Goal: Task Accomplishment & Management: Manage account settings

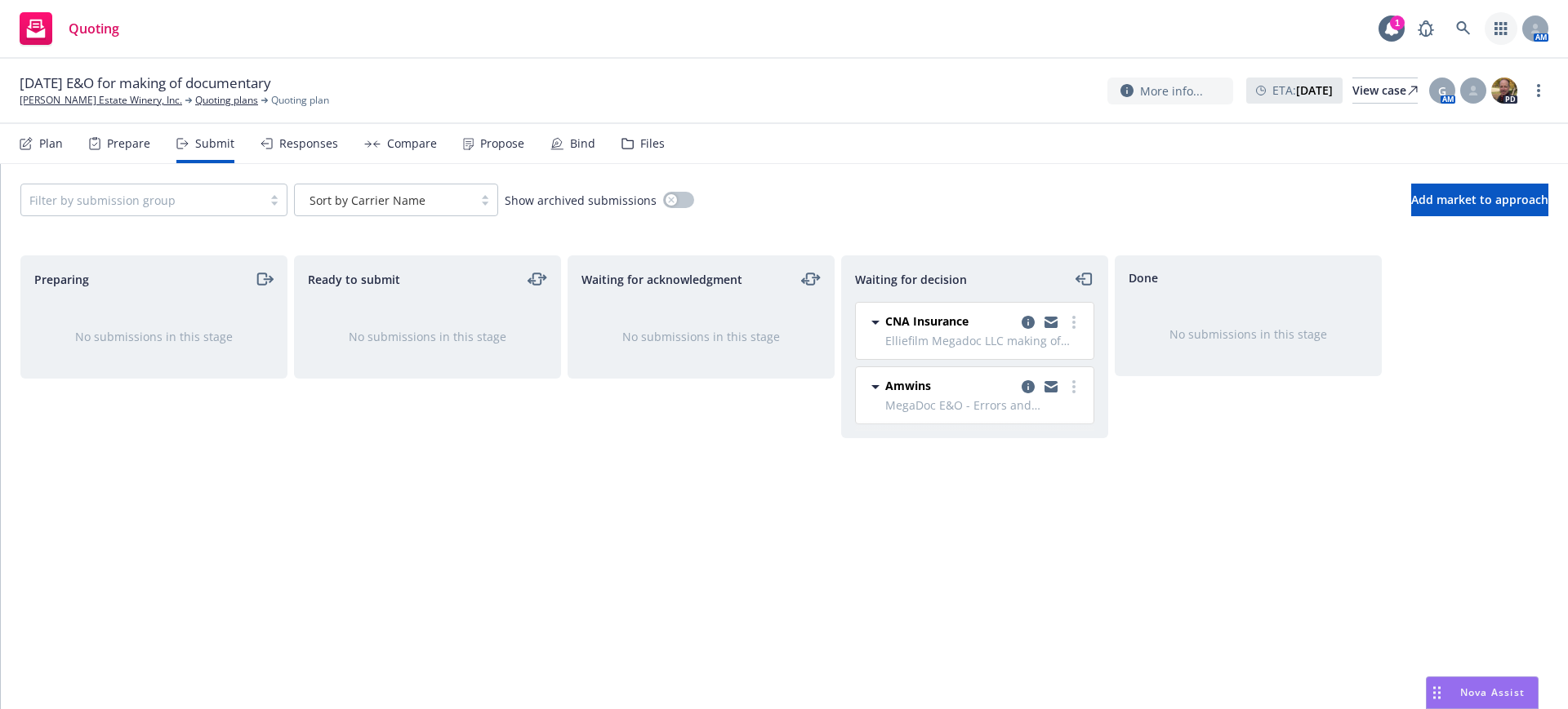
click at [1499, 27] on icon "button" at bounding box center [1500, 28] width 12 height 13
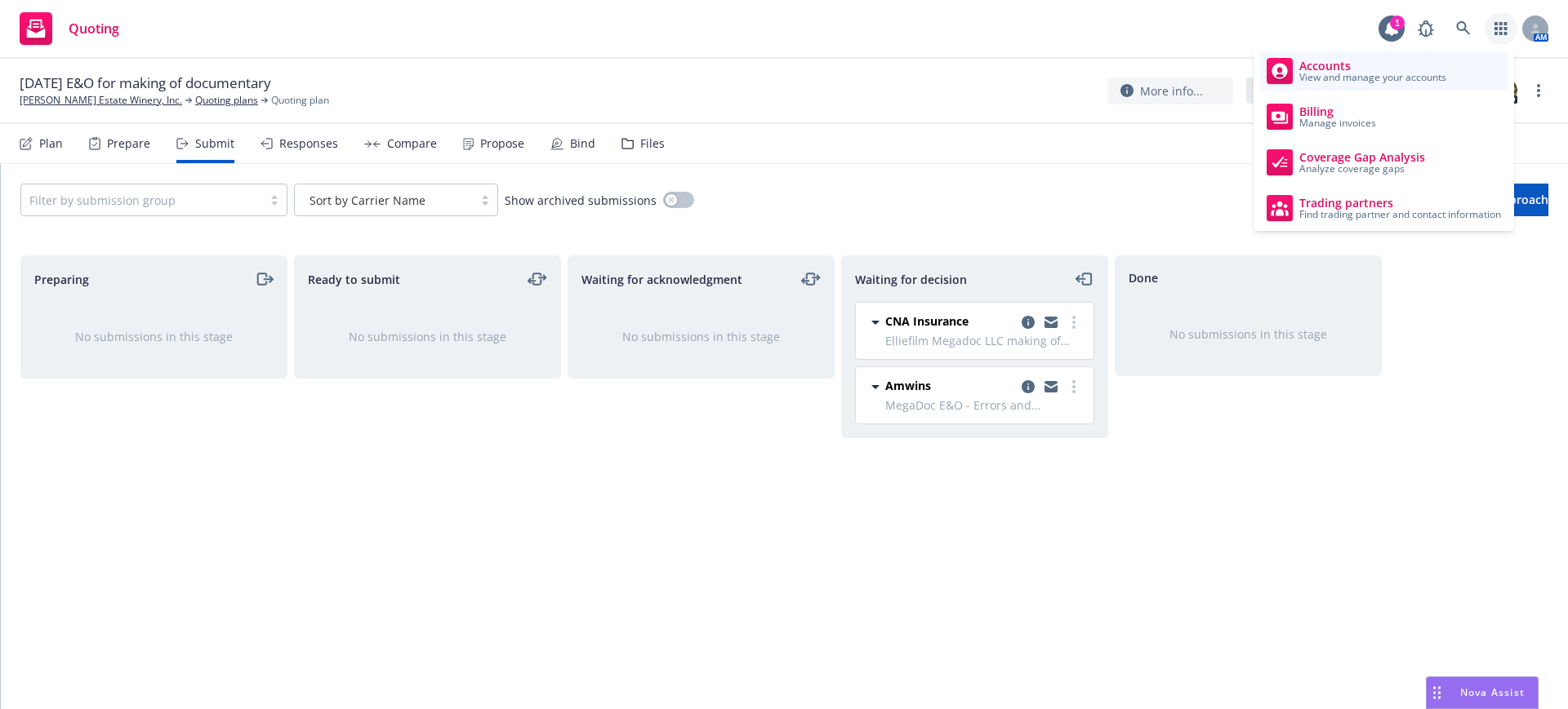
click at [1336, 73] on span "View and manage your accounts" at bounding box center [1372, 77] width 147 height 9
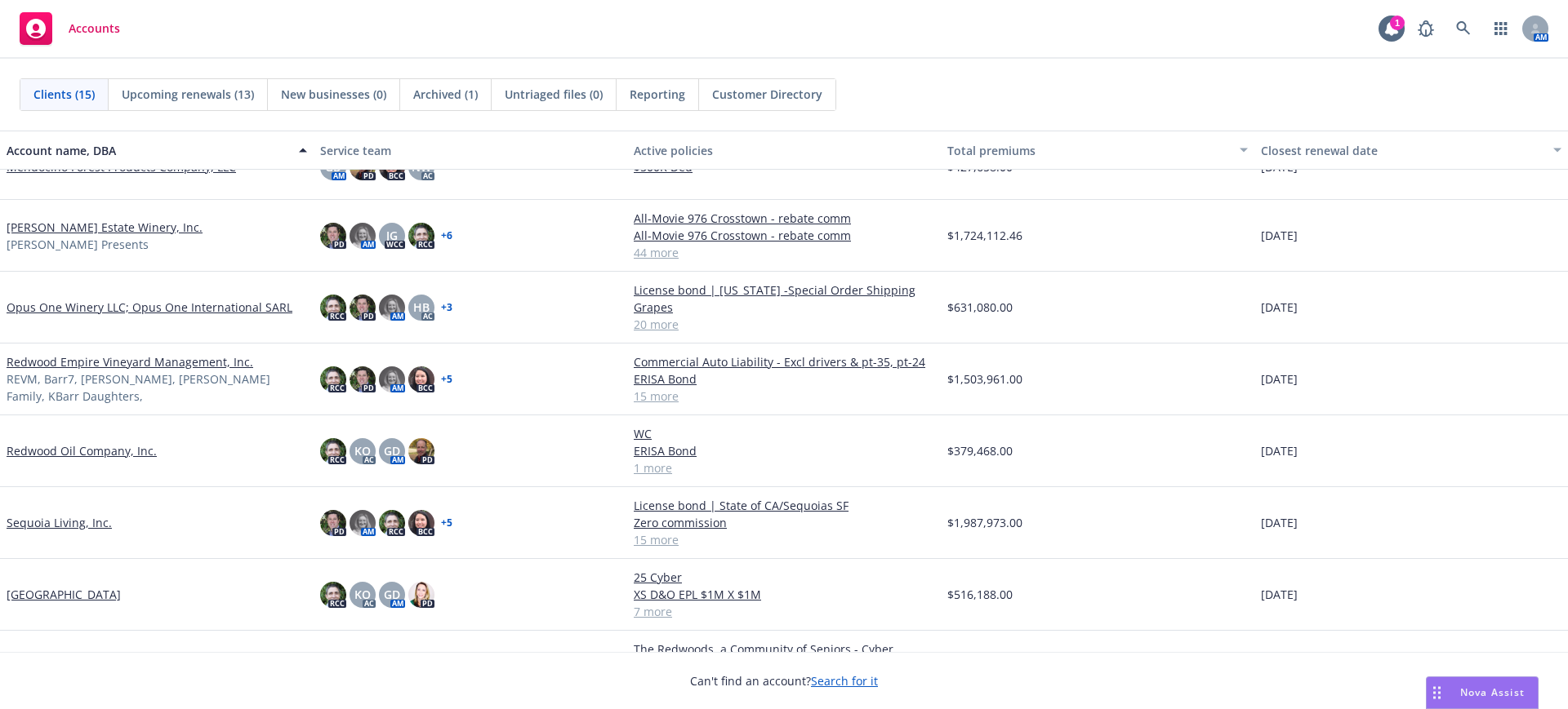
scroll to position [538, 0]
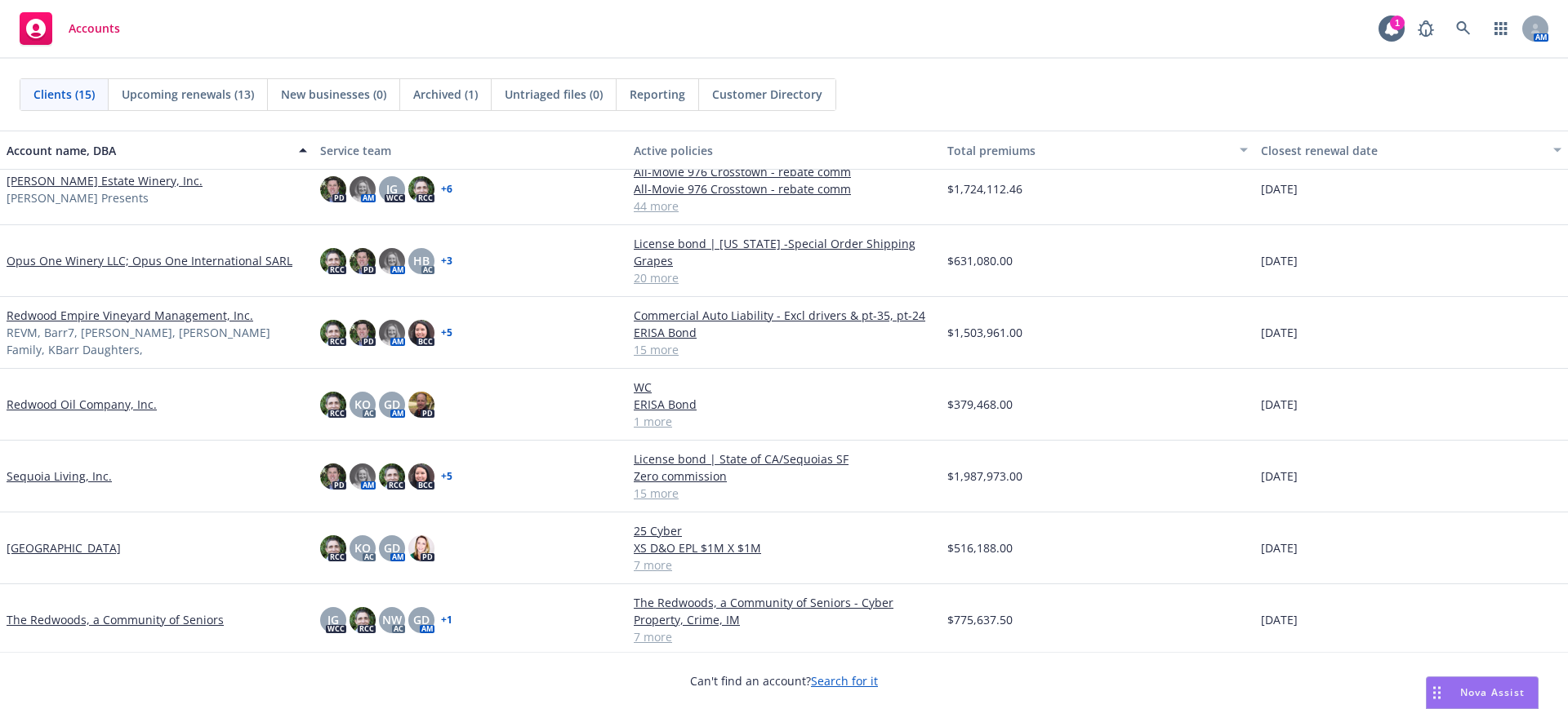
click at [63, 547] on link "[GEOGRAPHIC_DATA]" at bounding box center [63, 548] width 114 height 17
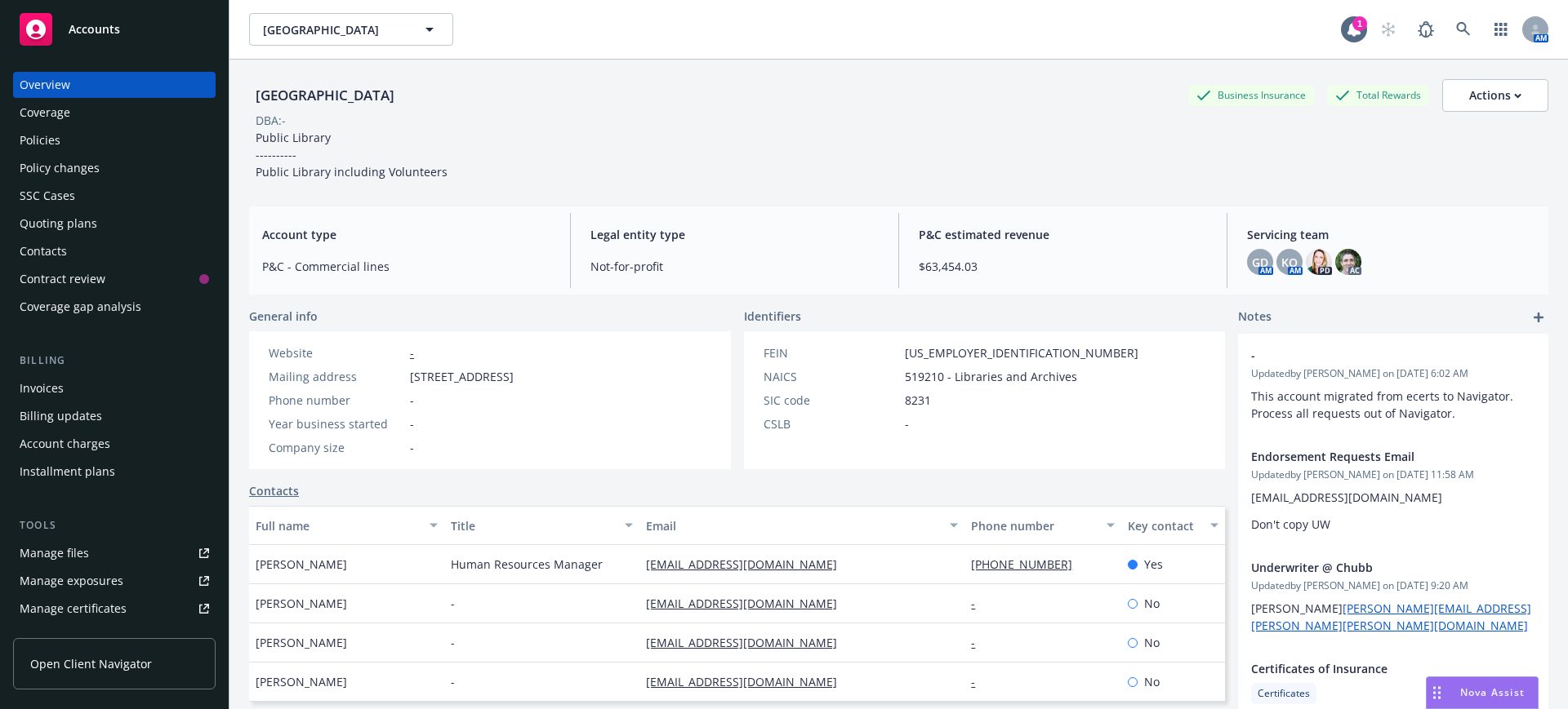
click at [67, 548] on div "Manage files" at bounding box center [54, 553] width 69 height 26
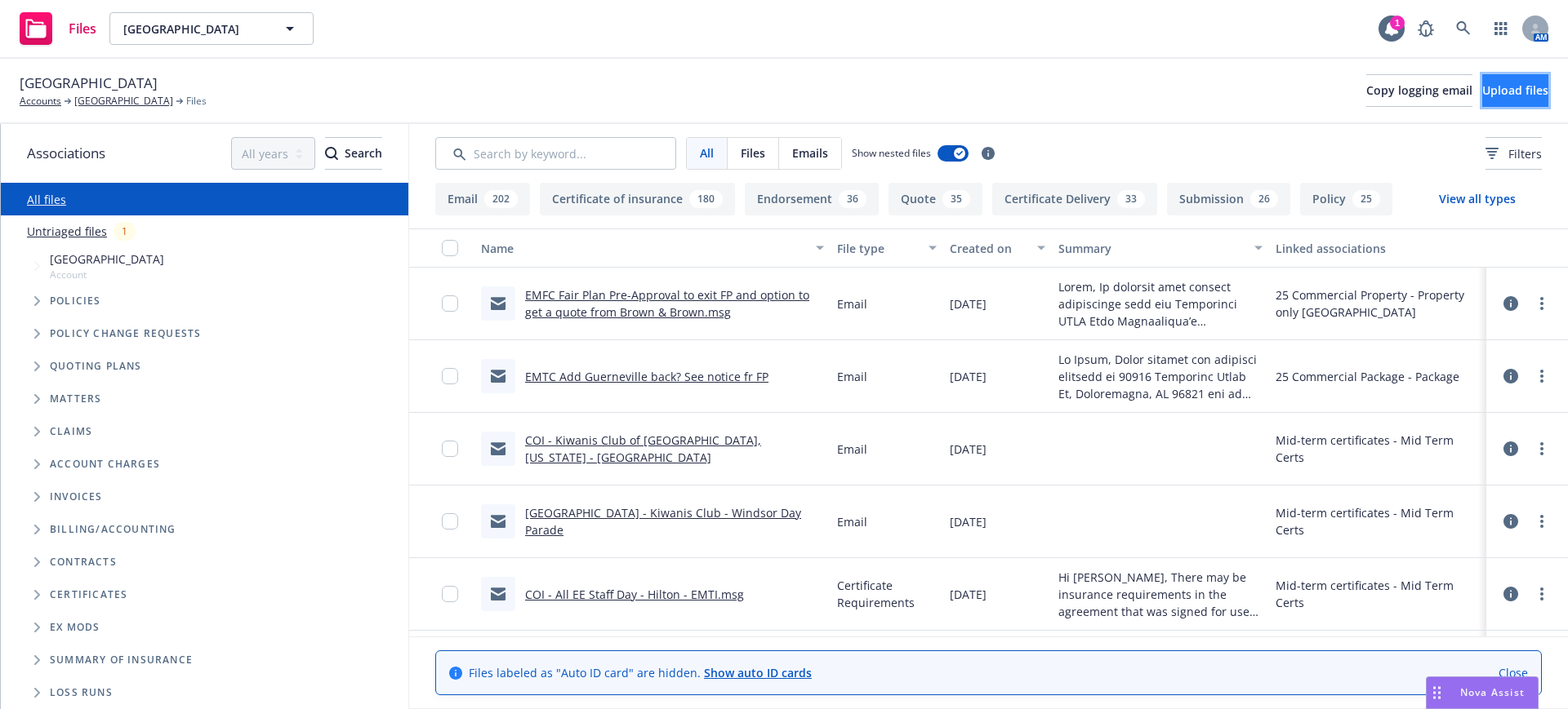
click at [1502, 87] on span "Upload files" at bounding box center [1515, 90] width 66 height 15
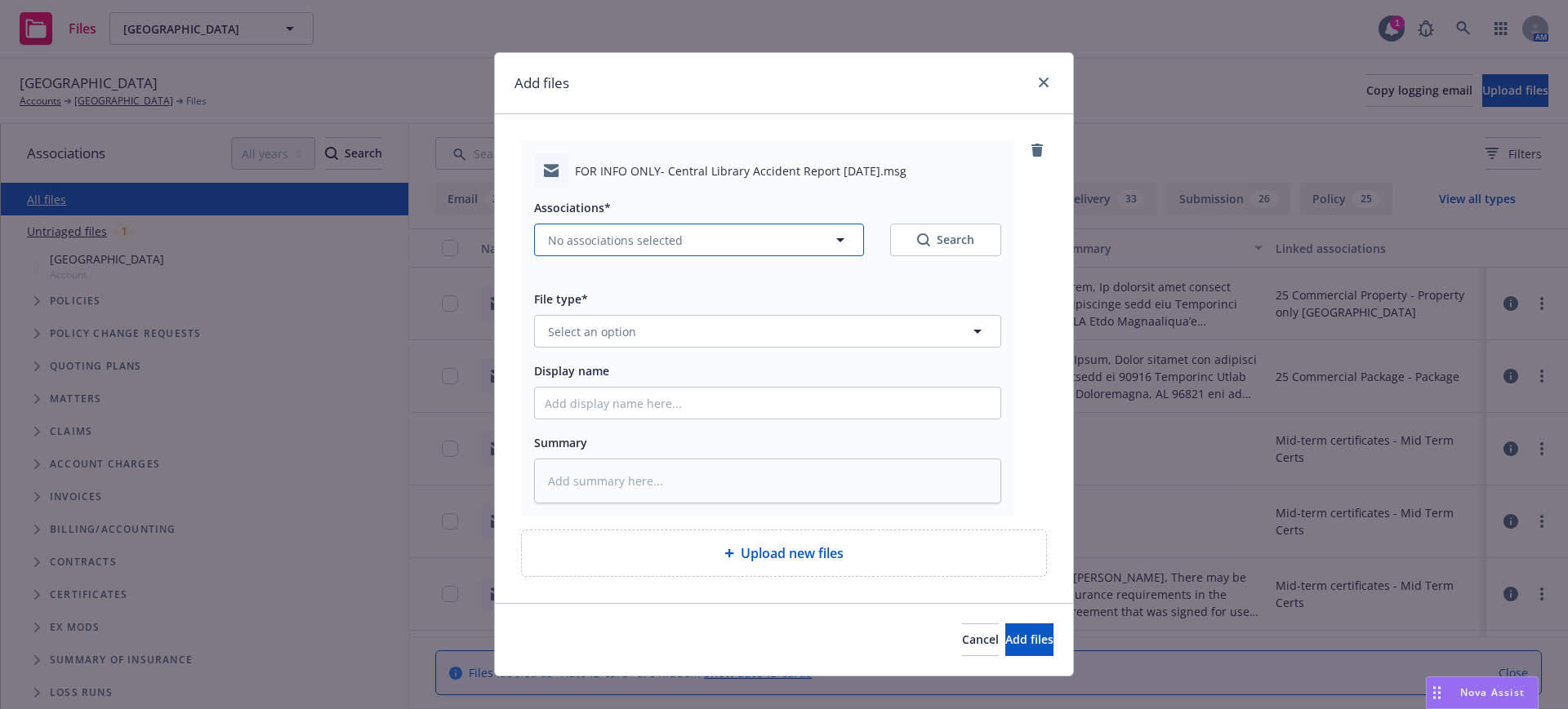
click at [548, 236] on span "No associations selected" at bounding box center [615, 240] width 135 height 17
type textarea "x"
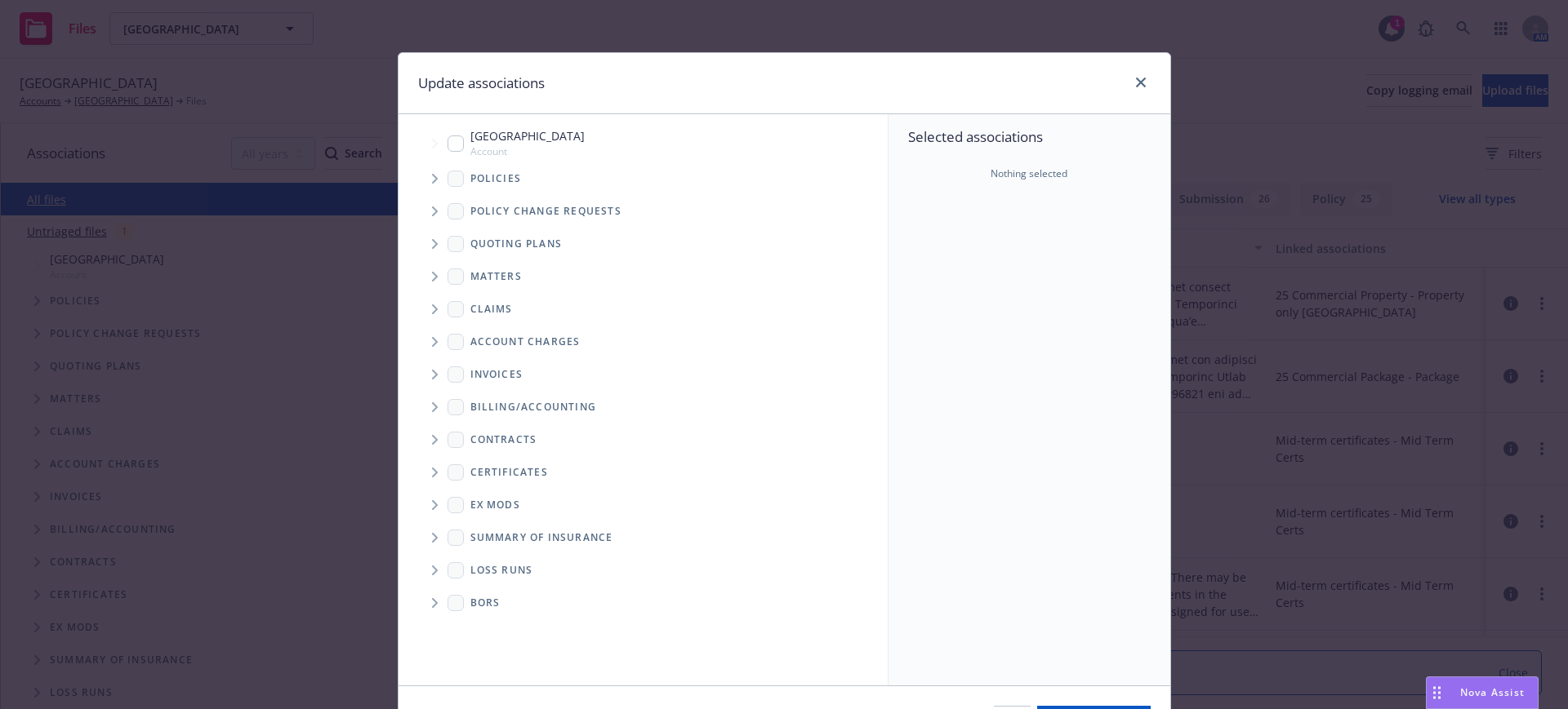
click at [449, 142] on input "Tree Example" at bounding box center [455, 143] width 16 height 16
checkbox input "true"
click at [432, 177] on icon "Tree Example" at bounding box center [436, 178] width 7 height 9
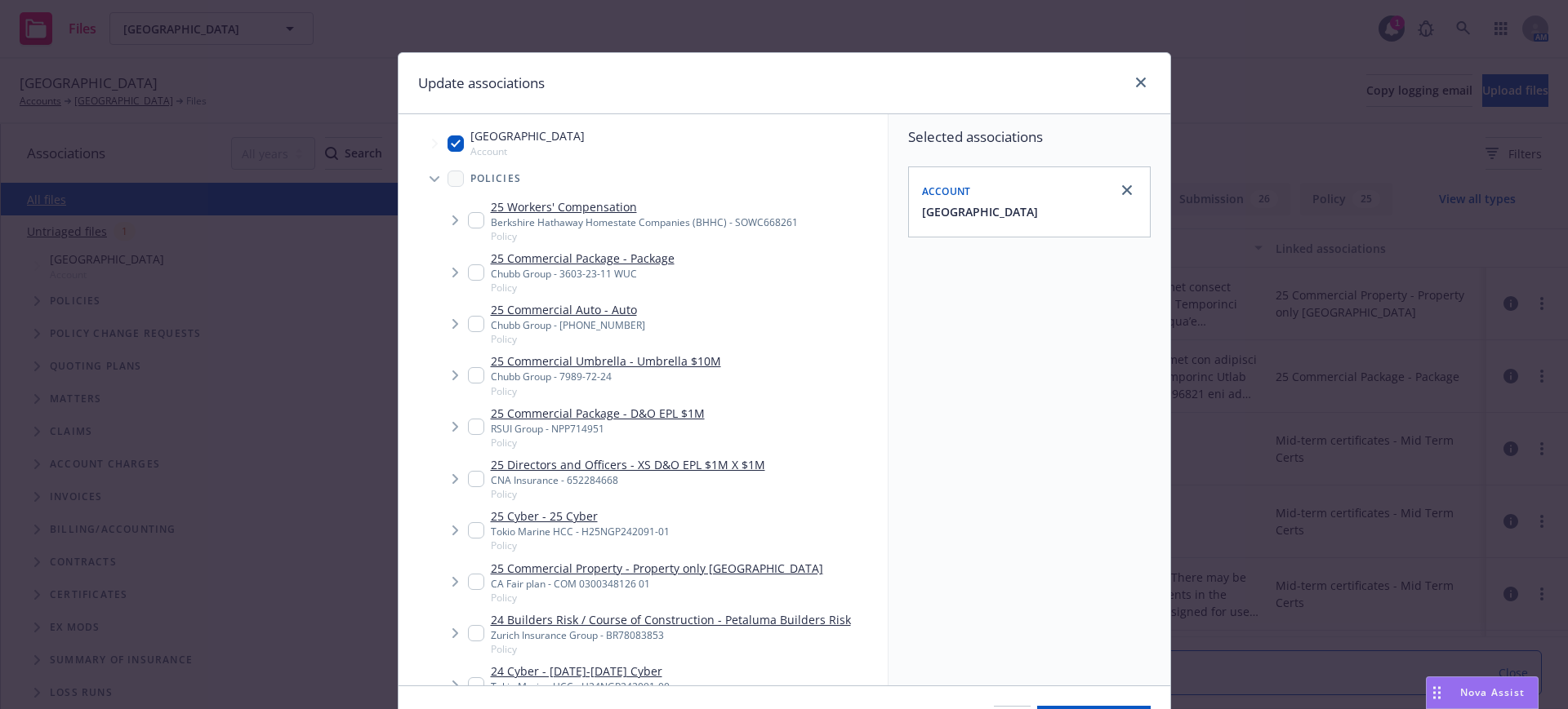
click at [467, 268] on input "Tree Example" at bounding box center [475, 272] width 16 height 16
checkbox input "true"
click at [449, 135] on input "Tree Example" at bounding box center [455, 143] width 16 height 16
checkbox input "false"
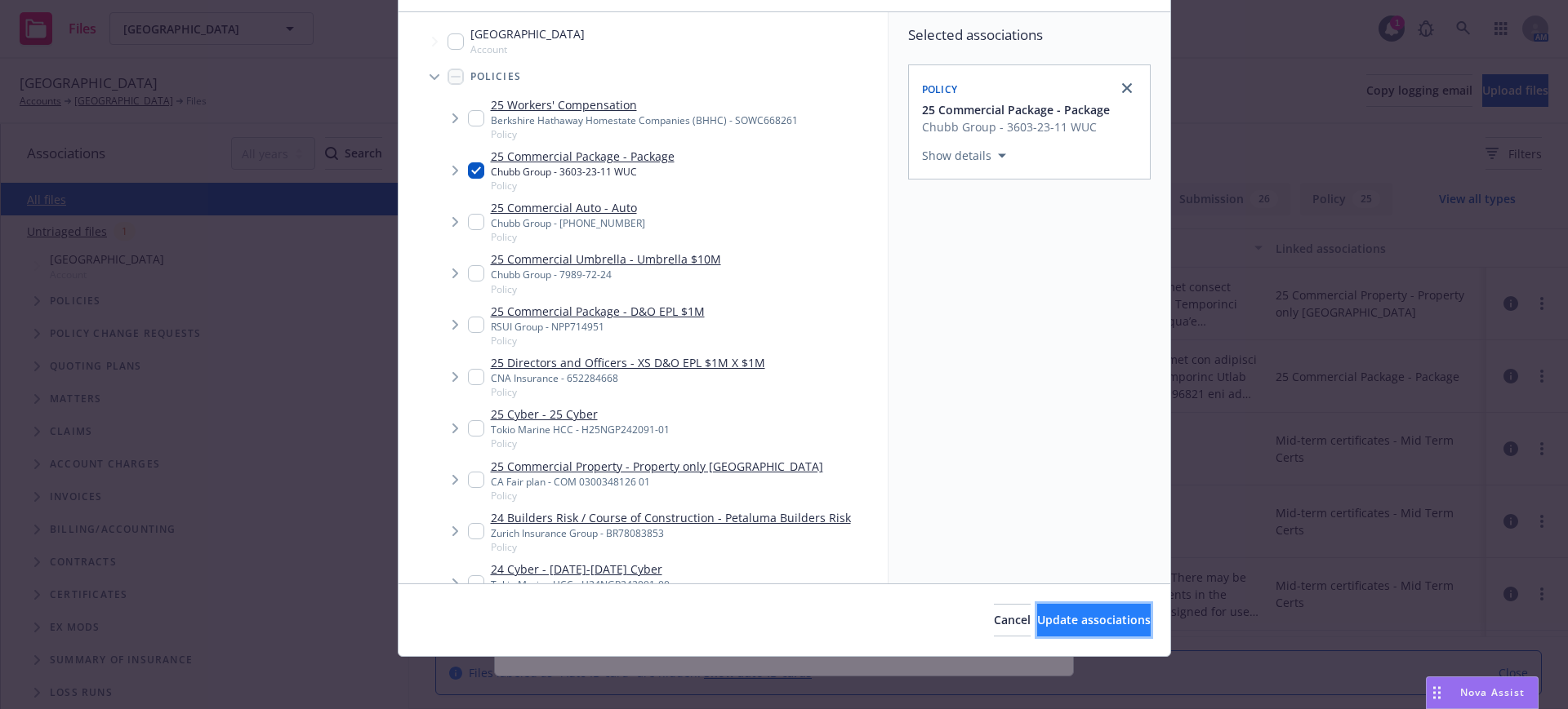
click at [1118, 617] on button "Update associations" at bounding box center [1094, 620] width 113 height 33
type textarea "x"
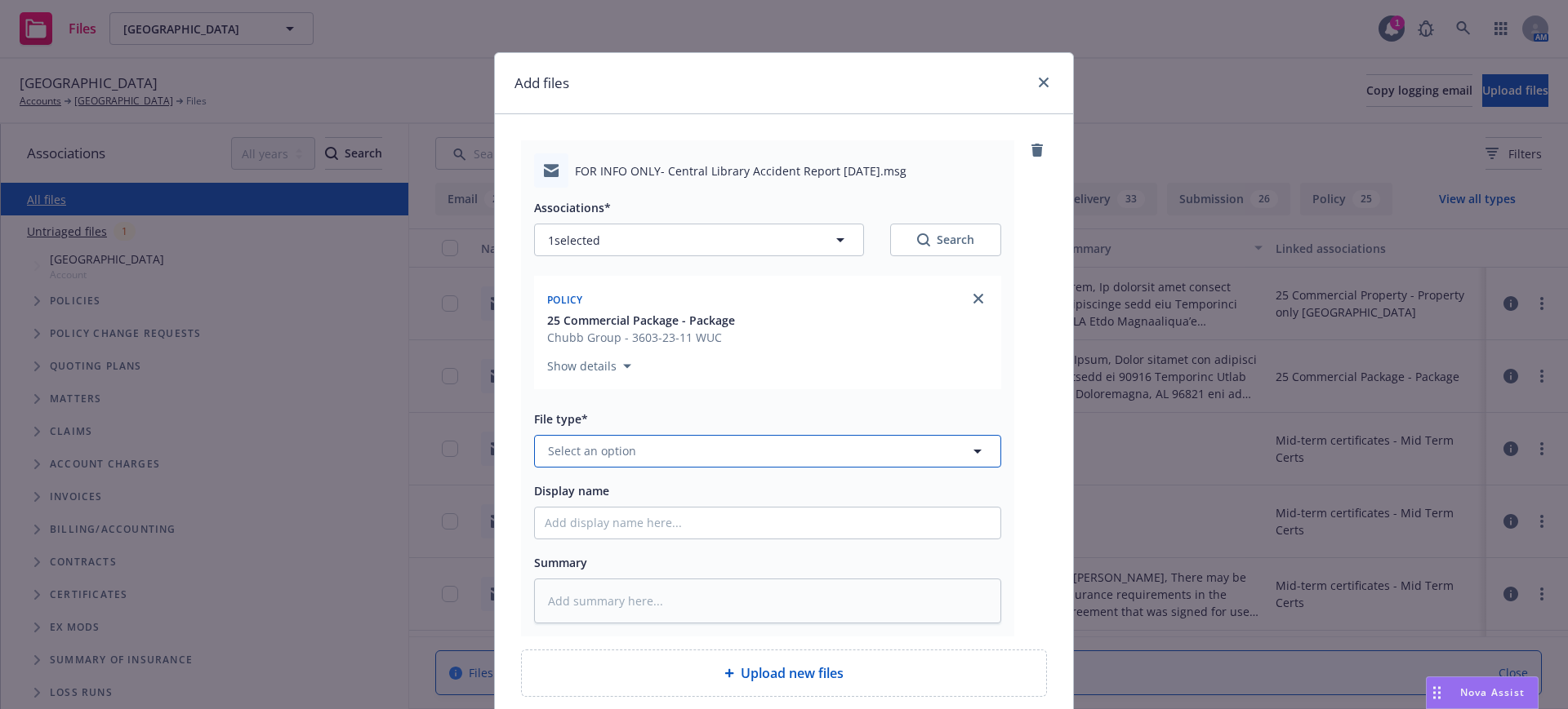
click at [556, 450] on span "Select an option" at bounding box center [592, 451] width 88 height 17
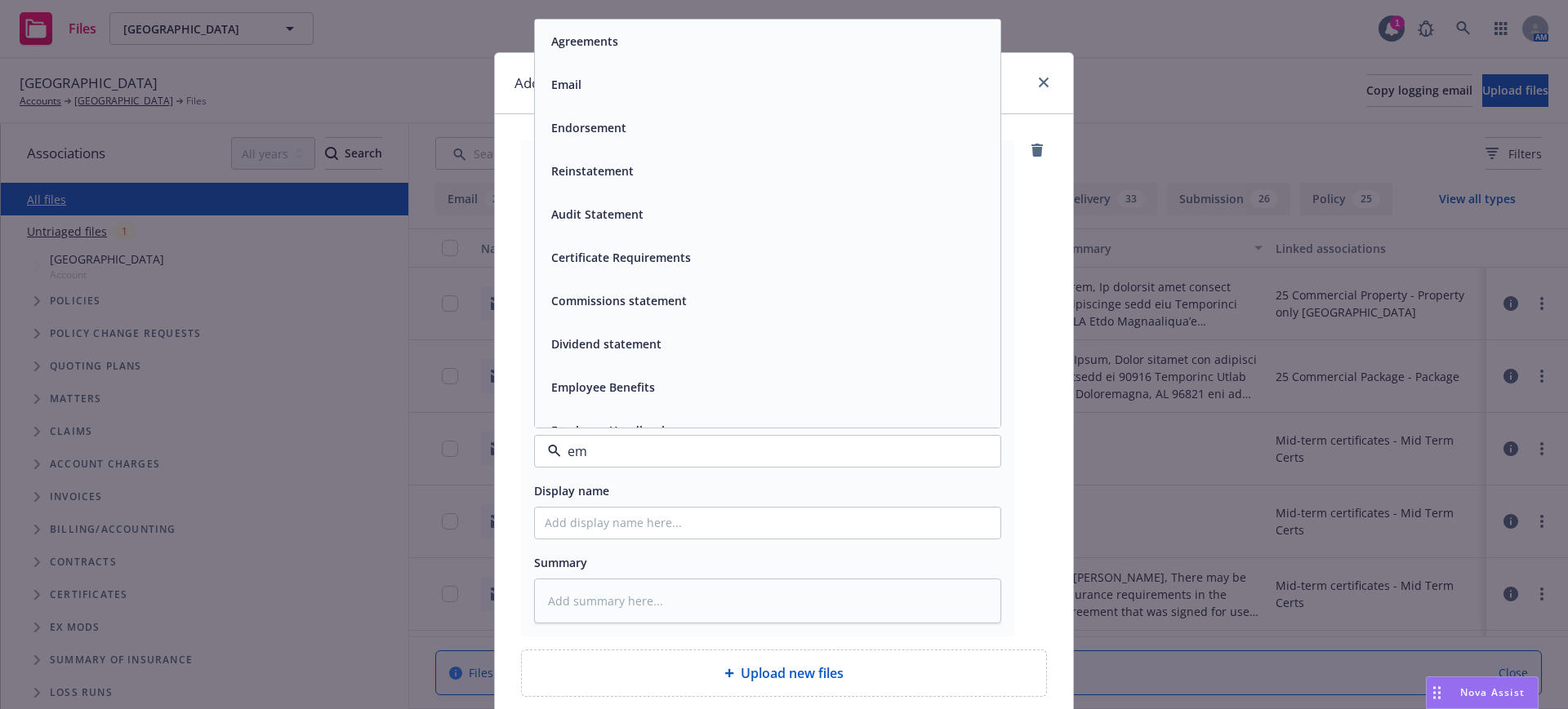
type input "e"
type input "inc"
type textarea "x"
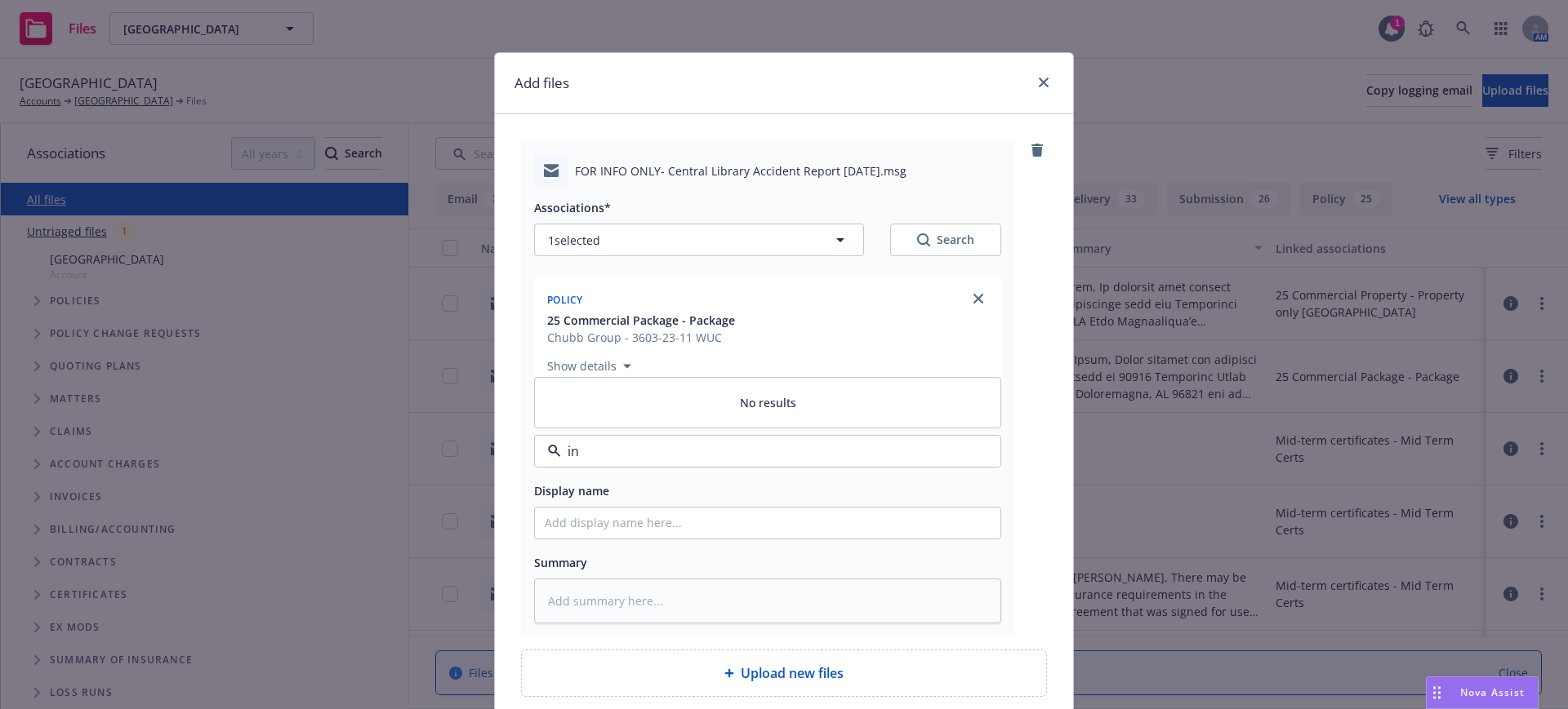
type input "i"
type input "email"
drag, startPoint x: 560, startPoint y: 403, endPoint x: 548, endPoint y: 423, distance: 23.3
click at [558, 403] on span "Email" at bounding box center [566, 406] width 30 height 17
click at [535, 518] on input "Display name" at bounding box center [768, 523] width 466 height 31
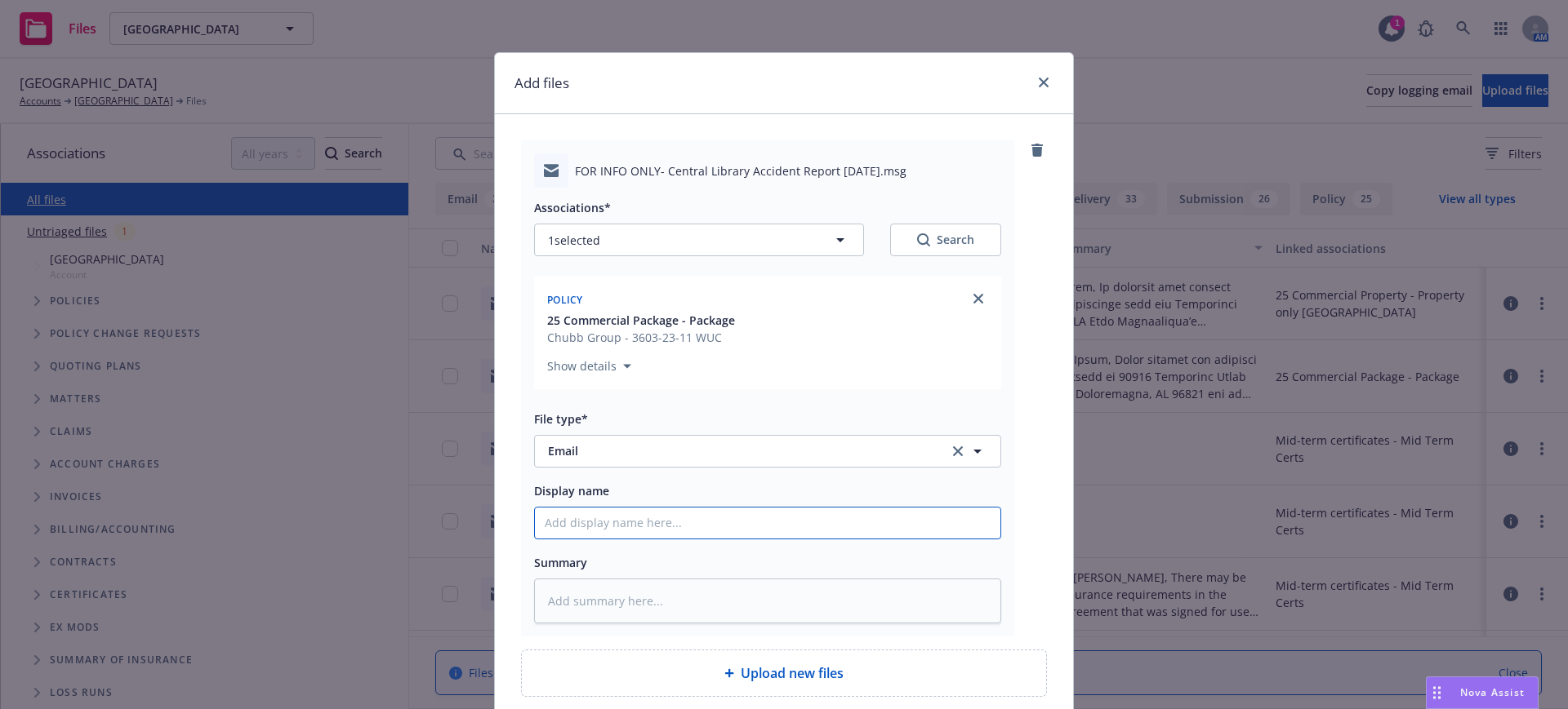
type textarea "x"
type input "E"
type textarea "x"
type input "EM"
type textarea "x"
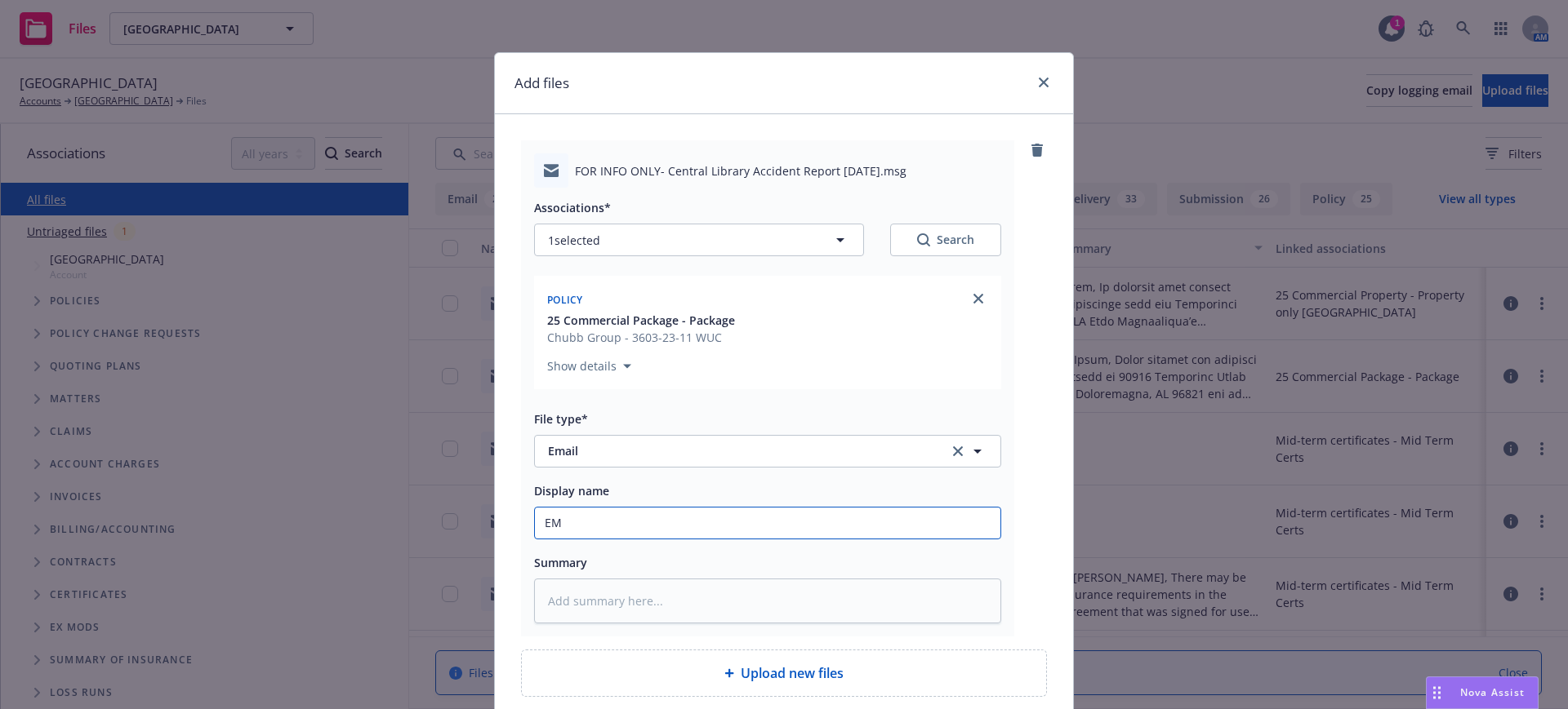
type input "EMF"
type textarea "x"
type input "EMFI"
type textarea "x"
type input "EMFI"
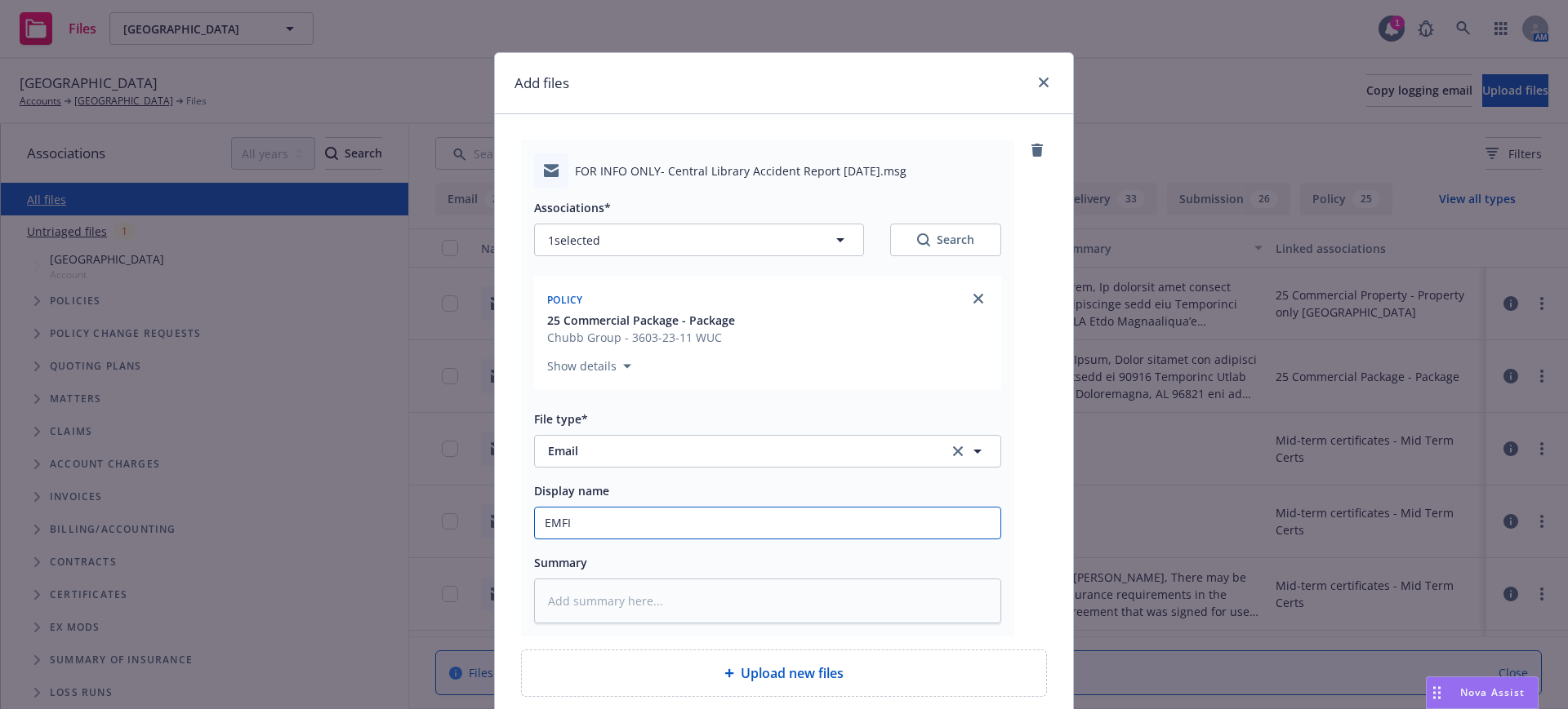
click at [626, 523] on input "EMFI" at bounding box center [768, 523] width 466 height 31
paste input "FOR INFO ONLY- Central Library Accident Report 8-14-25"
type textarea "x"
type input "EMFI FOR INFO ONLY- Central Library Accident Report 8-14-25"
click at [534, 601] on textarea at bounding box center [768, 601] width 467 height 45
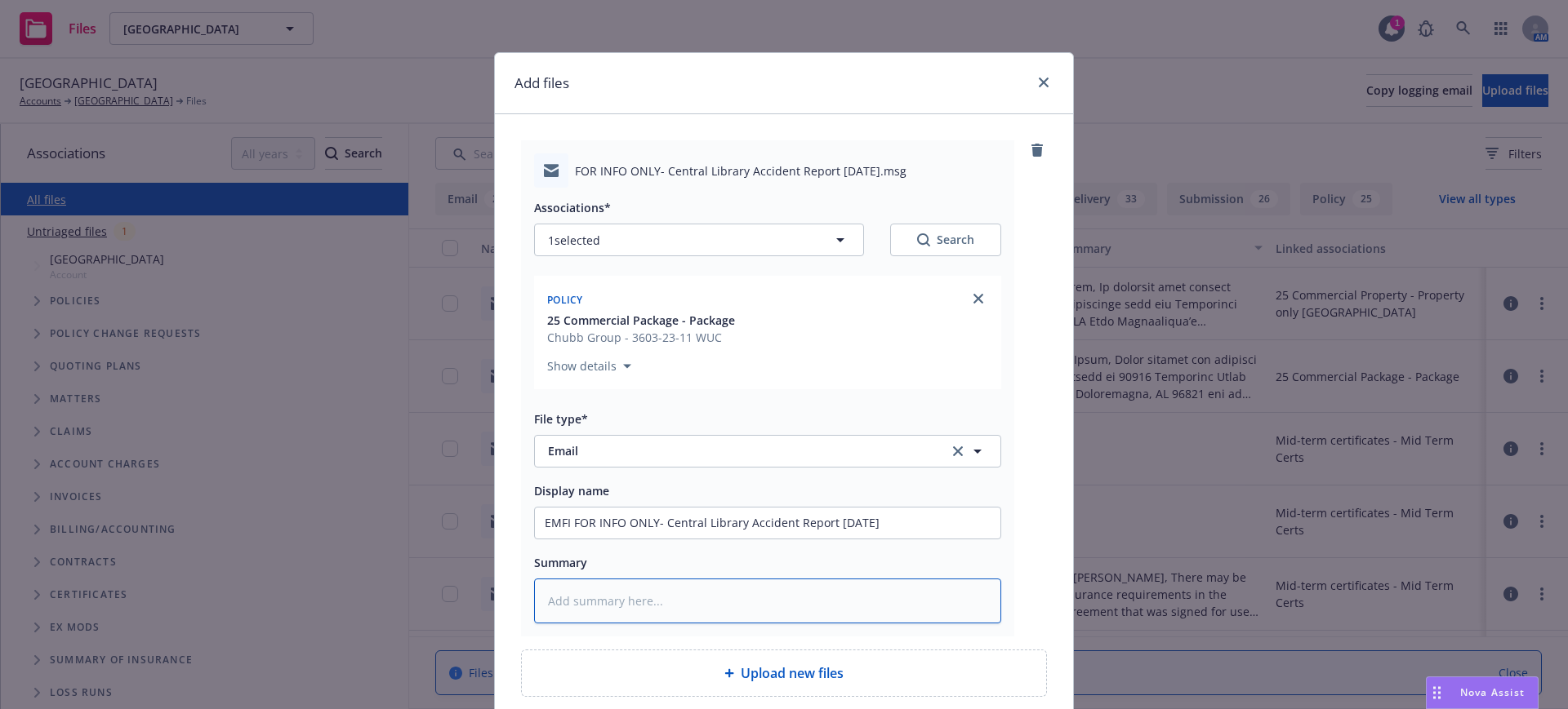
paste textarea "[EXTERNAL] Hi Gail, Please see the attached the Accident Reports (same incident…"
type textarea "x"
type textarea "[EXTERNAL] Hi Gail, Please see the attached the Accident Reports (same incident…"
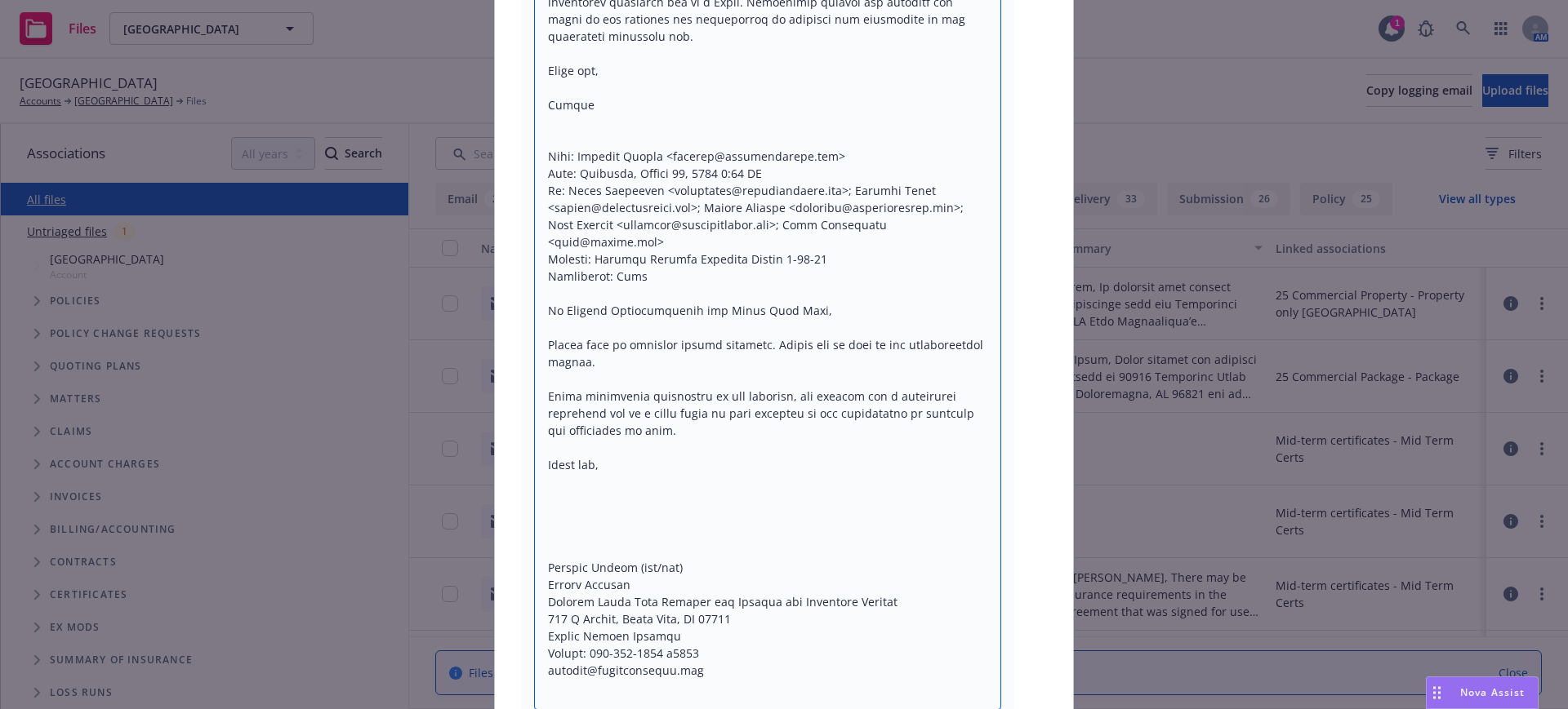
click at [537, 483] on textarea at bounding box center [768, 259] width 467 height 902
type textarea "x"
type textarea "[EXTERNAL] Hi Gail, Please see the attached the Accident Reports (same incident…"
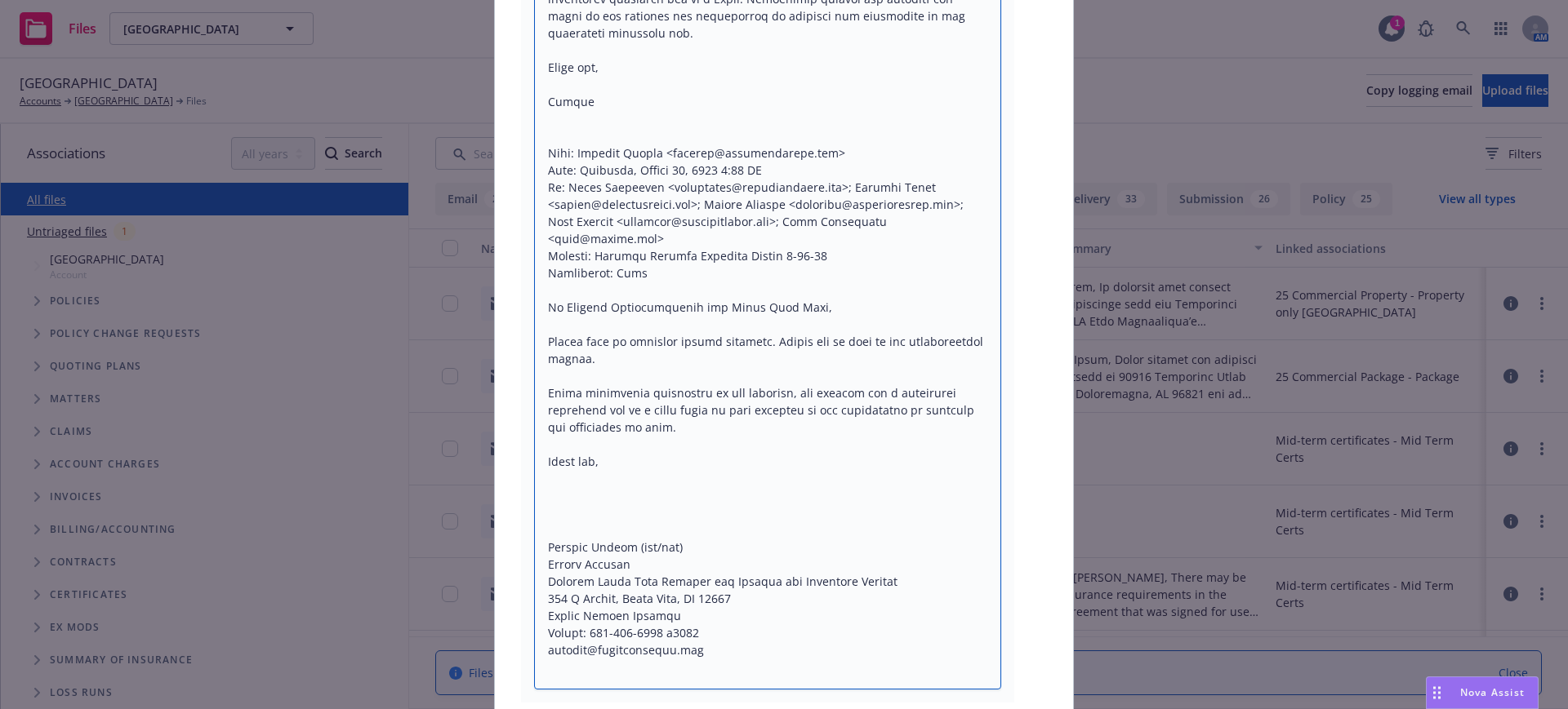
type textarea "x"
type textarea "[EXTERNAL] Hi Gail, Please see the attached the Accident Reports (same incident…"
type textarea "x"
type textarea "[EXTERNAL] Hi Gail, Please see the attached the Accident Reports (same incident…"
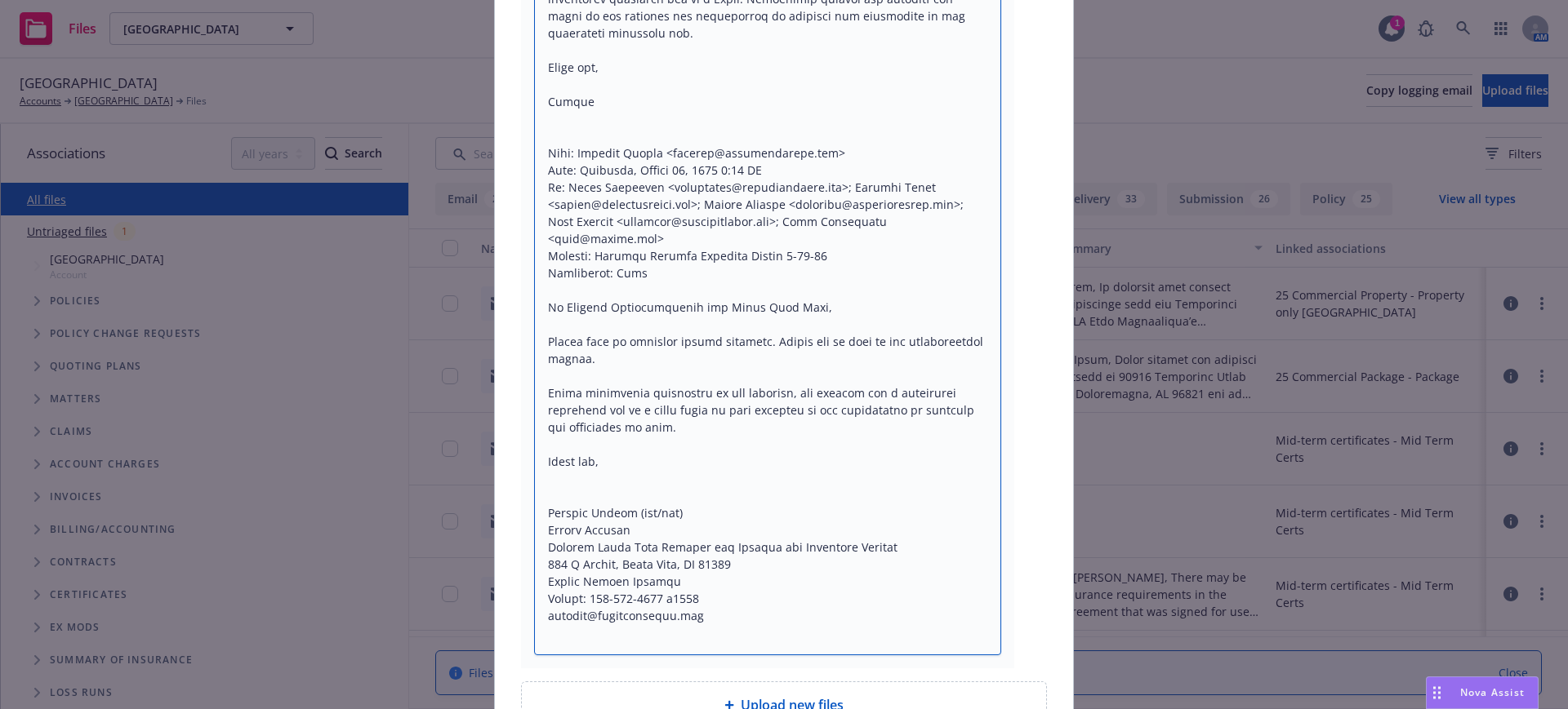
type textarea "x"
type textarea "[EXTERNAL] Hi Gail, Please see the attached the Accident Reports (same incident…"
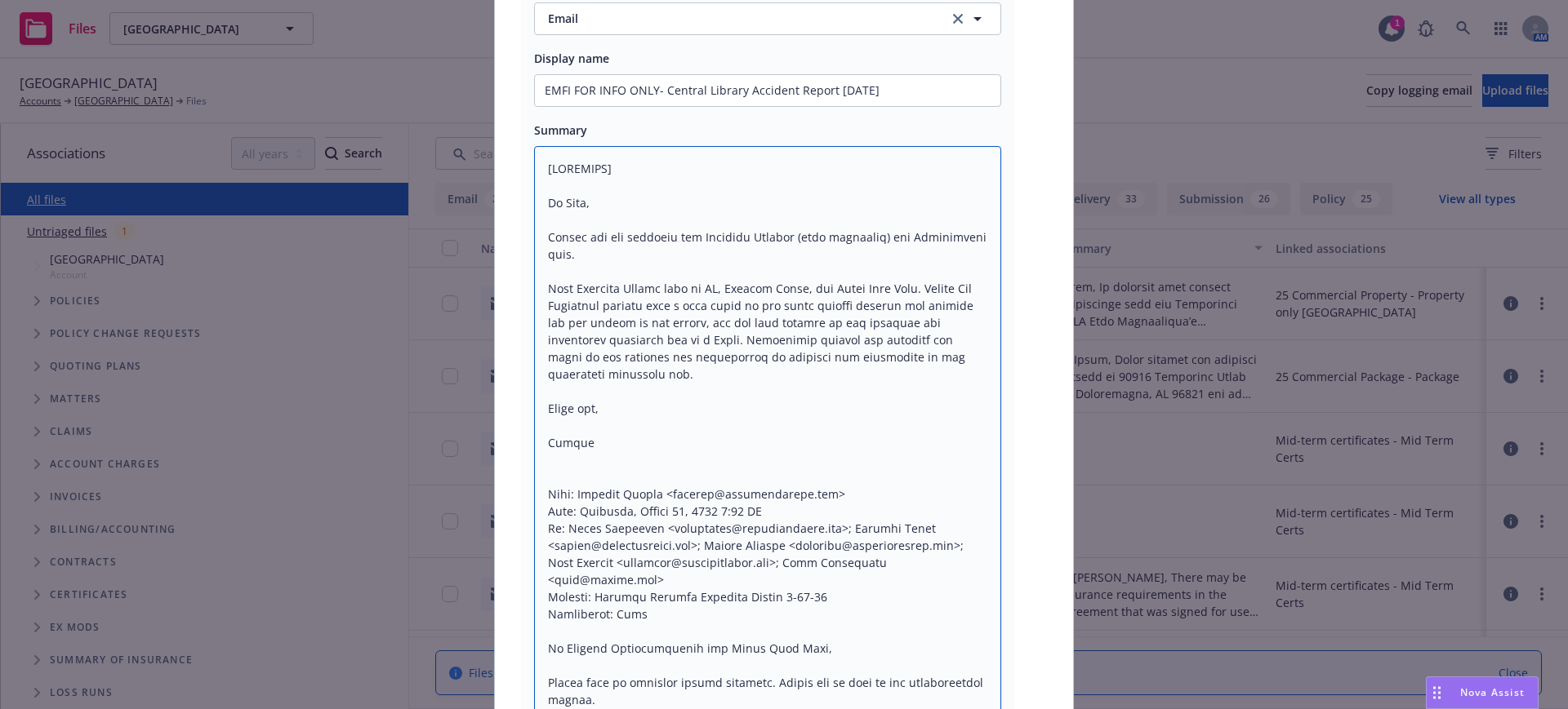
scroll to position [365, 0]
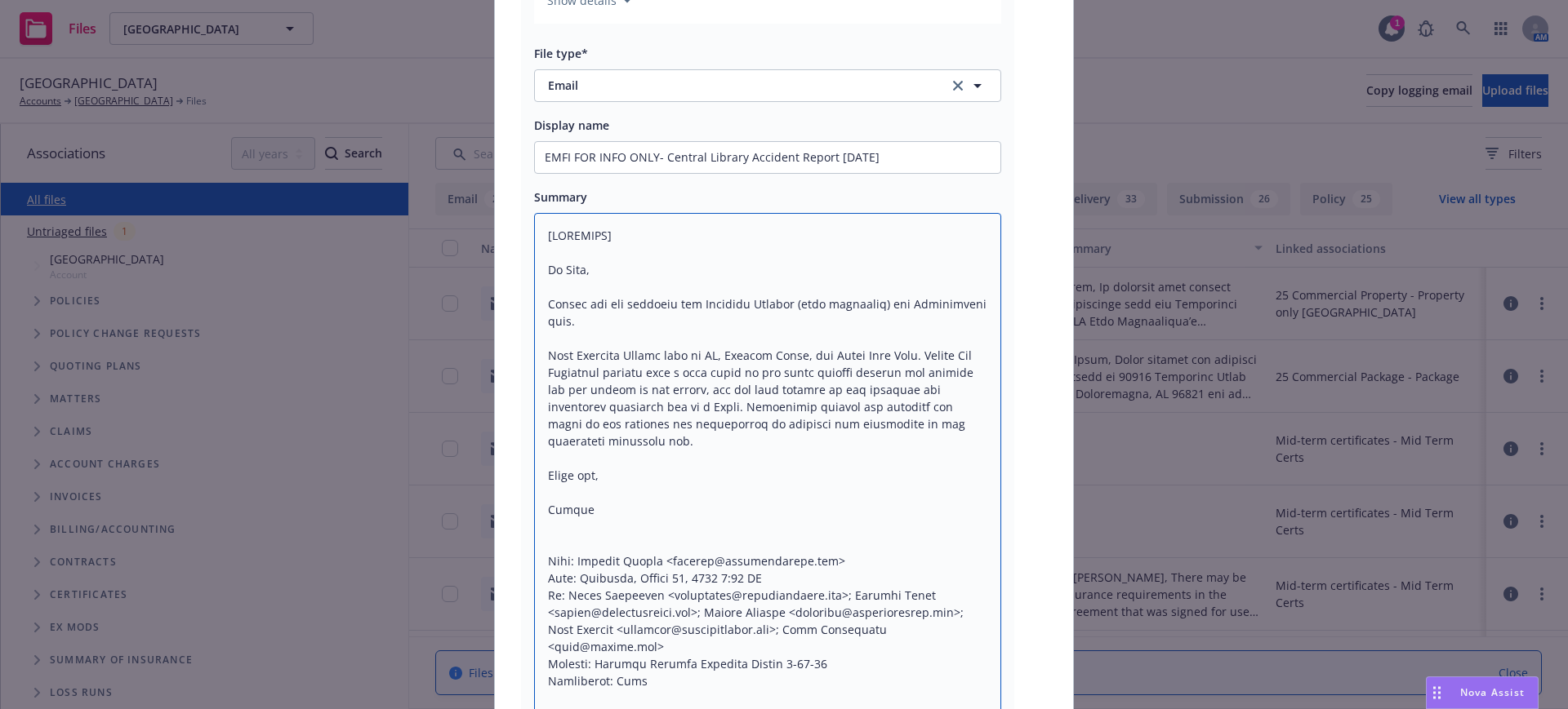
drag, startPoint x: 533, startPoint y: 234, endPoint x: 717, endPoint y: 247, distance: 184.5
click at [709, 246] on textarea at bounding box center [768, 629] width 467 height 833
type textarea "x"
type textarea "Hi Gail, Please see the attached the Accident Reports (same incidents) for Info…"
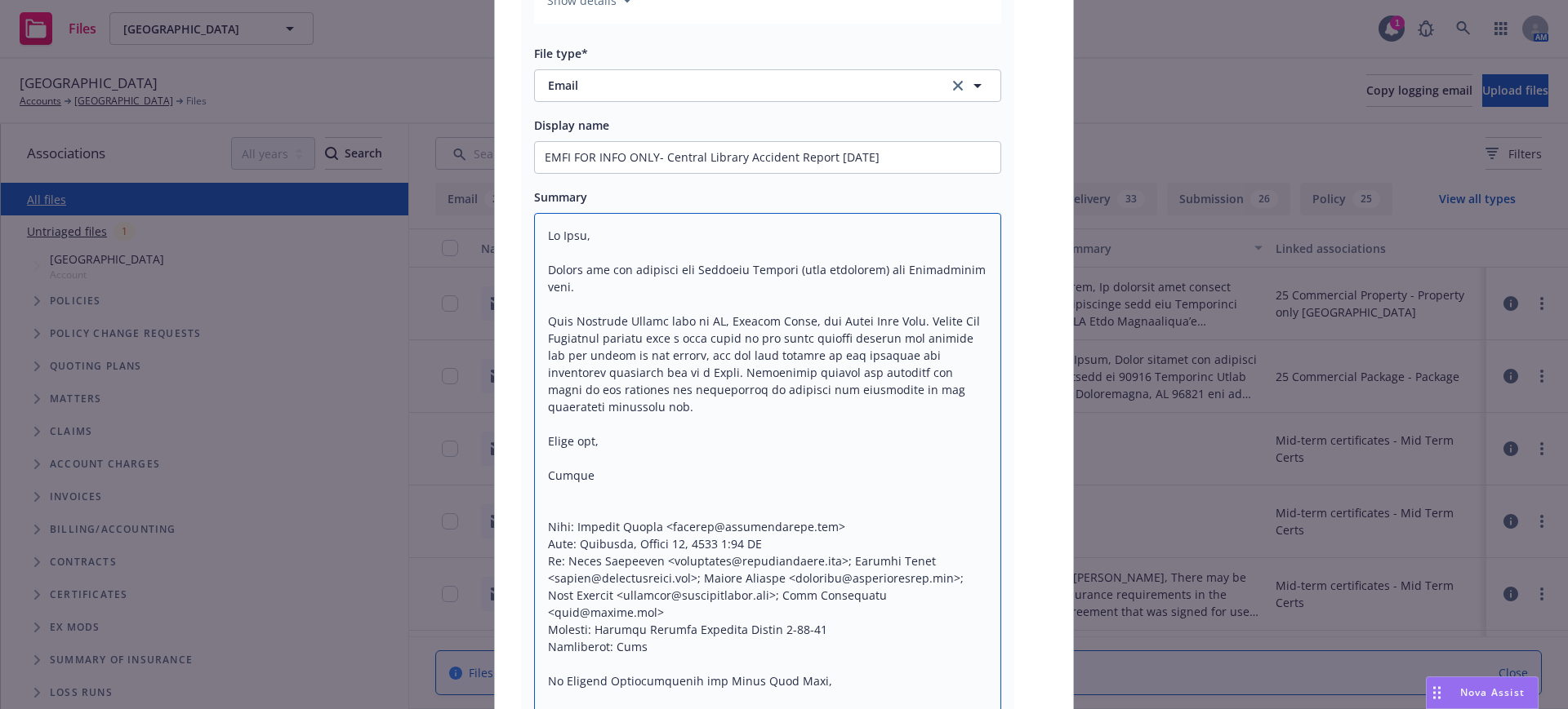
type textarea "x"
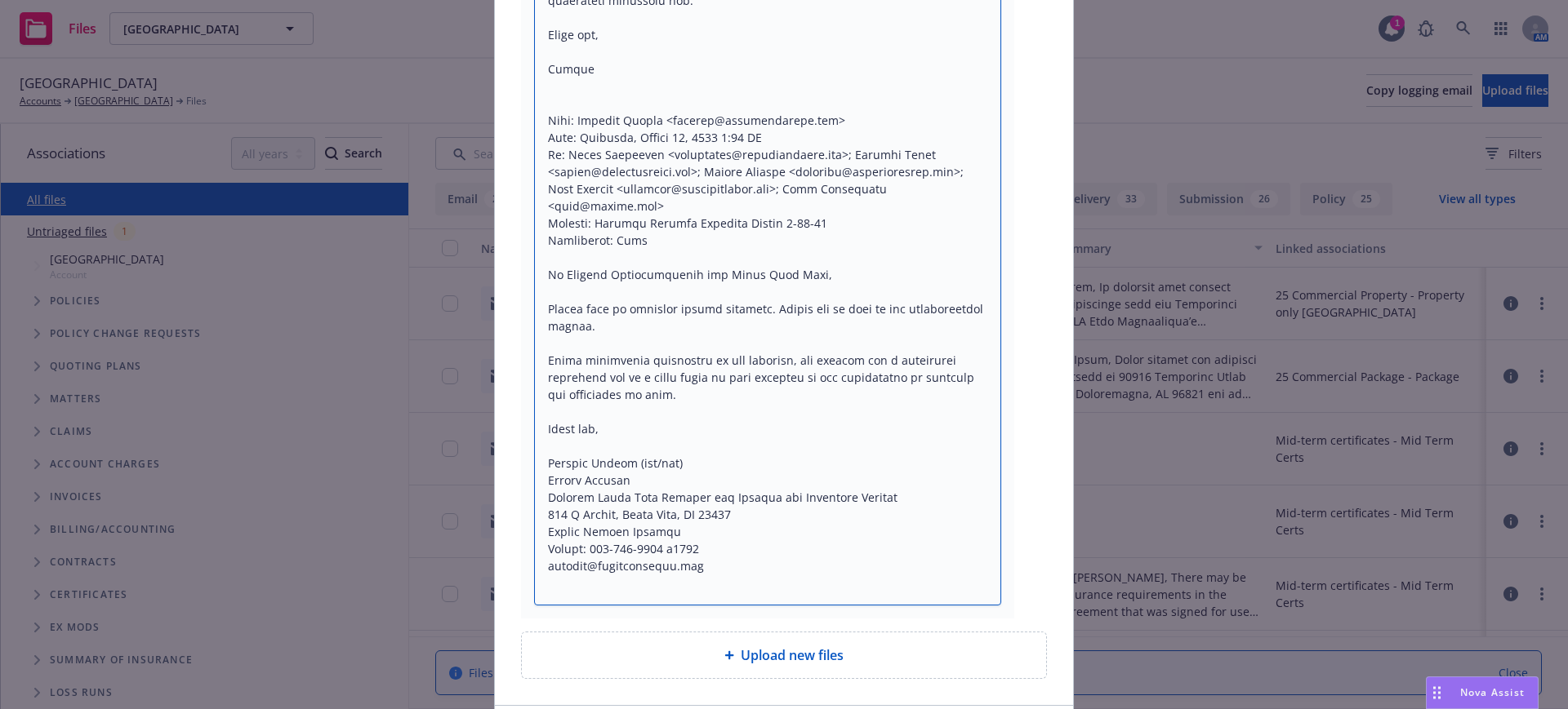
scroll to position [773, 0]
type textarea "Hi Gail, Please see the attached the Accident Reports (same incidents) for Info…"
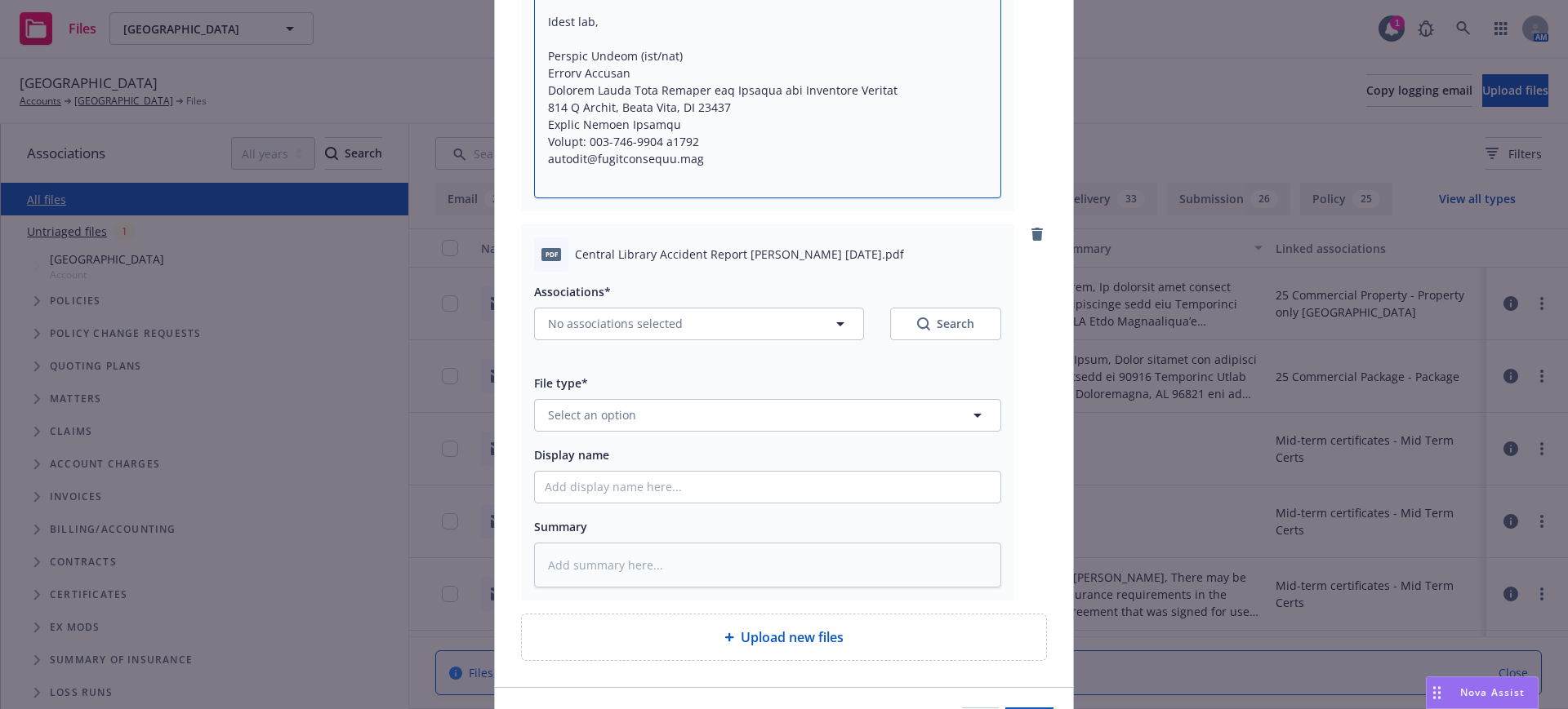
scroll to position [1181, 0]
click at [564, 319] on span "No associations selected" at bounding box center [615, 321] width 135 height 17
type textarea "x"
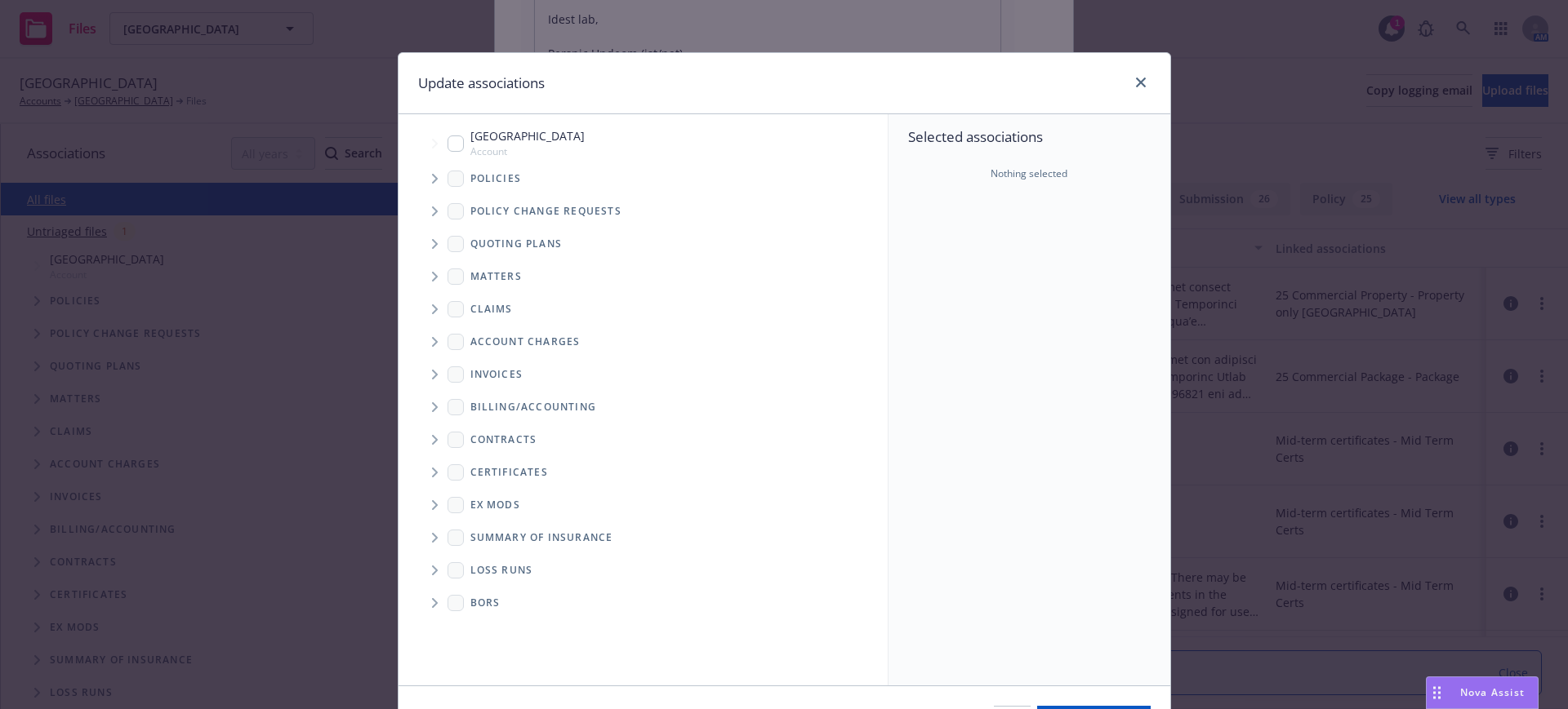
click at [432, 177] on icon "Tree Example" at bounding box center [436, 178] width 7 height 9
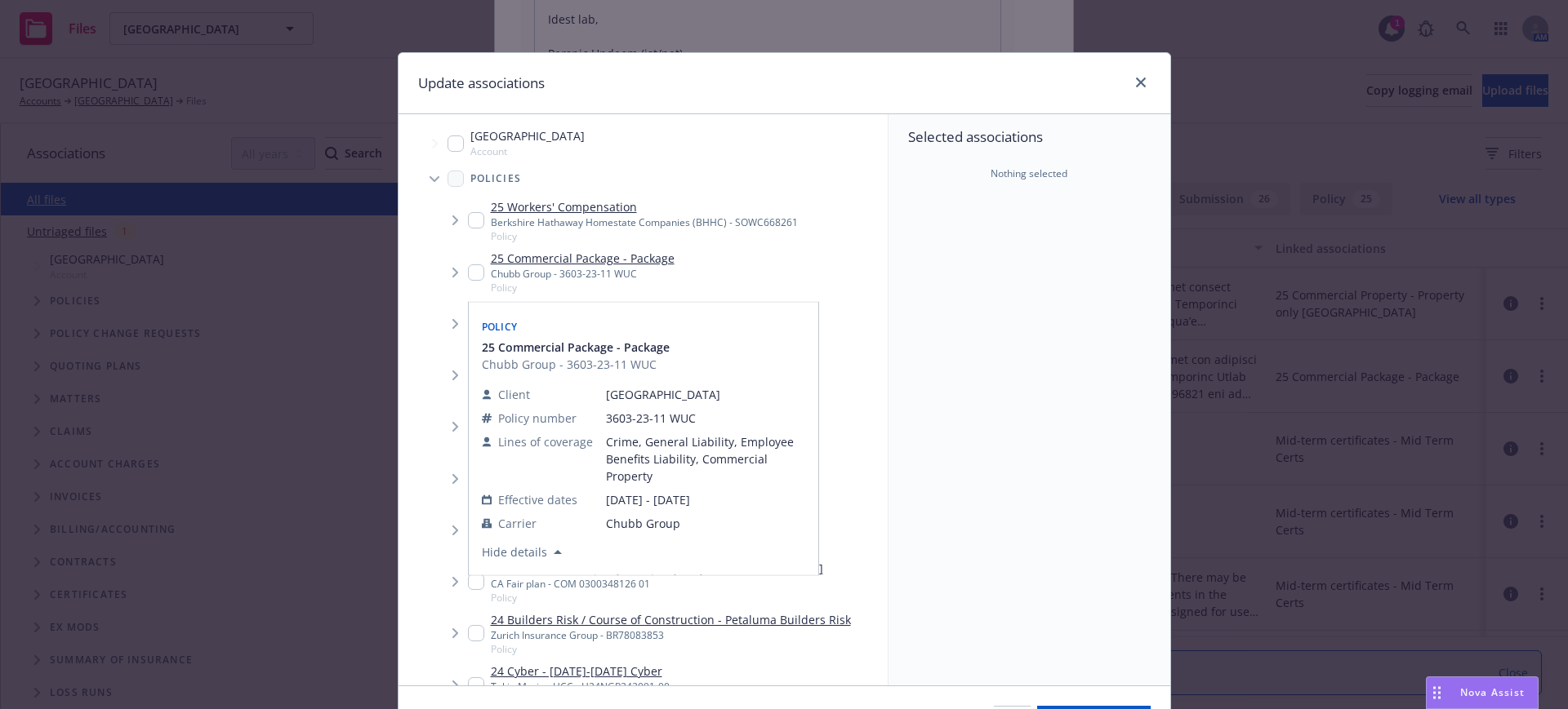
click at [467, 272] on input "Tree Example" at bounding box center [475, 272] width 16 height 16
checkbox input "true"
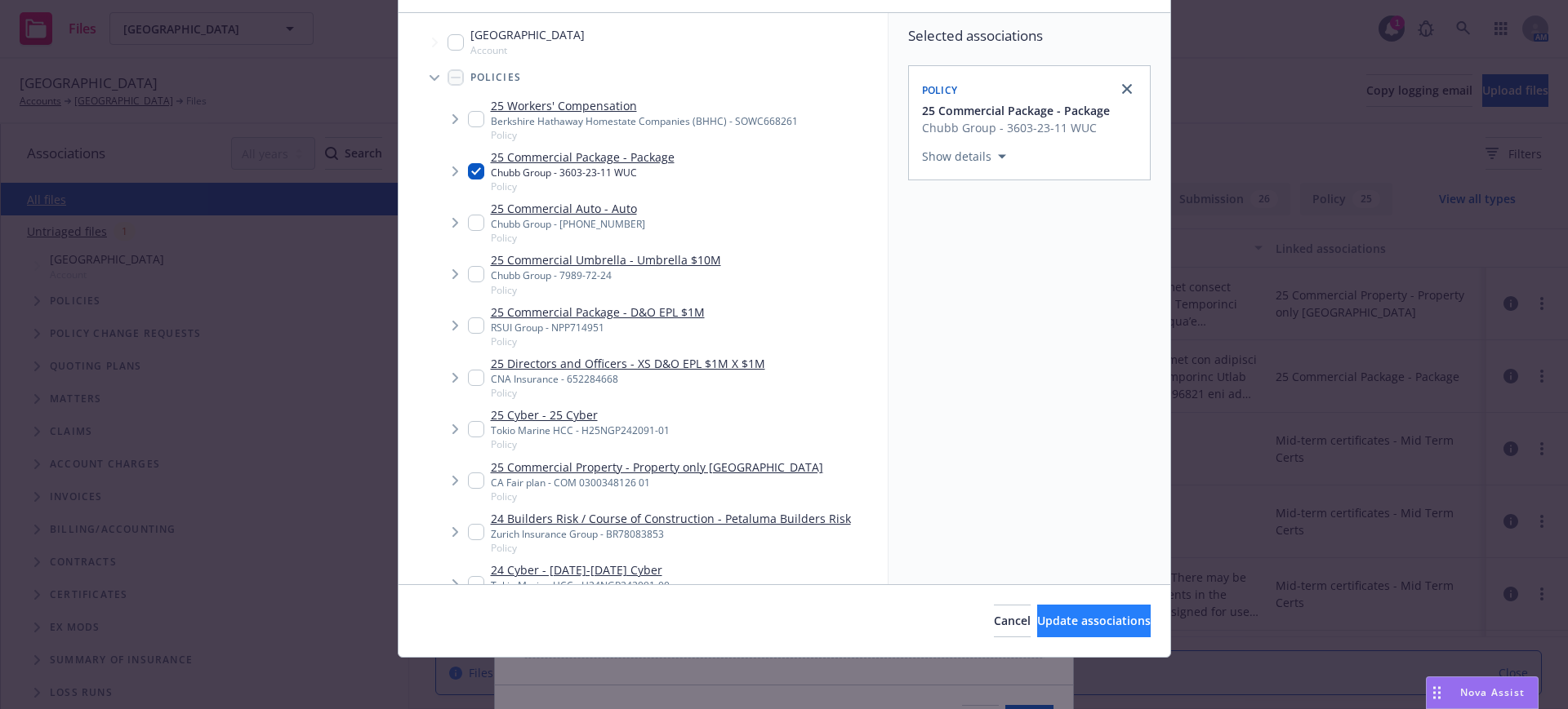
scroll to position [102, 0]
click at [1084, 623] on span "Update associations" at bounding box center [1094, 620] width 113 height 15
type textarea "x"
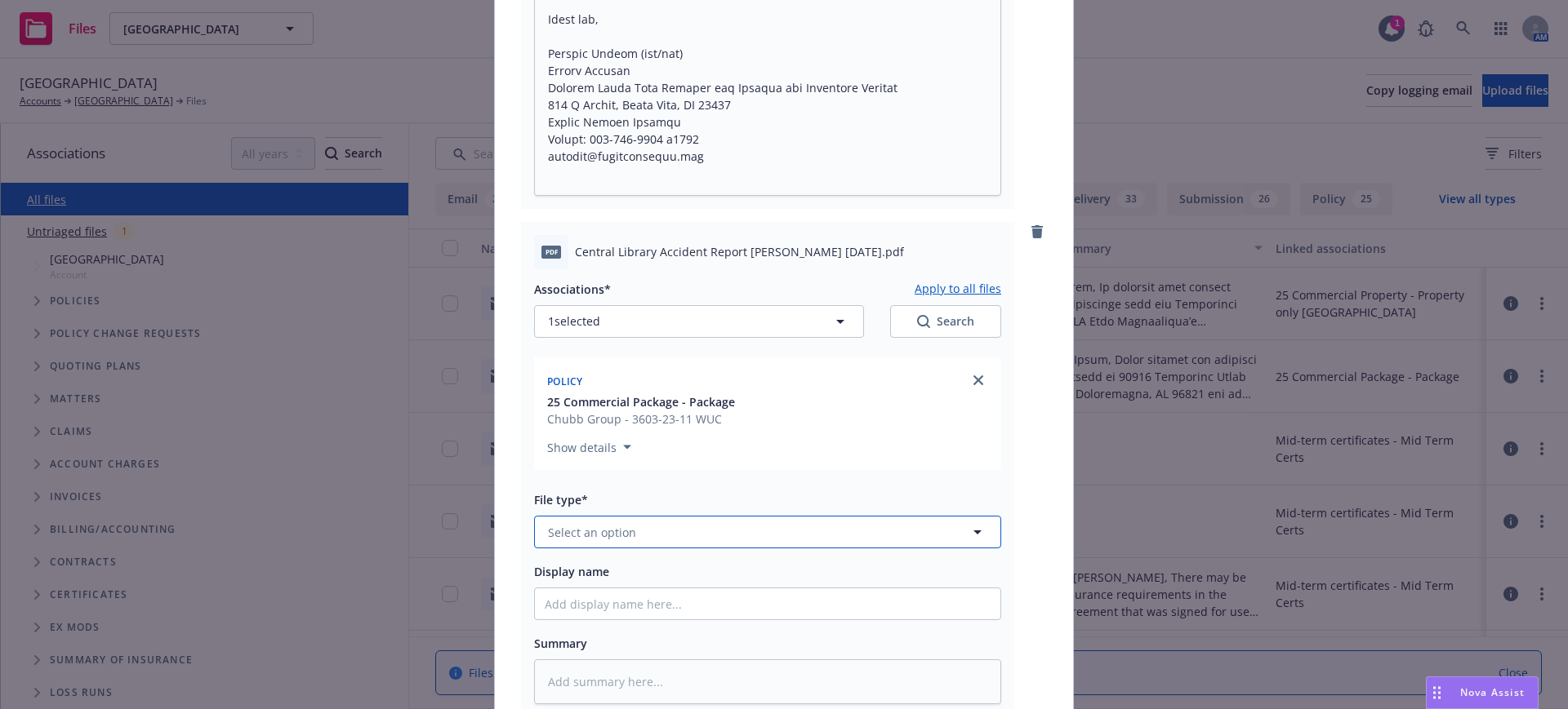
click at [554, 528] on span "Select an option" at bounding box center [592, 532] width 88 height 17
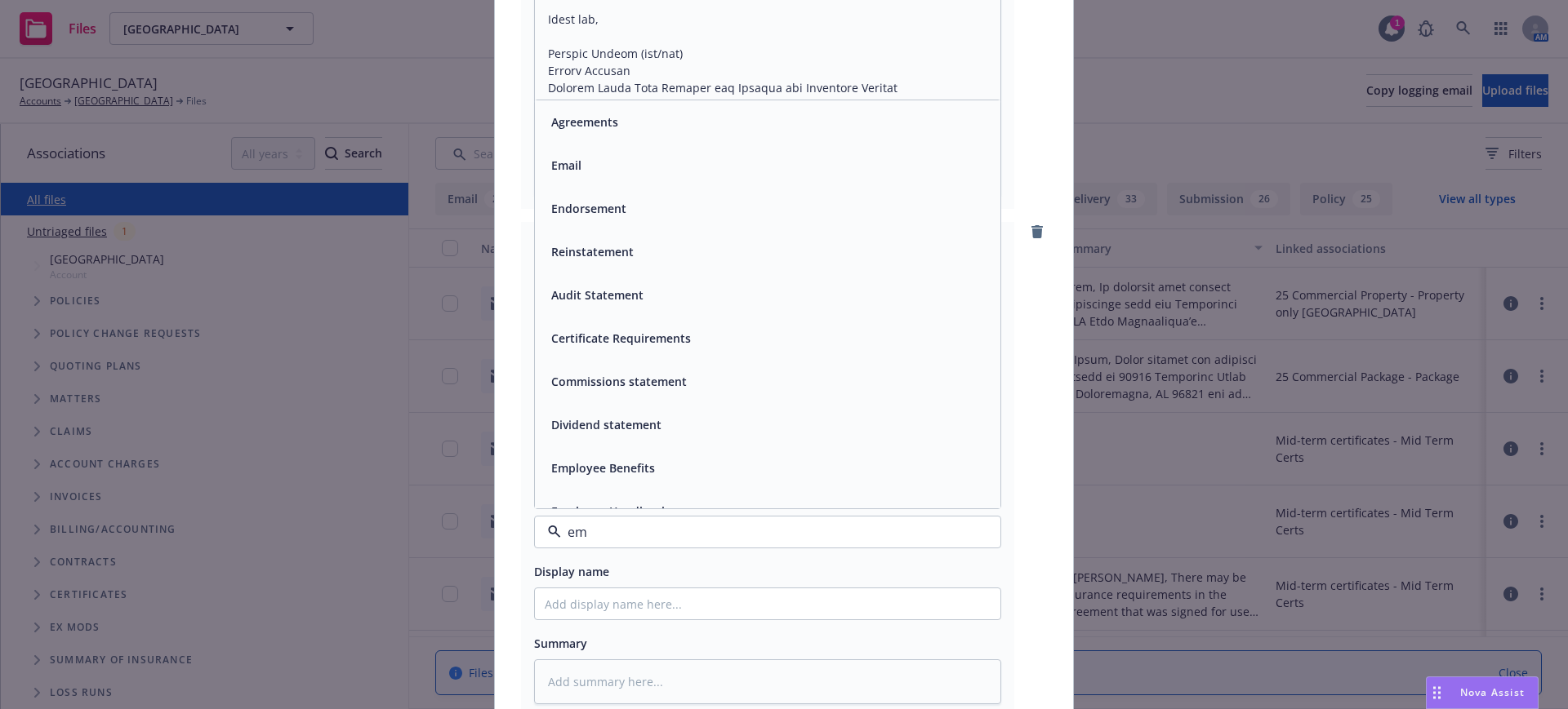
type input "e"
type input "c"
type input "i"
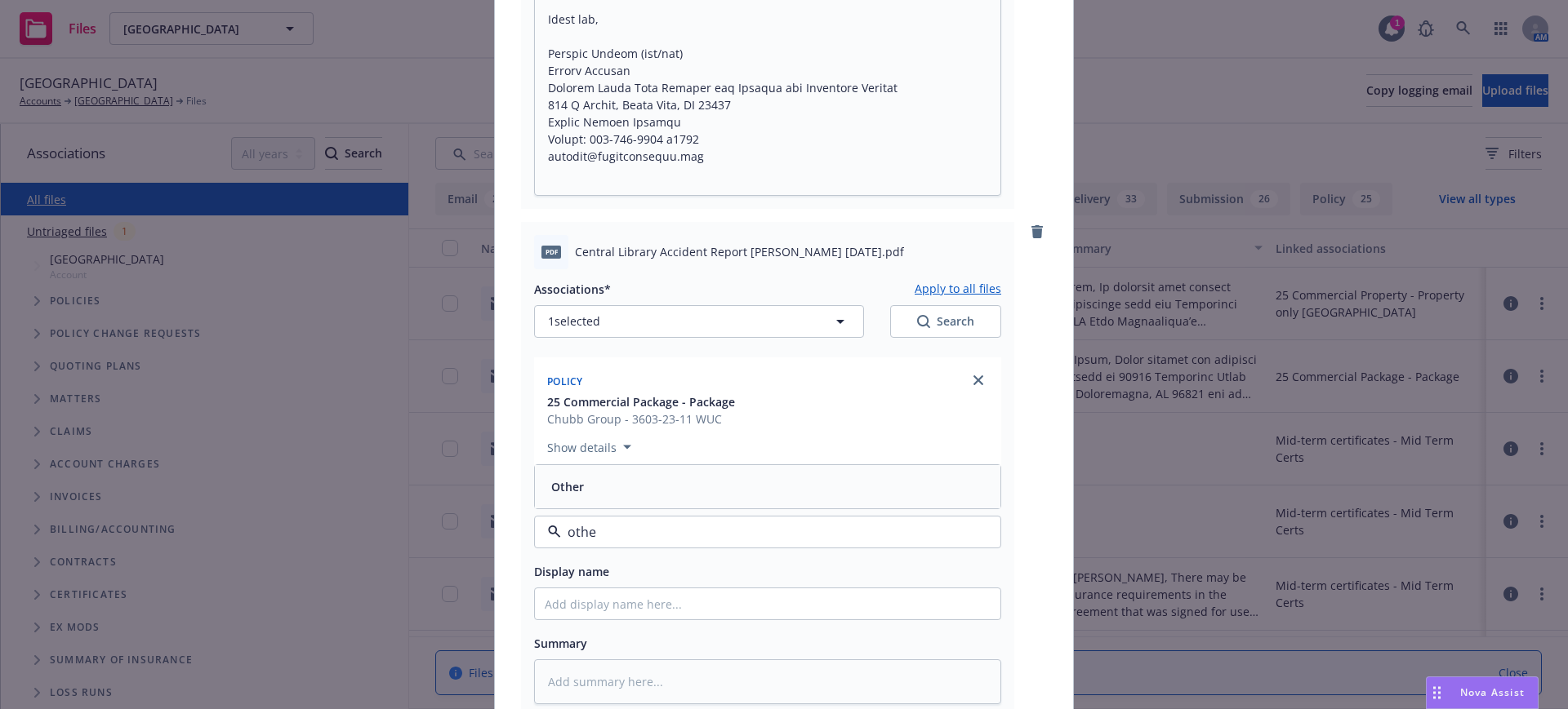
type input "other"
click at [552, 485] on span "Other" at bounding box center [568, 487] width 33 height 17
paste input "[EXTERNAL] Hi Gail, Please see the attached the Accident Reports (same incident…"
type textarea "x"
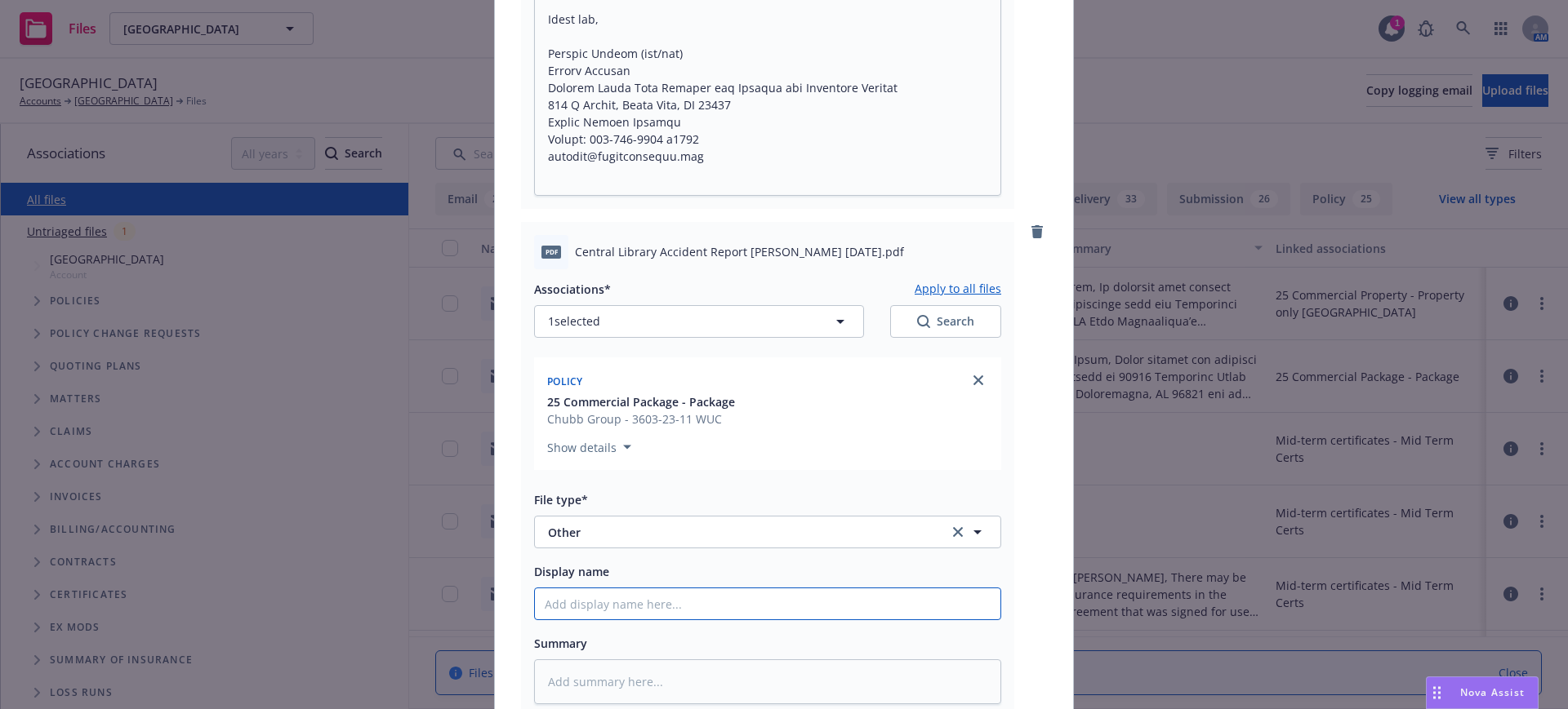
type input "[EXTERNAL] Hi Gail, Please see the attached the Accident Reports (same incident…"
drag, startPoint x: 982, startPoint y: 604, endPoint x: 299, endPoint y: 594, distance: 683.1
click at [299, 594] on div "Add files FOR INFO ONLY- Central Library Accident Report 8-14-25.msg Associatio…" at bounding box center [784, 354] width 1568 height 709
type textarea "x"
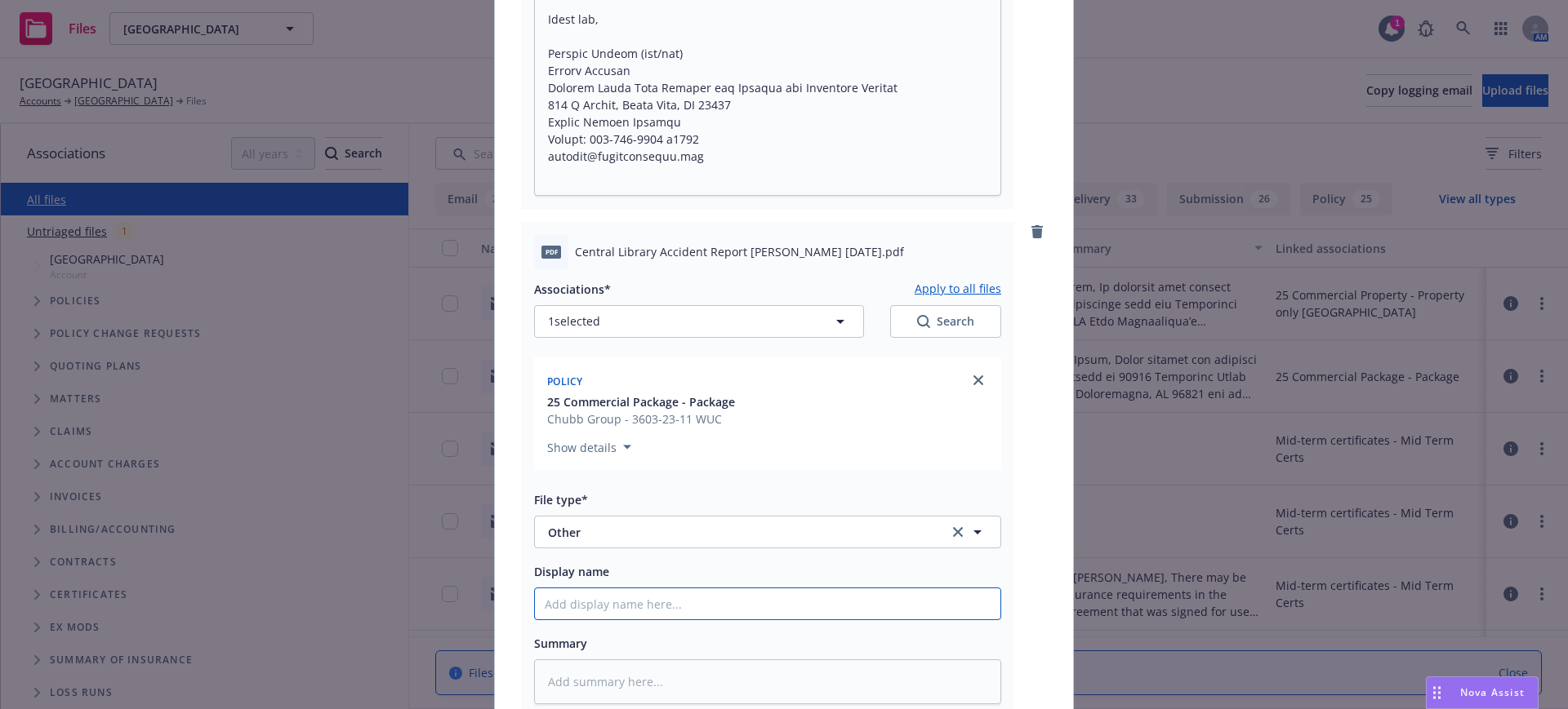
type textarea "x"
type input "C"
type textarea "x"
type input "Ce"
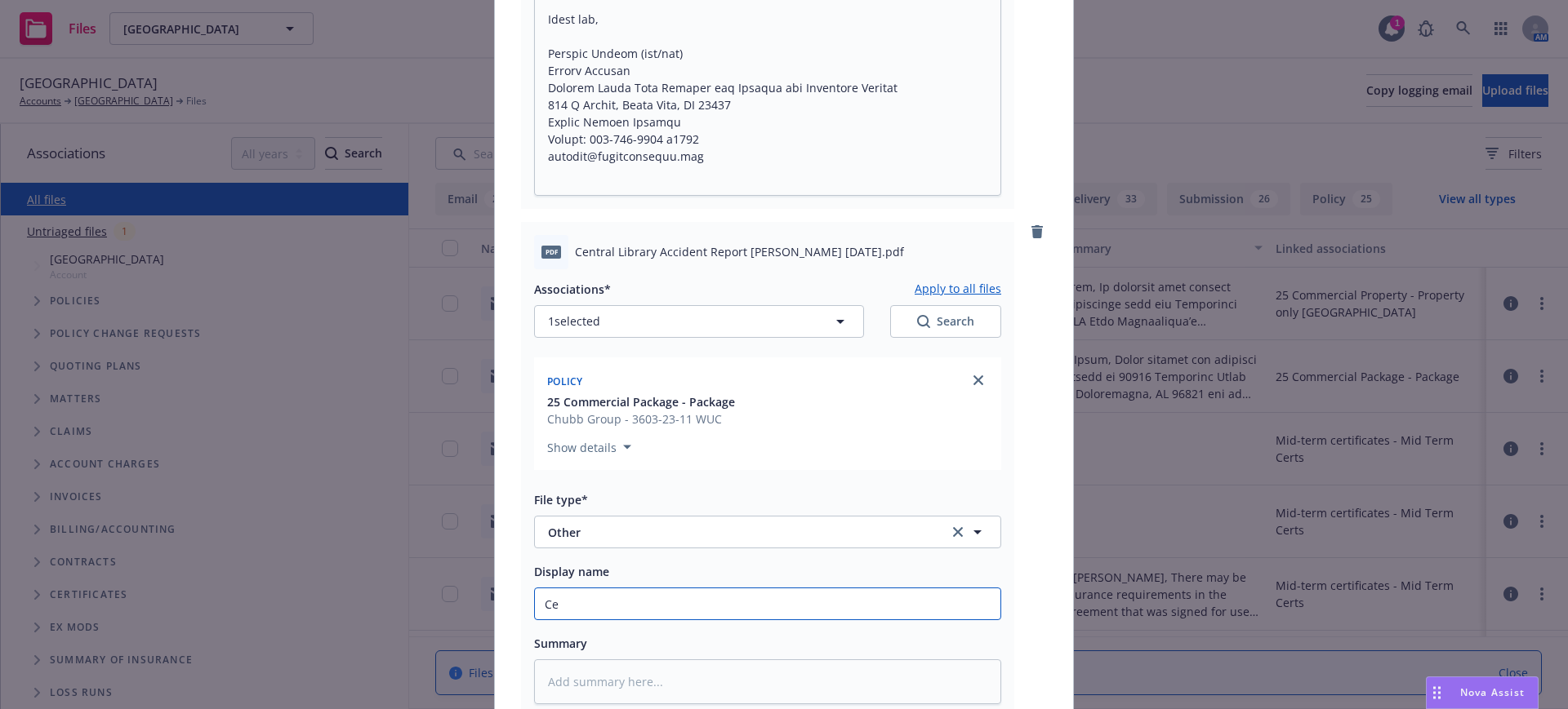
type textarea "x"
type input "Cen"
type textarea "x"
type input "Cent"
type textarea "x"
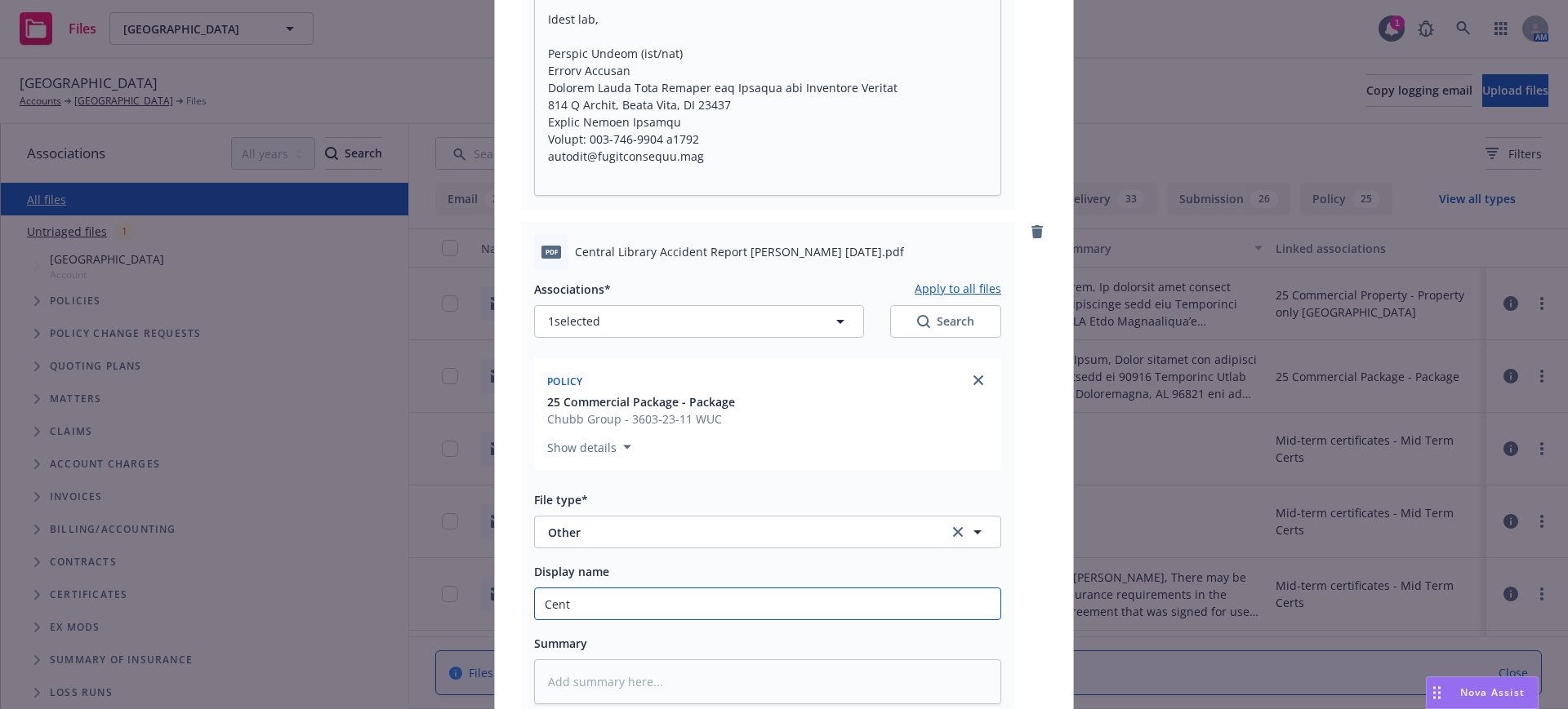
type input "Centr"
type textarea "x"
type input "Centra"
type textarea "x"
type input "Centrao"
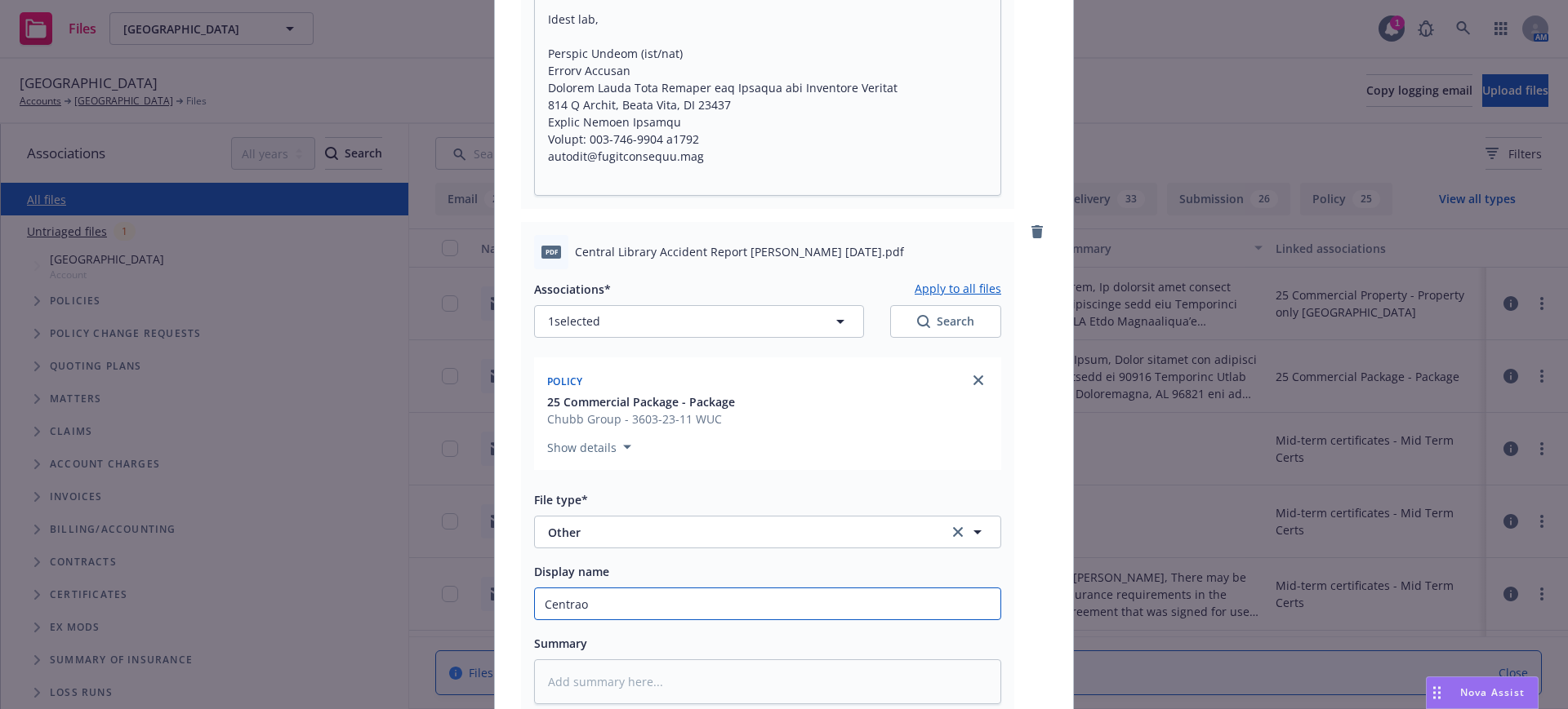
type textarea "x"
type input "Centra"
type textarea "x"
type input "Central"
type textarea "x"
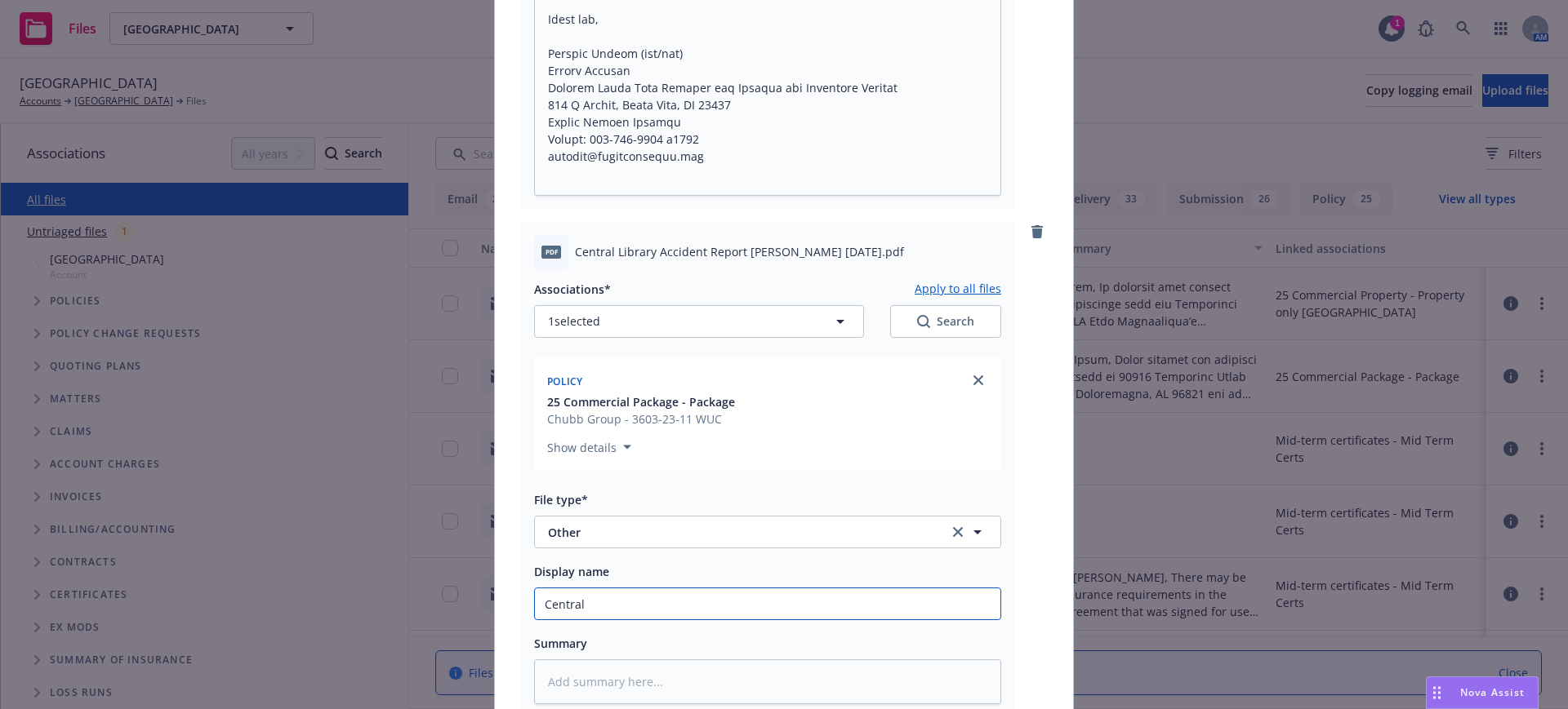
type input "Central"
type textarea "x"
type input "Central L"
type textarea "x"
type input "Central LI"
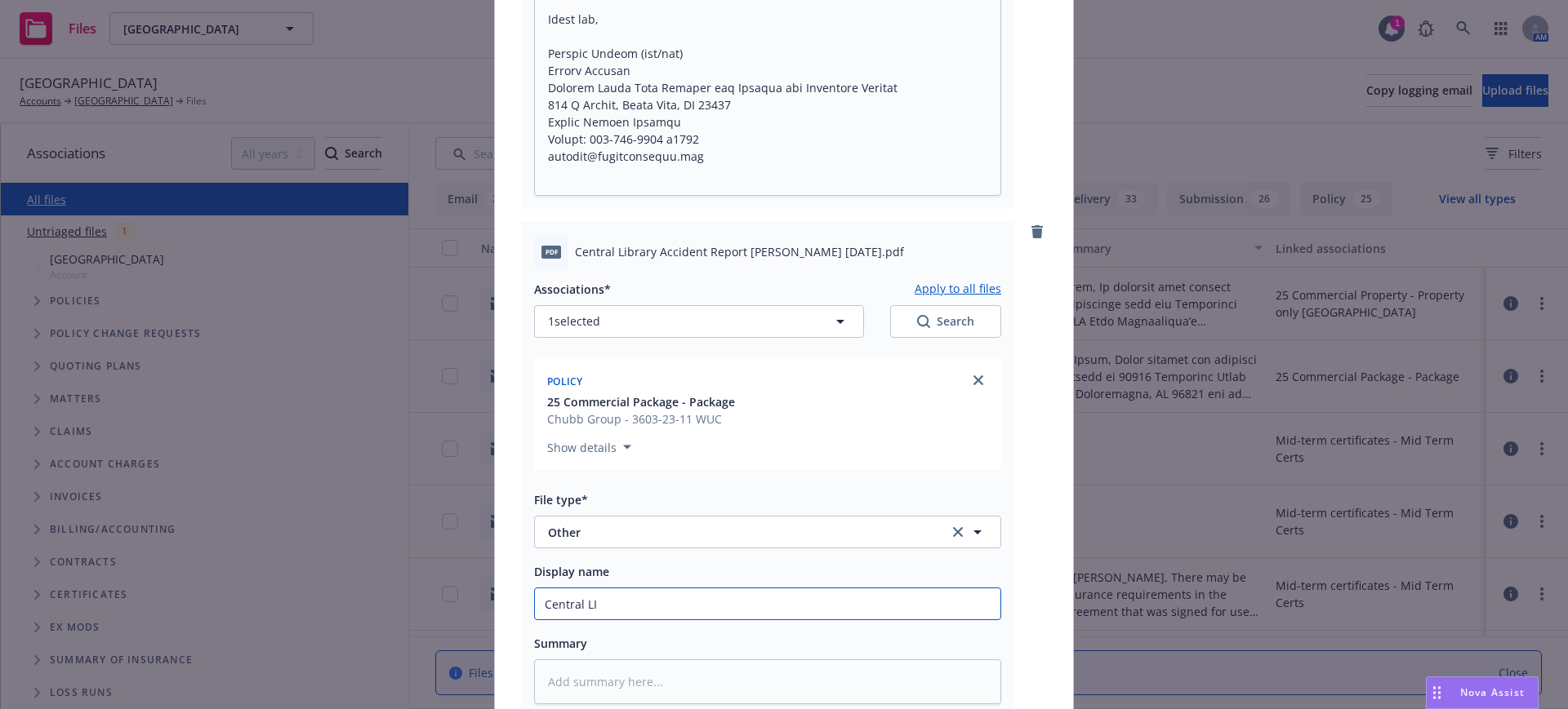
type textarea "x"
type input "Central LIb"
type textarea "x"
type input "Central LIbr"
type textarea "x"
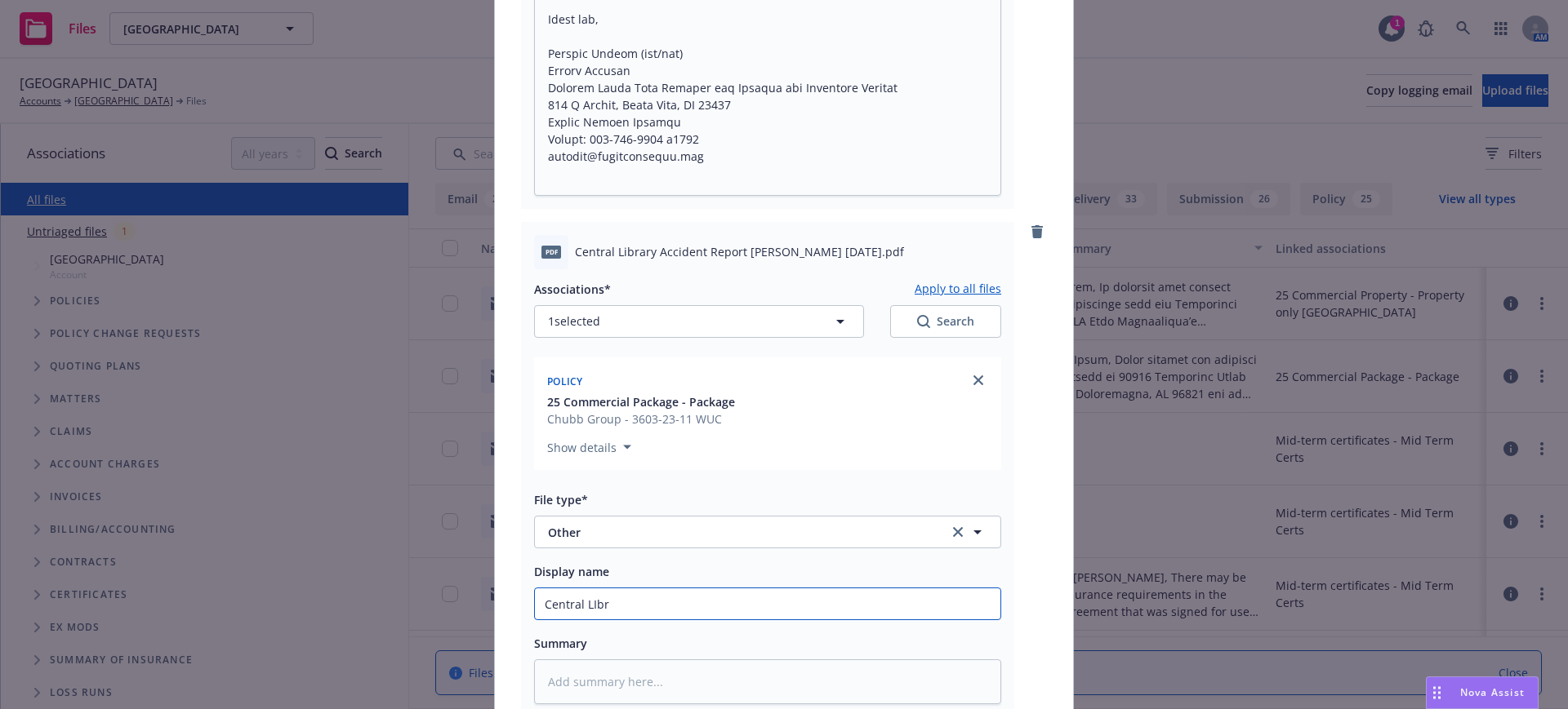
type input "Central LIb"
type textarea "x"
type input "Central LI"
type textarea "x"
type input "Central L"
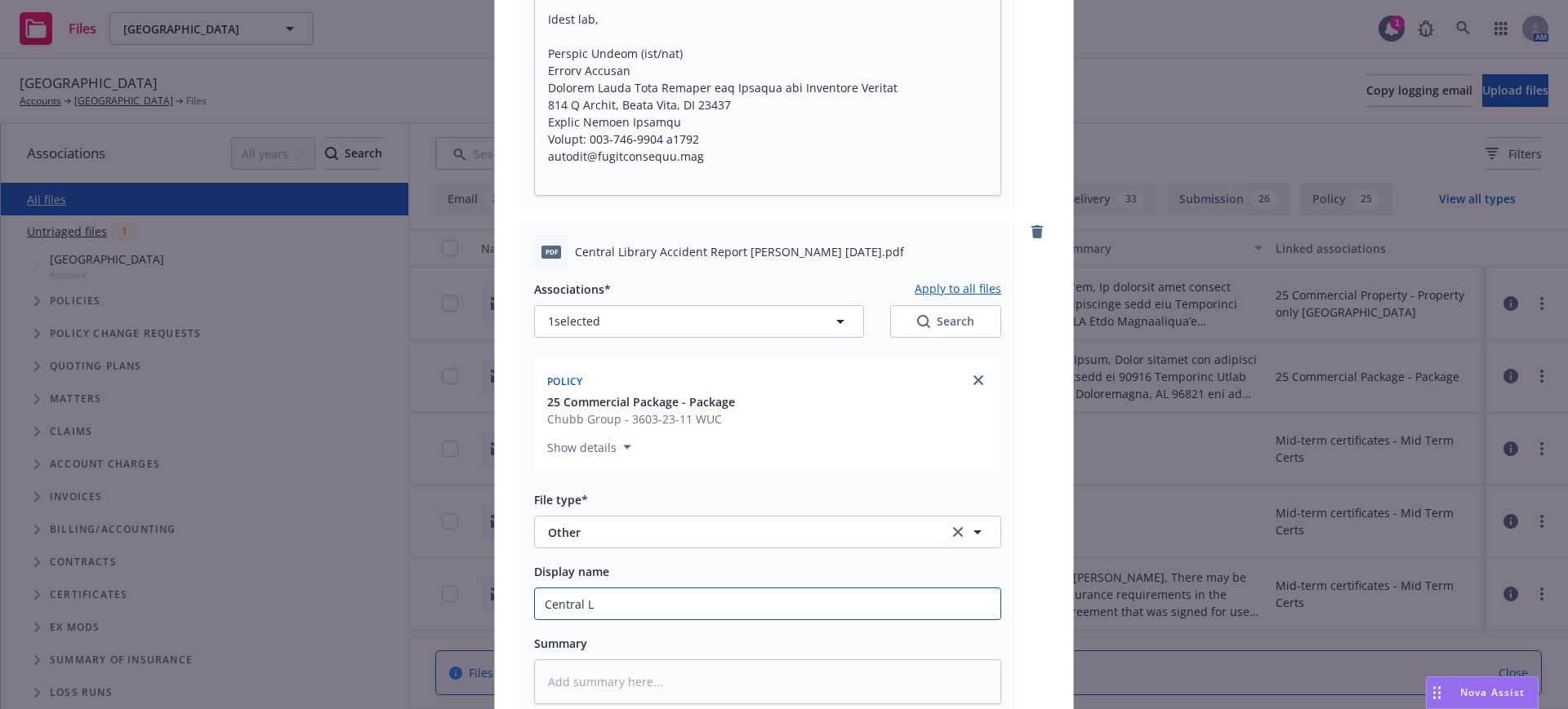
type textarea "x"
type input "Central Li"
type textarea "x"
type input "Central Lib"
type textarea "x"
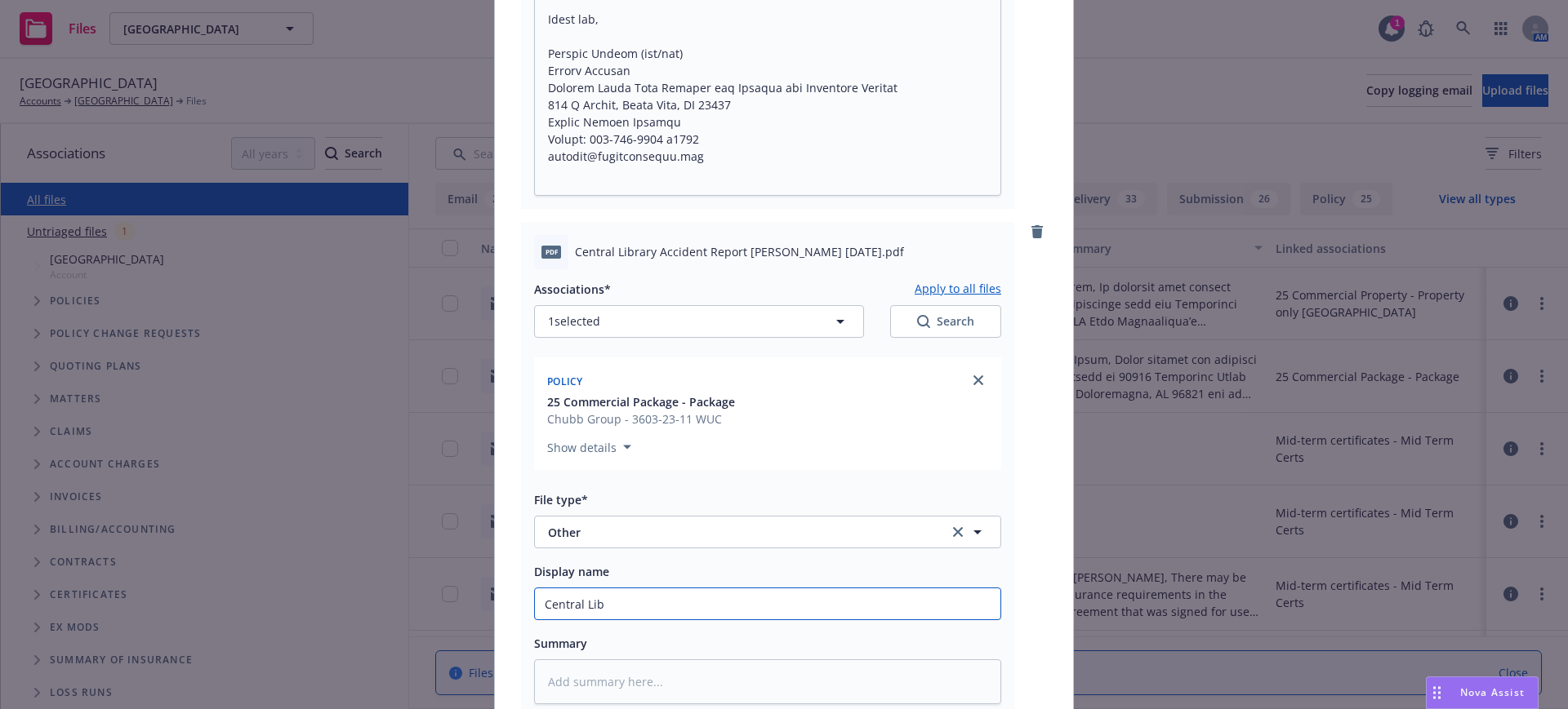
type input "Central Libr"
type textarea "x"
type input "Central Libra"
type textarea "x"
type input "Central Librar"
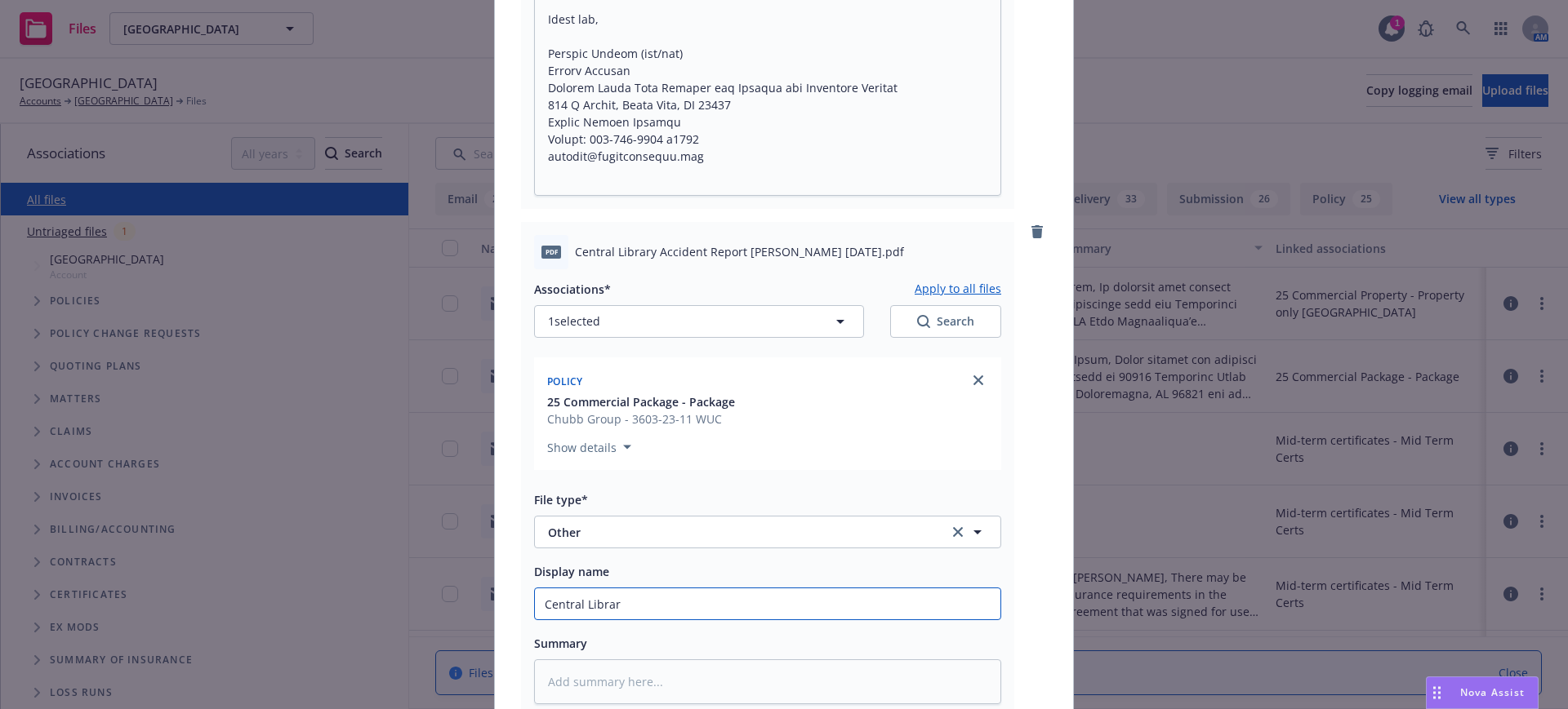
type textarea "x"
type input "Central Library"
type textarea "x"
type input "Central Library"
type textarea "x"
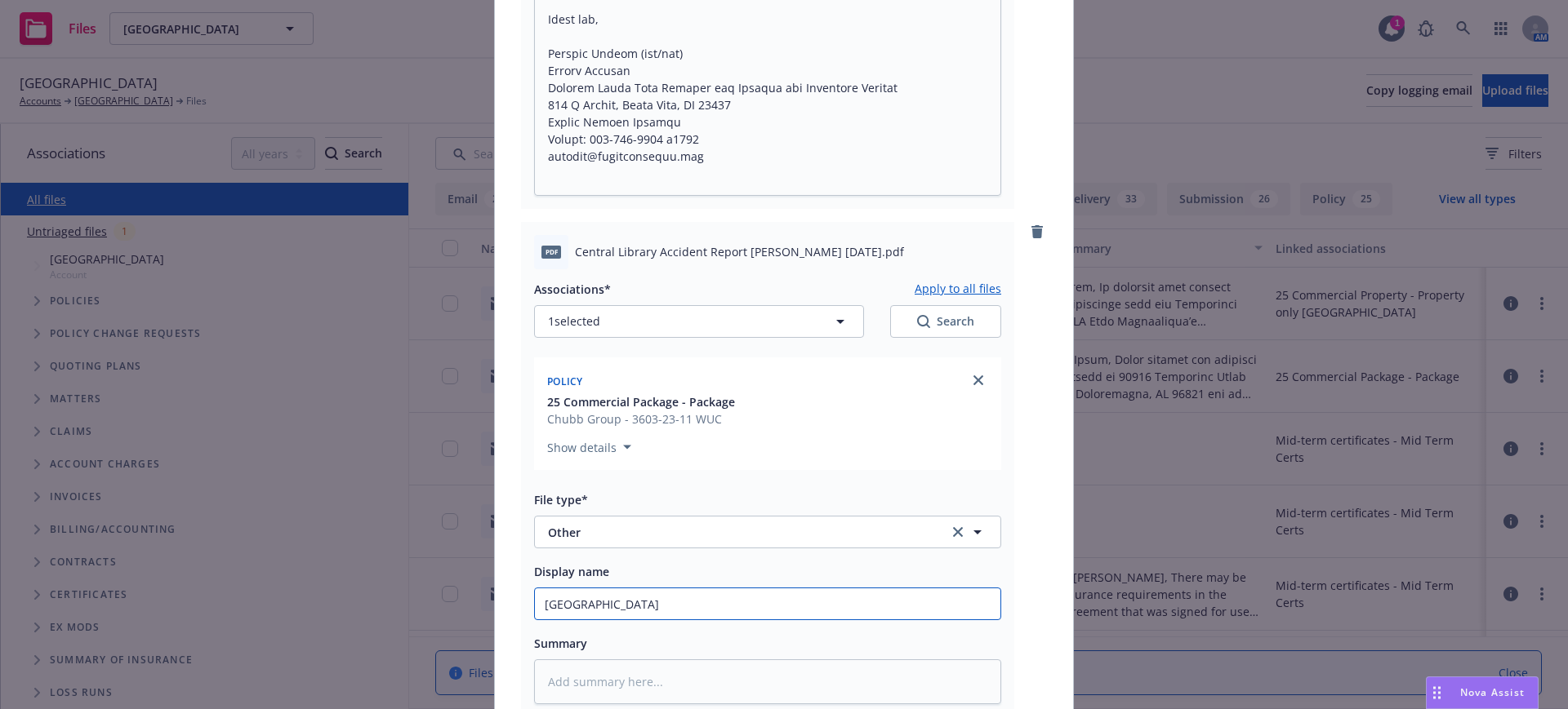
type input "Central Library A"
type textarea "x"
type input "Central Library"
type textarea "x"
type input "Central Library A"
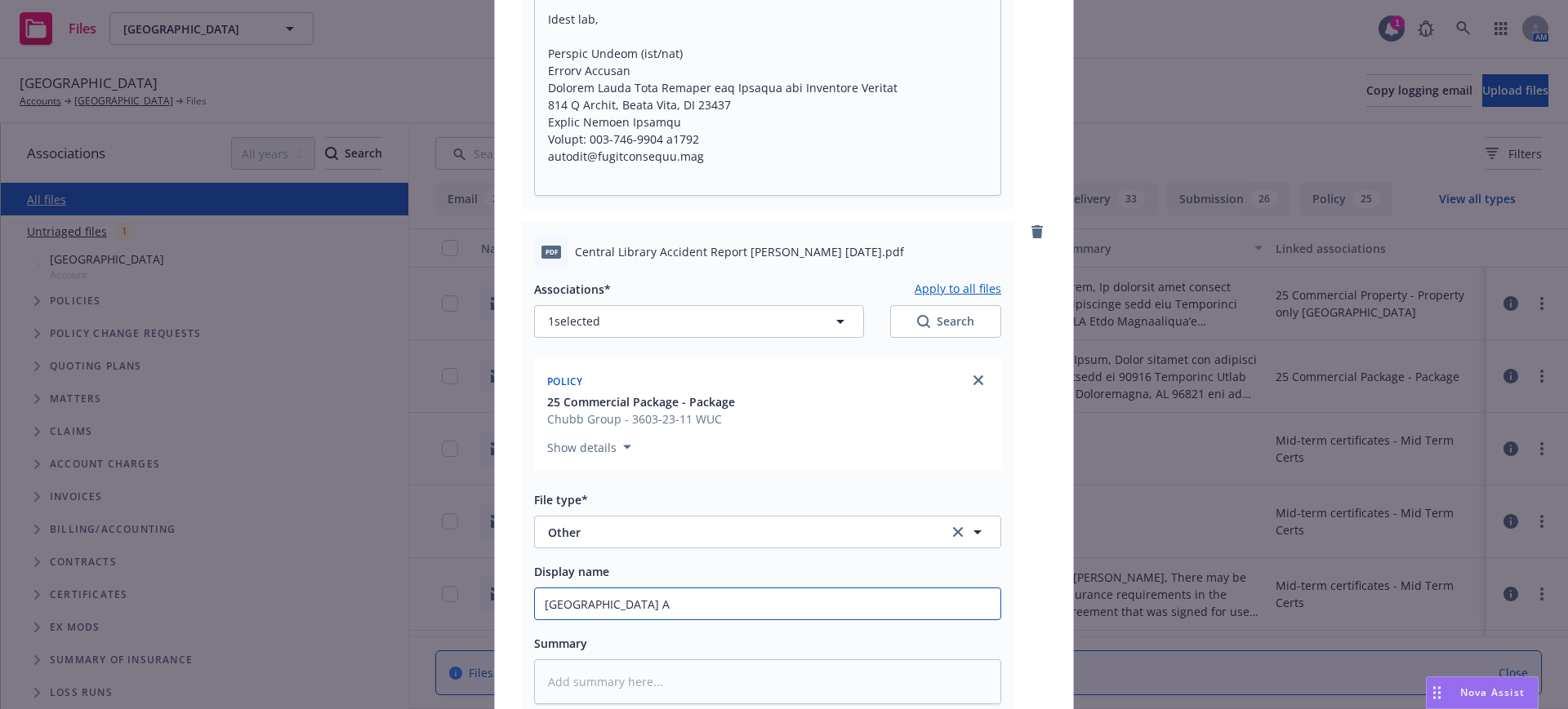
type textarea "x"
type input "Central Library Ac"
type textarea "x"
type input "Central Library Acc"
type textarea "x"
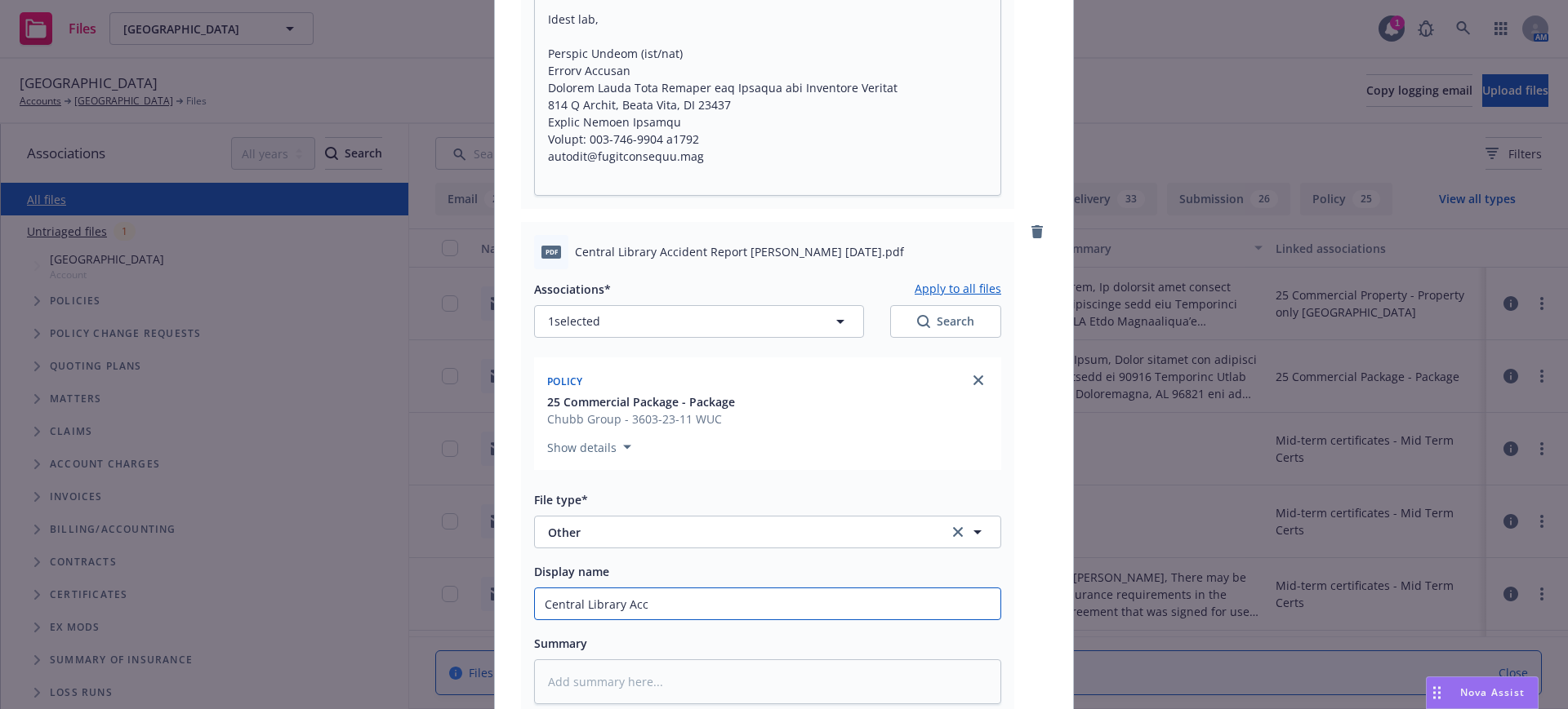
type input "Central Library Acci"
type textarea "x"
type input "Central Library Accid"
type textarea "x"
type input "Central Library Accide"
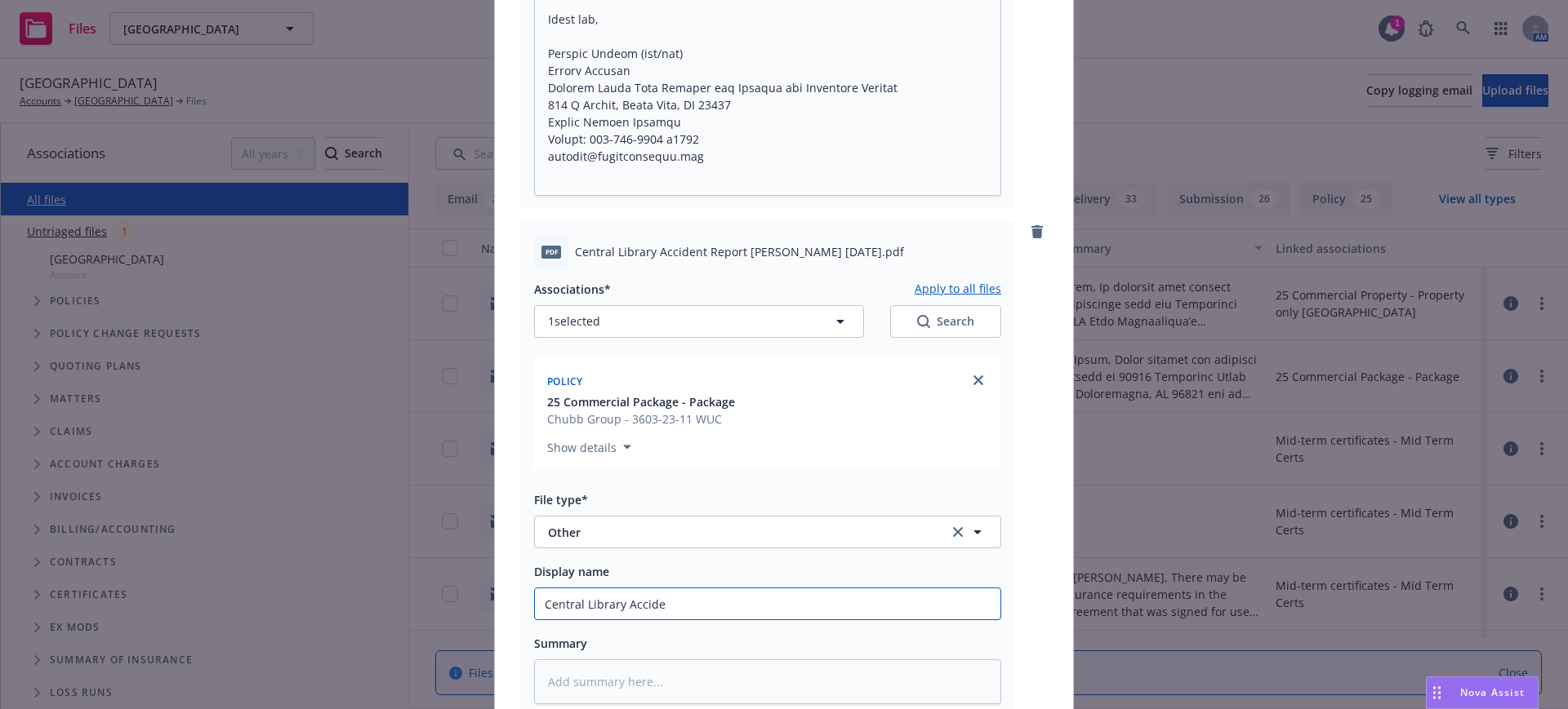
type textarea "x"
type input "Central Library Acciden"
type textarea "x"
type input "Central Library Accident"
type textarea "x"
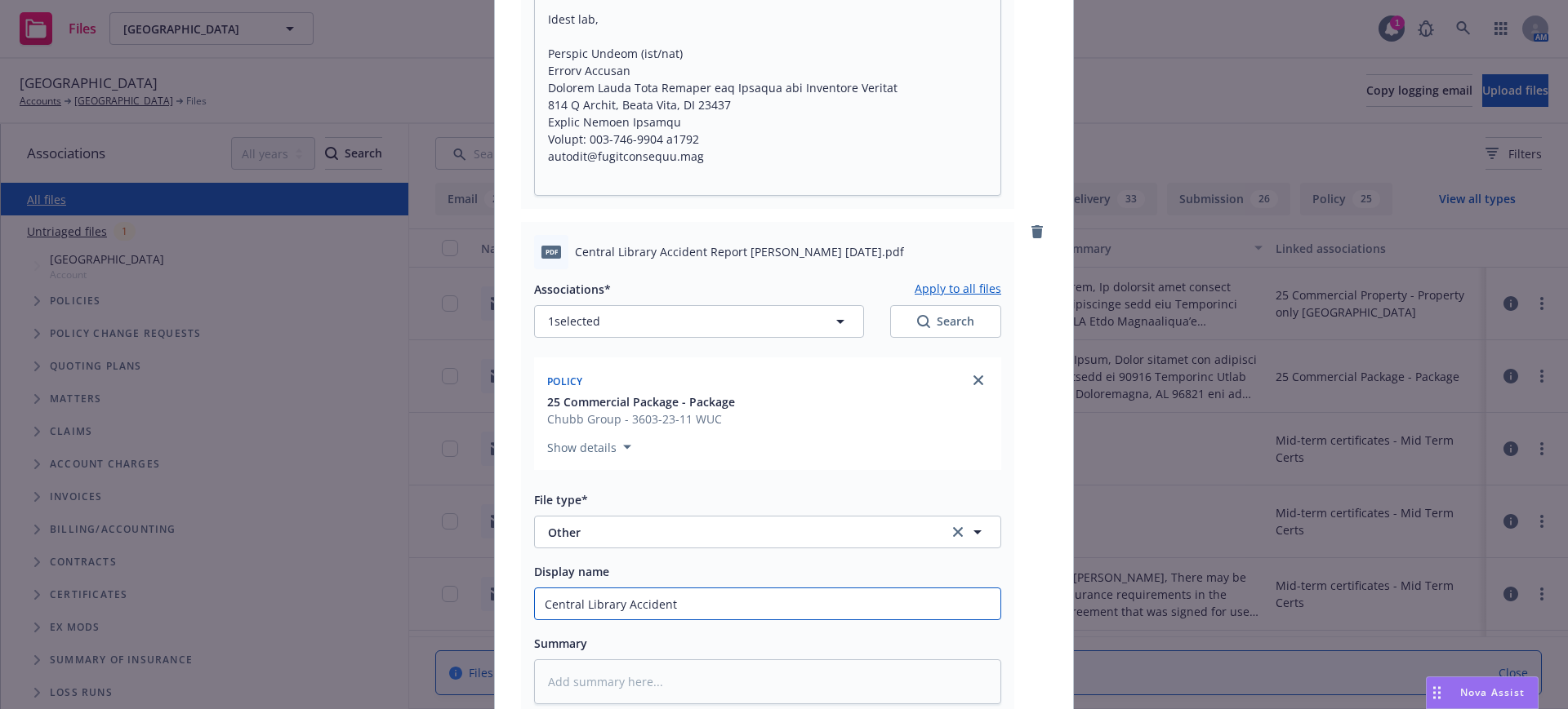
type input "Central Library Accident"
type textarea "x"
type input "Central Library Accident R"
type textarea "x"
type input "Central Library Accident Re"
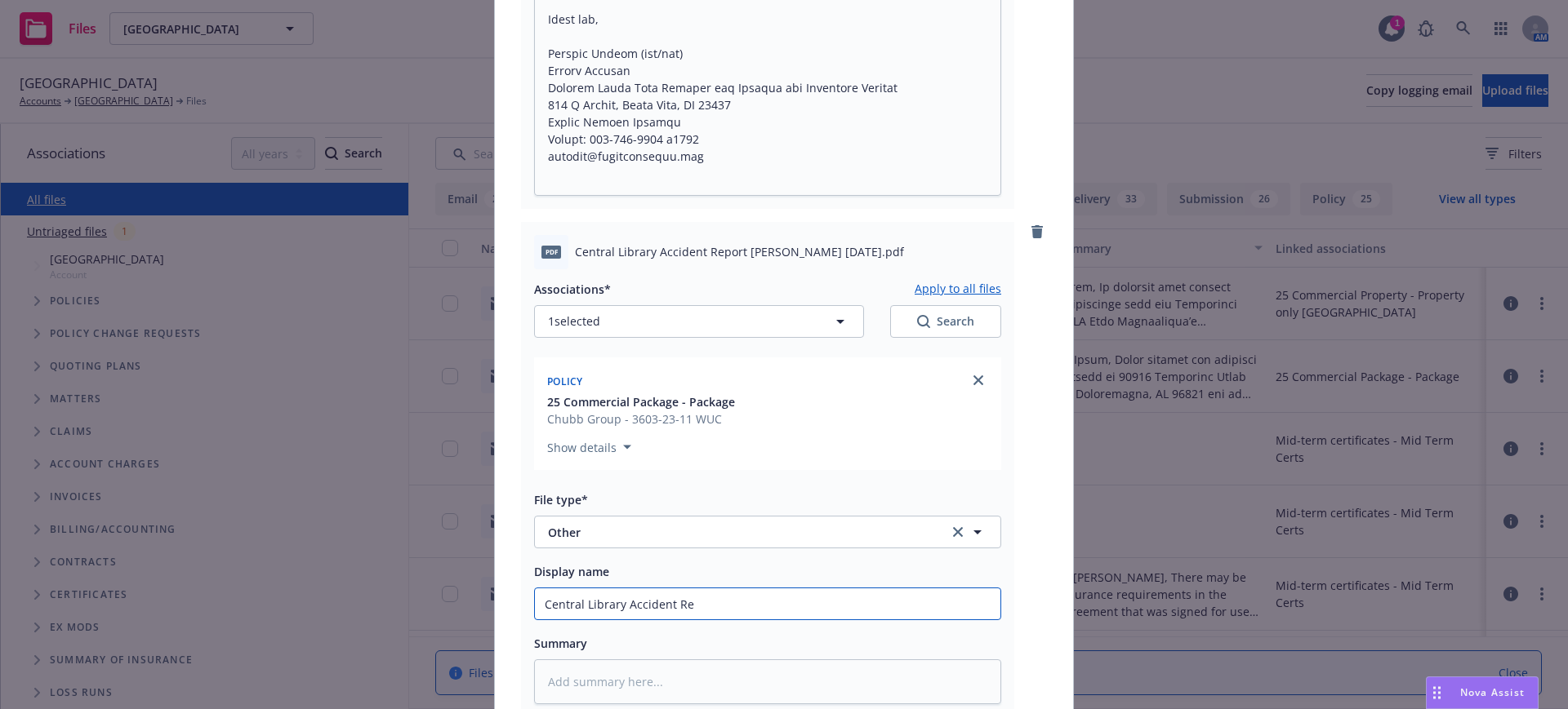
type textarea "x"
type input "Central Library Accident Rep"
type textarea "x"
type input "Central Library Accident Repo"
type textarea "x"
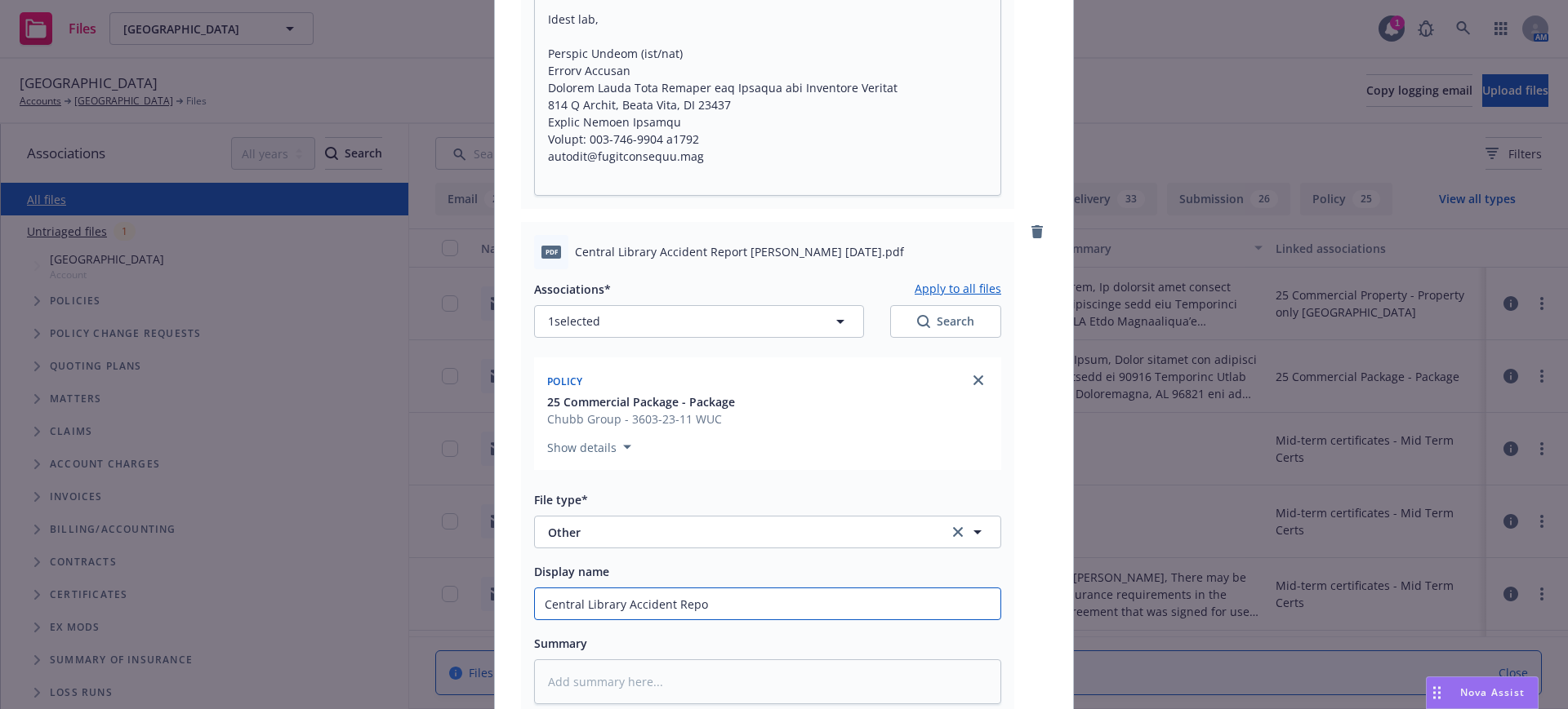
type input "Central Library Accident Repor"
type textarea "x"
type input "Central Library Accident Report"
type textarea "x"
type input "Central Library Accident Report"
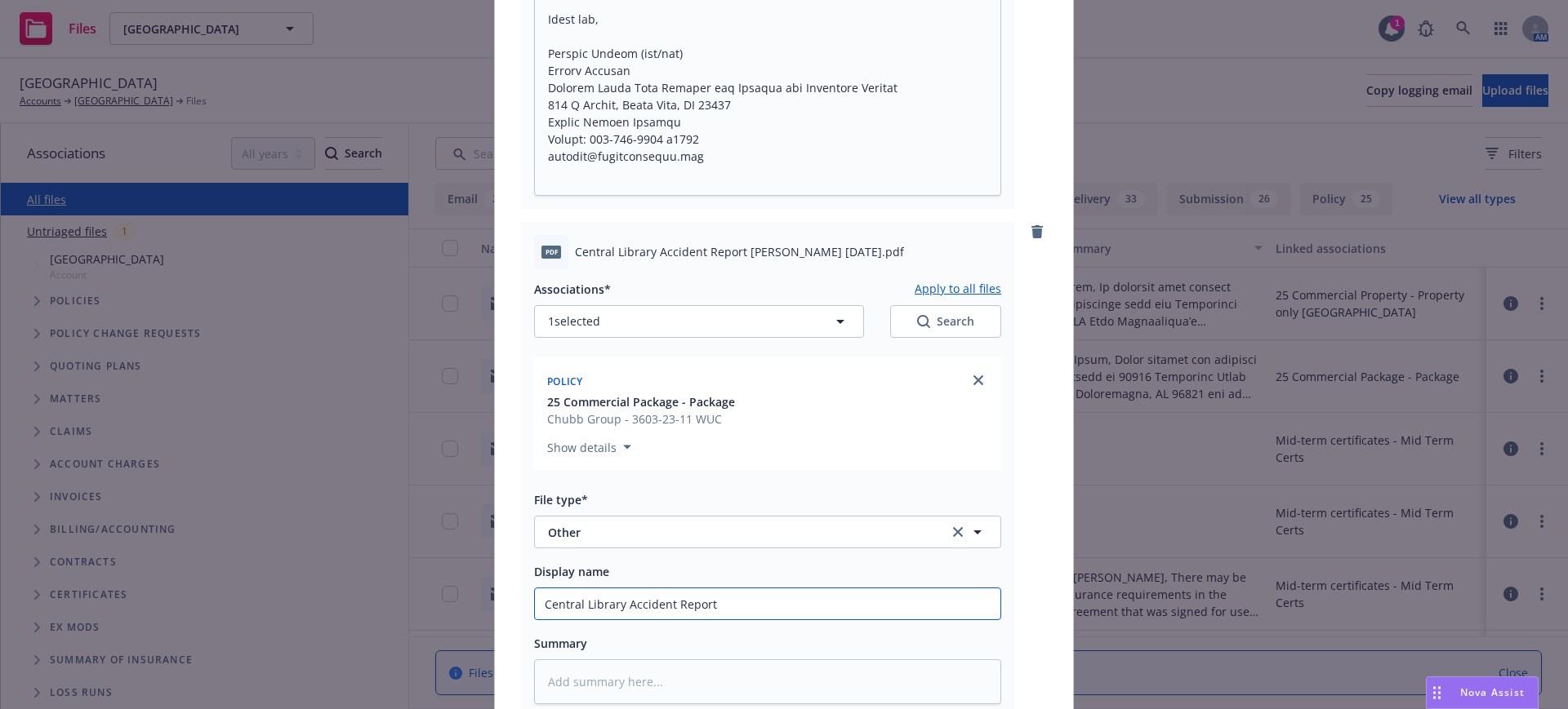
type textarea "x"
type input "Central Library Accident Report A"
type textarea "x"
type input "Central Library Accident Report An"
type textarea "x"
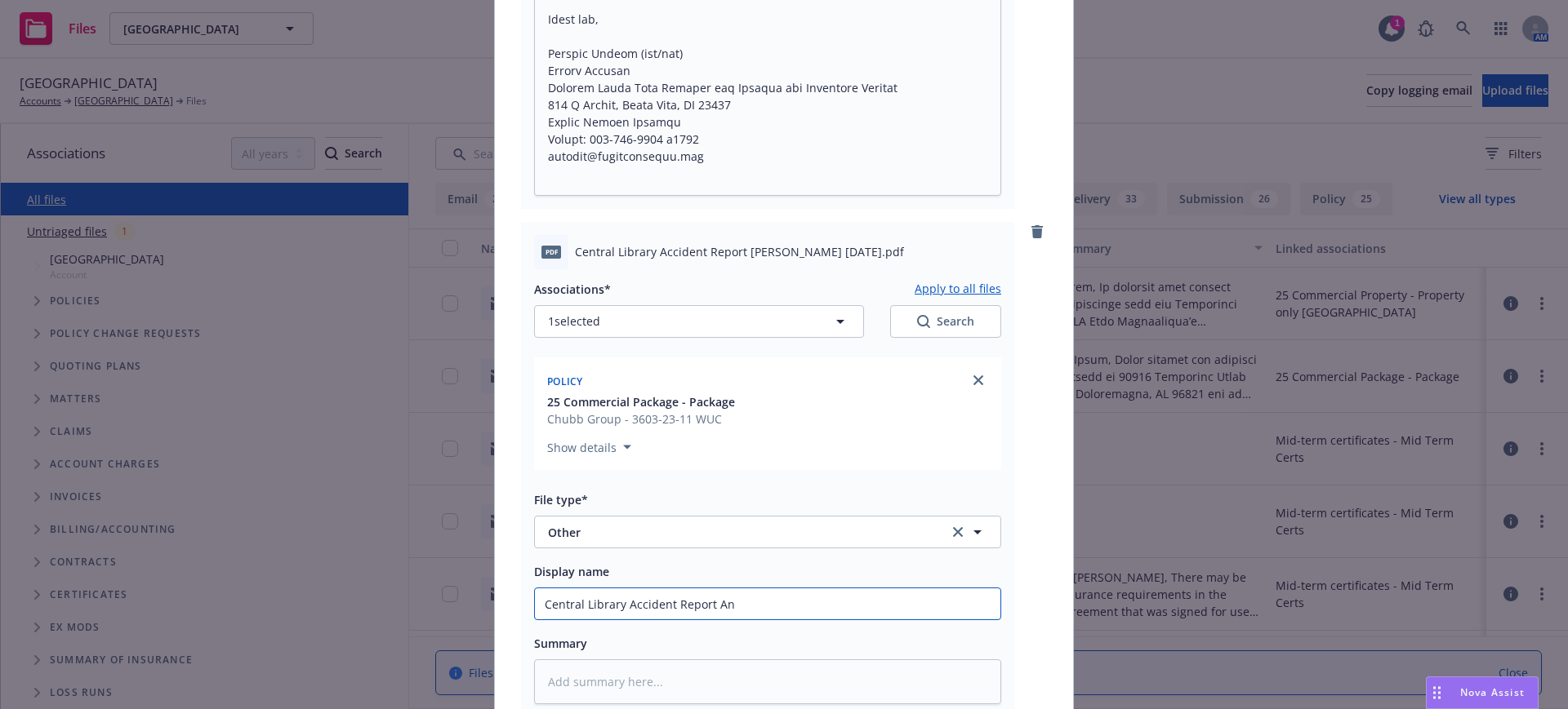
type input "Central Library Accident Report Ann"
type textarea "x"
type input "Central Library Accident Report Ann"
type textarea "x"
type input "Central Library Accident Report Ann G"
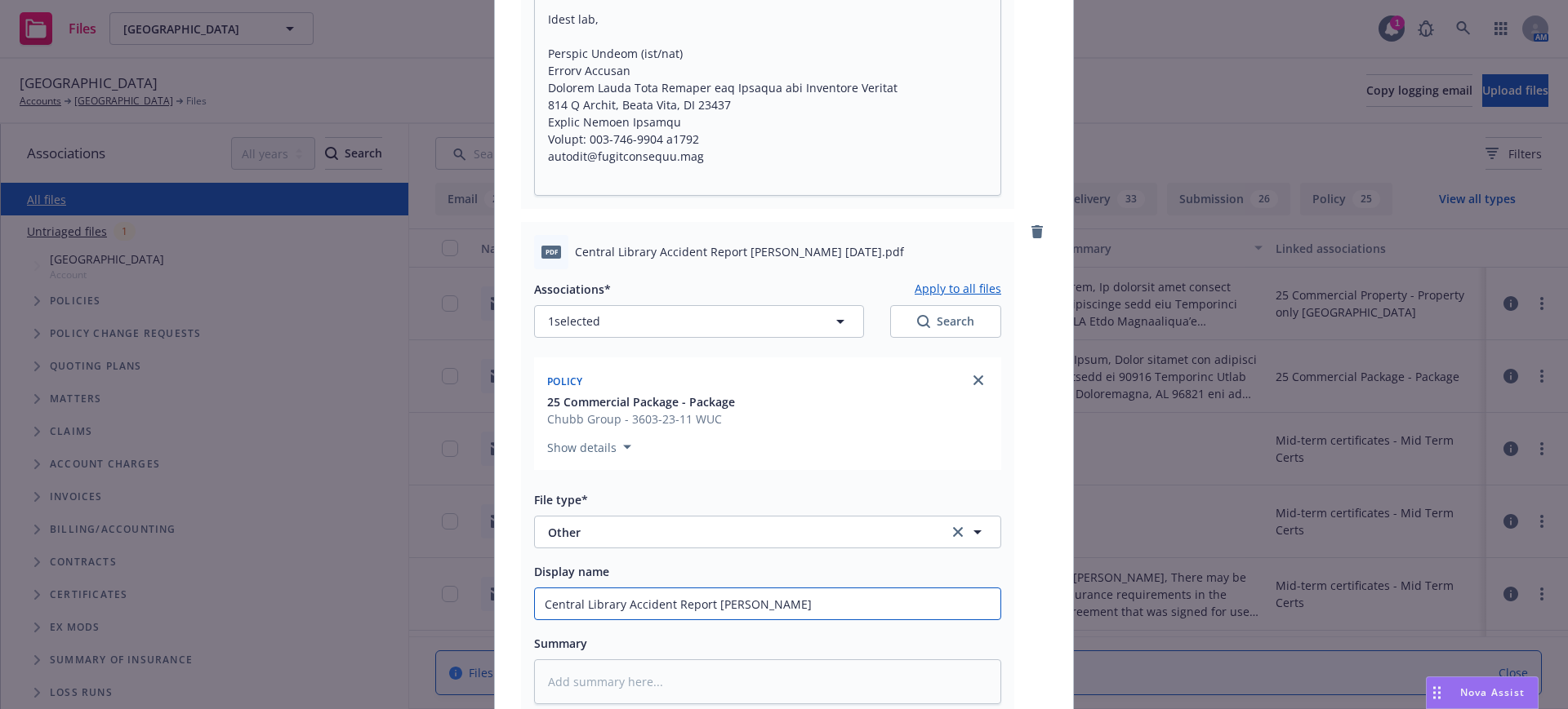
type textarea "x"
type input "Central Library Accident Report Ann Ga"
type textarea "x"
type input "Central Library Accident Report Ann Gal"
type textarea "x"
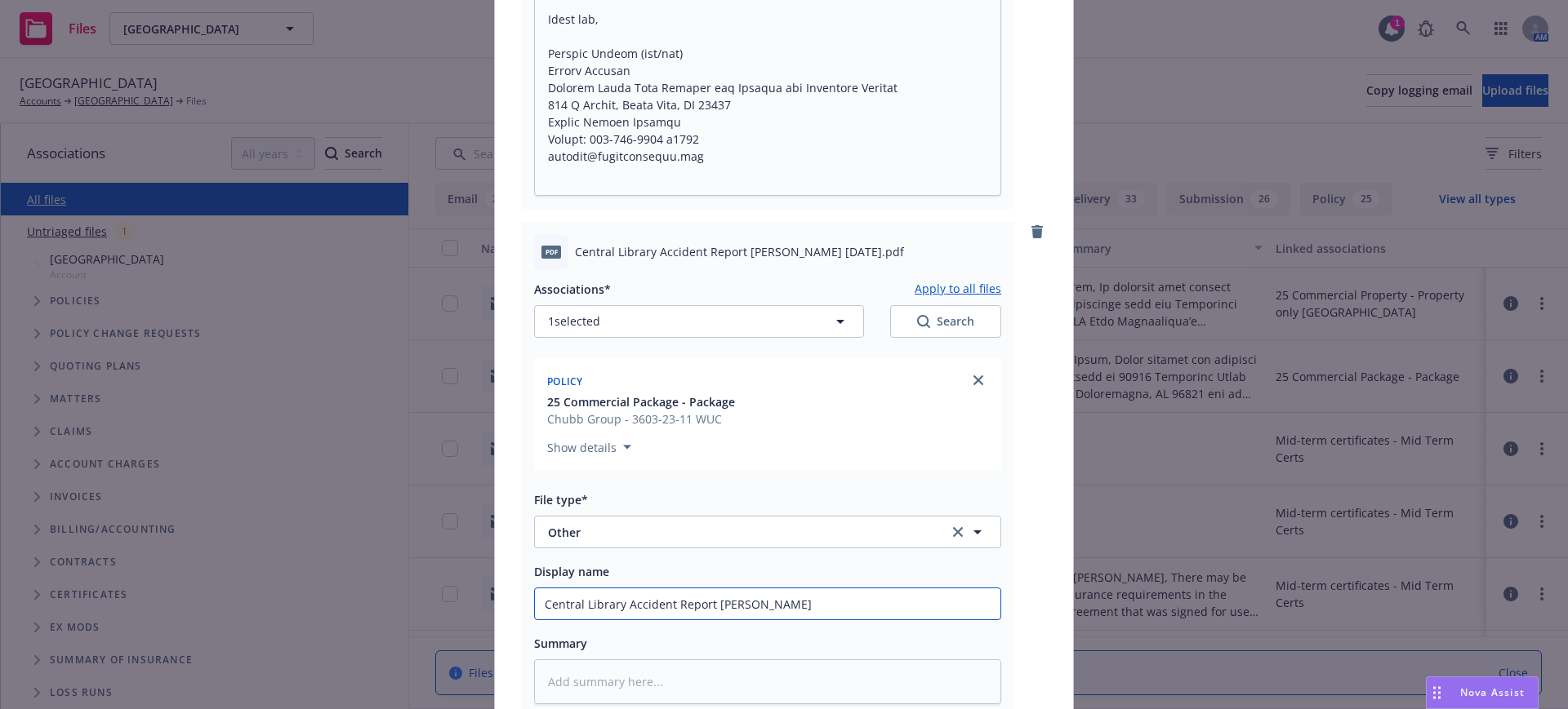
type input "Central Library Accident Report Ann Gall"
type textarea "x"
type input "Central Library Accident Report Ann Galla"
type textarea "x"
type input "Central Library Accident Report Ann Gallag"
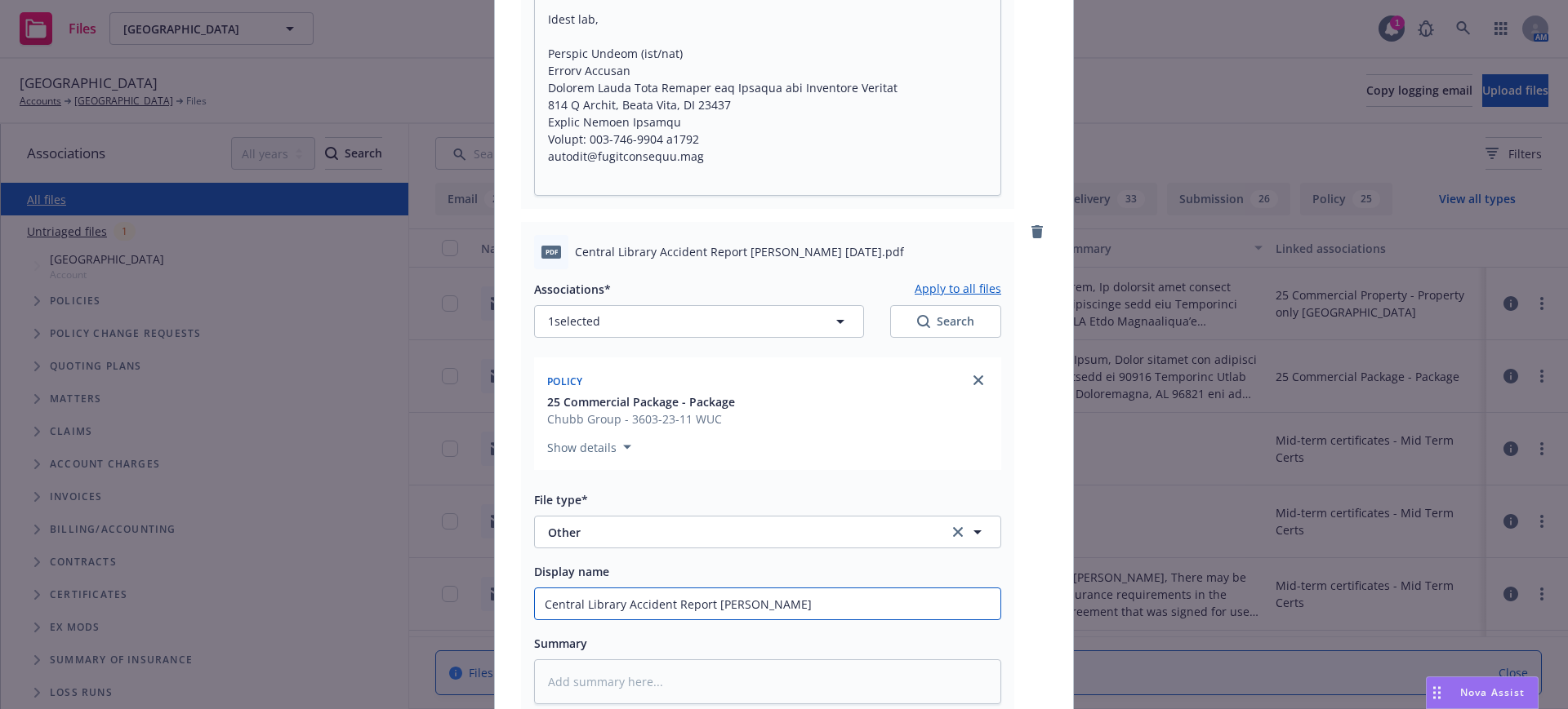
type textarea "x"
type input "Central Library Accident Report Ann Gallagh"
type textarea "x"
type input "Central Library Accident Report Ann Gallaghe"
type textarea "x"
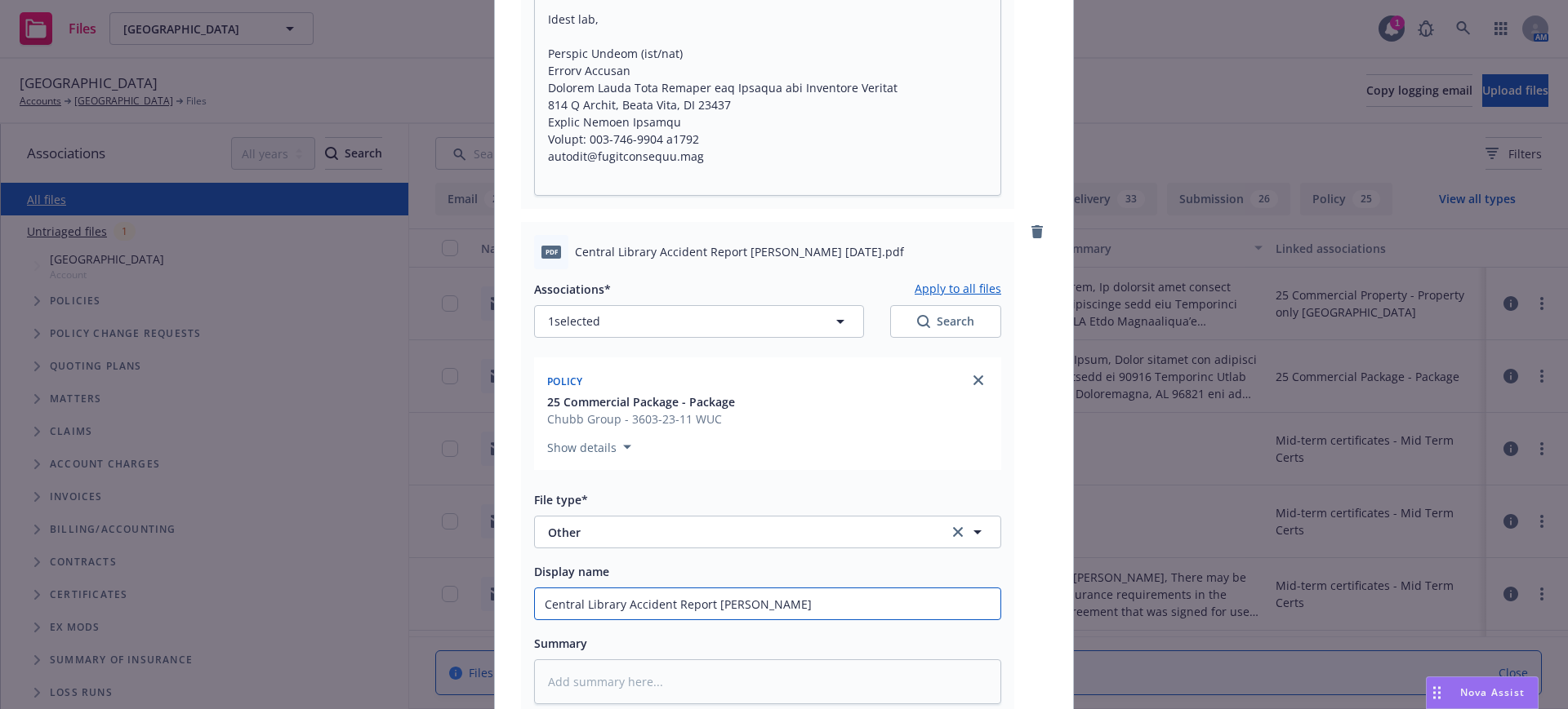
type input "Central Library Accident Report Ann Gallagher"
type textarea "x"
type input "Central Library Accident Report Ann Gallagher"
type textarea "x"
type input "Central Library Accident Report Ann Gallagher 8"
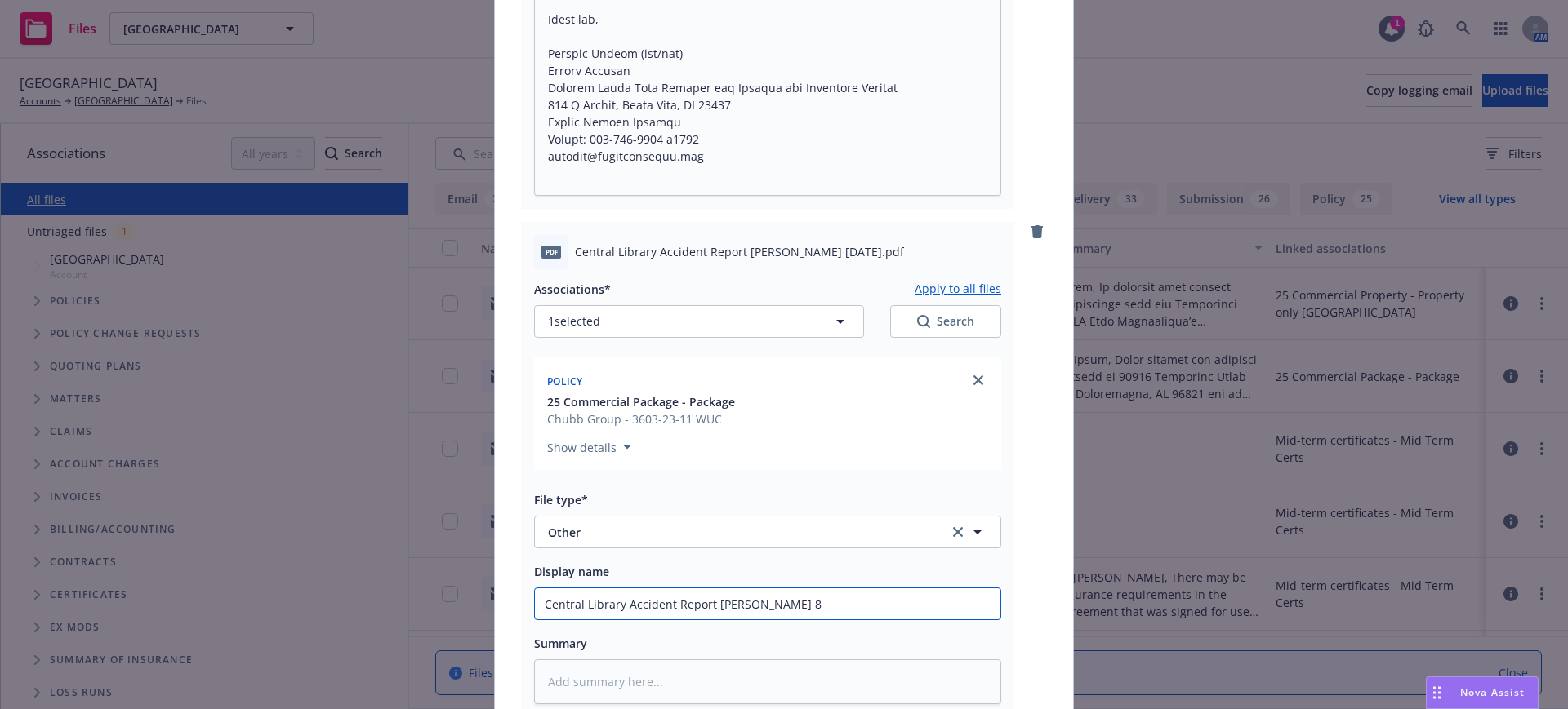
type textarea "x"
type input "Central Library Accident Report Ann Gallagher 8-"
type textarea "x"
type input "Central Library Accident Report Ann Gallagher 8-1"
type textarea "x"
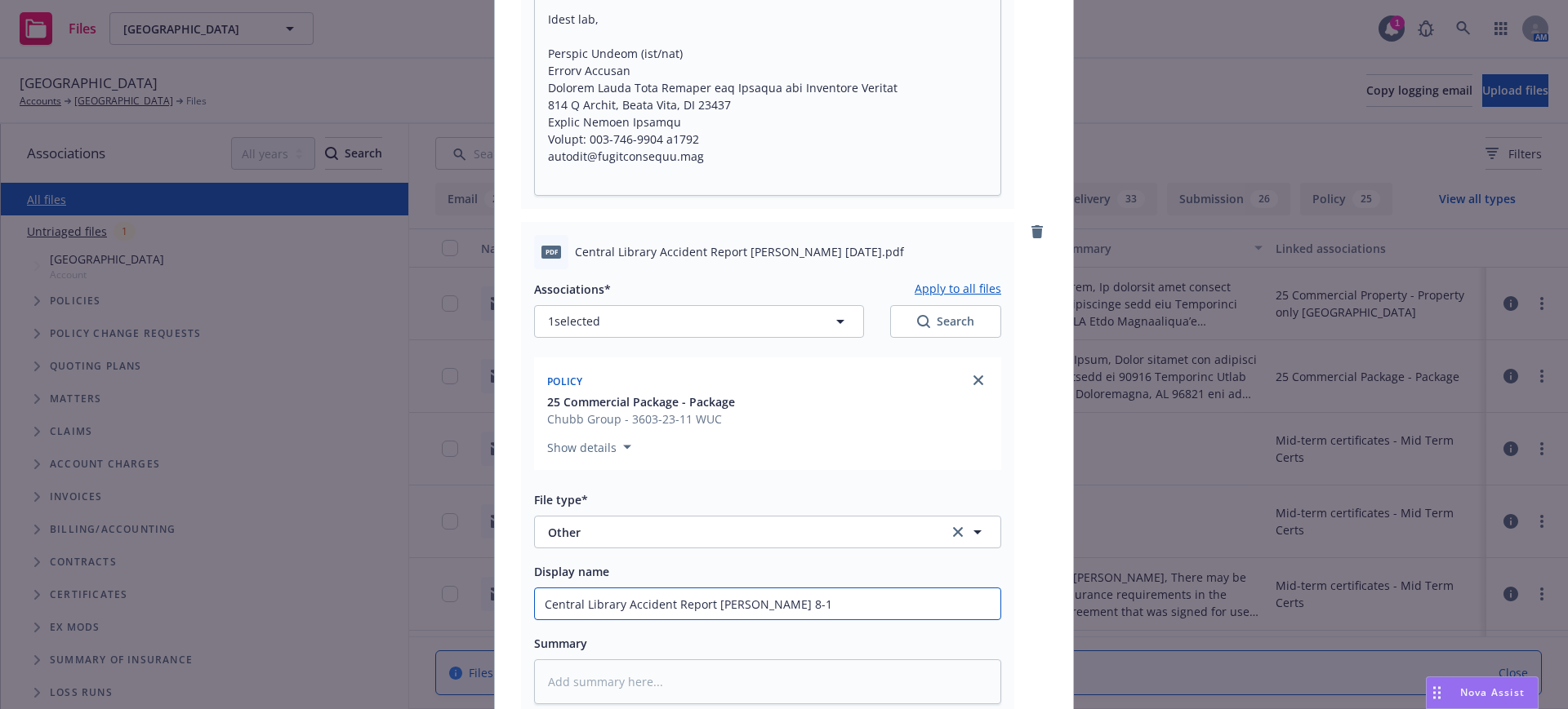
type input "Central Library Accident Report Ann Gallagher 8-14"
type textarea "x"
type input "Central Library Accident Report Ann Gallagher 8-14-"
type textarea "x"
type input "Central Library Accident Report Ann Gallagher 8-14-2"
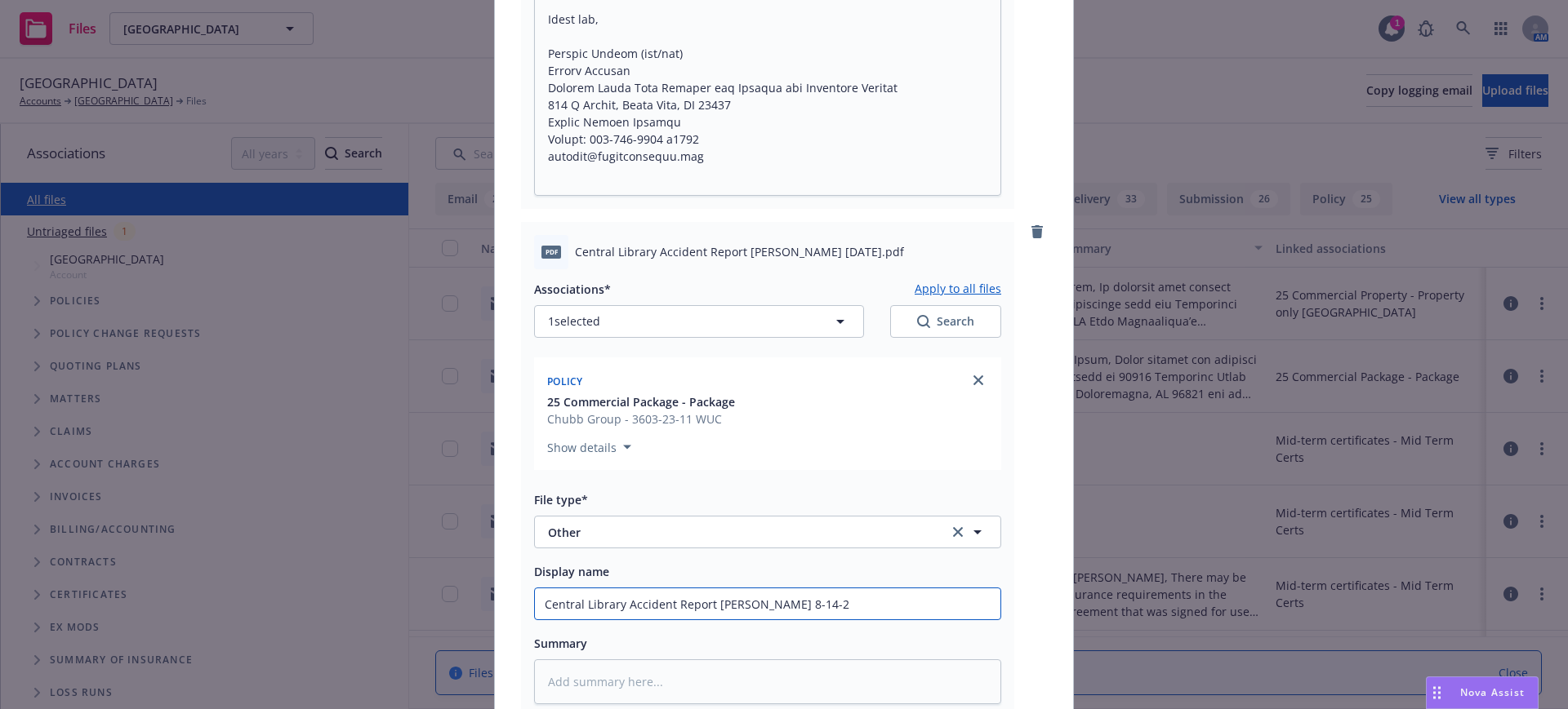
type textarea "x"
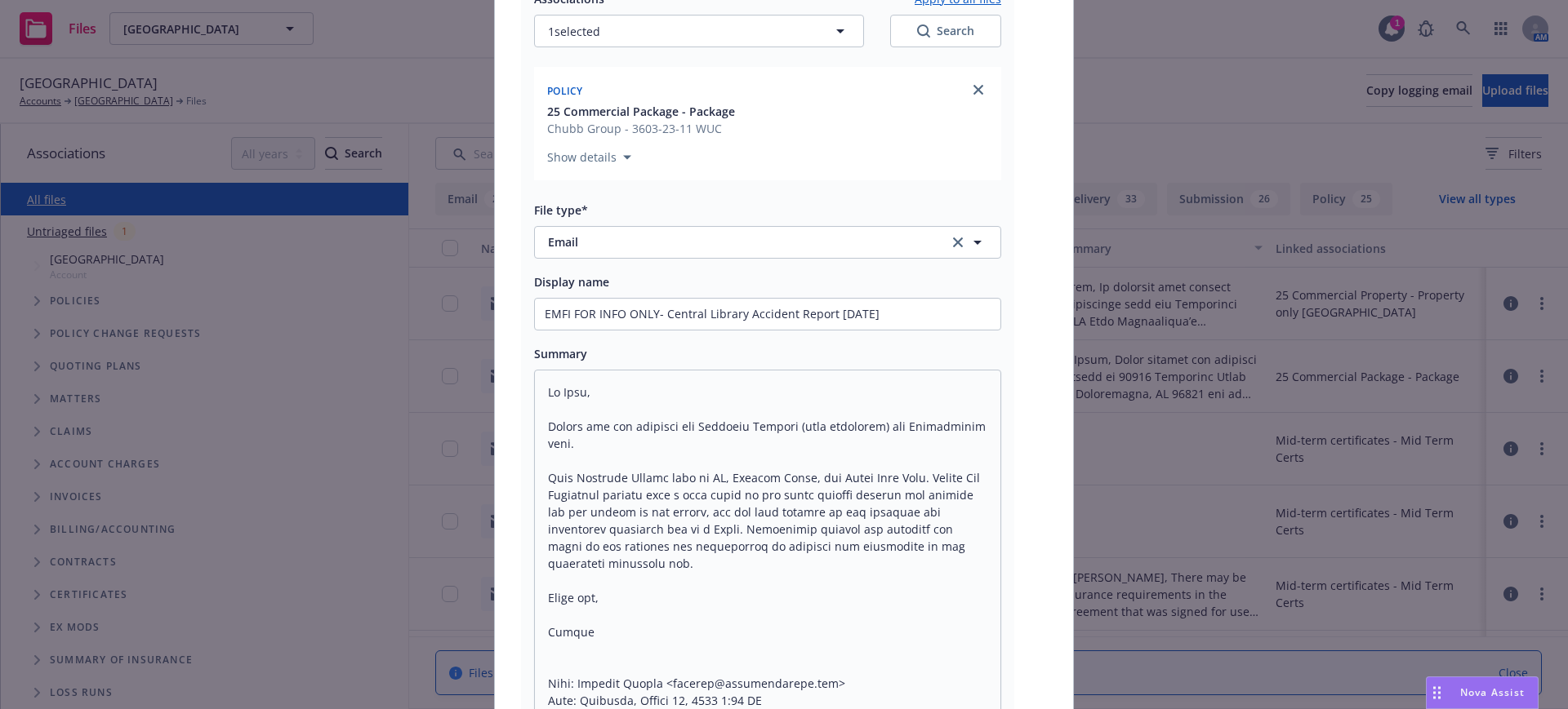
scroll to position [161, 0]
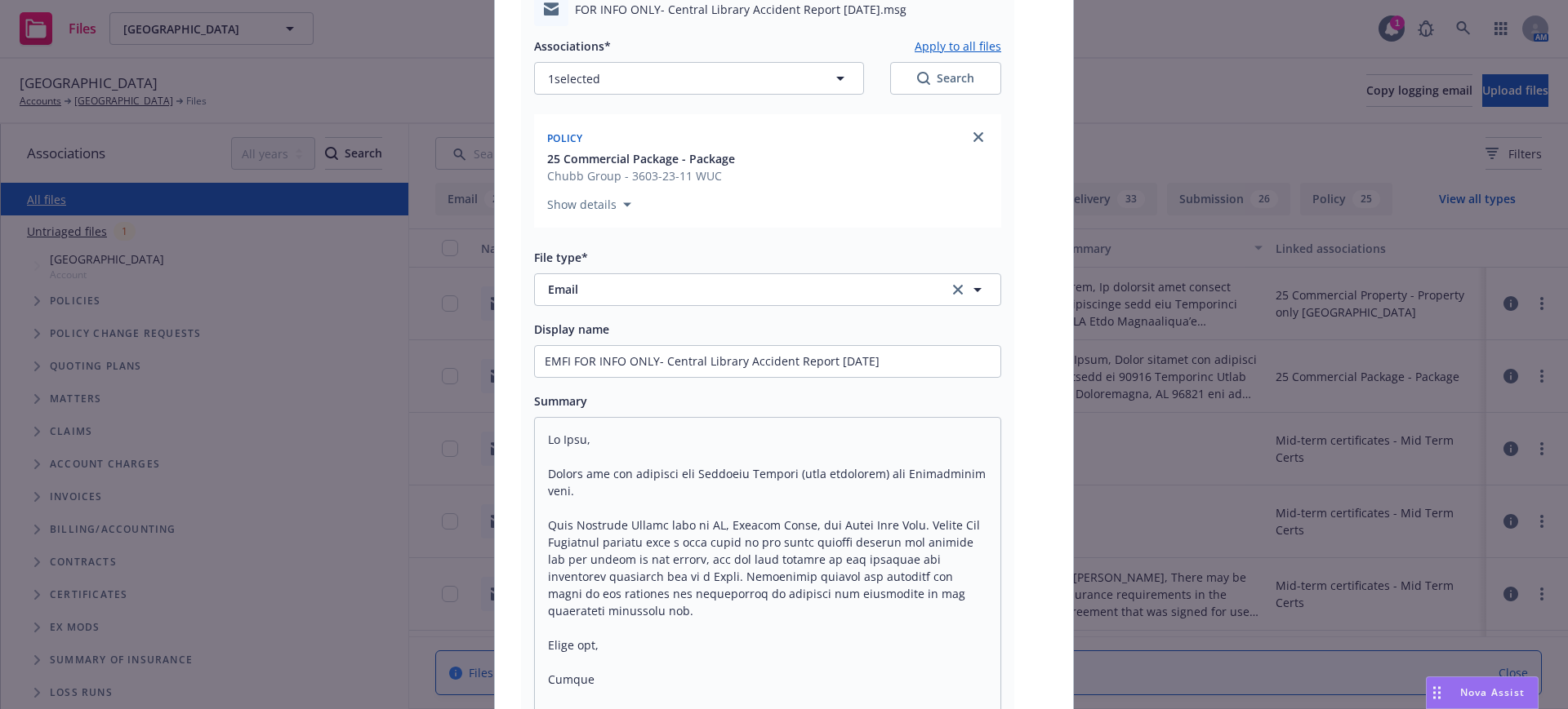
type input "Central Library Accident Report Ann Gallagher 8-14-25"
click at [905, 359] on input "EMFI FOR INFO ONLY- Central Library Accident Report 8-14-25" at bounding box center [768, 362] width 466 height 31
type textarea "x"
type input "EMFI FOR INFO ONLY- Central Library Accident Report 8-14-25"
type textarea "x"
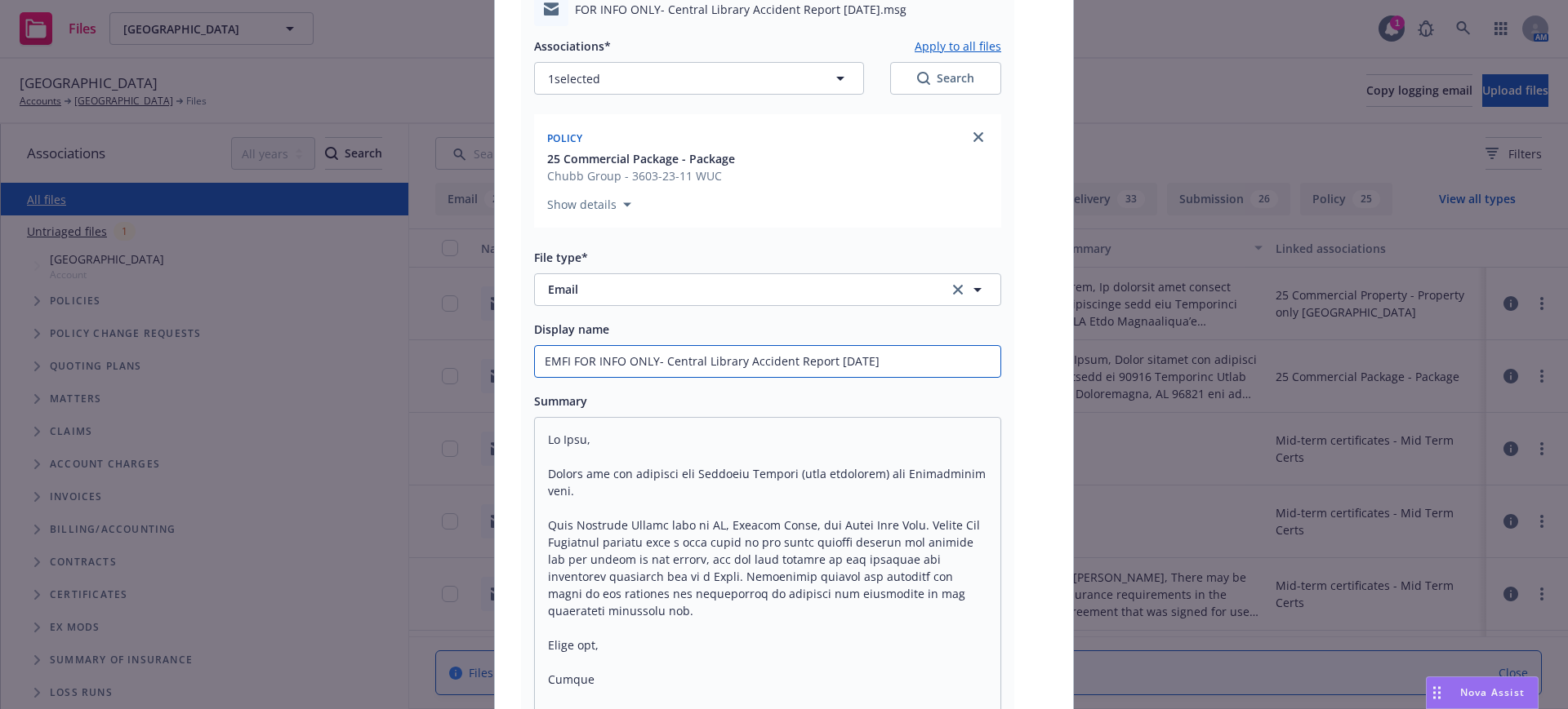
type input "EMFI FOR INFO ONLY- Central Library Accident Report 8-14-25 A"
type textarea "x"
type input "EMFI FOR INFO ONLY- Central Library Accident Report 8-14-25 An"
type textarea "x"
type input "EMFI FOR INFO ONLY- Central Library Accident Report 8-14-25 Ann"
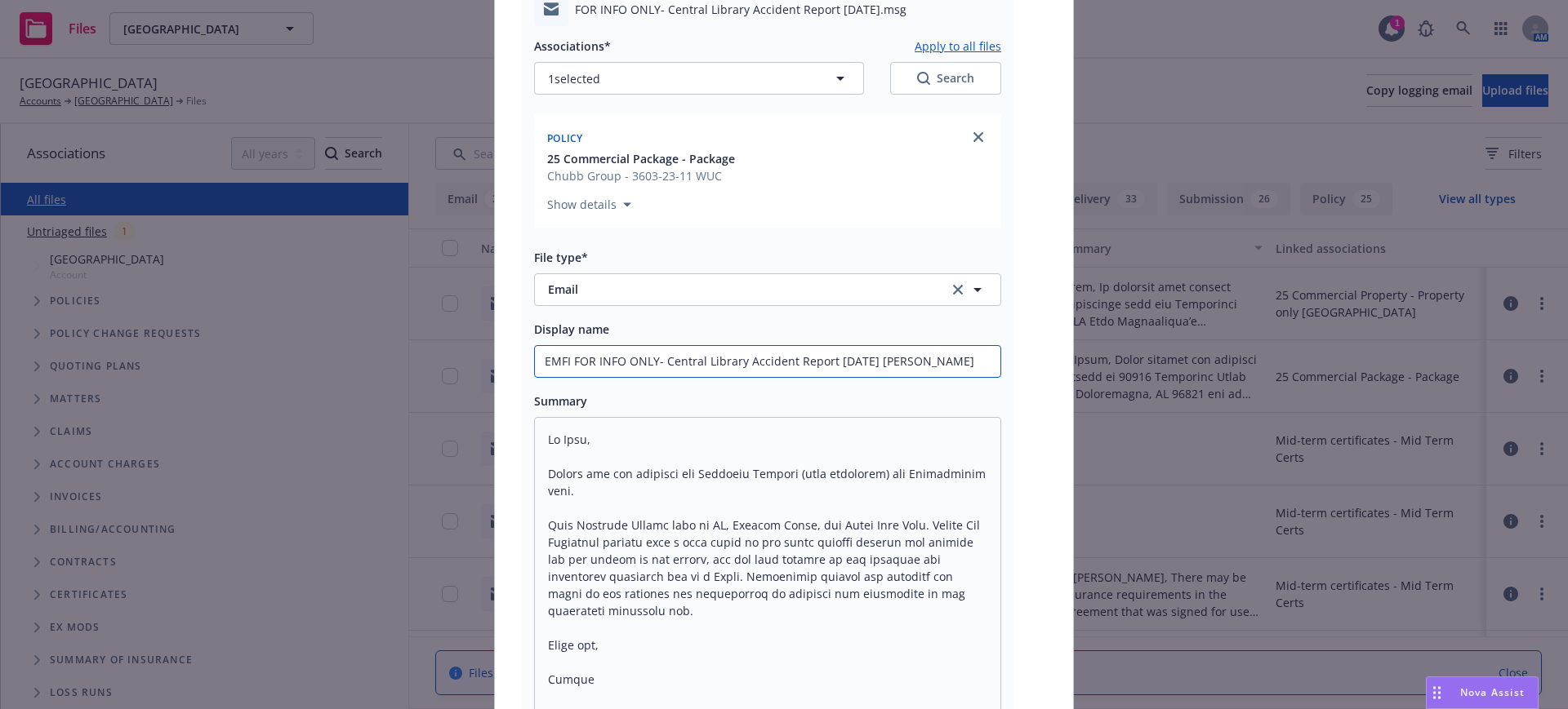
type textarea "x"
type input "EMFI FOR INFO ONLY- Central Library Accident Report 8-14-25 Ann"
type textarea "x"
type input "EMFI FOR INFO ONLY- Central Library Accident Report 8-14-25 Ann G"
type textarea "x"
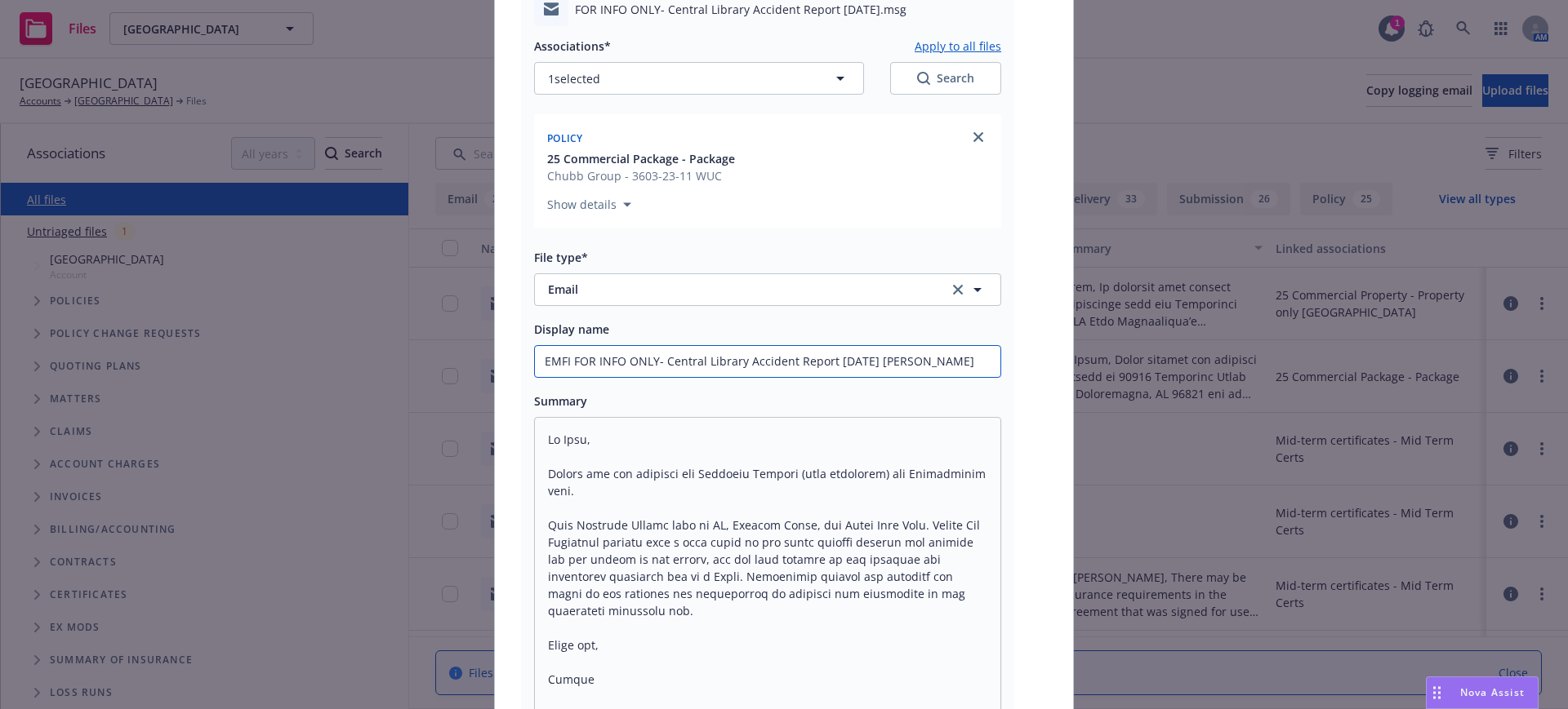
type input "EMFI FOR INFO ONLY- Central Library Accident Report 8-14-25 Ann Ga"
type textarea "x"
type input "EMFI FOR INFO ONLY- Central Library Accident Report 8-14-25 Ann Gal"
type textarea "x"
type input "EMFI FOR INFO ONLY- Central Library Accident Report 8-14-25 Ann Gall"
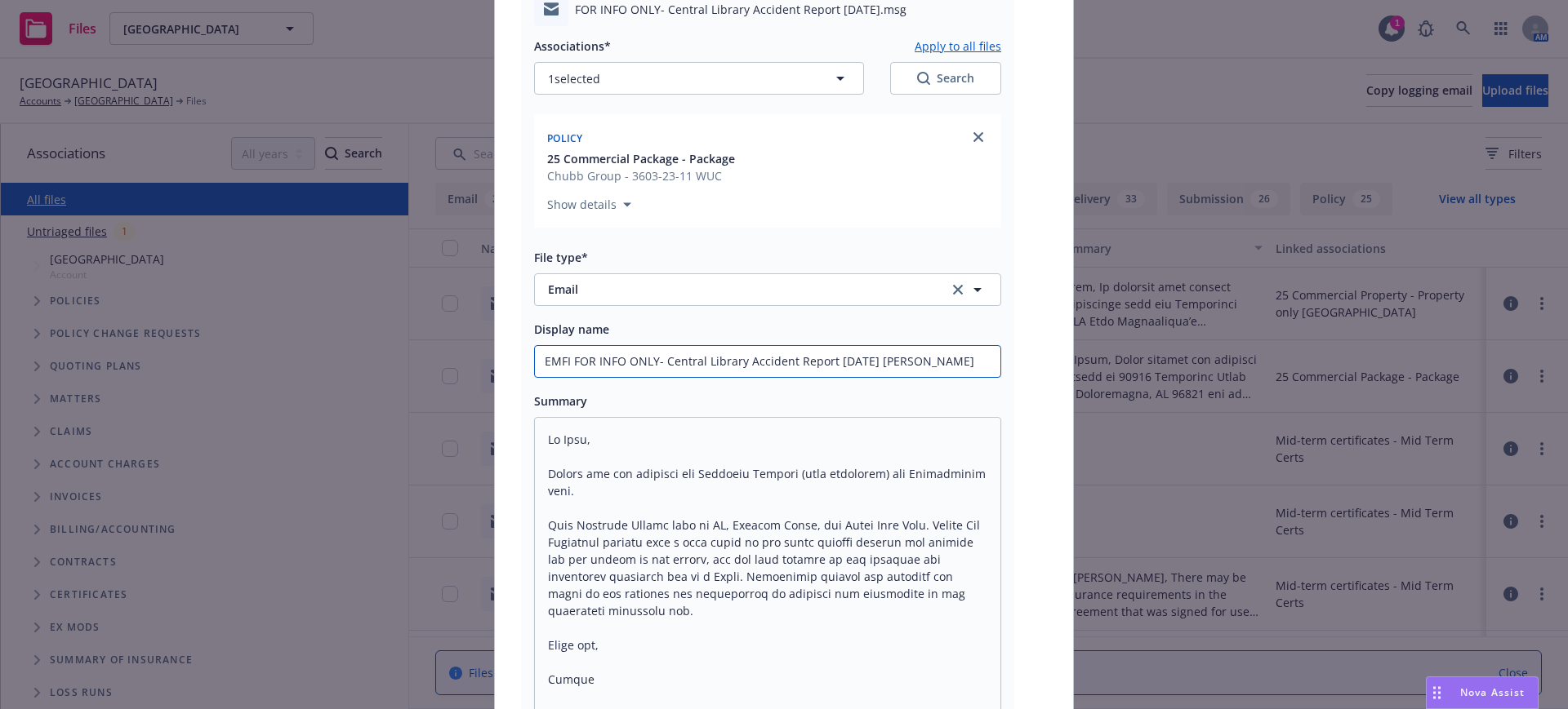
type textarea "x"
type input "EMFI FOR INFO ONLY- Central Library Accident Report 8-14-25 Ann Galla"
type textarea "x"
type input "EMFI FOR INFO ONLY- Central Library Accident Report 8-14-25 Ann Gallag"
type textarea "x"
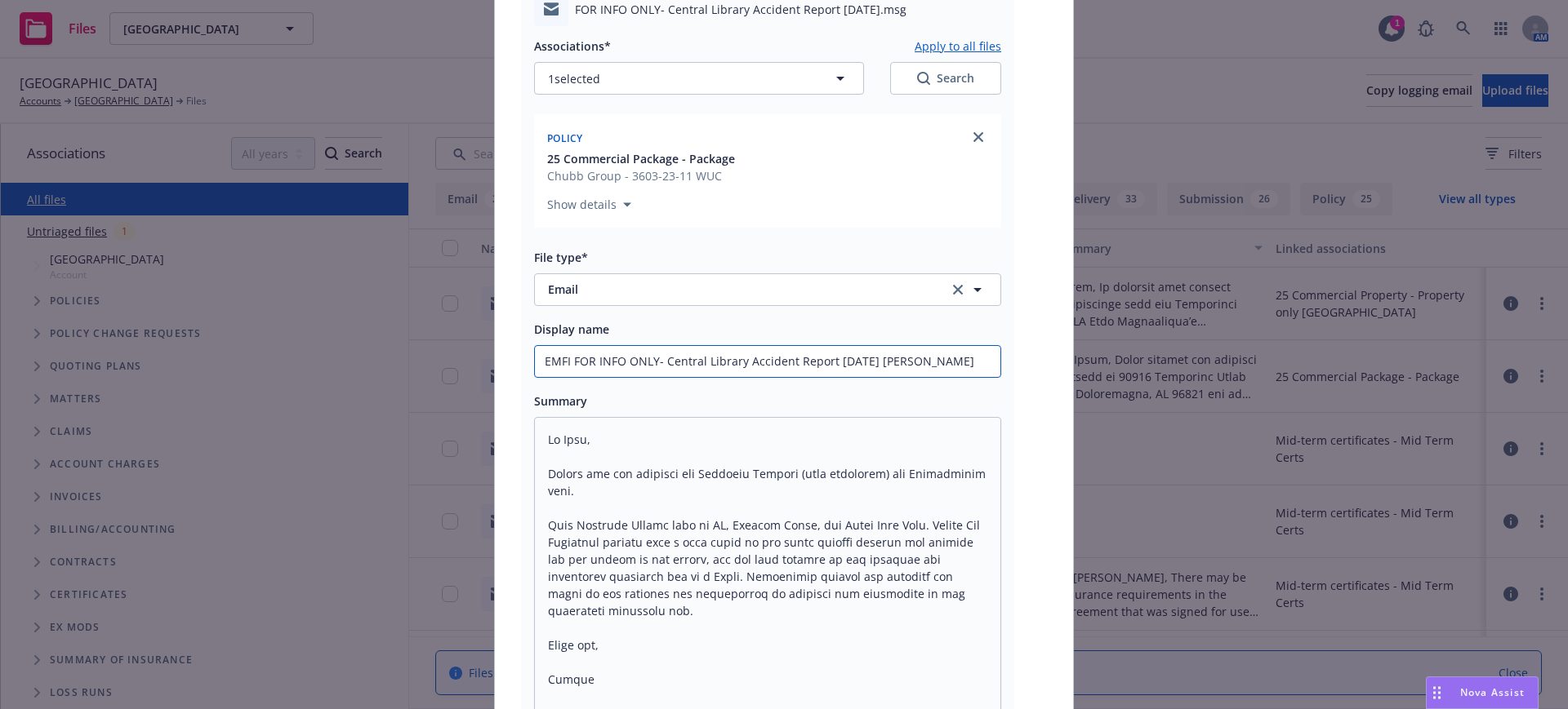
type input "EMFI FOR INFO ONLY- Central Library Accident Report 8-14-25 Ann Gallagh"
type textarea "x"
type input "EMFI FOR INFO ONLY- Central Library Accident Report 8-14-25 Ann Gallagher"
type textarea "x"
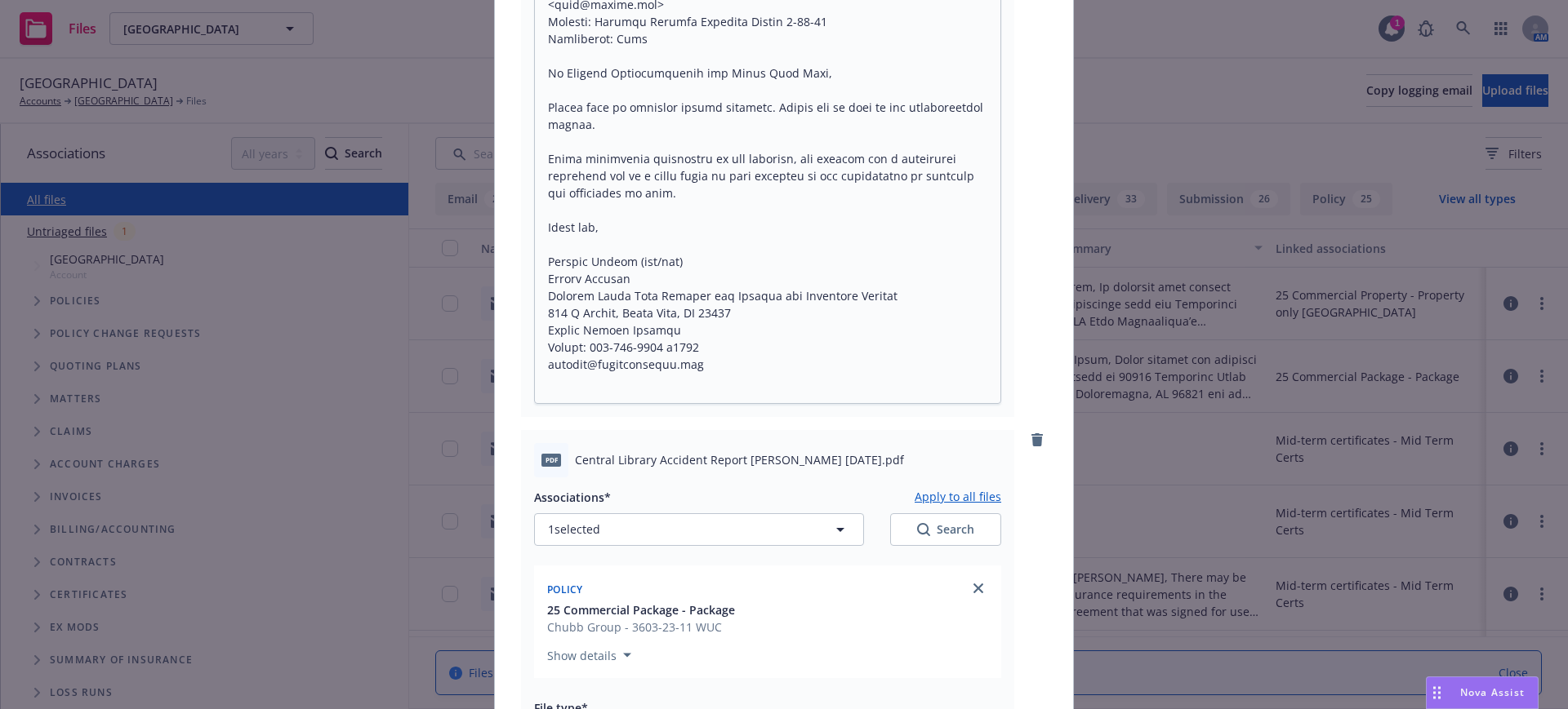
scroll to position [977, 0]
click at [703, 345] on textarea at bounding box center [768, 1] width 467 height 799
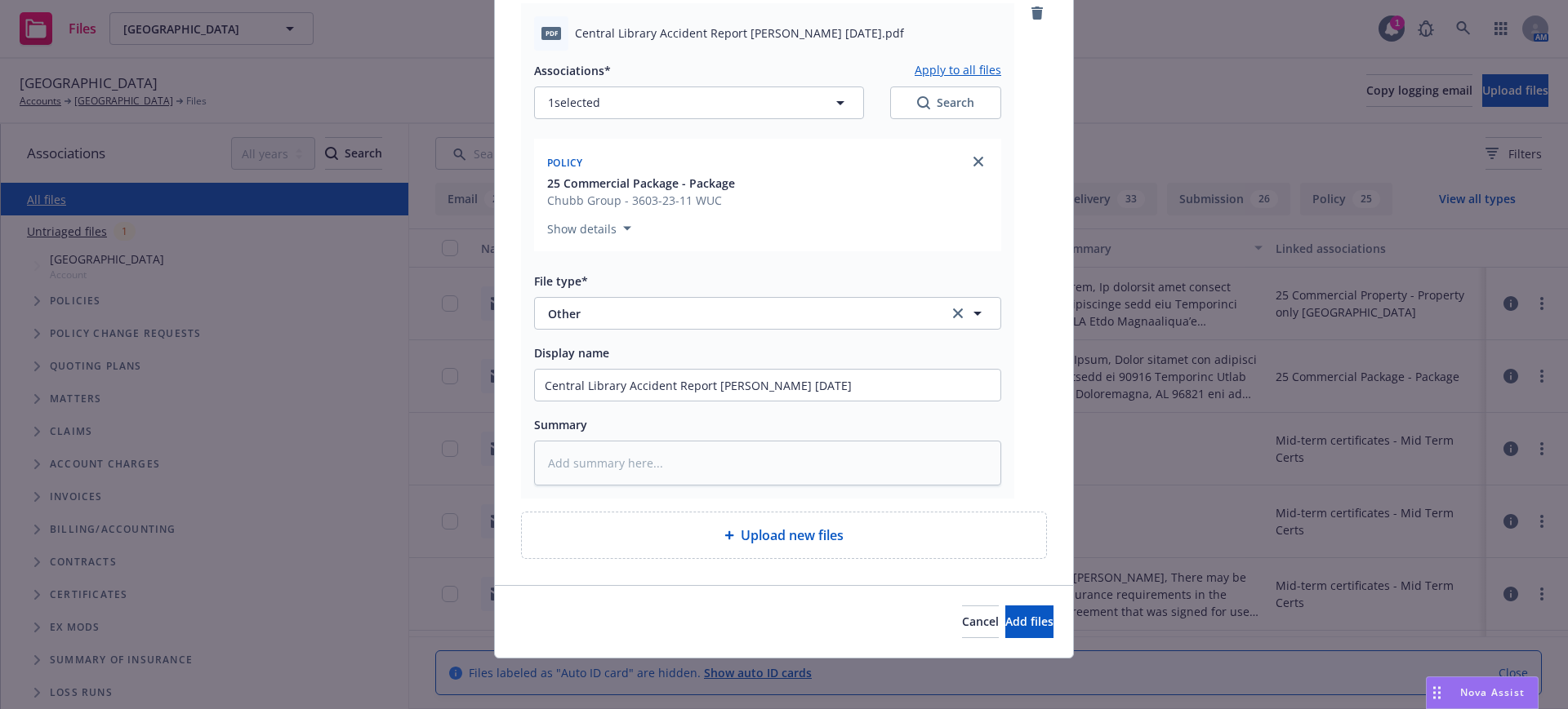
scroll to position [1367, 0]
click at [534, 458] on textarea at bounding box center [768, 461] width 467 height 45
paste textarea "Attach copy of lease/sub contract and certificate of insurance Revised 08/2019 …"
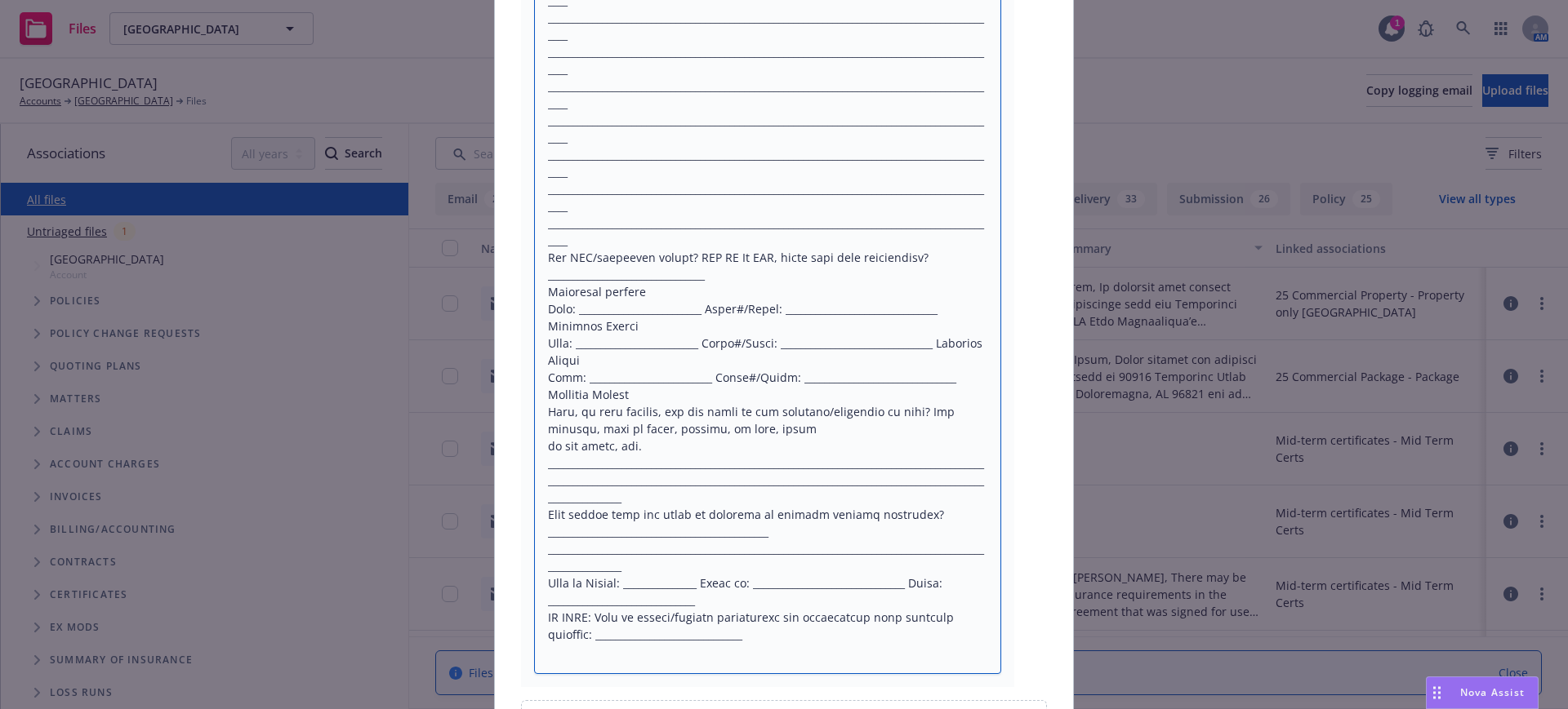
scroll to position [2448, 0]
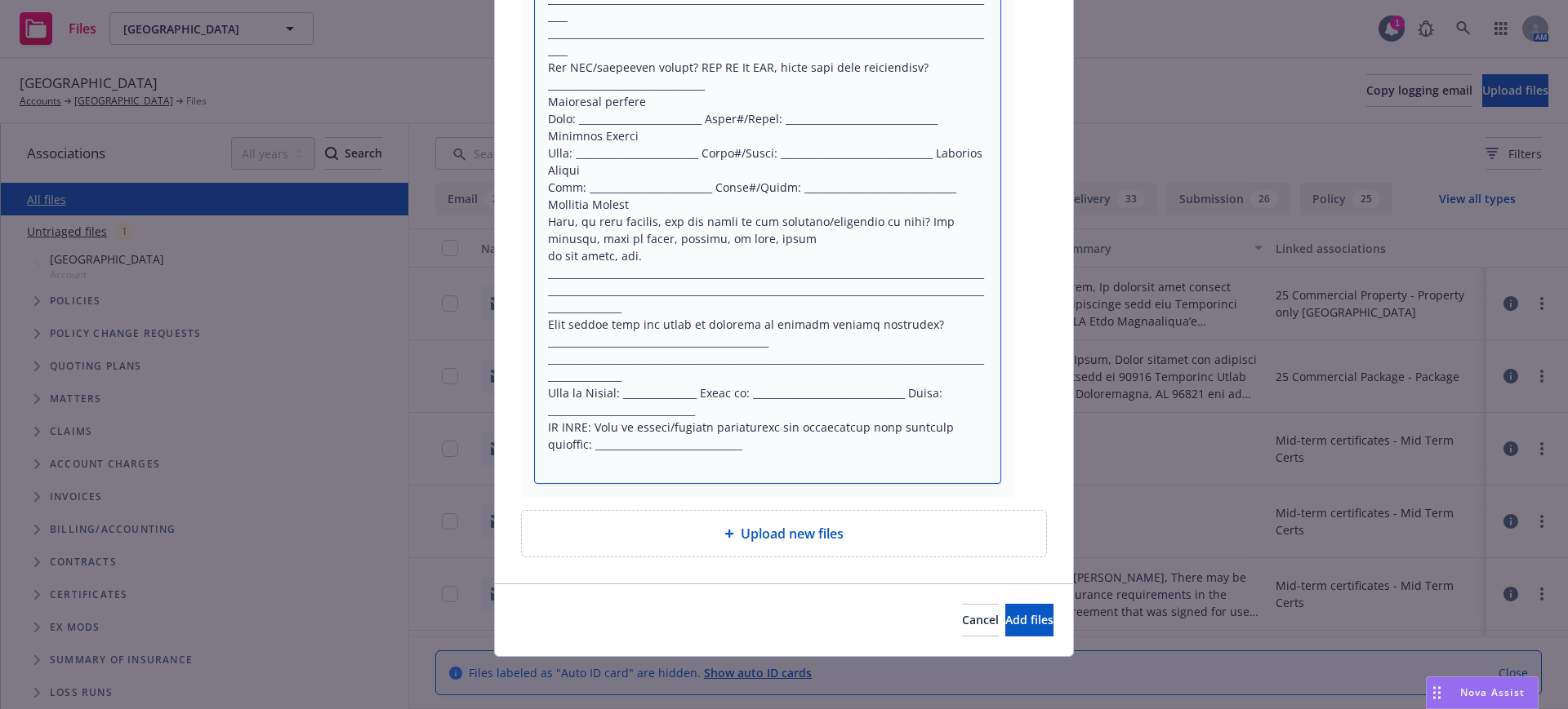
drag, startPoint x: 535, startPoint y: 230, endPoint x: 850, endPoint y: 713, distance: 576.6
click at [850, 708] on html "Files Sonoma County Library Sonoma County Library 1 AM Sonoma County Library Ac…" at bounding box center [784, 354] width 1568 height 709
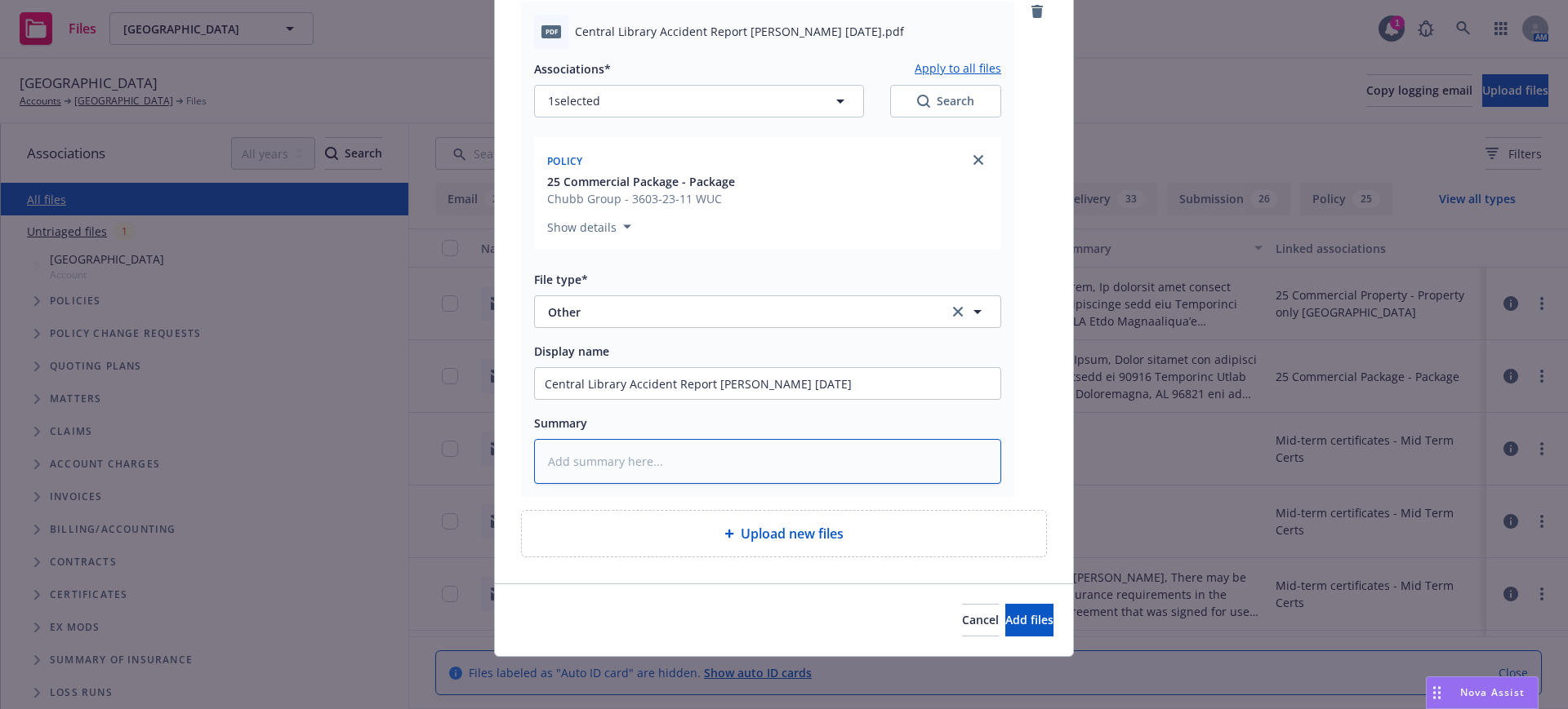
scroll to position [1367, 0]
click at [1031, 425] on div "pdf Central Library Accident Report Ann Gallagher 8-14-25.pdf Associations* App…" at bounding box center [783, 249] width 526 height 496
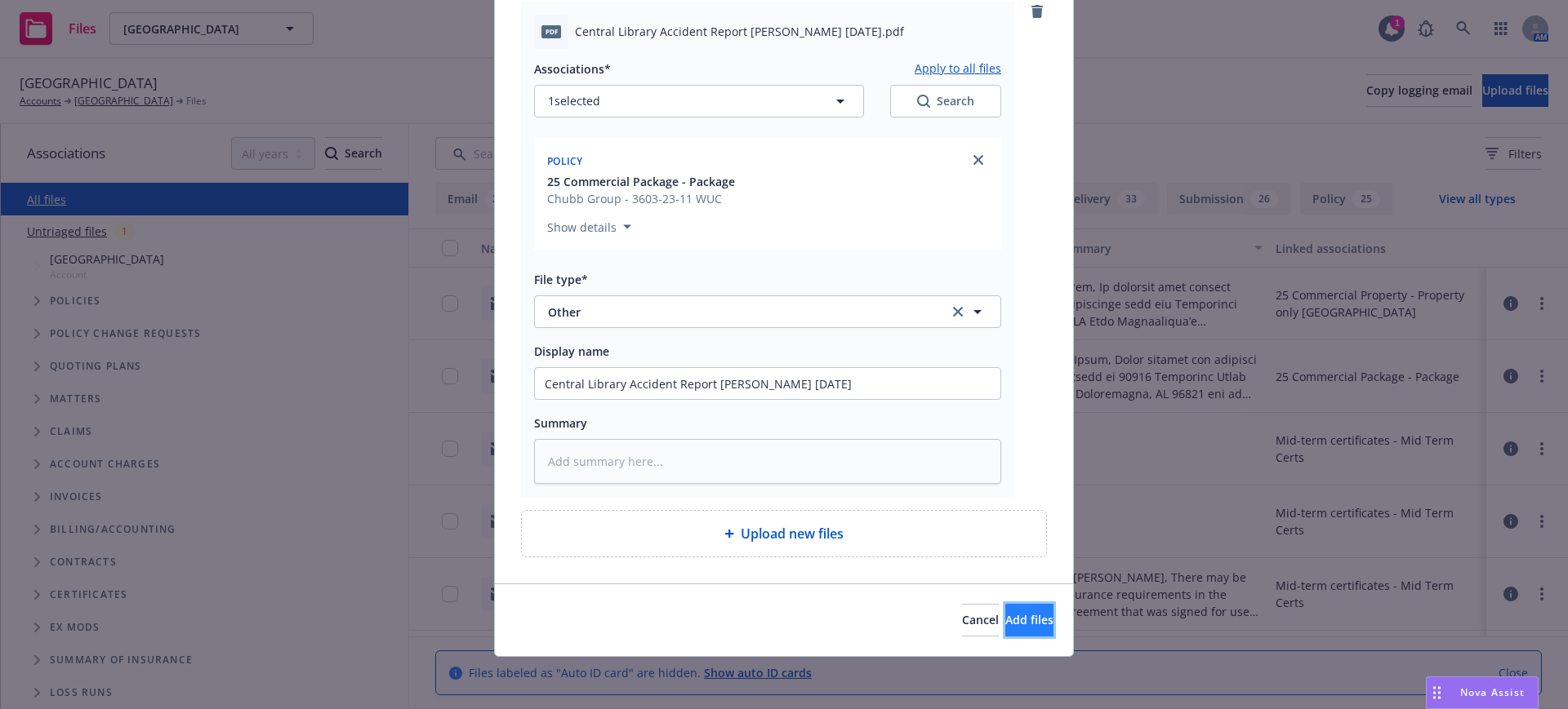
click at [1005, 616] on span "Add files" at bounding box center [1029, 620] width 48 height 15
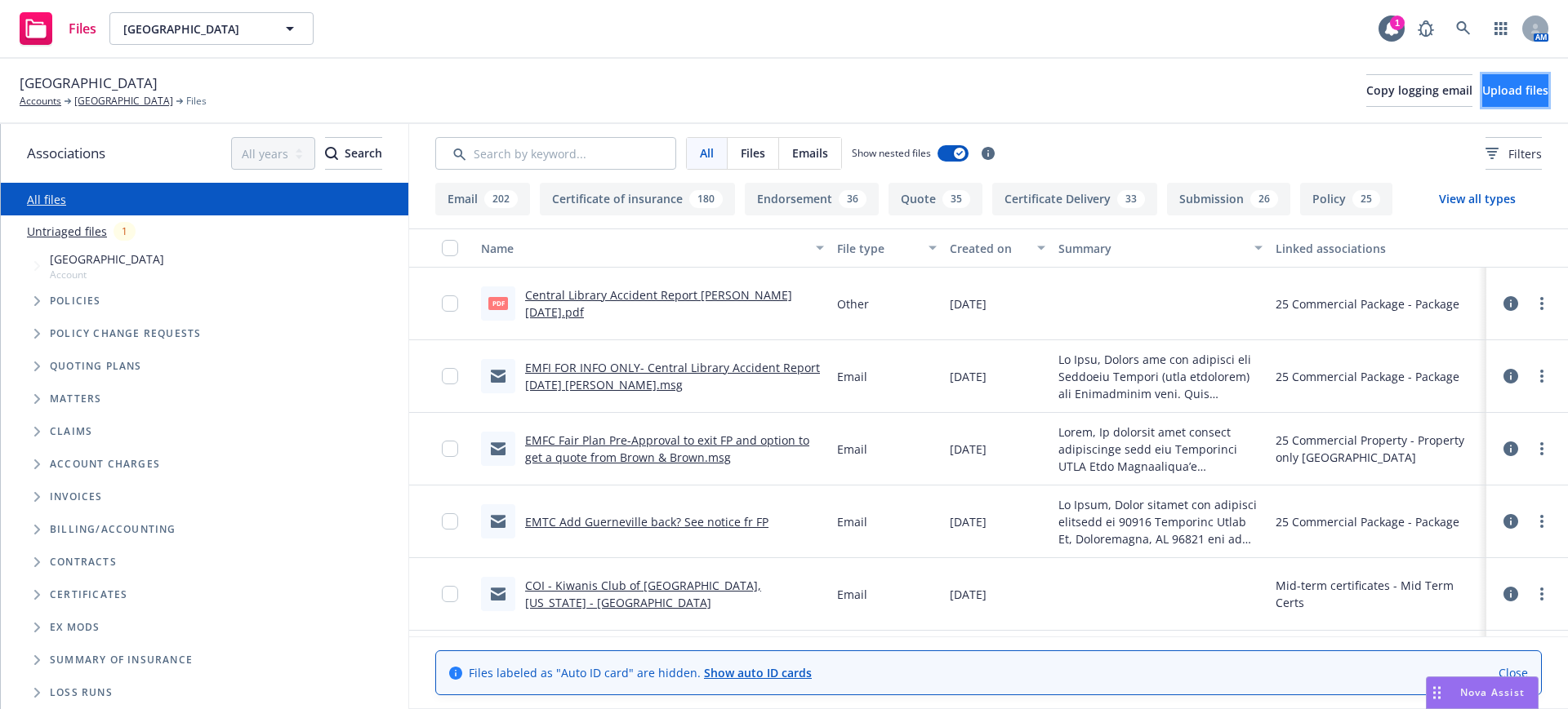
click at [1484, 90] on span "Upload files" at bounding box center [1515, 90] width 66 height 15
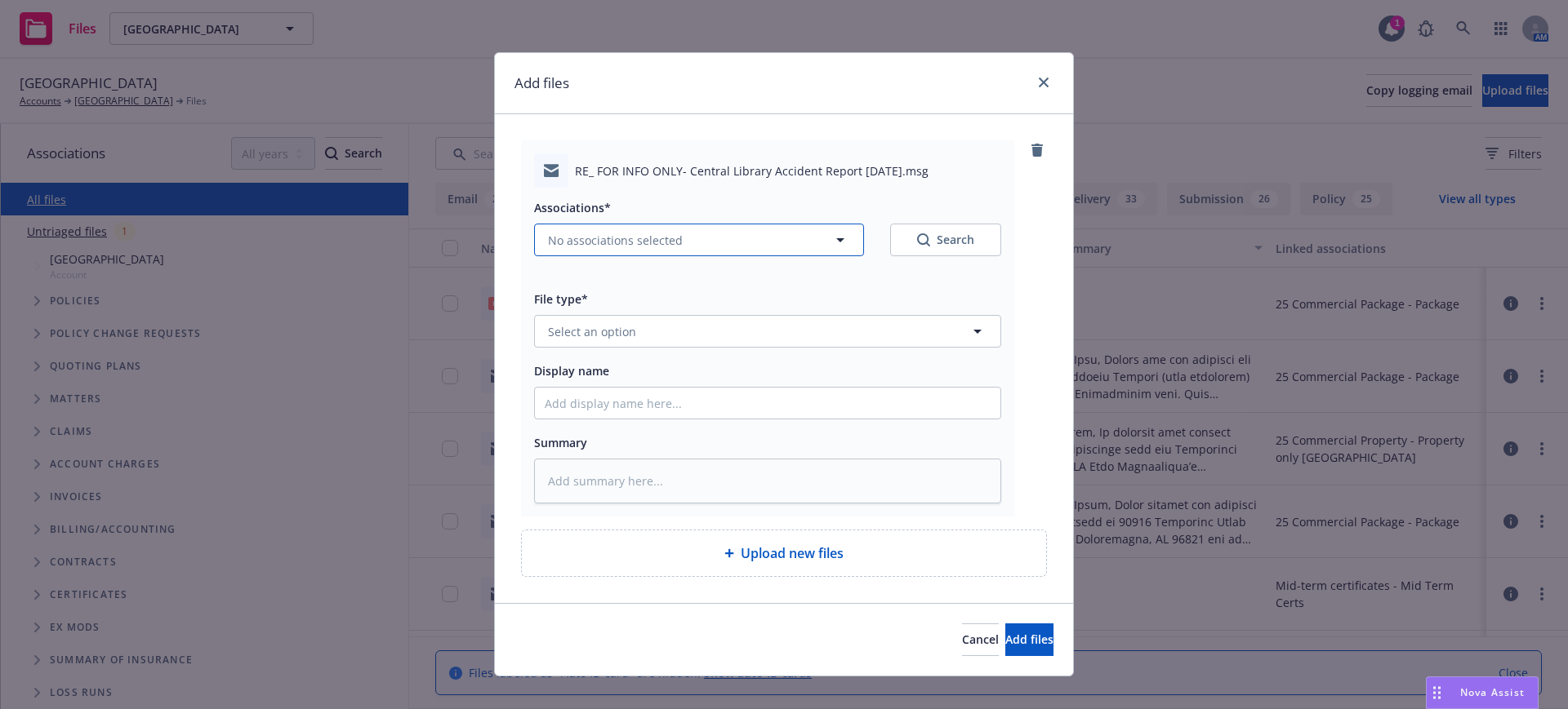
click at [552, 235] on span "No associations selected" at bounding box center [615, 240] width 135 height 17
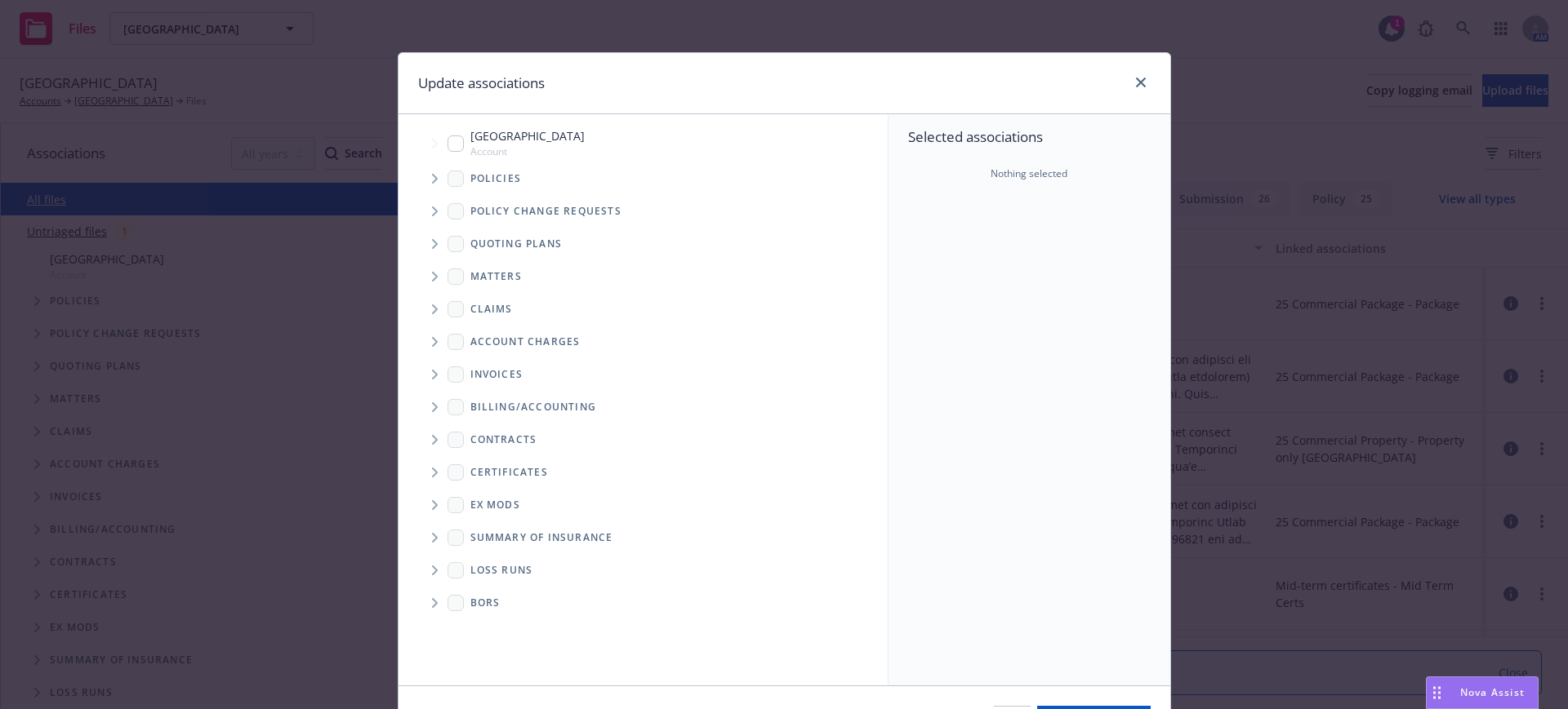
click at [432, 178] on icon "Tree Example" at bounding box center [436, 178] width 7 height 9
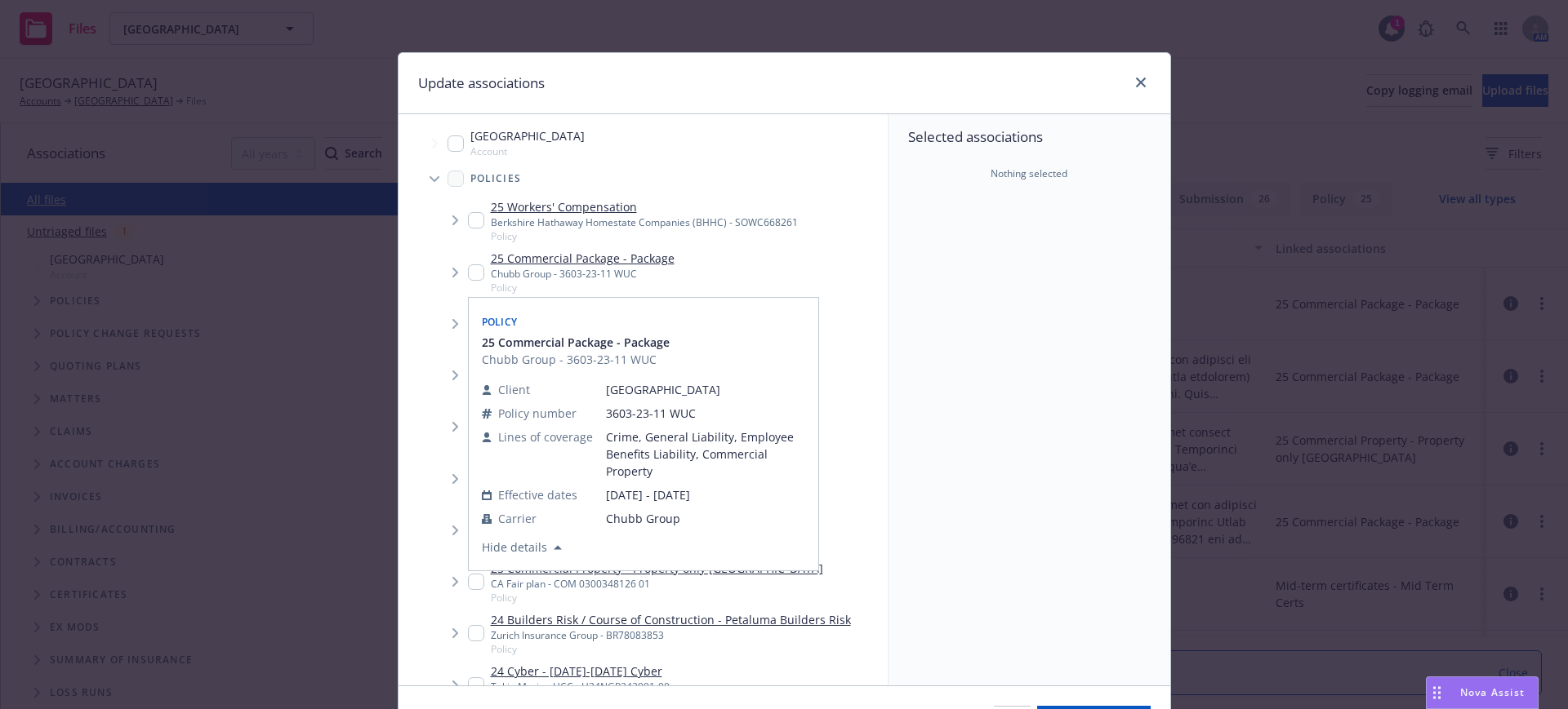
click at [468, 270] on input "Tree Example" at bounding box center [475, 272] width 16 height 16
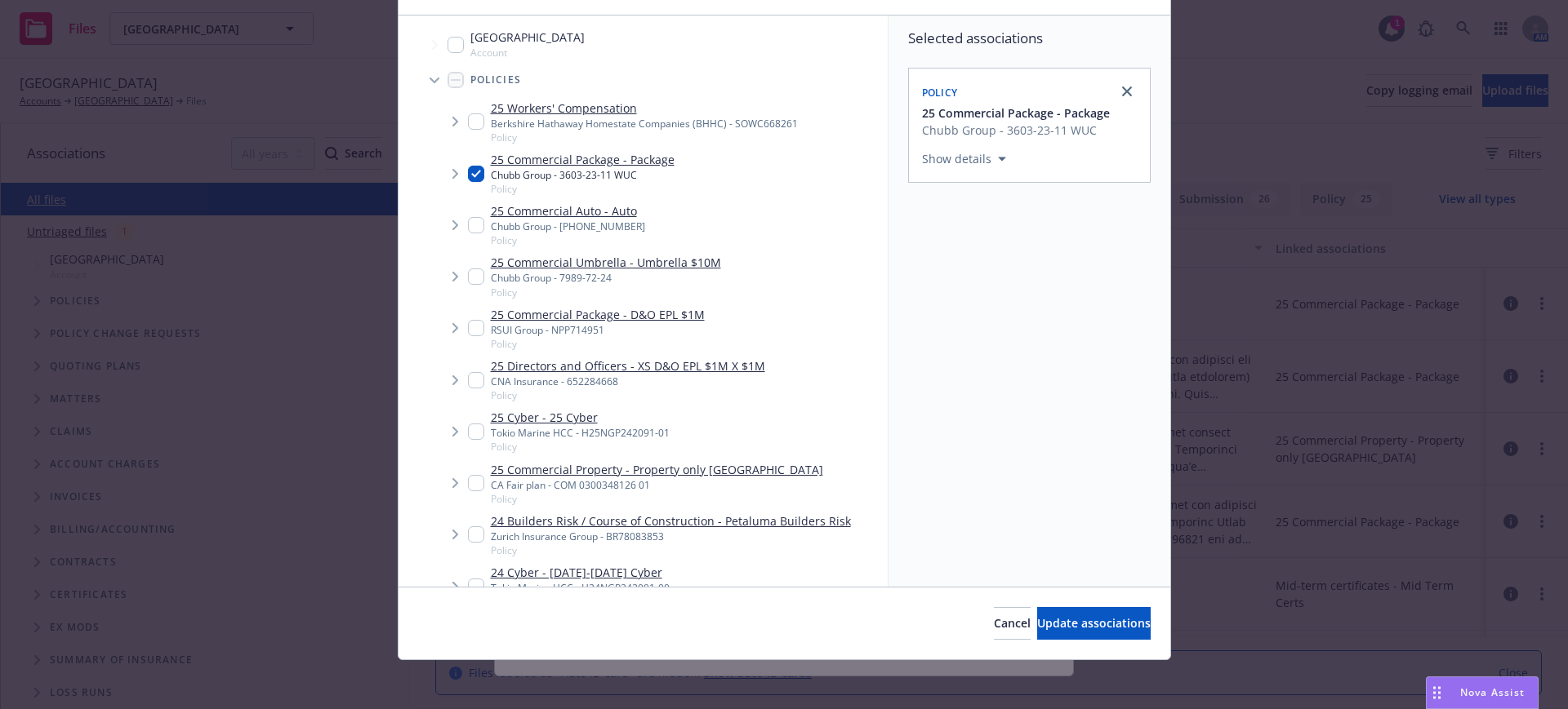
scroll to position [102, 0]
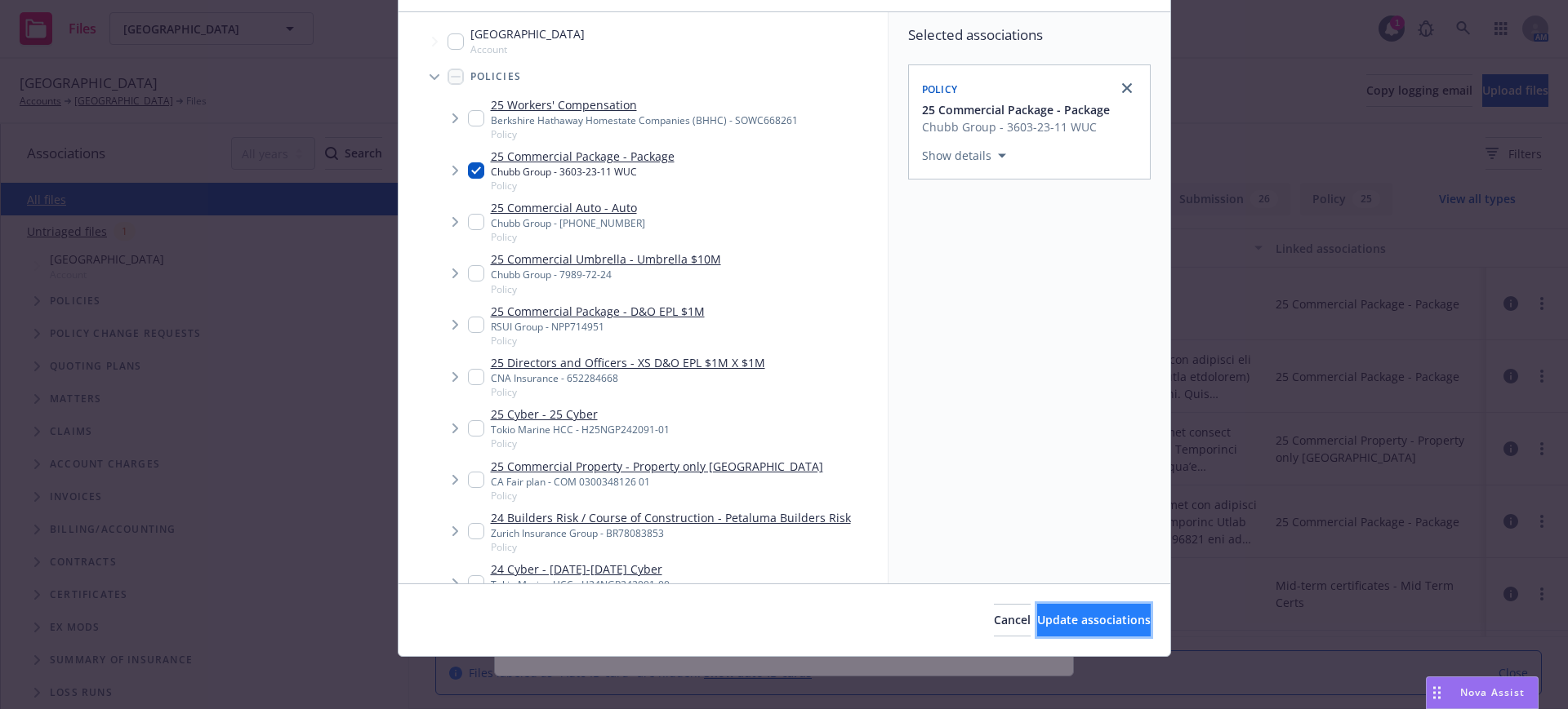
click at [1096, 622] on span "Update associations" at bounding box center [1094, 620] width 113 height 15
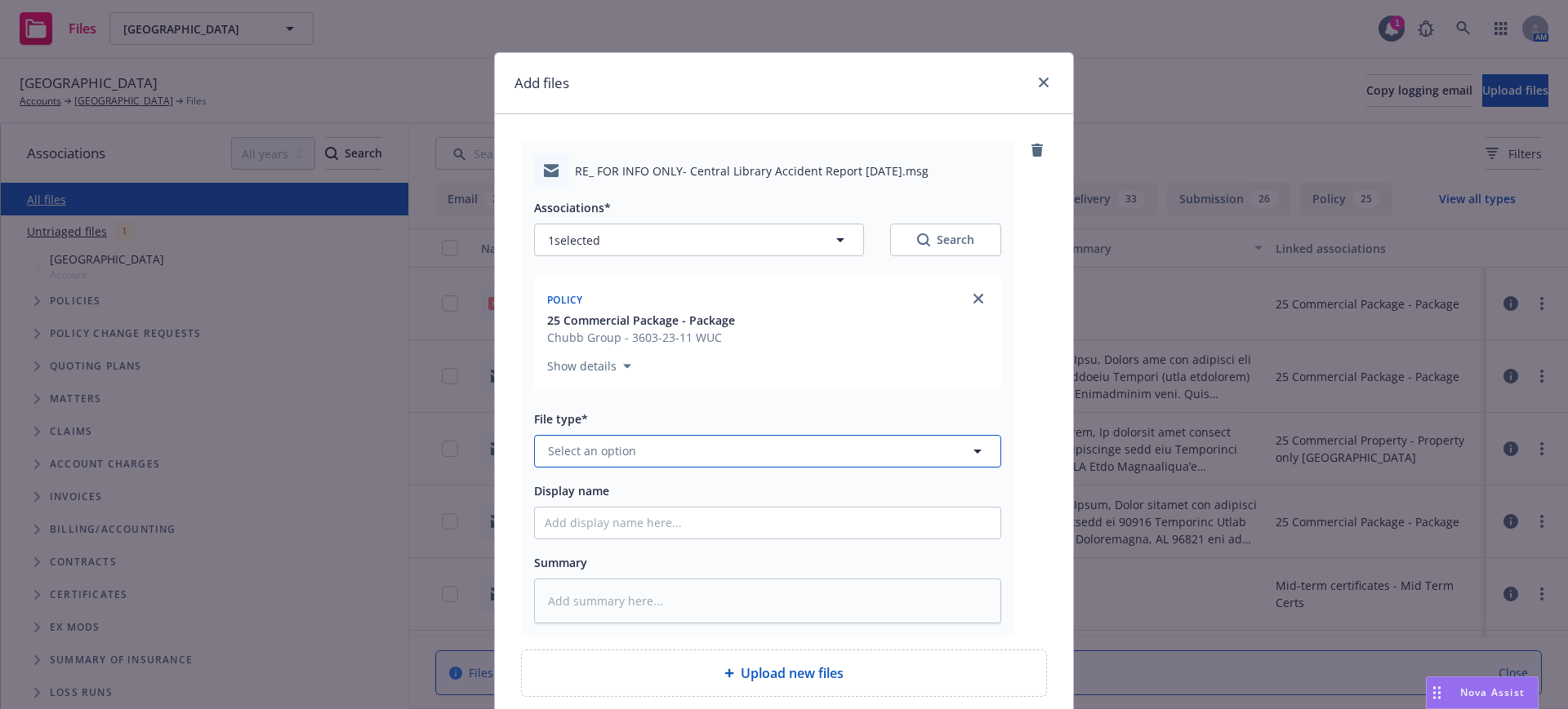
click at [548, 449] on span "Select an option" at bounding box center [592, 451] width 88 height 17
drag, startPoint x: 535, startPoint y: 454, endPoint x: 552, endPoint y: 451, distance: 17.3
click at [535, 454] on button "Select an option" at bounding box center [768, 451] width 467 height 33
drag, startPoint x: 569, startPoint y: 484, endPoint x: 563, endPoint y: 500, distance: 17.1
click at [568, 486] on div "Email" at bounding box center [564, 496] width 40 height 24
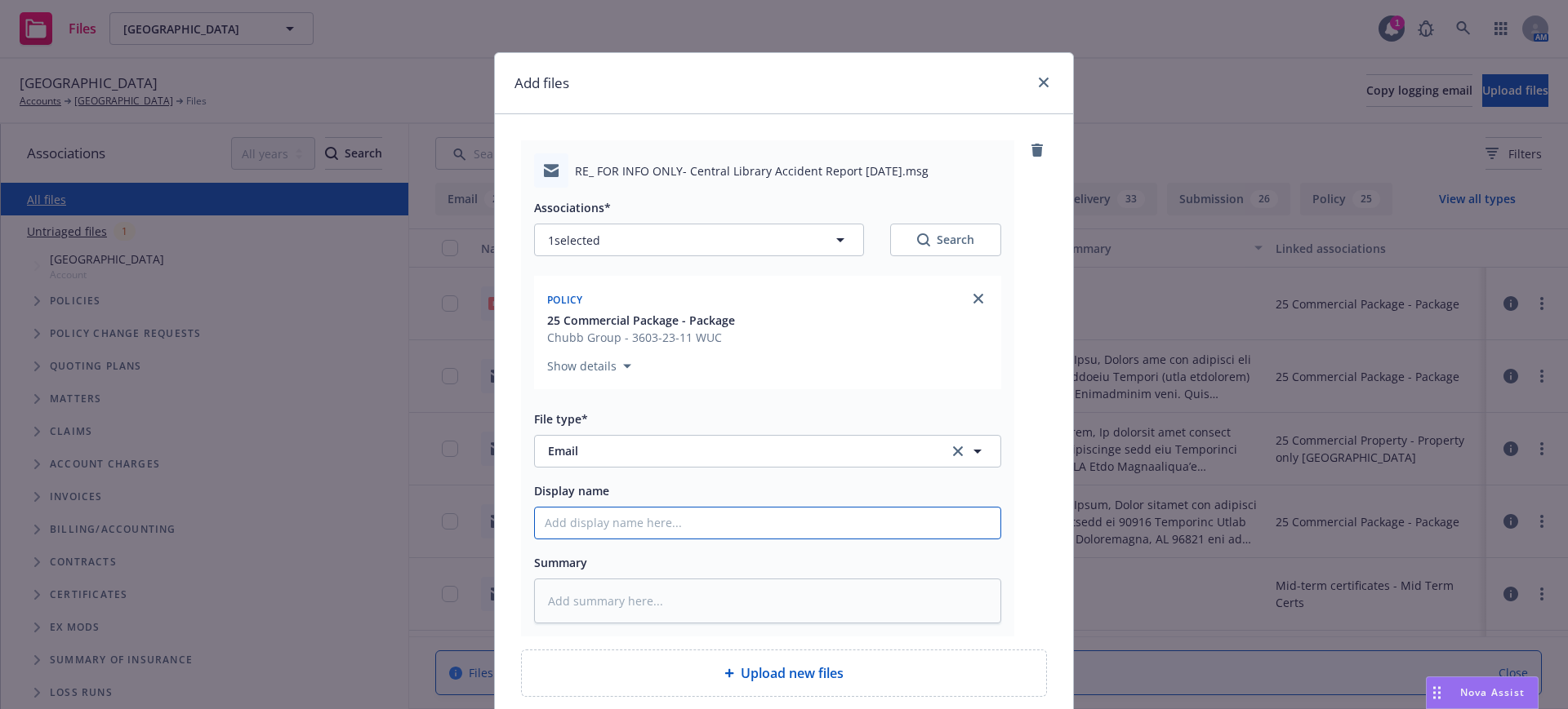
click at [536, 526] on input "Display name" at bounding box center [768, 523] width 466 height 31
paste input "RE: FOR INFO ONLY- Central Library Accident Report 8-14-25"
drag, startPoint x: 603, startPoint y: 520, endPoint x: 625, endPoint y: 520, distance: 22.0
click at [625, 520] on input "EMTI resp to RE: FOR INFO ONLY- Central Library Accident Report 8-14-25" at bounding box center [768, 523] width 466 height 31
click at [534, 598] on textarea at bounding box center [768, 601] width 467 height 45
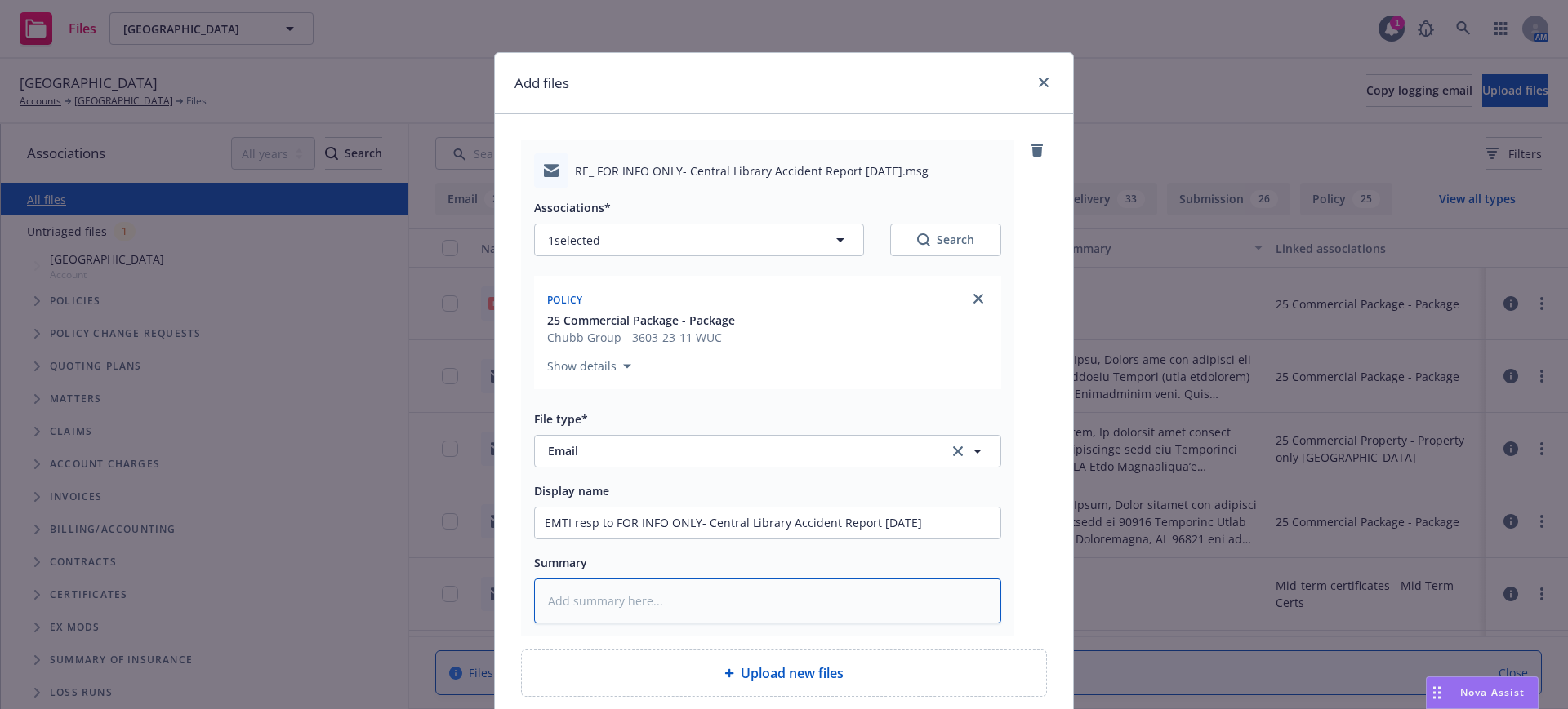
paste textarea "Thanks Deanna. Confirming you do not want these reported to the carrier. If the…"
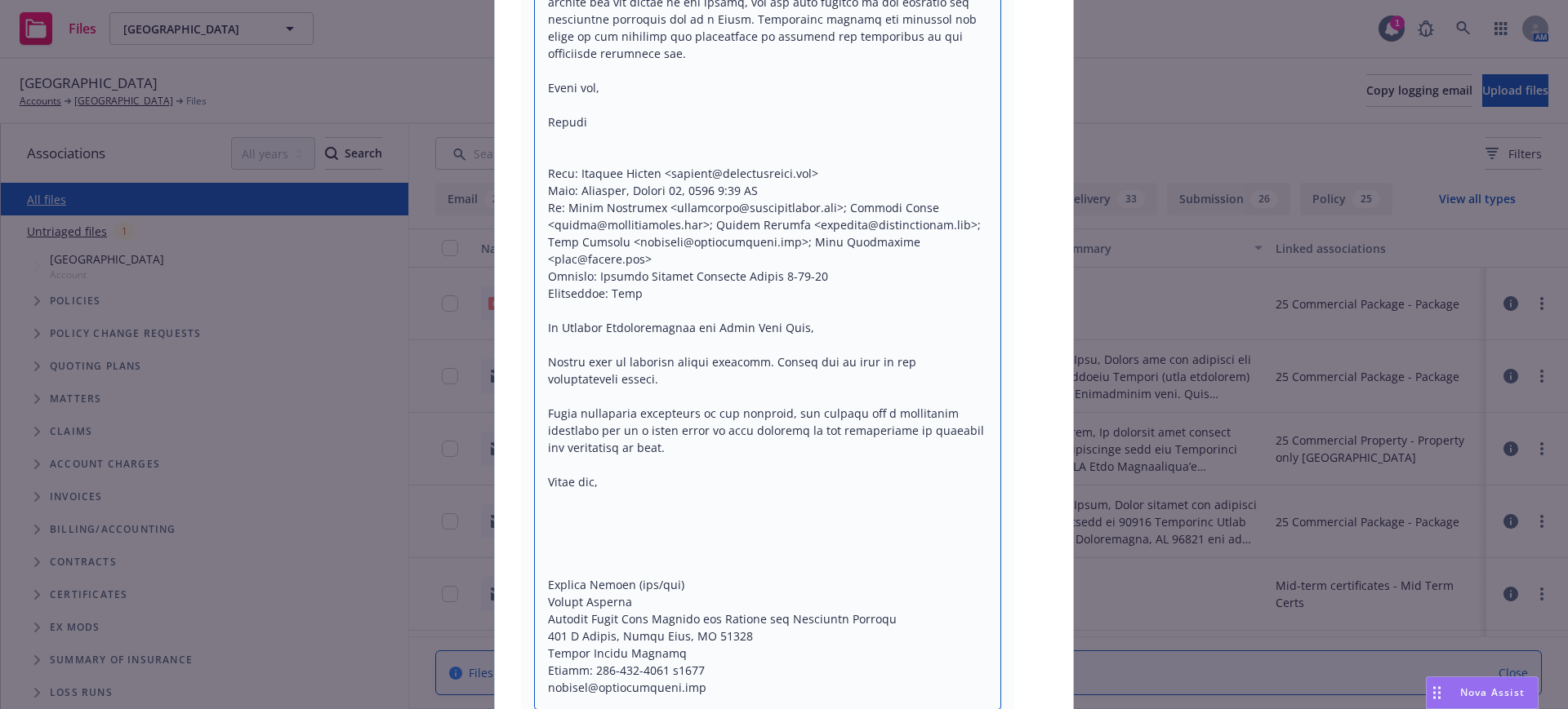
drag, startPoint x: 545, startPoint y: 503, endPoint x: 543, endPoint y: 552, distance: 49.0
click at [540, 553] on textarea at bounding box center [768, 11] width 467 height 1399
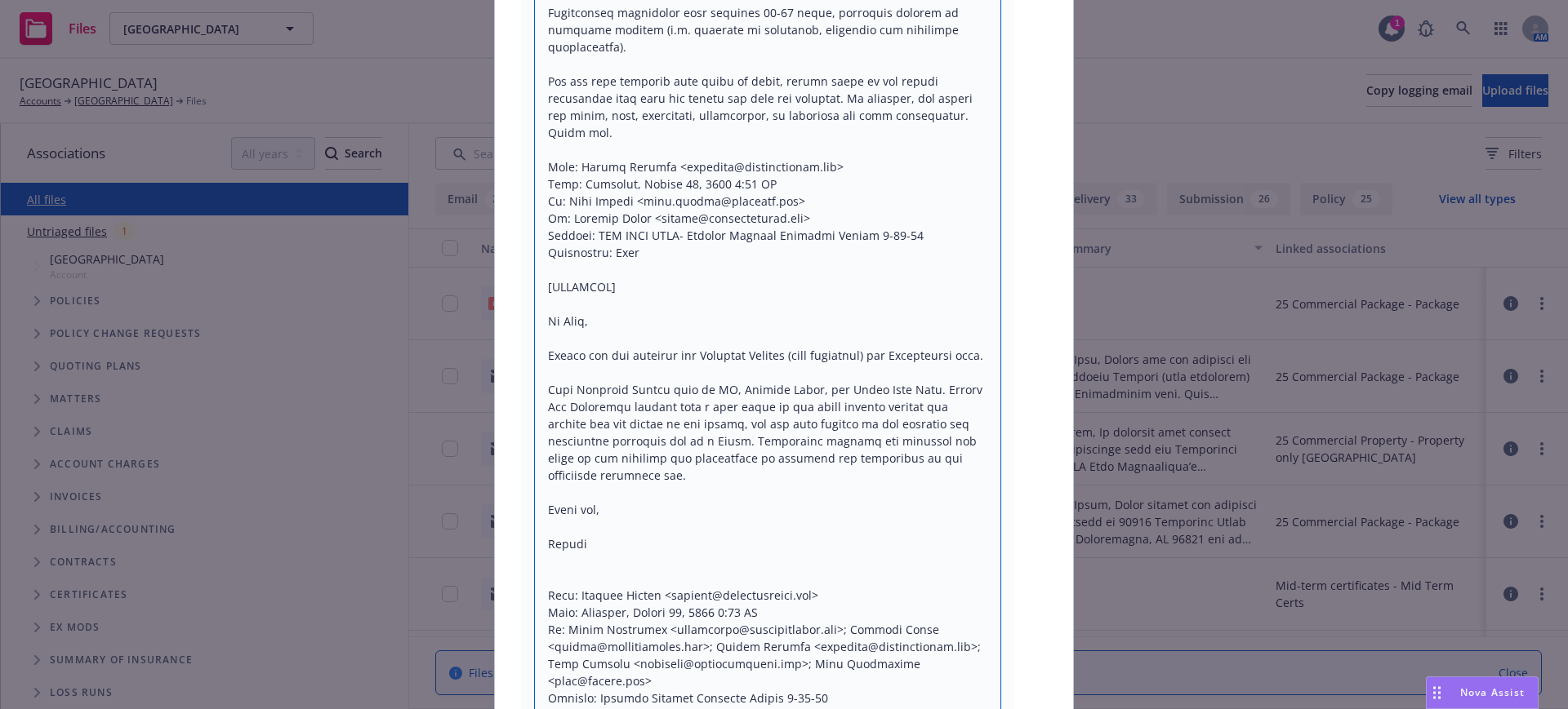
scroll to position [556, 0]
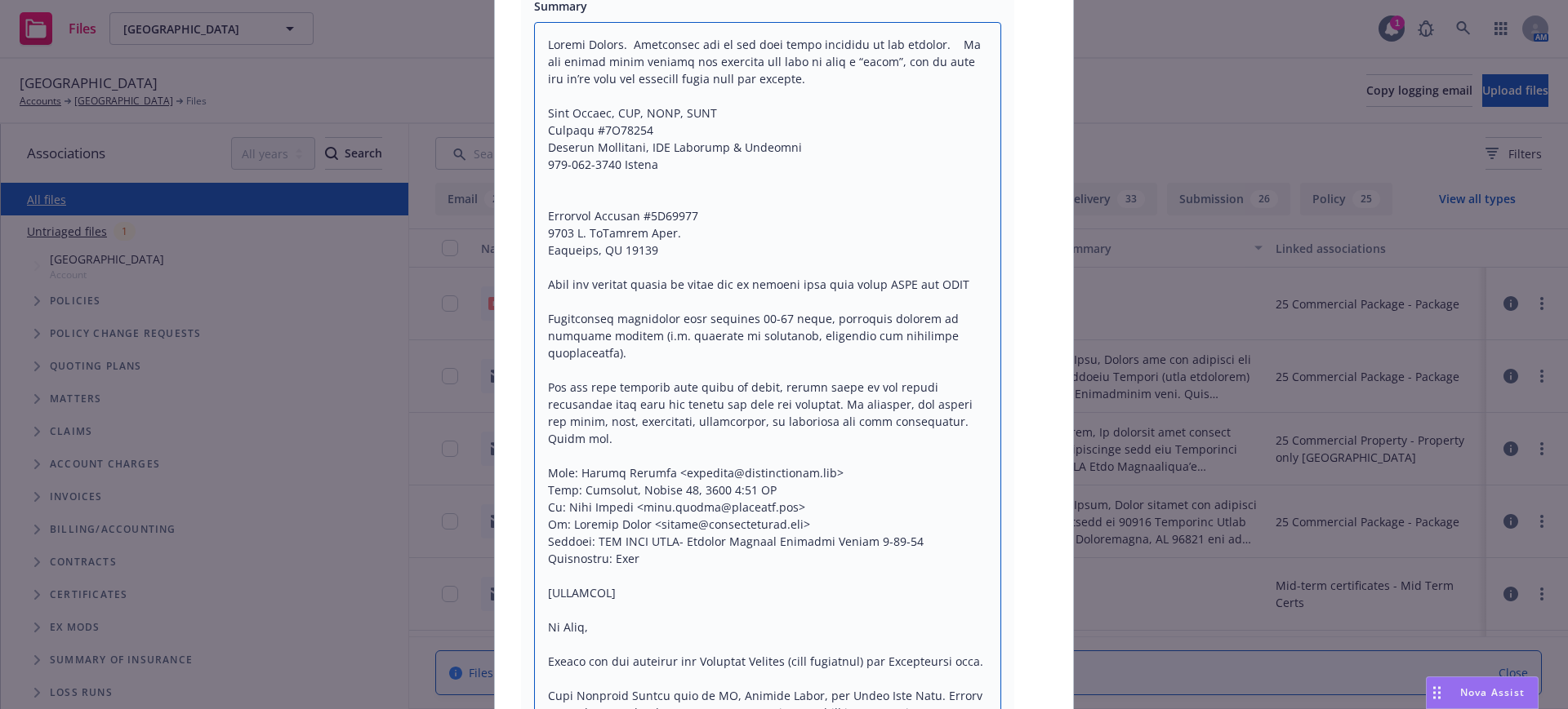
drag, startPoint x: 538, startPoint y: 542, endPoint x: 637, endPoint y: 563, distance: 101.2
click at [637, 563] on textarea at bounding box center [768, 688] width 467 height 1331
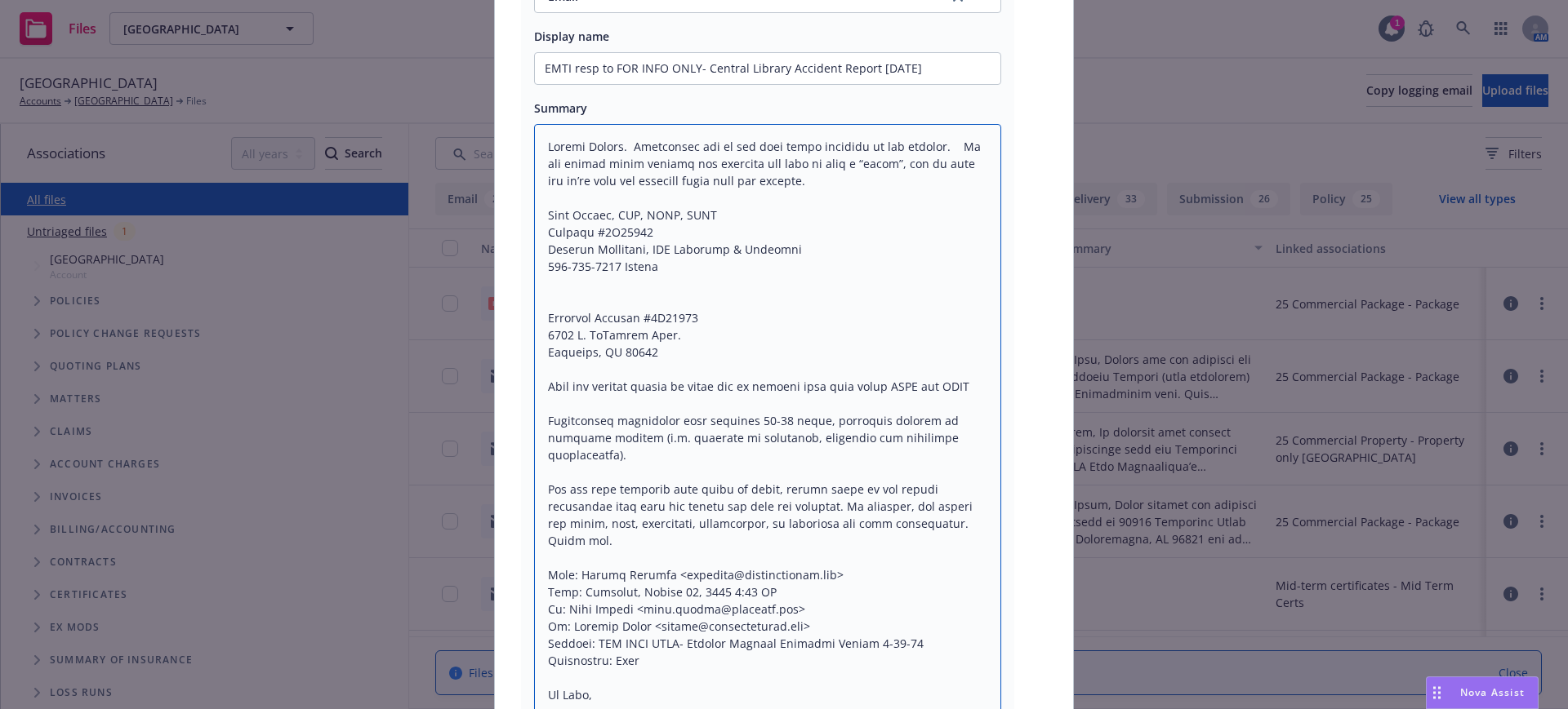
scroll to position [352, 0]
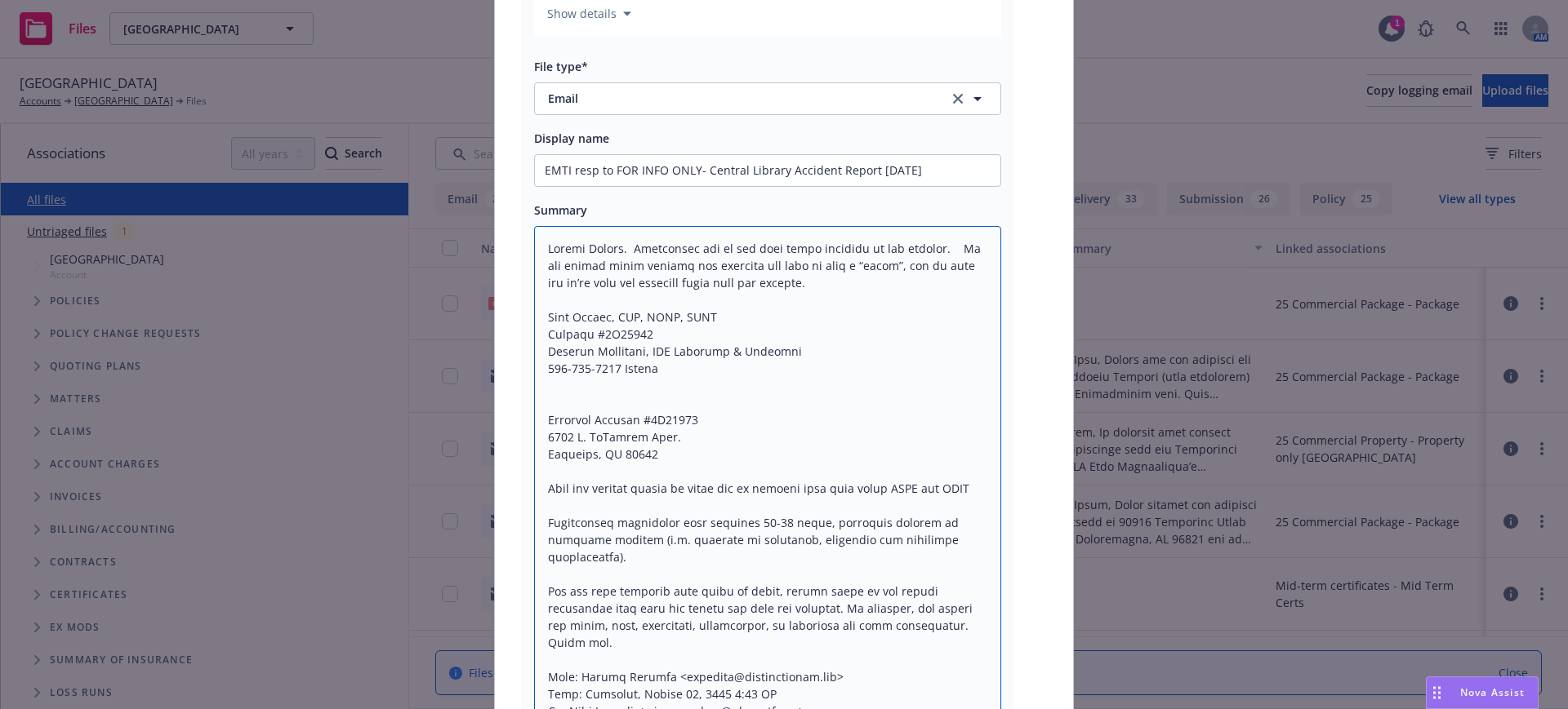
drag, startPoint x: 647, startPoint y: 367, endPoint x: 918, endPoint y: 606, distance: 361.3
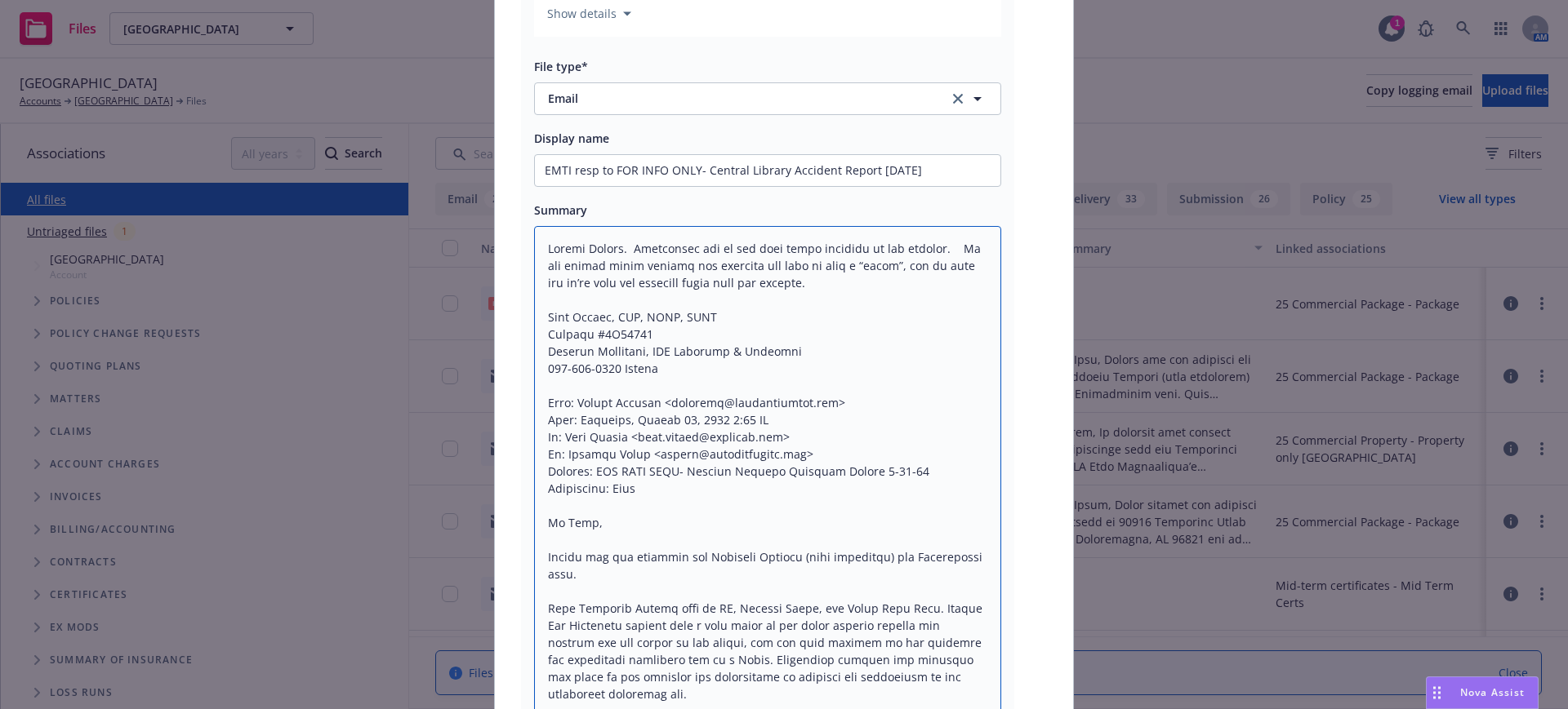
scroll to position [250, 0]
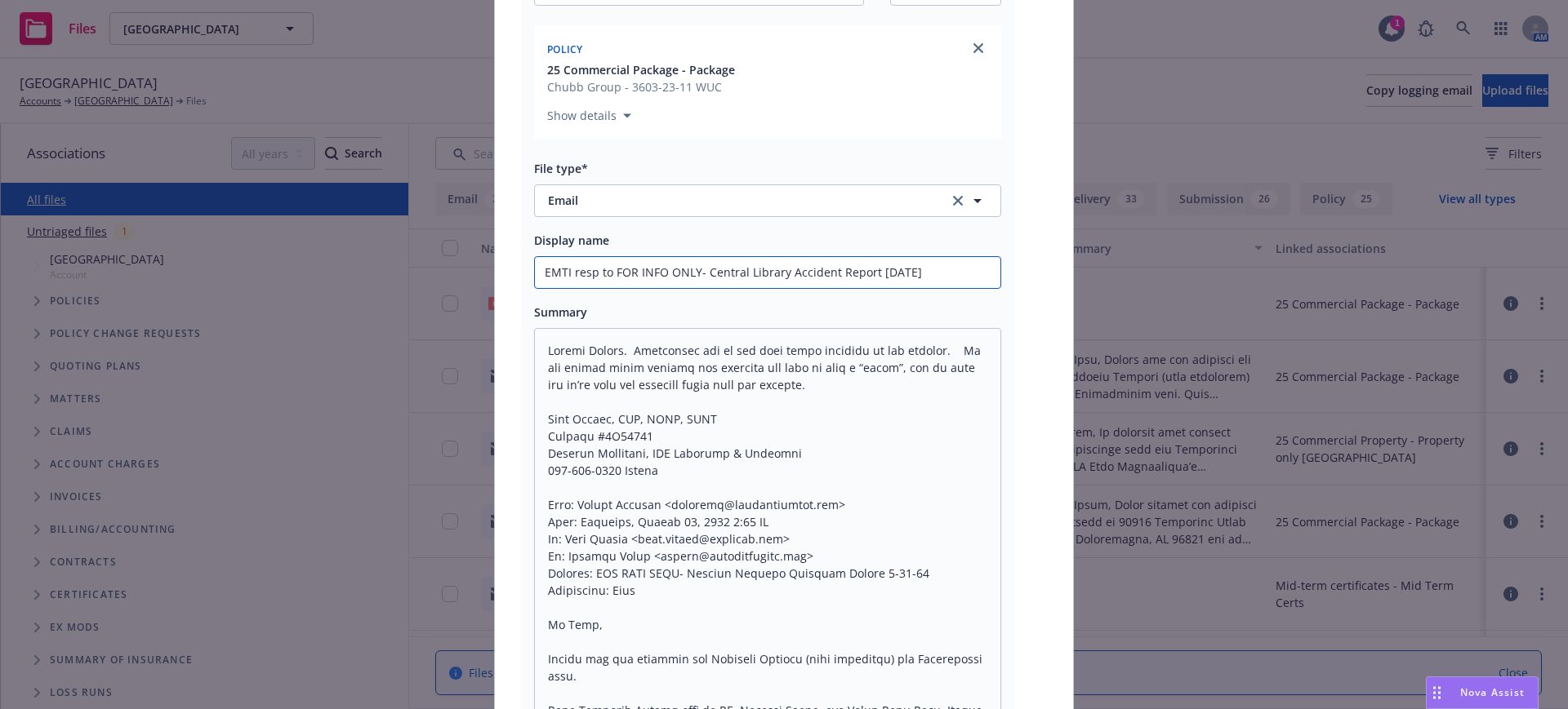
click at [946, 270] on input "EMTI resp to FOR INFO ONLY- Central Library Accident Report 8-14-25" at bounding box center [768, 273] width 466 height 31
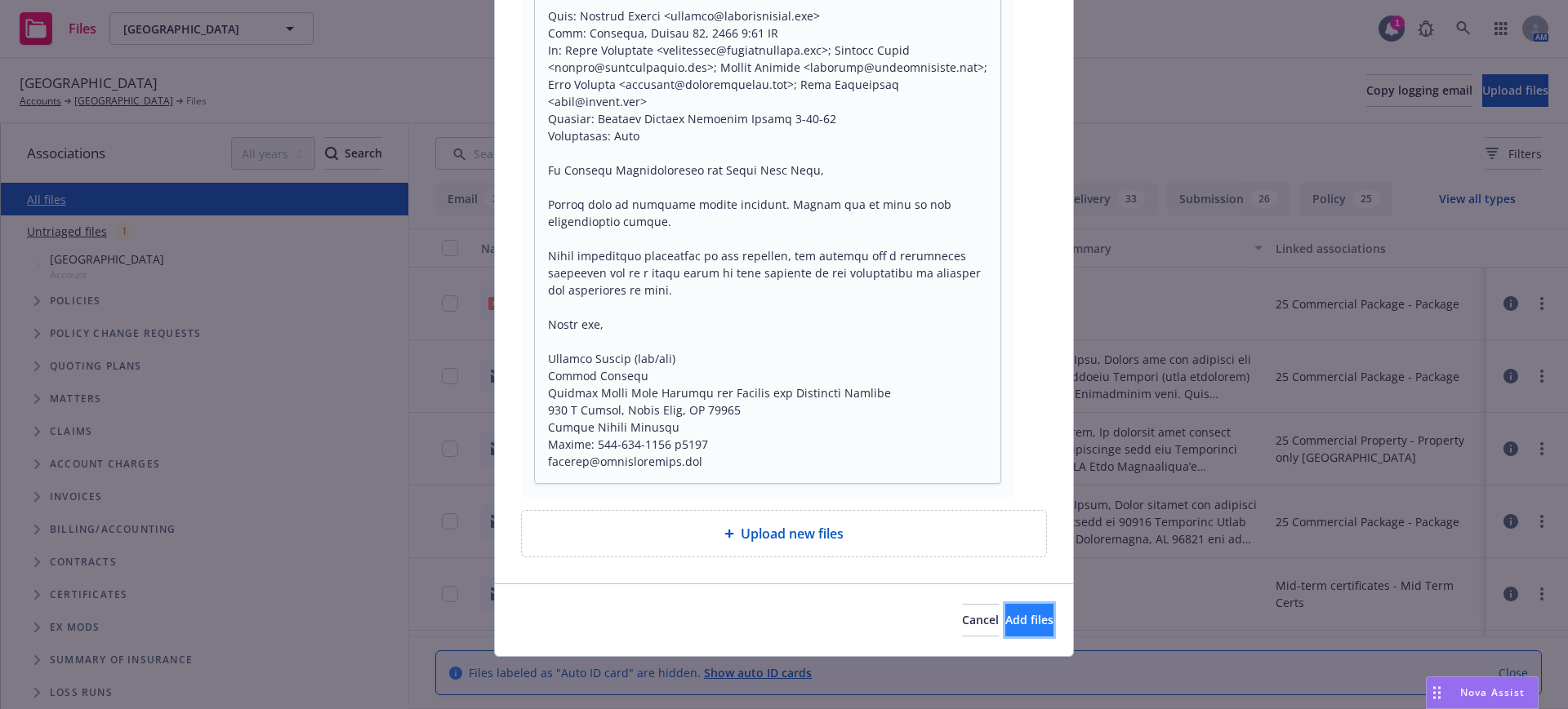
scroll to position [0, 0]
click at [1005, 616] on span "Add files" at bounding box center [1029, 620] width 48 height 15
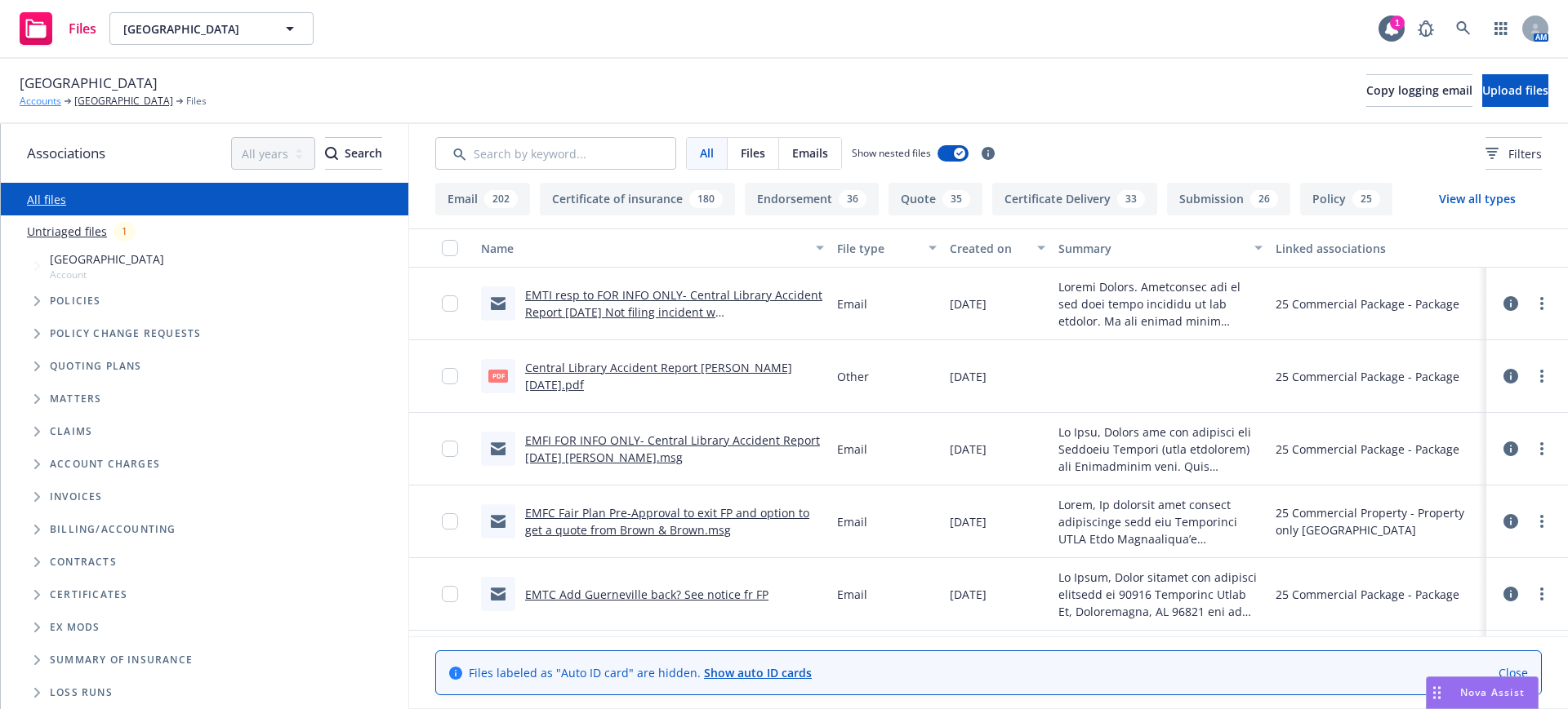
click at [39, 99] on link "Accounts" at bounding box center [40, 100] width 42 height 15
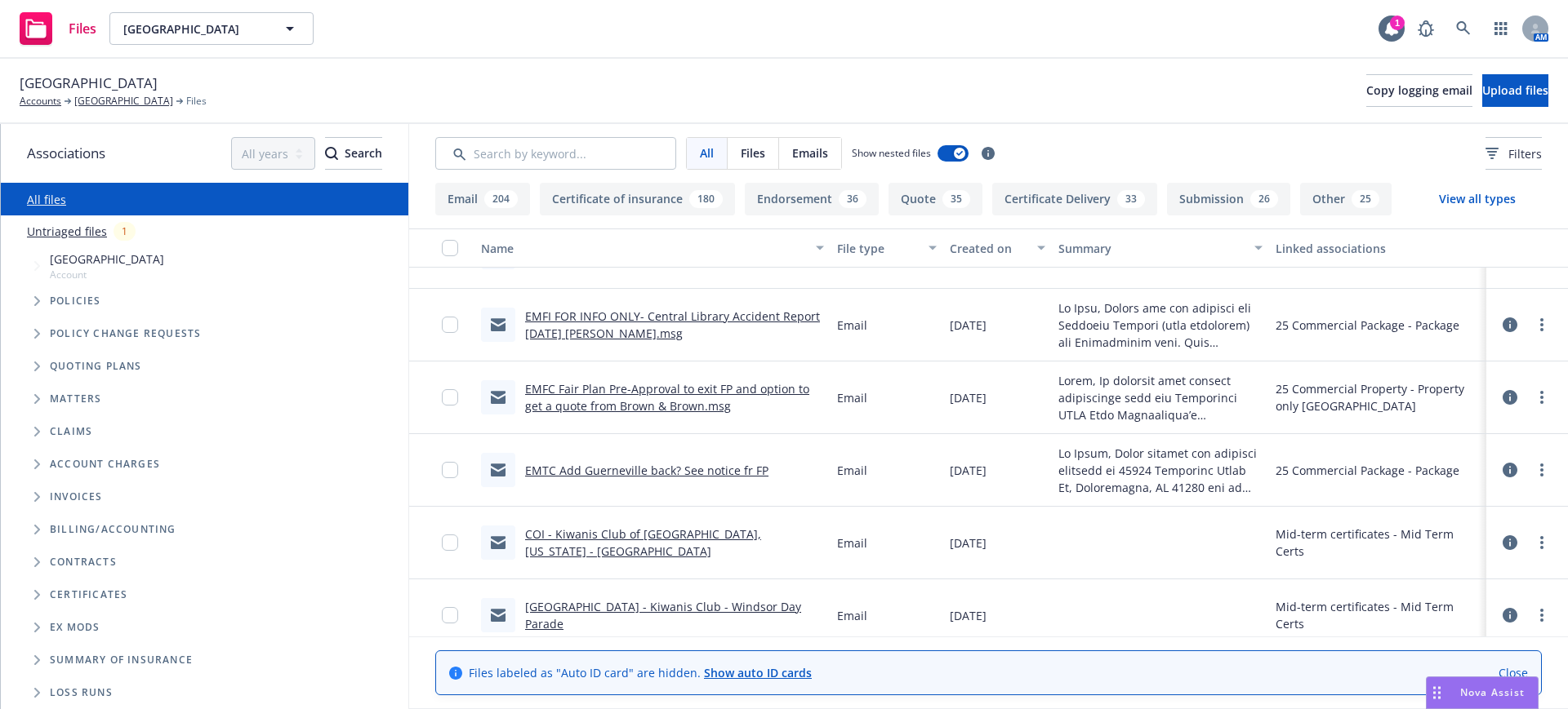
scroll to position [102, 0]
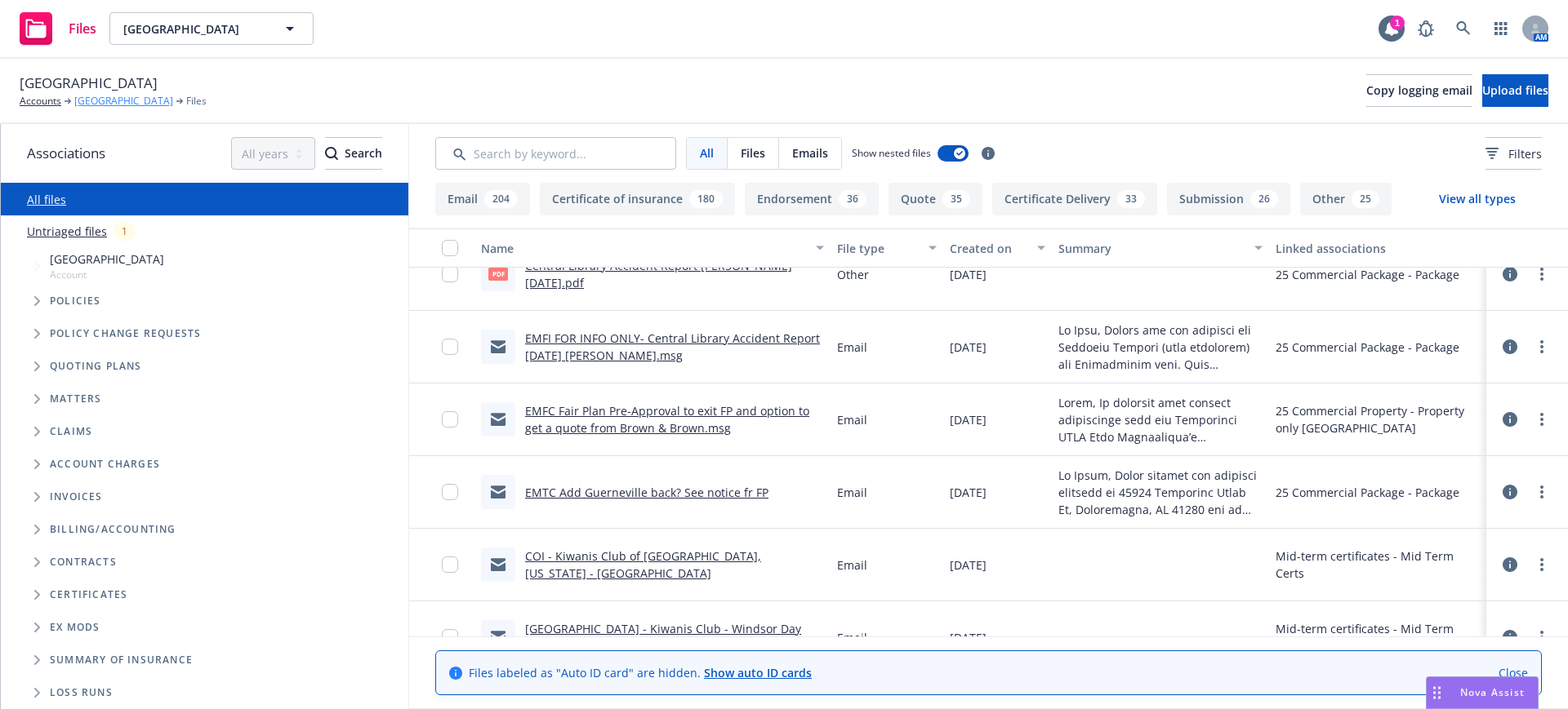
click at [101, 96] on link "[GEOGRAPHIC_DATA]" at bounding box center [124, 100] width 99 height 15
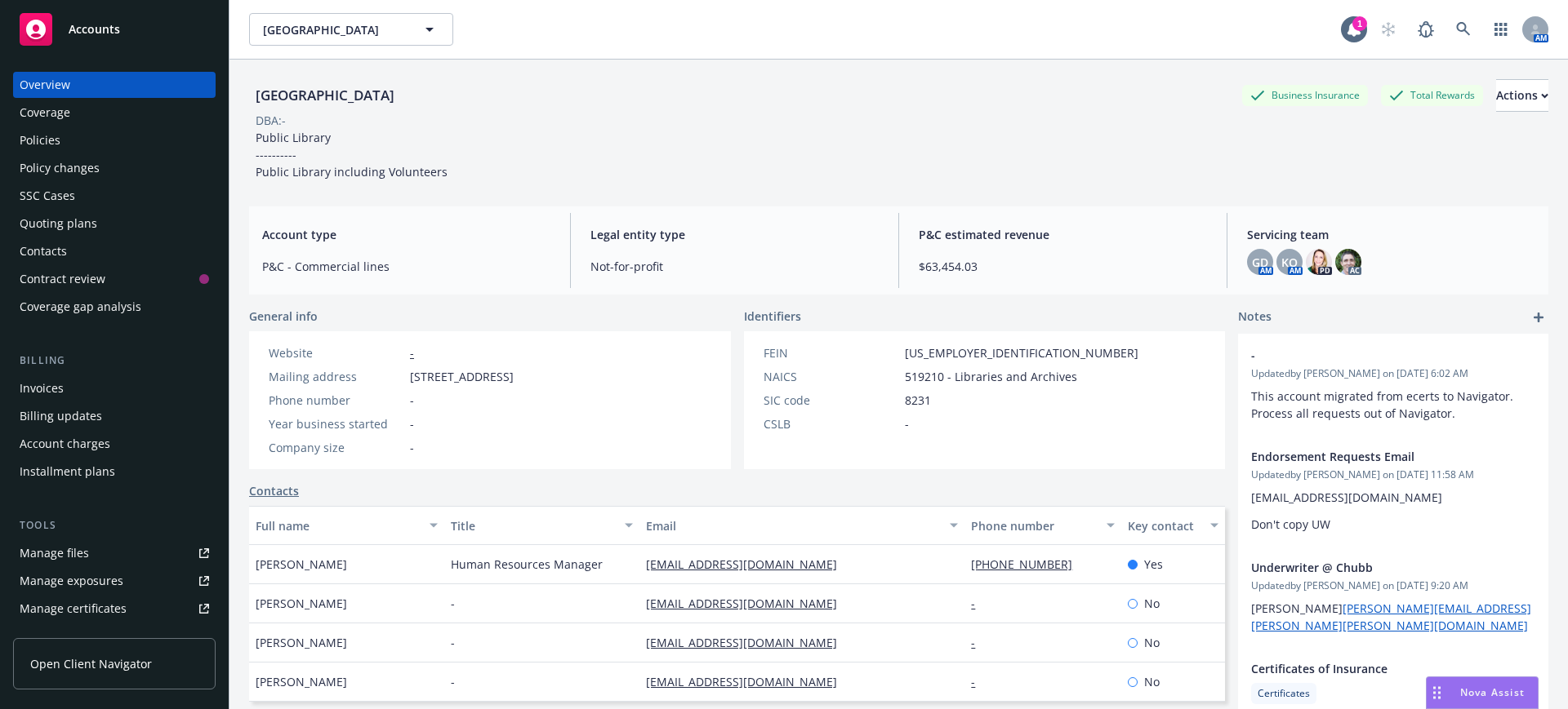
click at [40, 140] on div "Policies" at bounding box center [40, 141] width 41 height 26
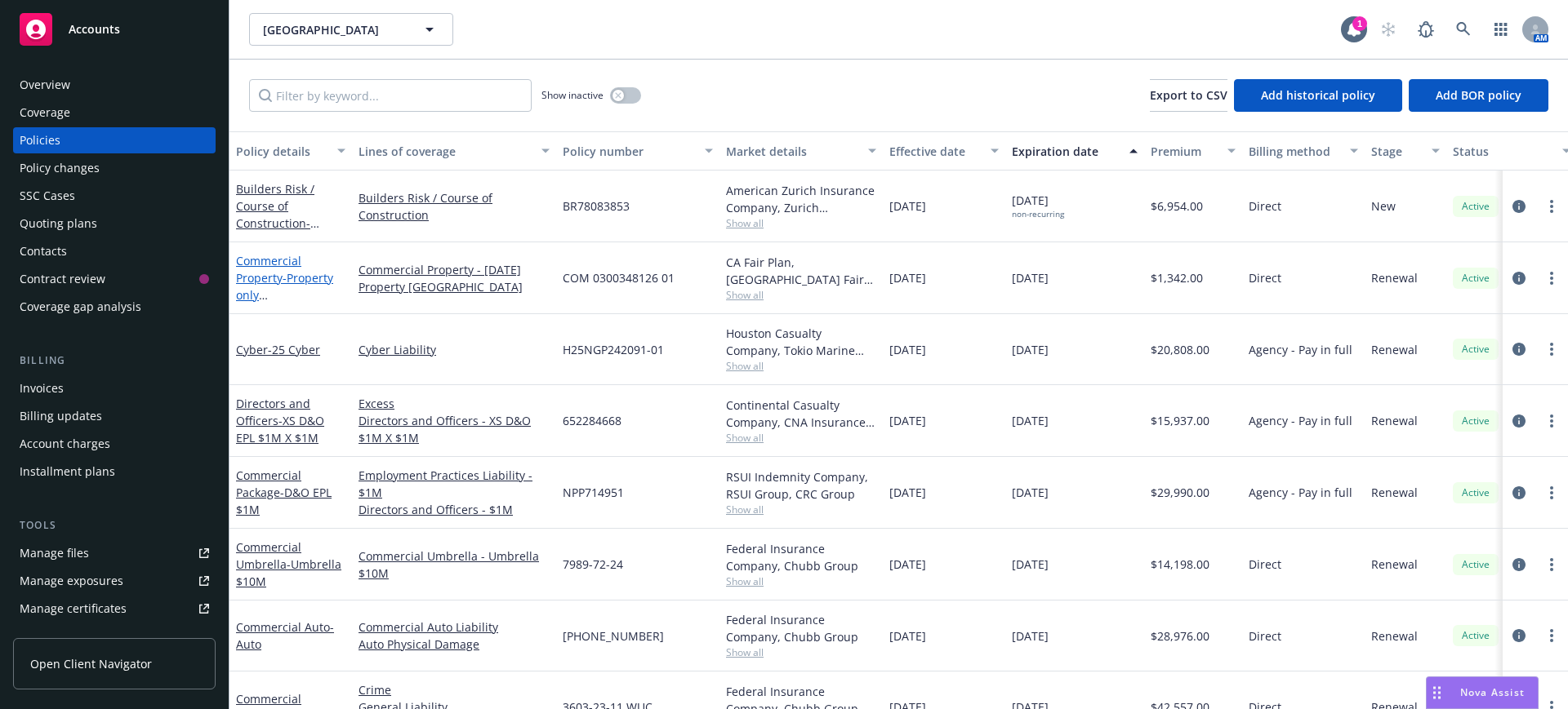
click at [276, 277] on link "Commercial Property - Property only [GEOGRAPHIC_DATA]" at bounding box center [287, 295] width 103 height 84
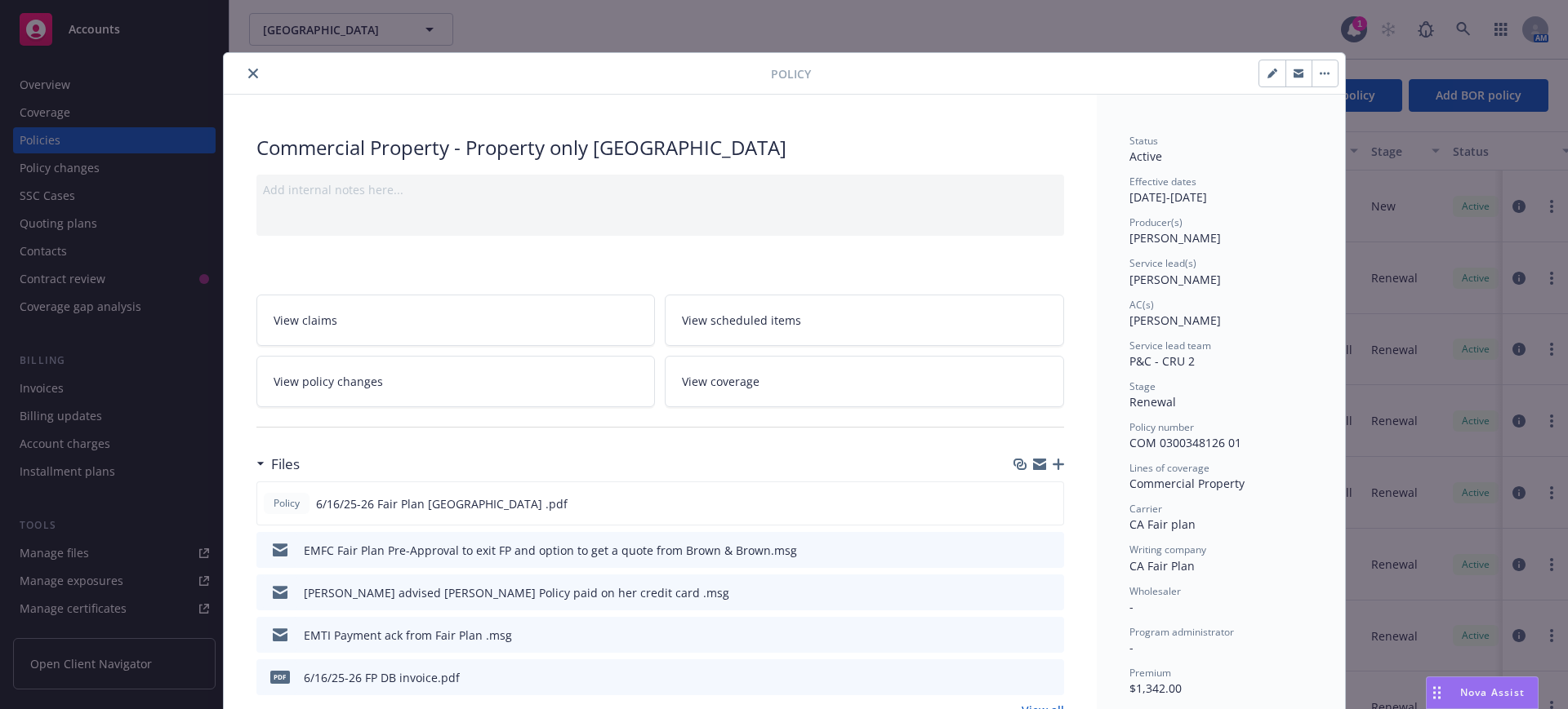
scroll to position [102, 0]
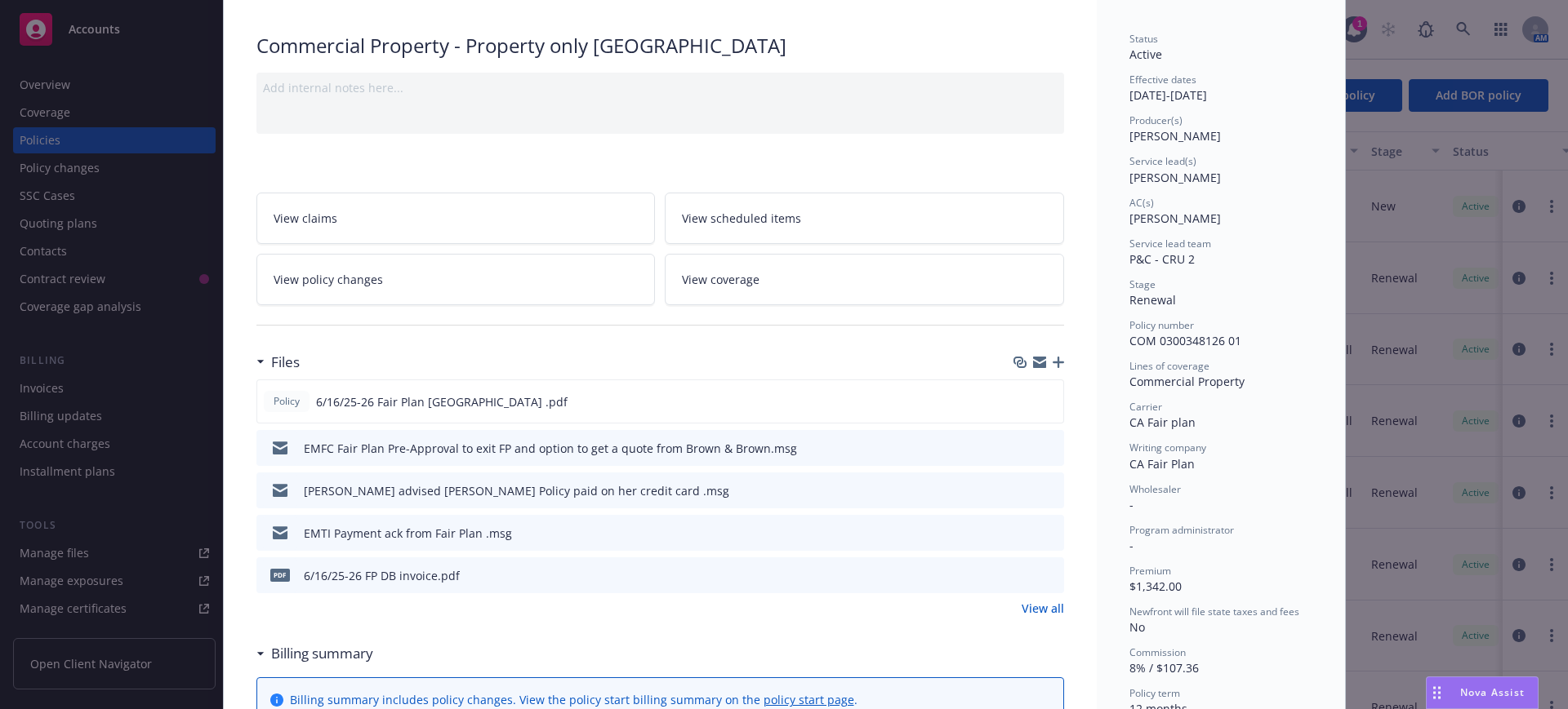
click at [1052, 360] on icon "button" at bounding box center [1058, 362] width 11 height 11
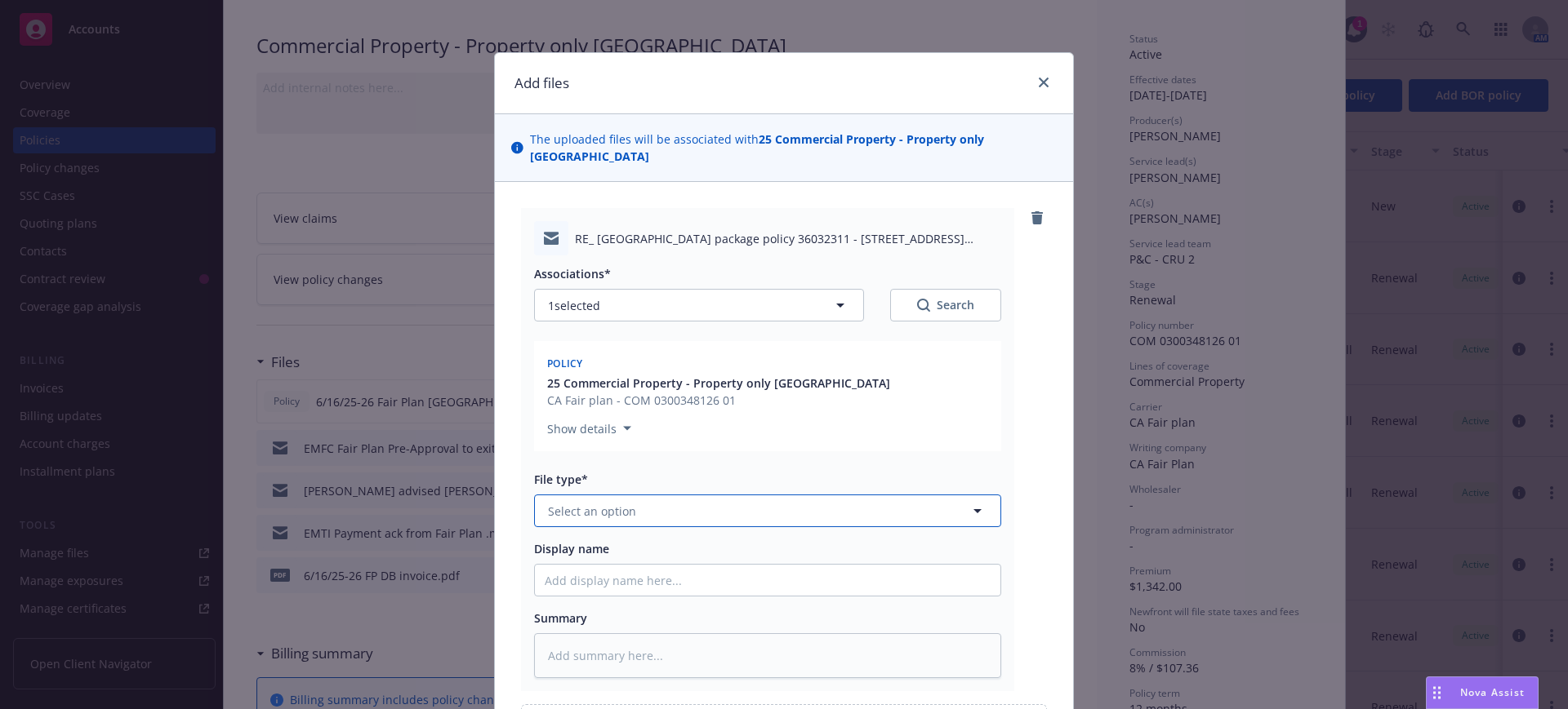
click at [570, 502] on span "Select an option" at bounding box center [592, 511] width 88 height 17
type input "email"
click at [552, 548] on span "Email" at bounding box center [566, 556] width 30 height 17
drag, startPoint x: 534, startPoint y: 567, endPoint x: 533, endPoint y: 551, distance: 16.0
click at [535, 565] on input "Display name" at bounding box center [768, 580] width 466 height 31
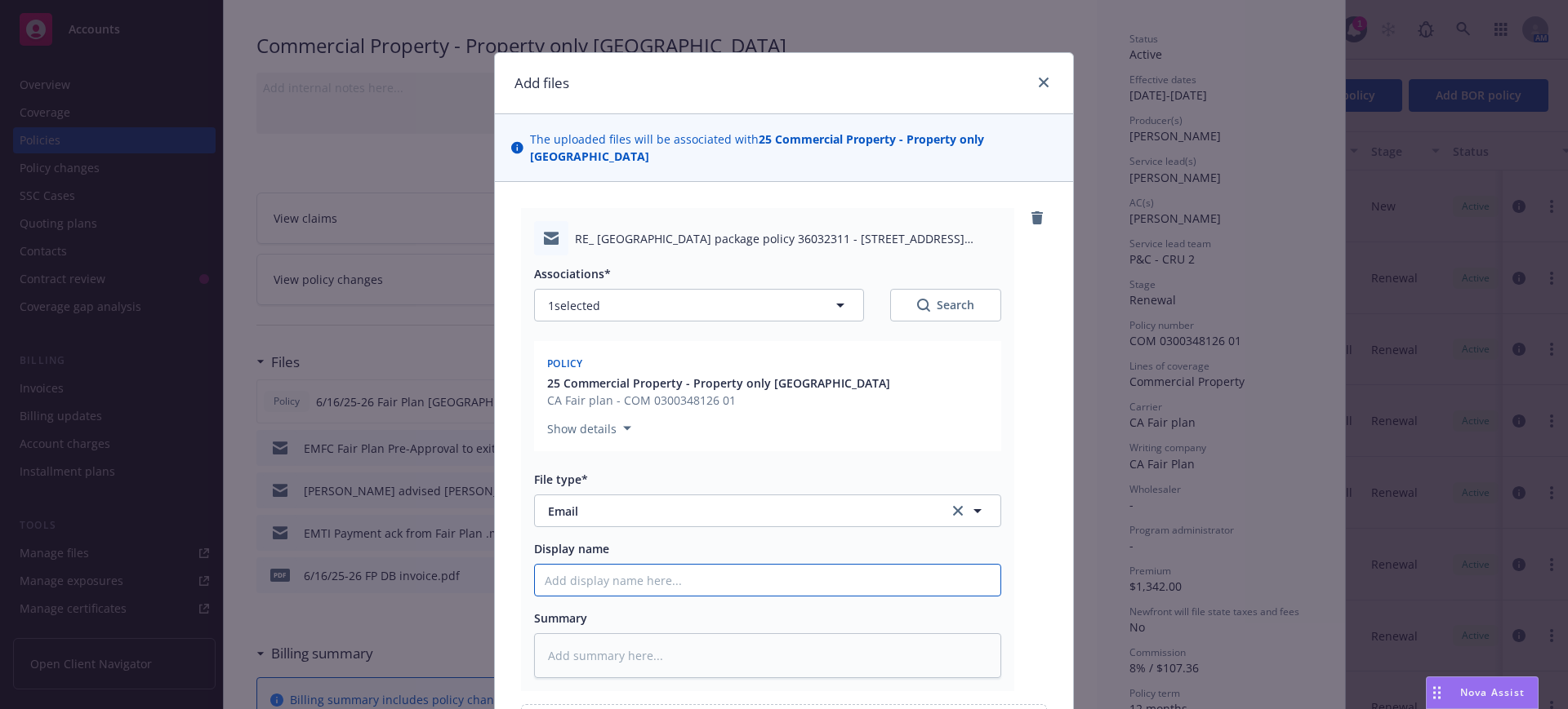
type textarea "x"
type input "E"
type textarea "x"
type input "EM"
type textarea "x"
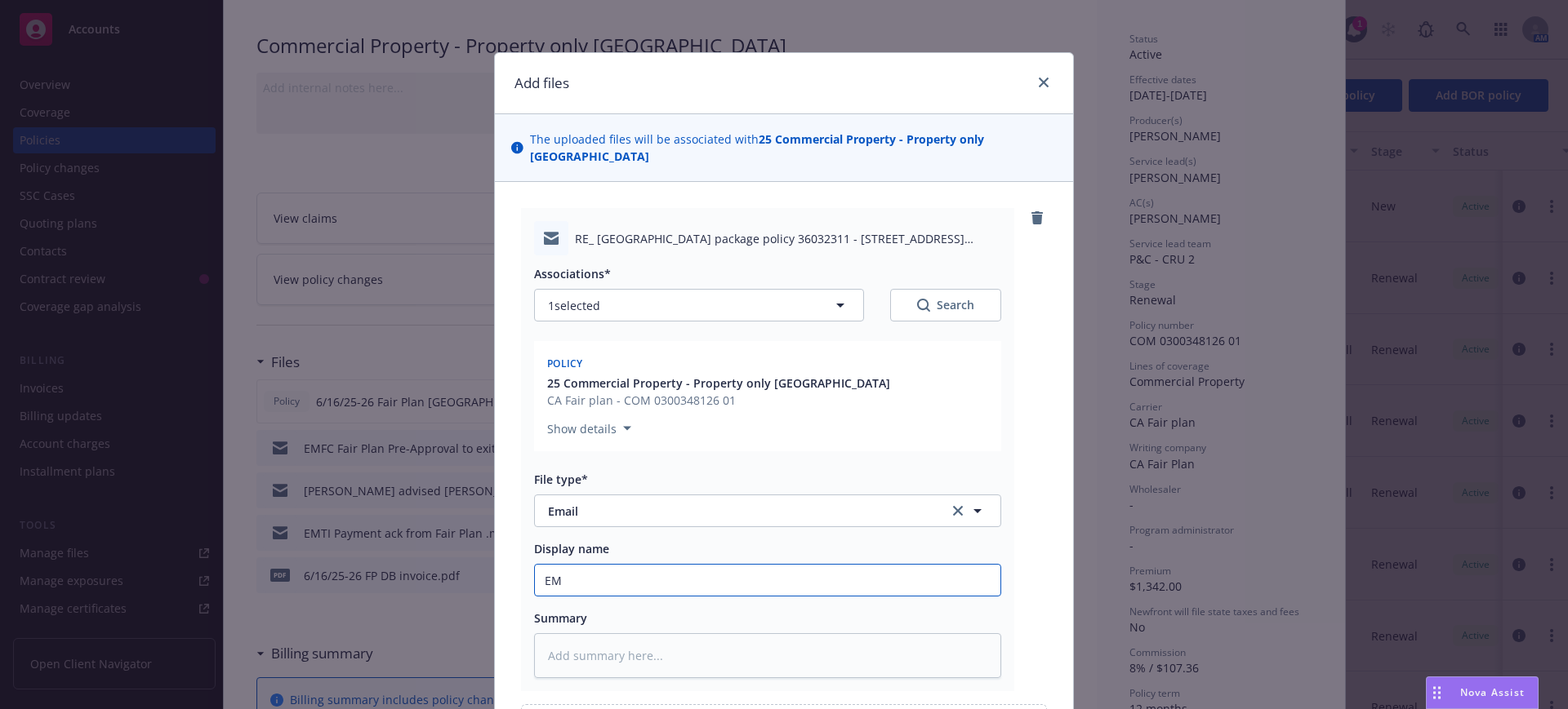
type input "EMF"
type textarea "x"
type input "EMF"
type textarea "x"
type input "EMF C"
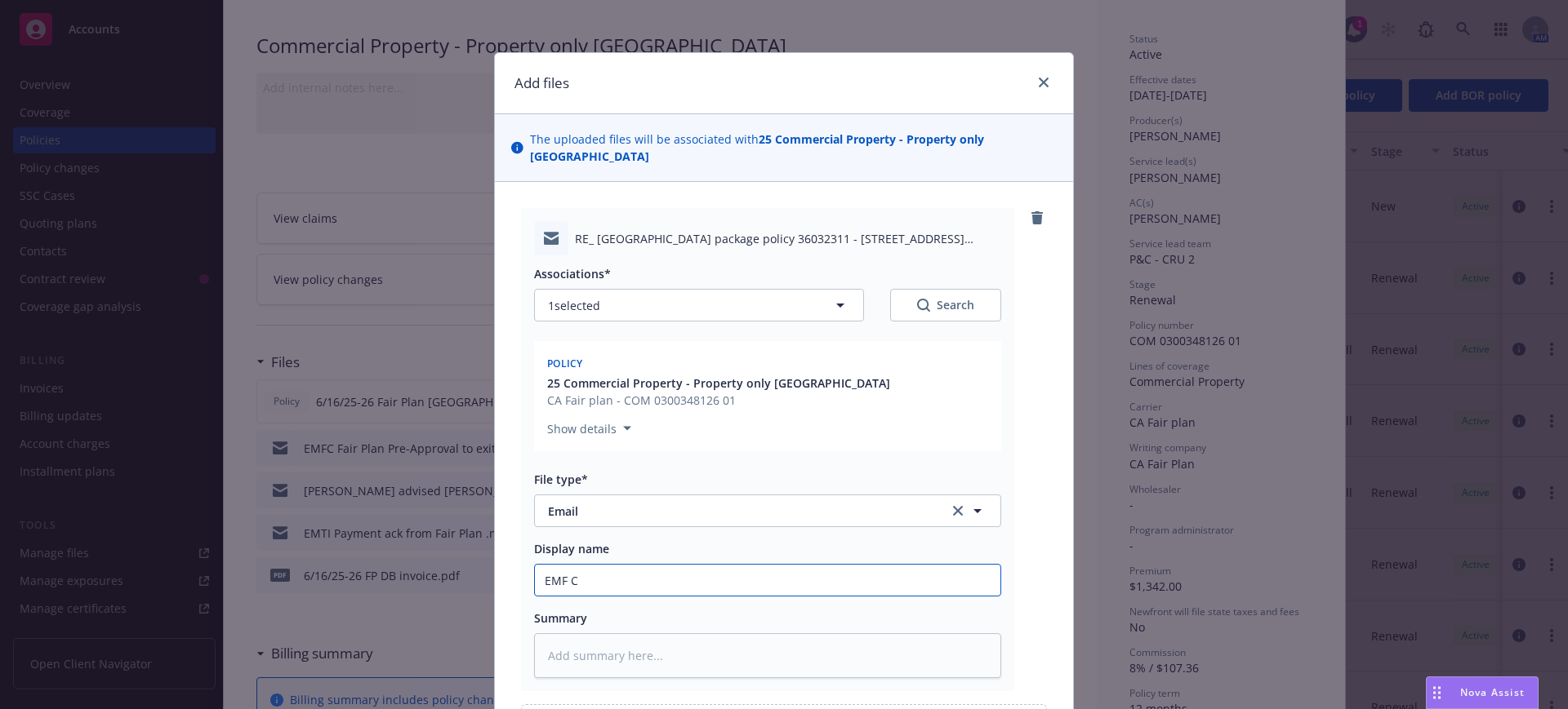
type textarea "x"
type input "EMF CH"
type textarea "x"
type input "EMF CHu"
type textarea "x"
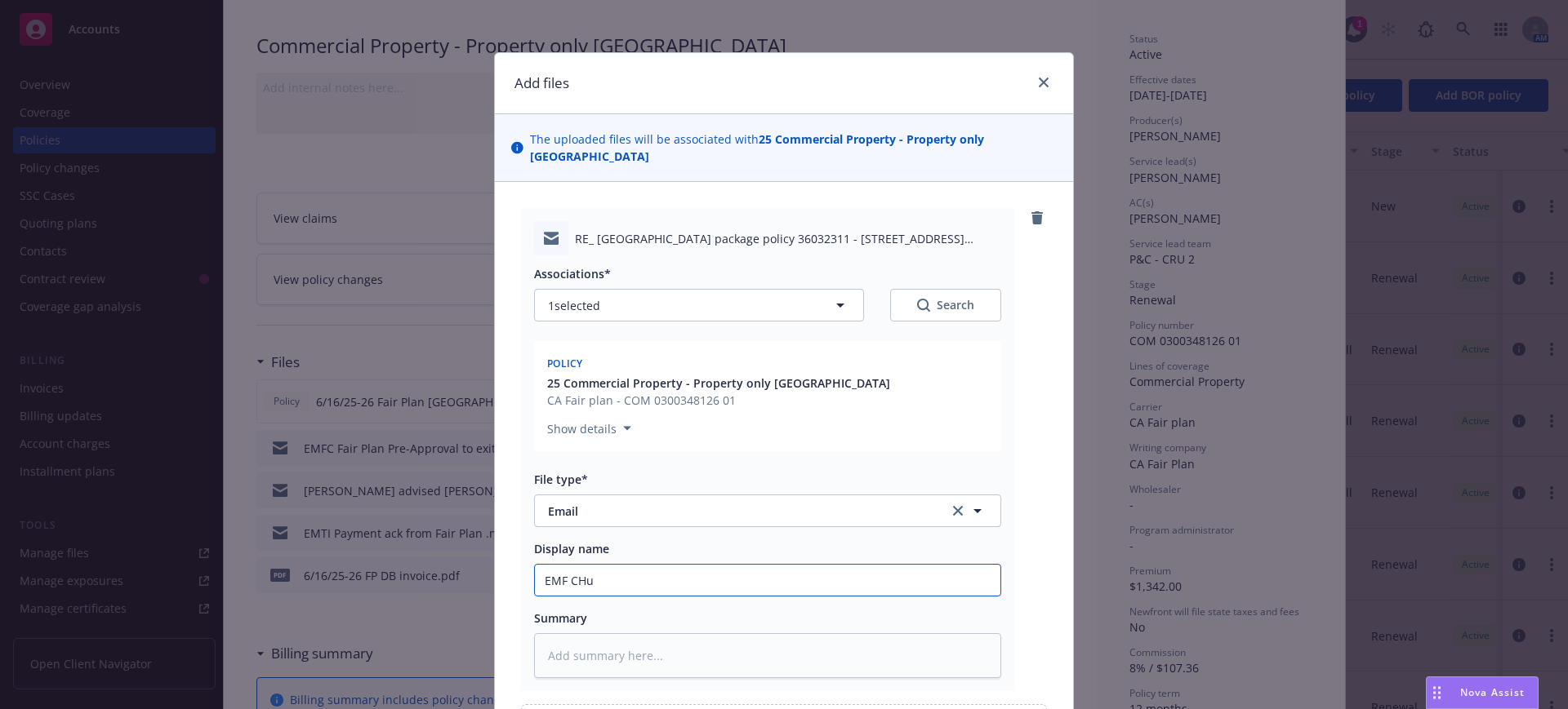
type input "EMF CHub"
type textarea "x"
type input "EMF CHubb"
type textarea "x"
type input "EMF CHubb"
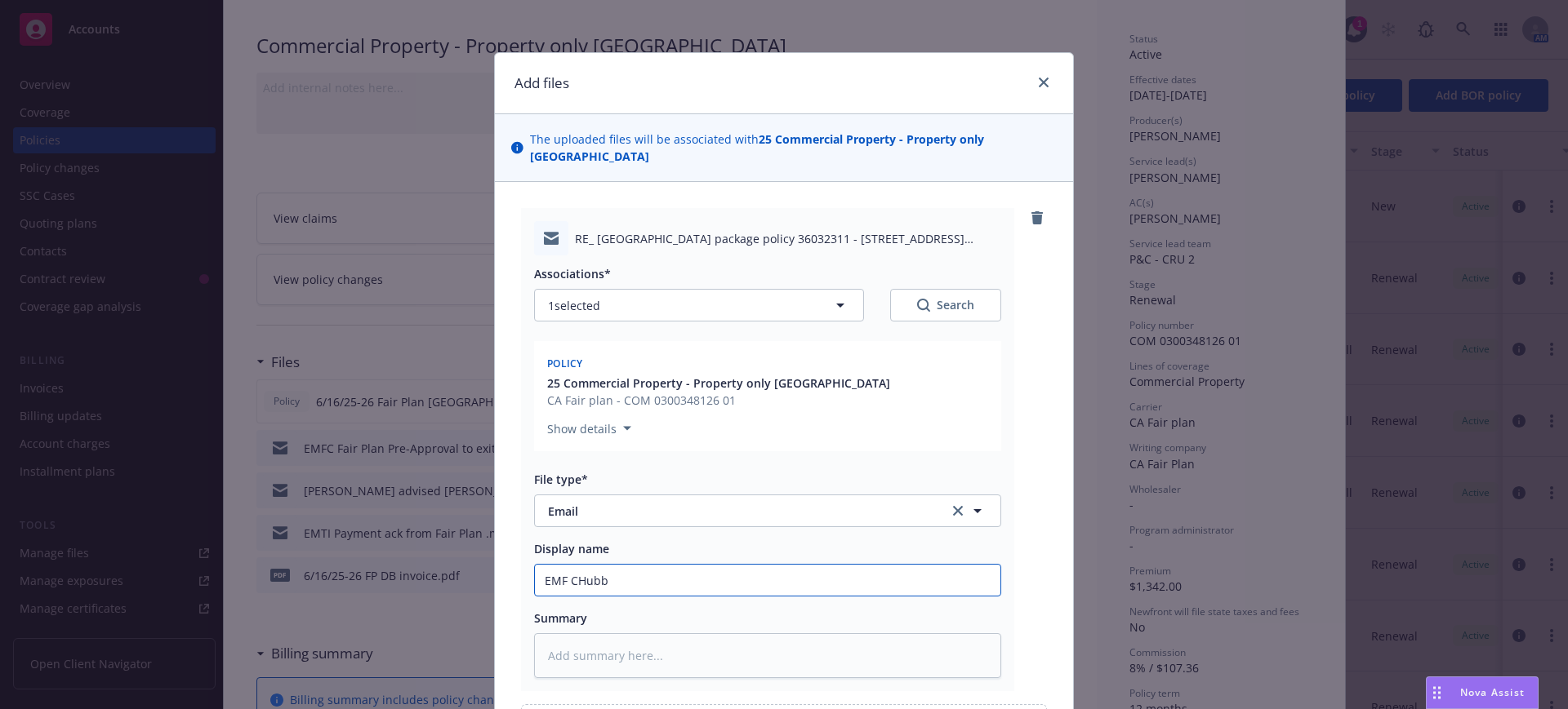
type textarea "x"
type input "EMF CHubb W"
type textarea "x"
type input "EMF CHubb Wi"
type textarea "x"
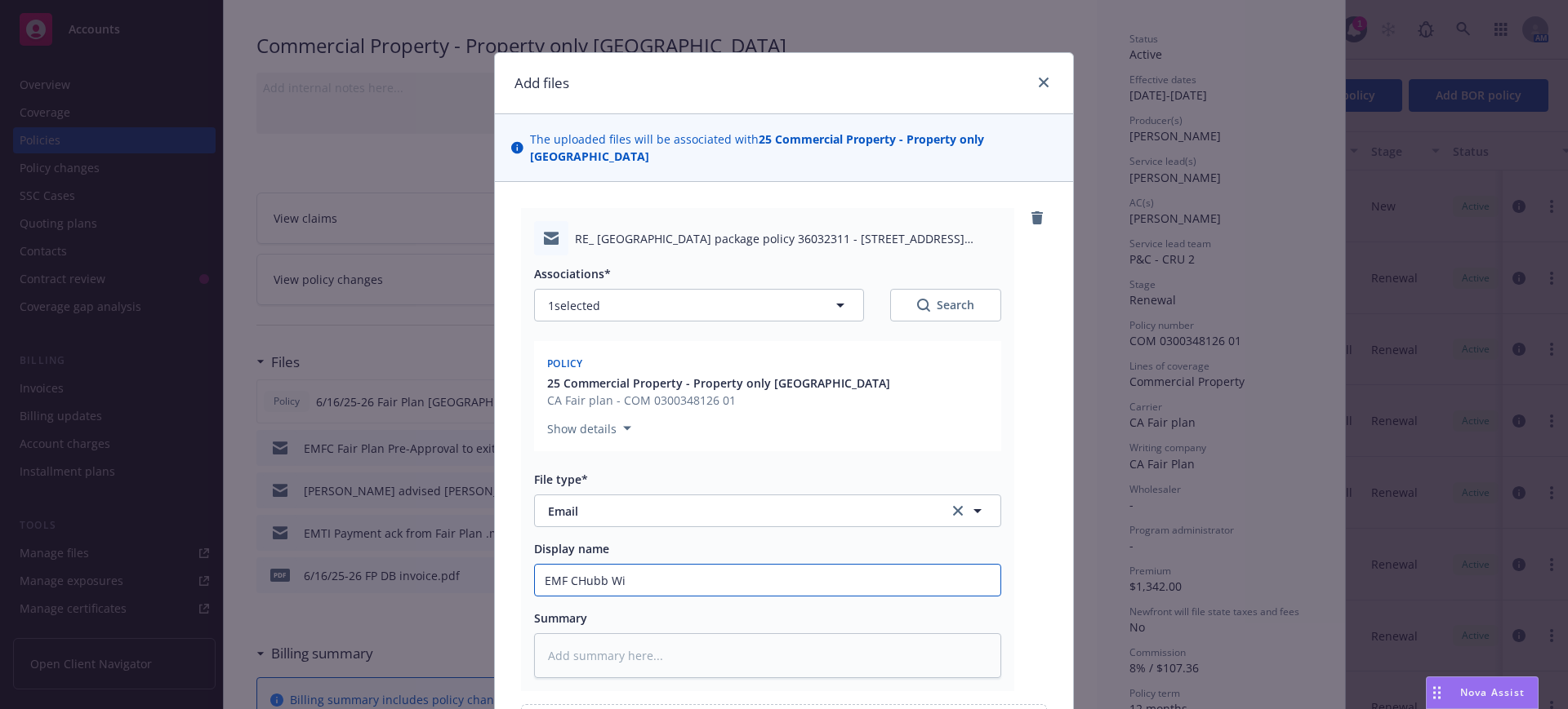
type input "EMF CHubb Wil"
type textarea "x"
type input "EMF CHubb Will"
type textarea "x"
type input "EMF CHubb Will"
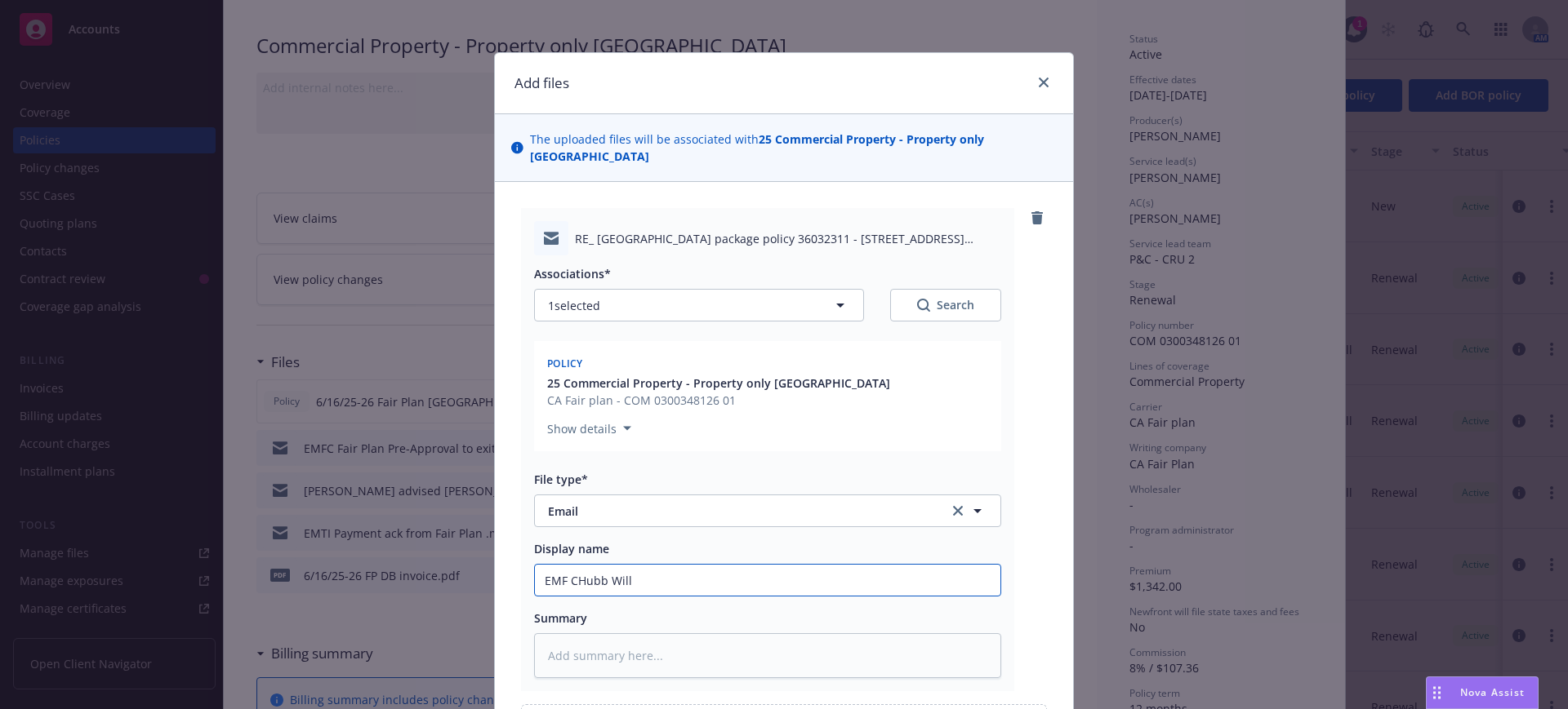
type textarea "x"
type input "EMF CHubb Will n"
type textarea "x"
type input "EMF CHubb Will no"
type textarea "x"
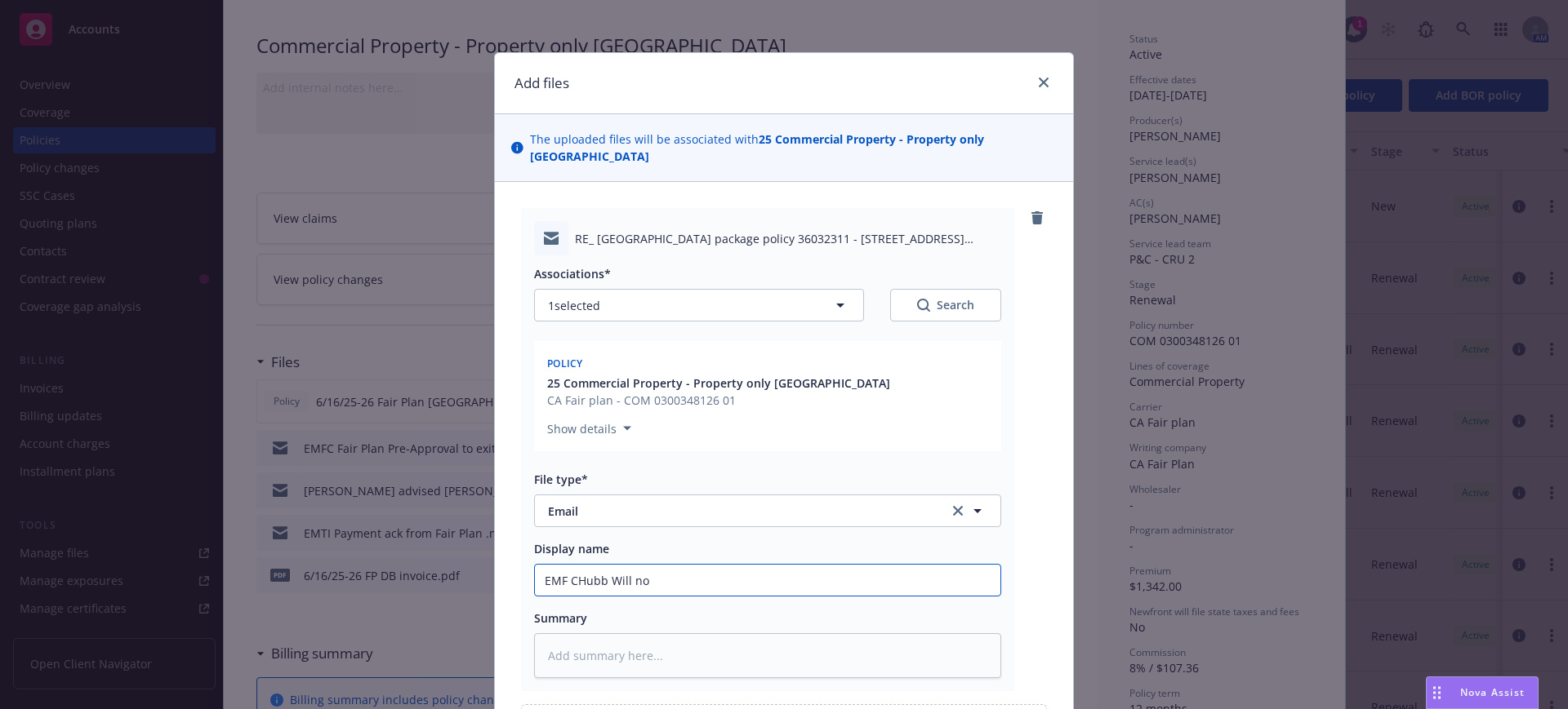
type input "EMF CHubb Will not"
type textarea "x"
type input "EMF CHubb Will not"
type textarea "x"
type input "EMF CHubb Will not a"
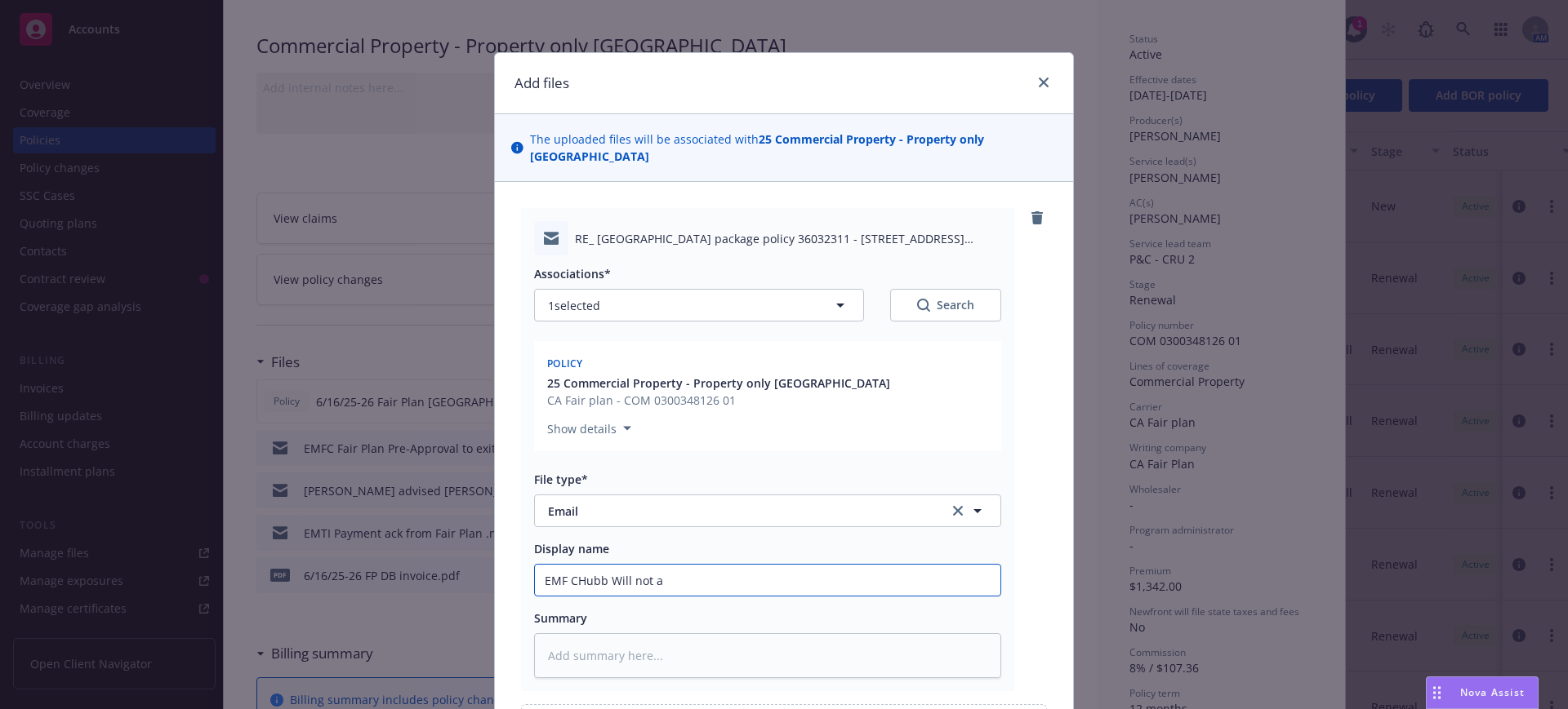
type textarea "x"
type input "EMF CHubb Will not ad"
type textarea "x"
type input "EMF CHubb Will not add"
type textarea "x"
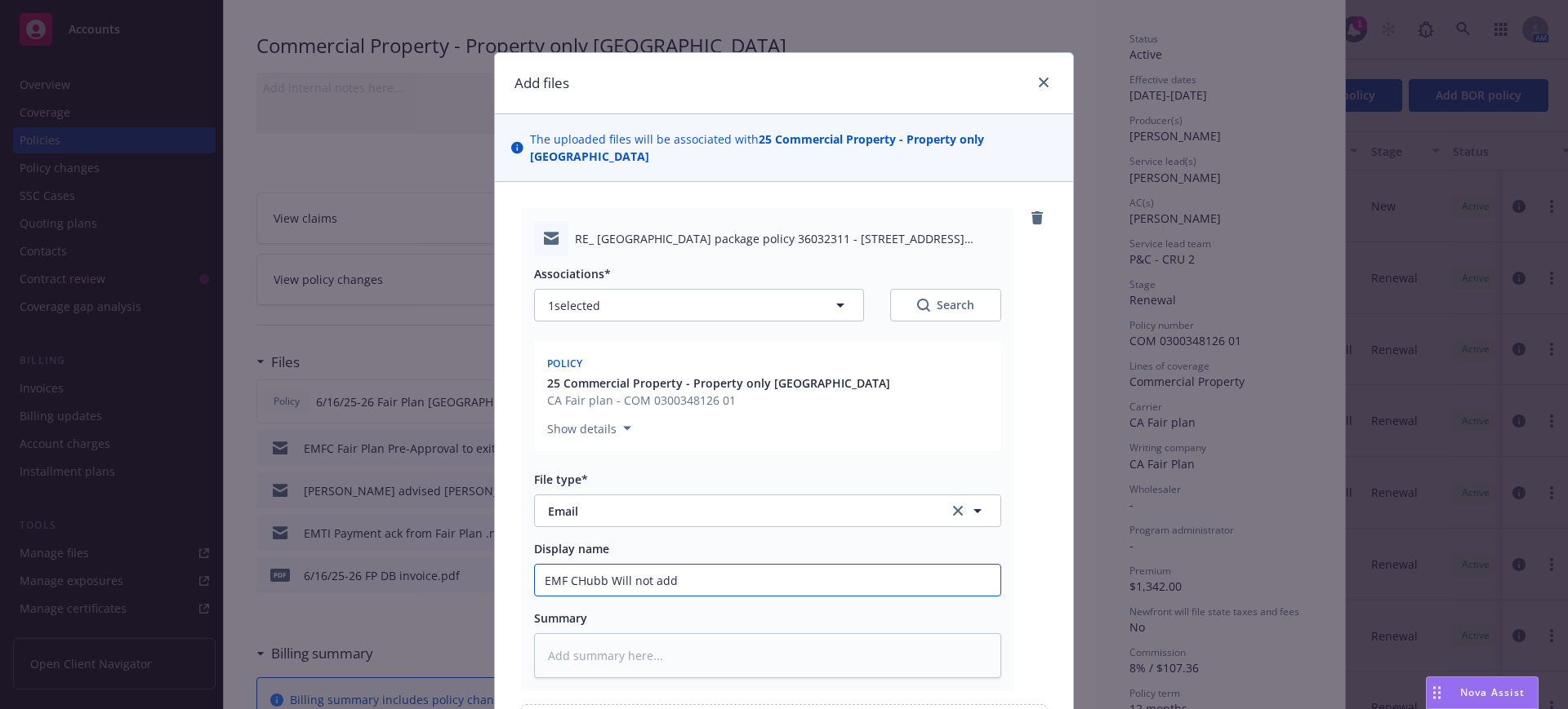
type input "EMF CHubb Will not add G"
type textarea "x"
type input "EMF CHubb Will not add GF"
type textarea "x"
type input "EMF CHubb Will not add GFu"
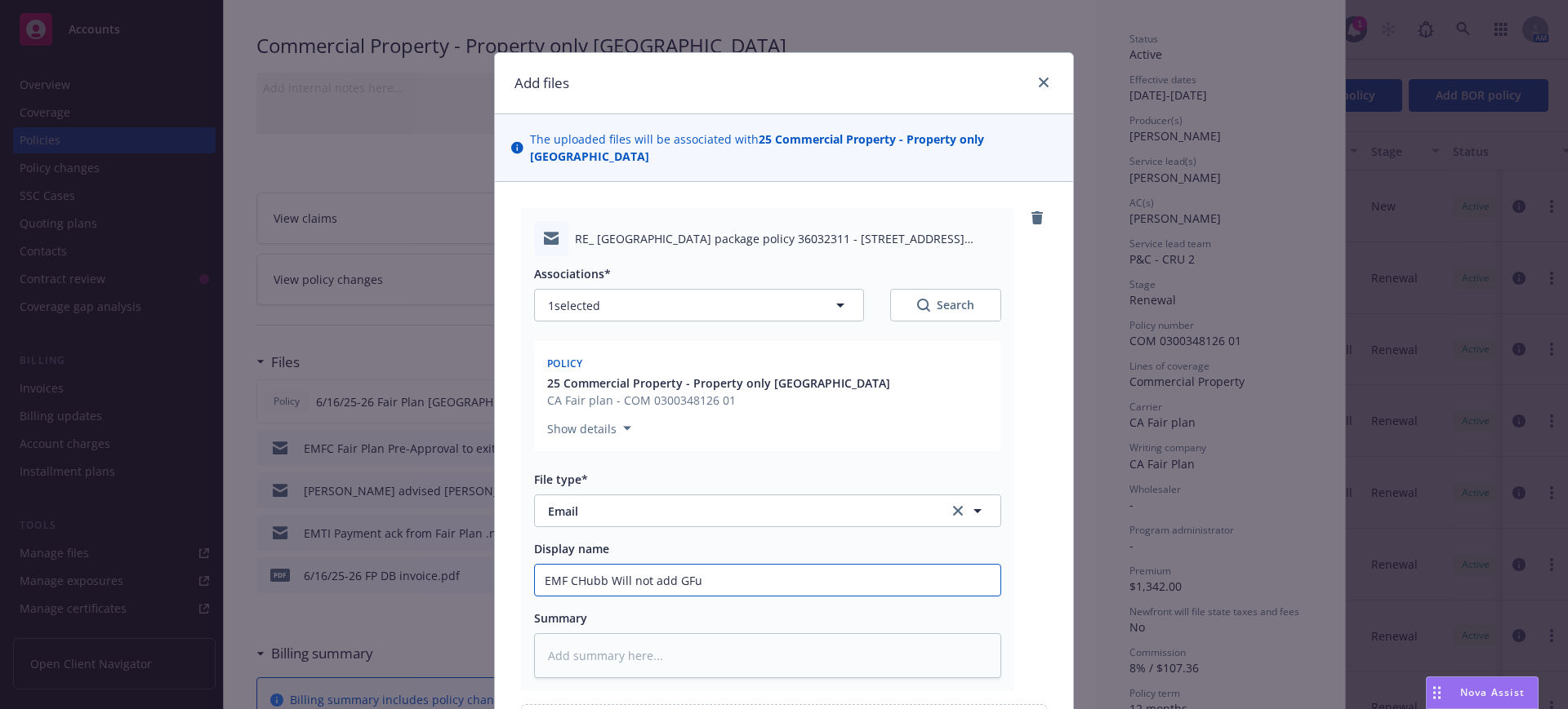
type textarea "x"
type input "EMF CHubb Will not add GF"
type textarea "x"
type input "EMF CHubb Will not add G"
type textarea "x"
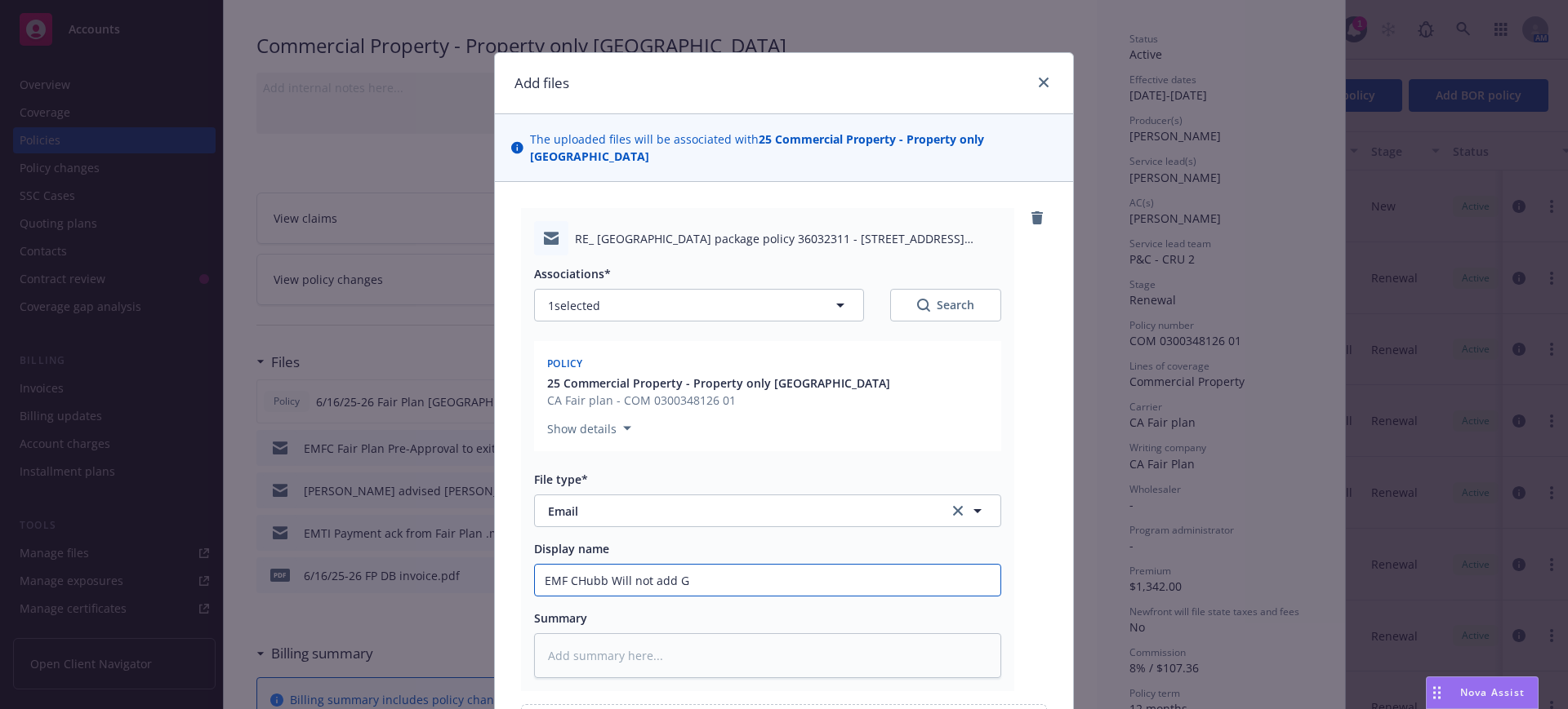
type input "EMF CHubb Will not add GG"
type textarea "x"
type input "EMF CHubb Will not add GGu"
type textarea "x"
type input "EMF CHubb Will not add GGue"
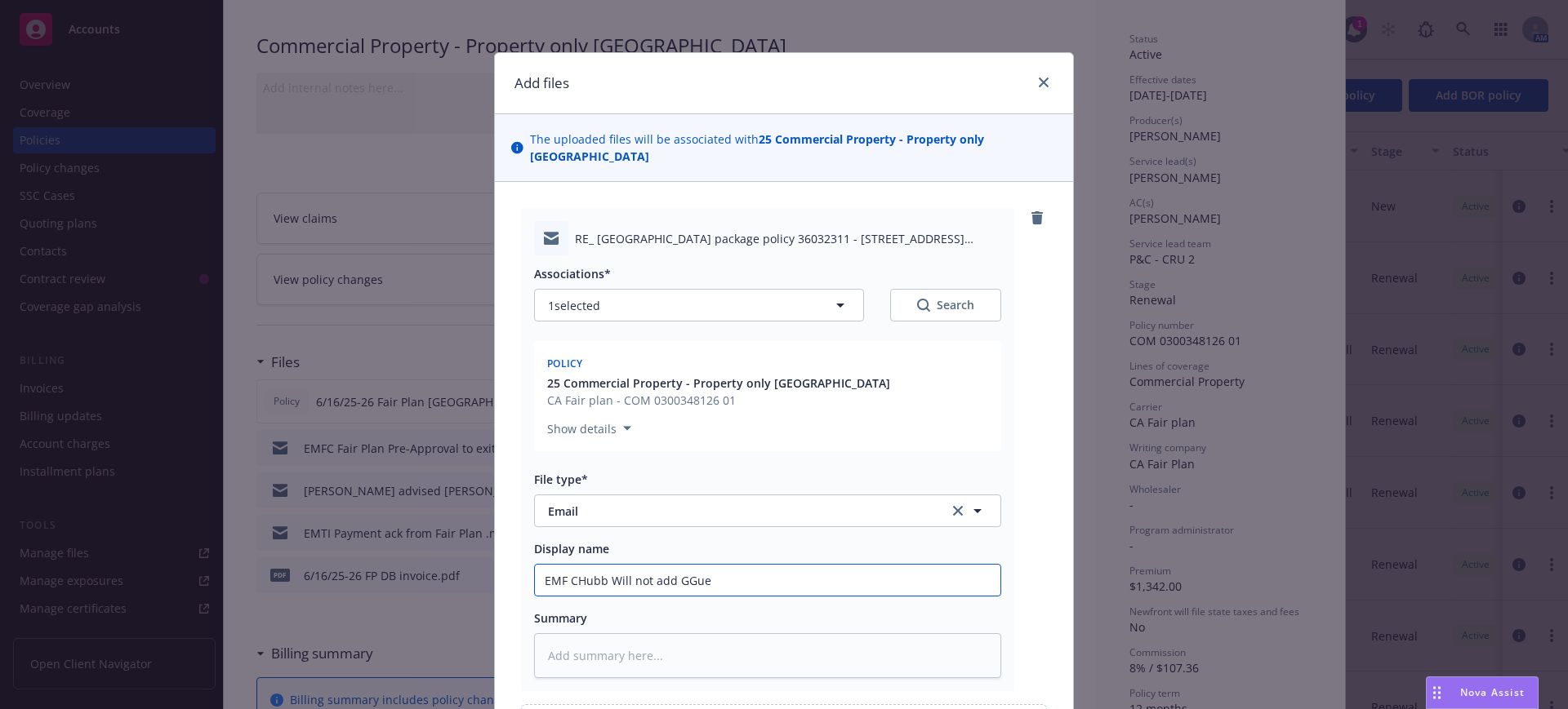
type textarea "x"
type input "EMF CHubb Will not add GGuer"
type textarea "x"
type input "EMF CHubb Will not add GGuern"
type textarea "x"
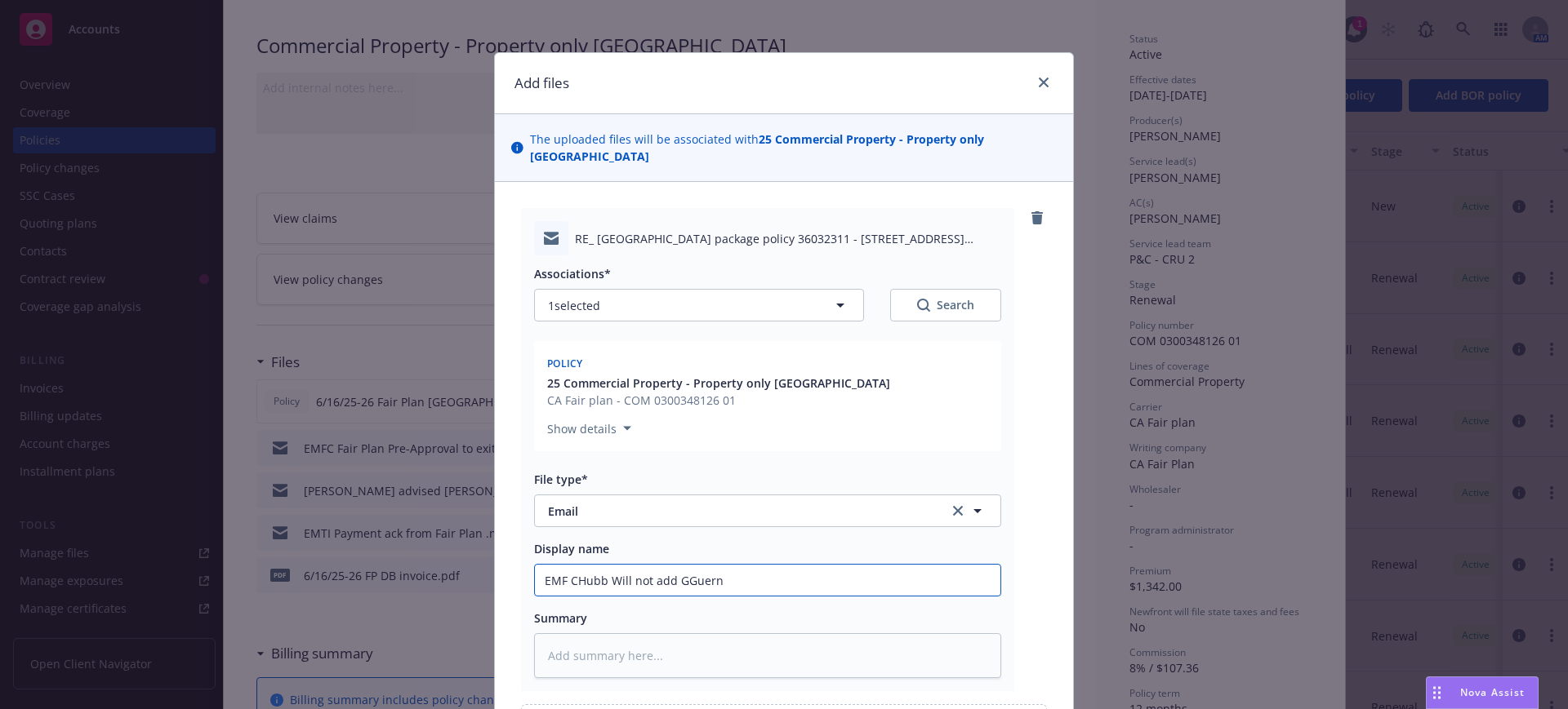
type input "EMF CHubb Will not add GGuerne"
type textarea "x"
type input "EMF CHubb Will not add GGuernev"
type textarea "x"
type input "EMF CHubb Will not add GGuernevi"
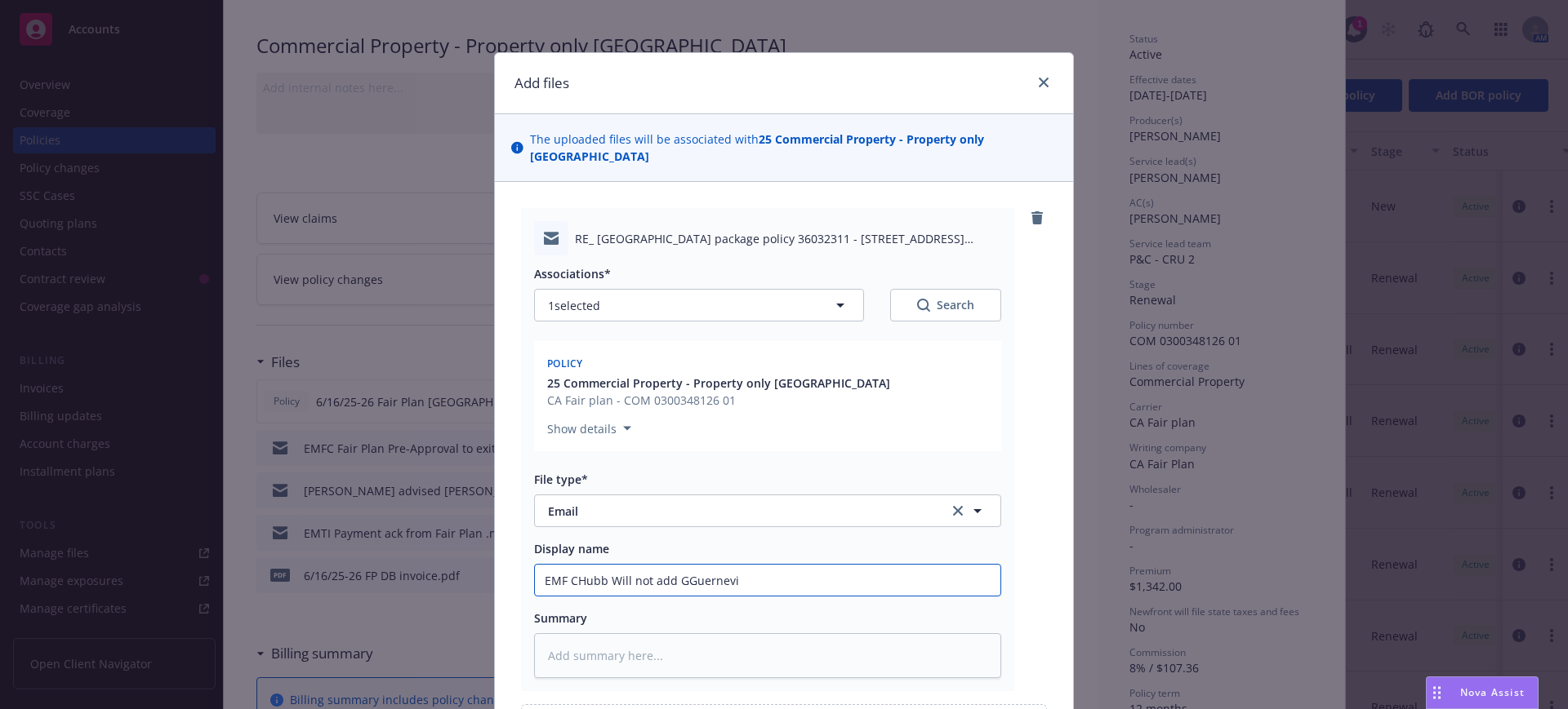
type textarea "x"
type input "EMF CHubb Will not add GGuernevil"
type textarea "x"
type input "EMF CHubb Will not add GGuernevill"
type textarea "x"
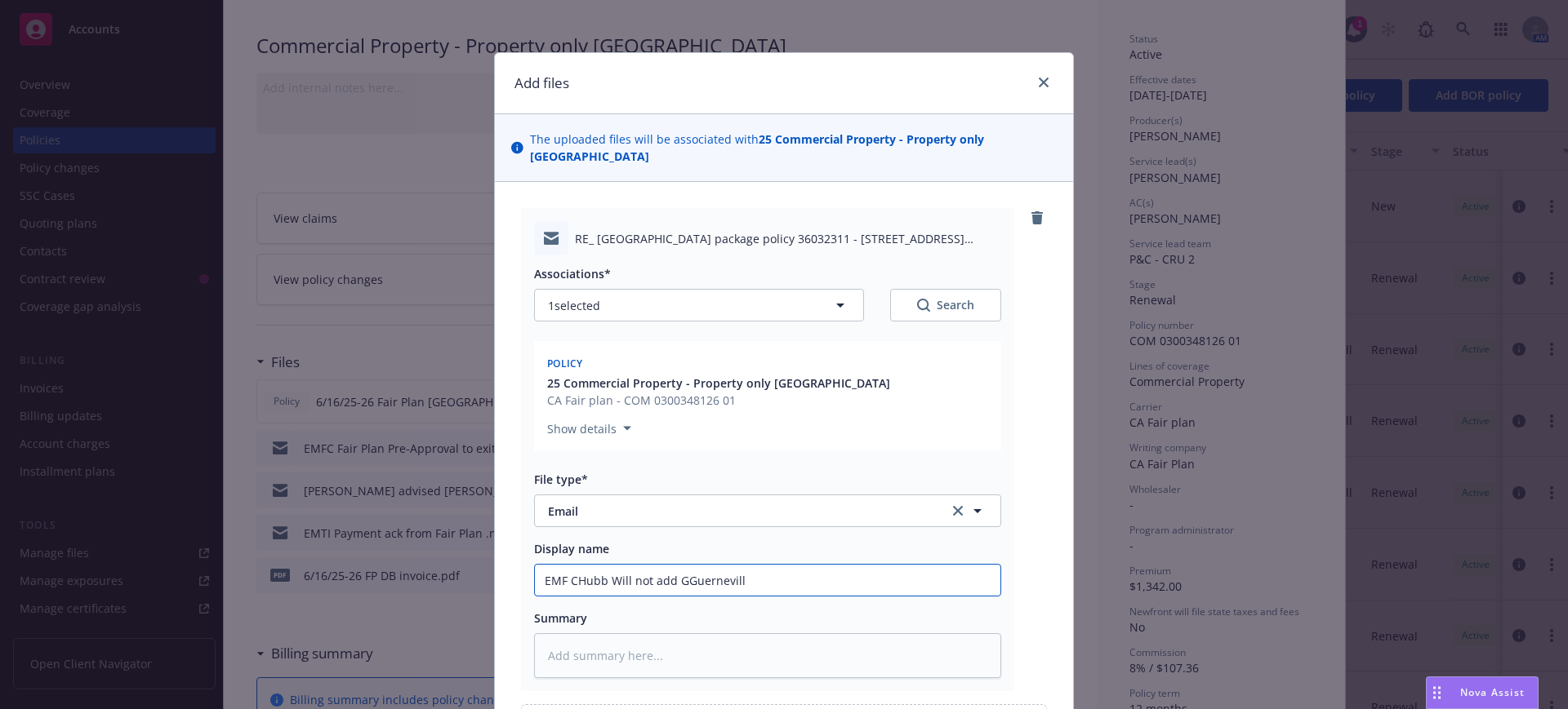
type input "EMF CHubb Will not add GGuerneville"
type textarea "x"
type input "EMF CHubb Will not add GGuerneville"
type textarea "x"
type input "EMF CHubb Will not add GGuerneville t"
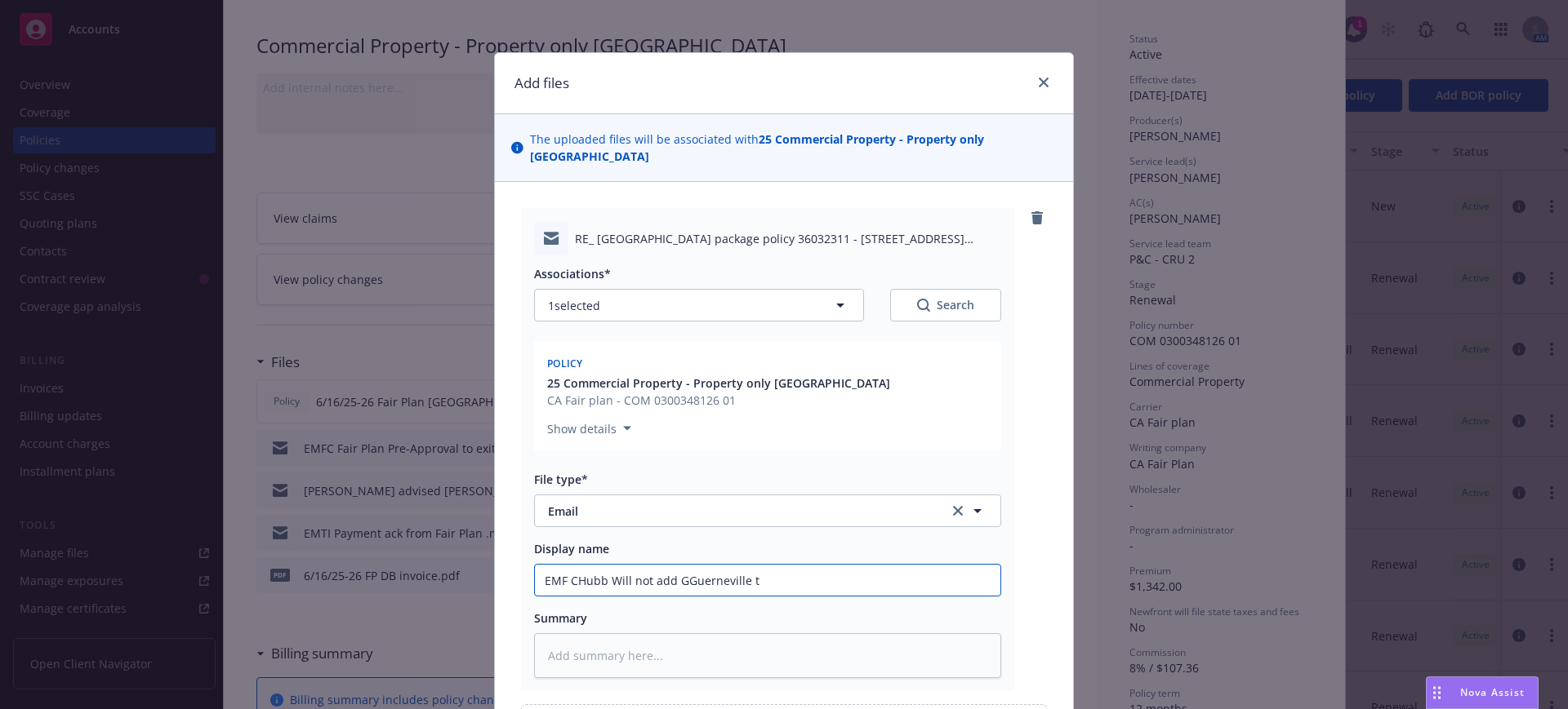
type textarea "x"
type input "EMF CHubb Will not add GGuerneville to"
type textarea "x"
type input "EMF CHubb Will not add GGuerneville to"
type textarea "x"
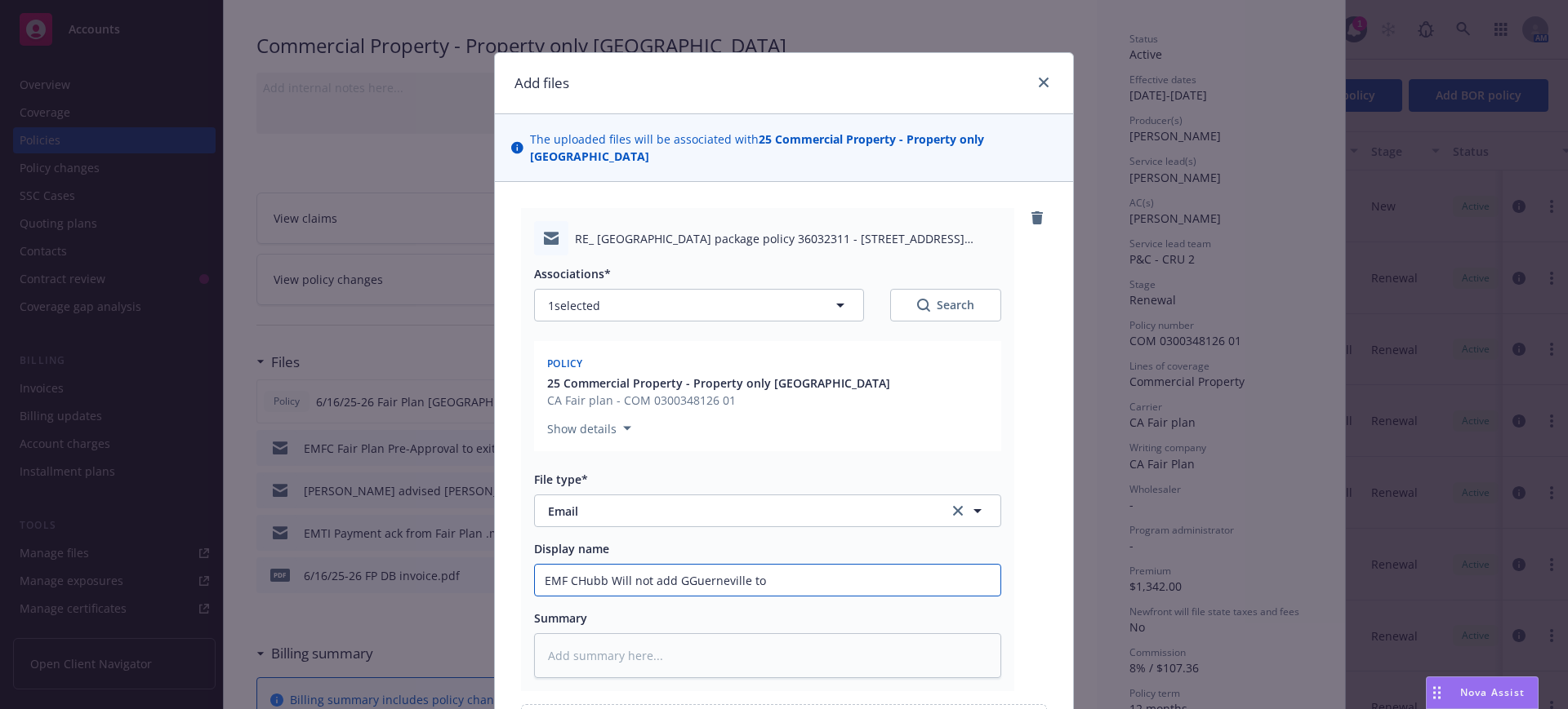
type input "EMF CHubb Will not add GGuerneville to t"
type textarea "x"
type input "EMF CHubb Will not add GGuerneville to th"
type textarea "x"
type input "EMF CHubb Will not add GGuerneville to the"
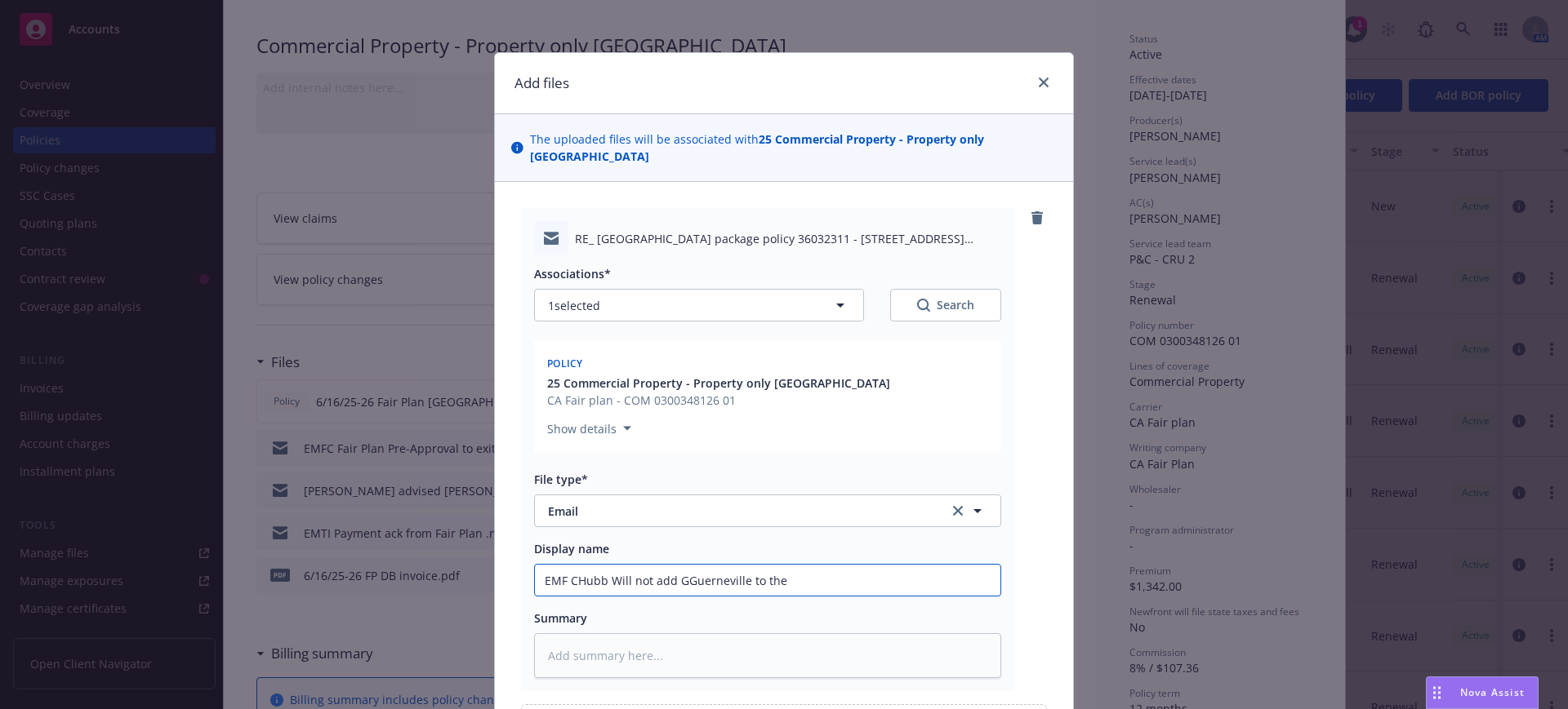
type textarea "x"
type input "EMF CHubb Will not add GGuerneville to thei"
type textarea "x"
type input "EMF CHubb Will not add GGuerneville to their"
type textarea "x"
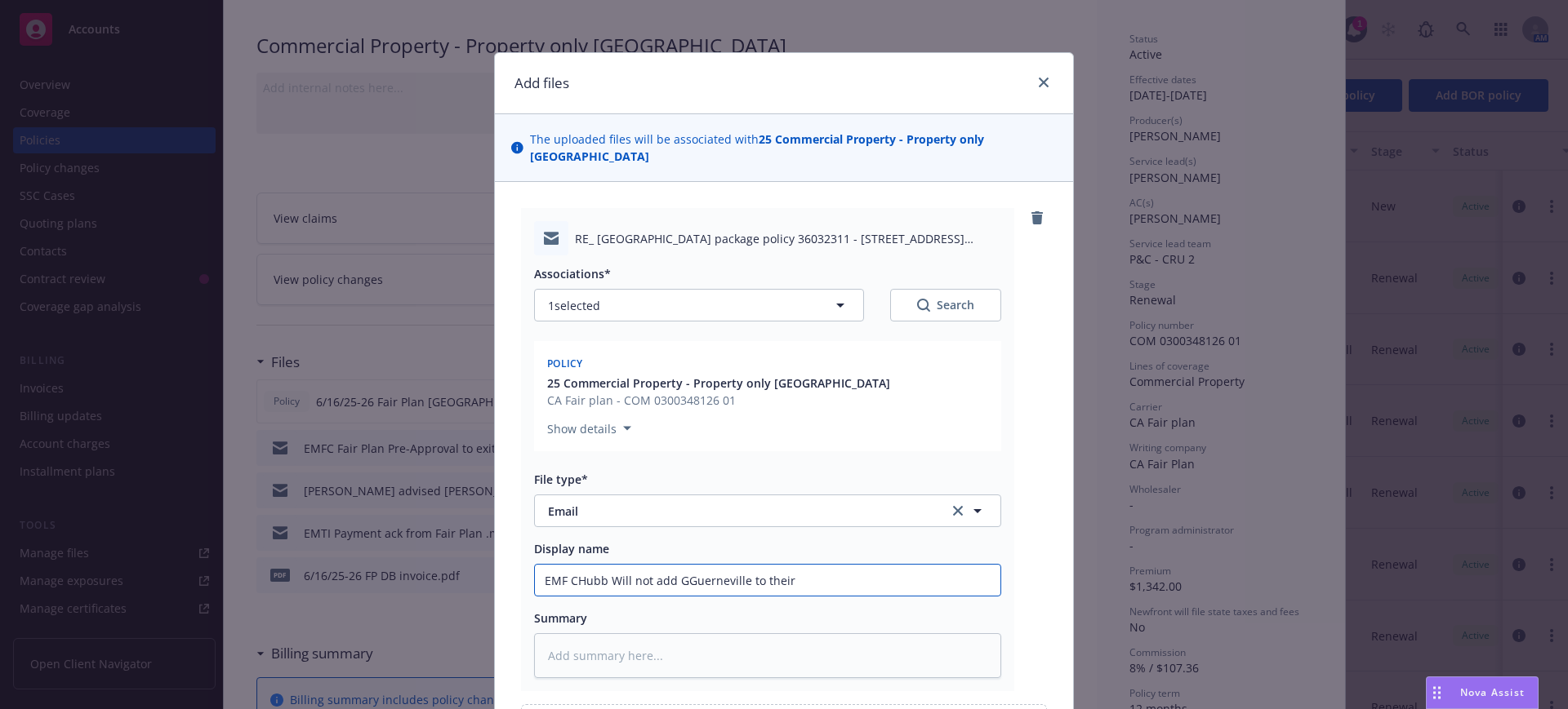
type input "EMF CHubb Will not add GGuerneville to their"
type textarea "x"
type input "EMF CHubb Will not add GGuerneville to their p"
type textarea "x"
type input "EMF CHubb Will not add GGuerneville to their po"
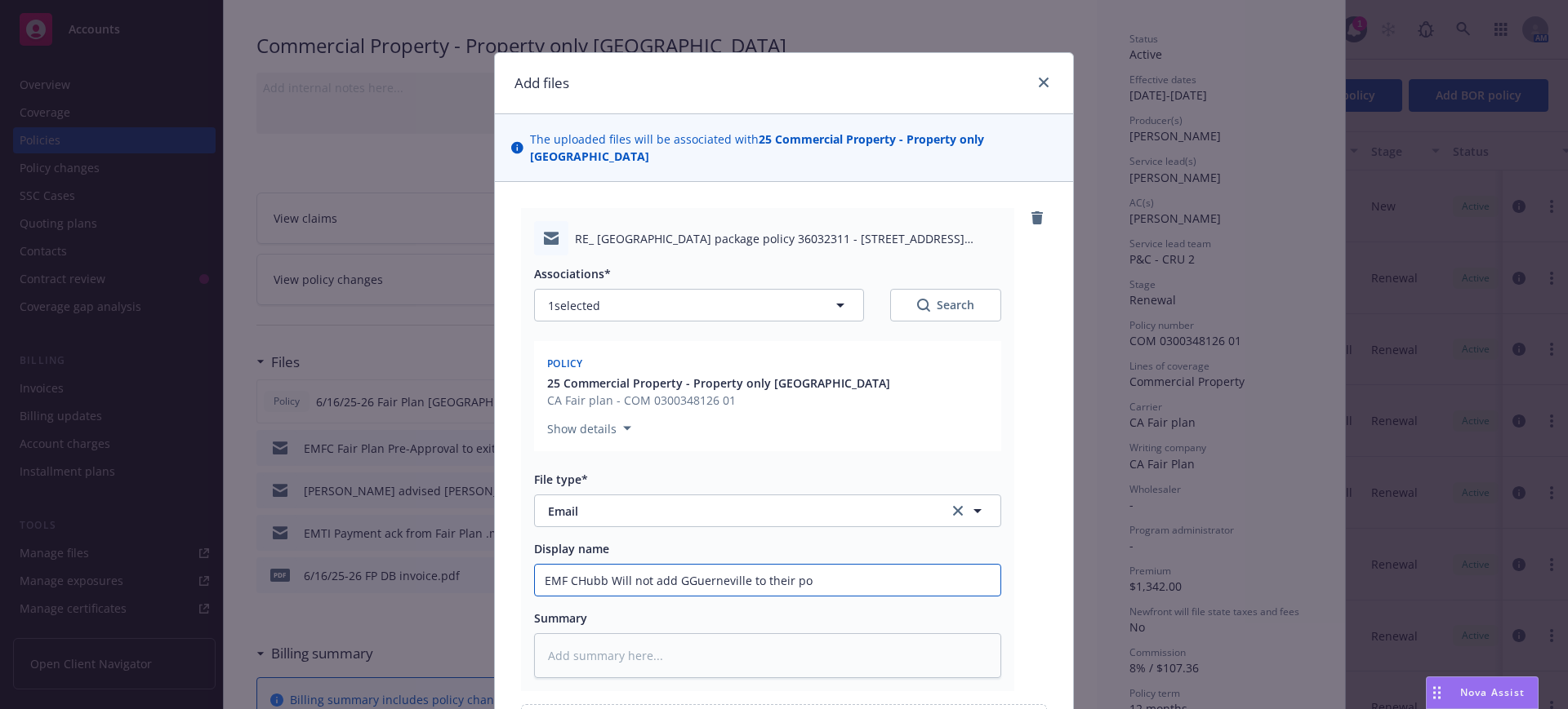
type textarea "x"
type input "EMF CHubb Will not add GGuerneville to their pol"
type textarea "x"
type input "EMF CHubb Will not add GGuerneville to their poli"
type textarea "x"
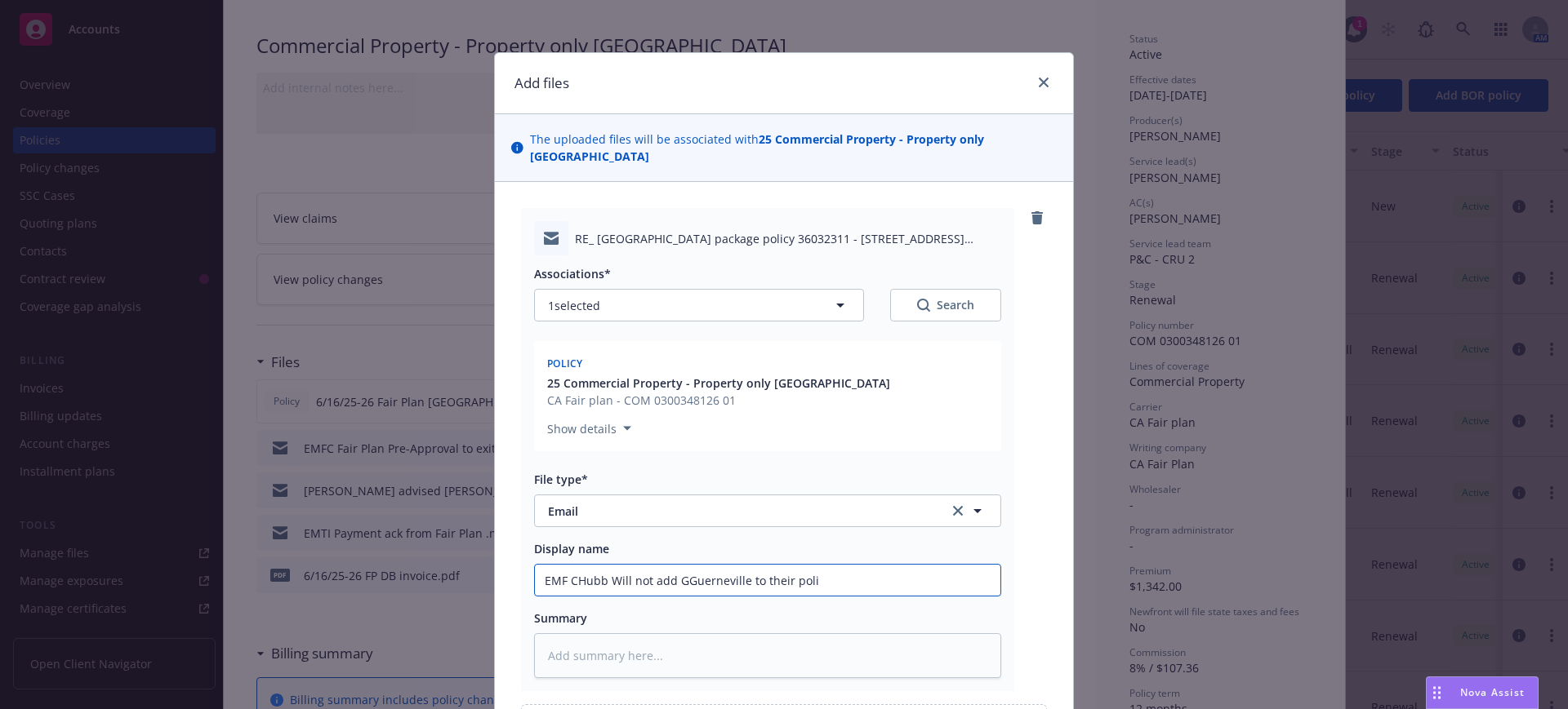
type input "EMF CHubb Will not add GGuerneville to their polic"
type textarea "x"
type input "EMF CHubb Will not add GGuerneville to their policy"
type textarea "x"
type input "EMF Chubb Will not add GGuerneville to their policy"
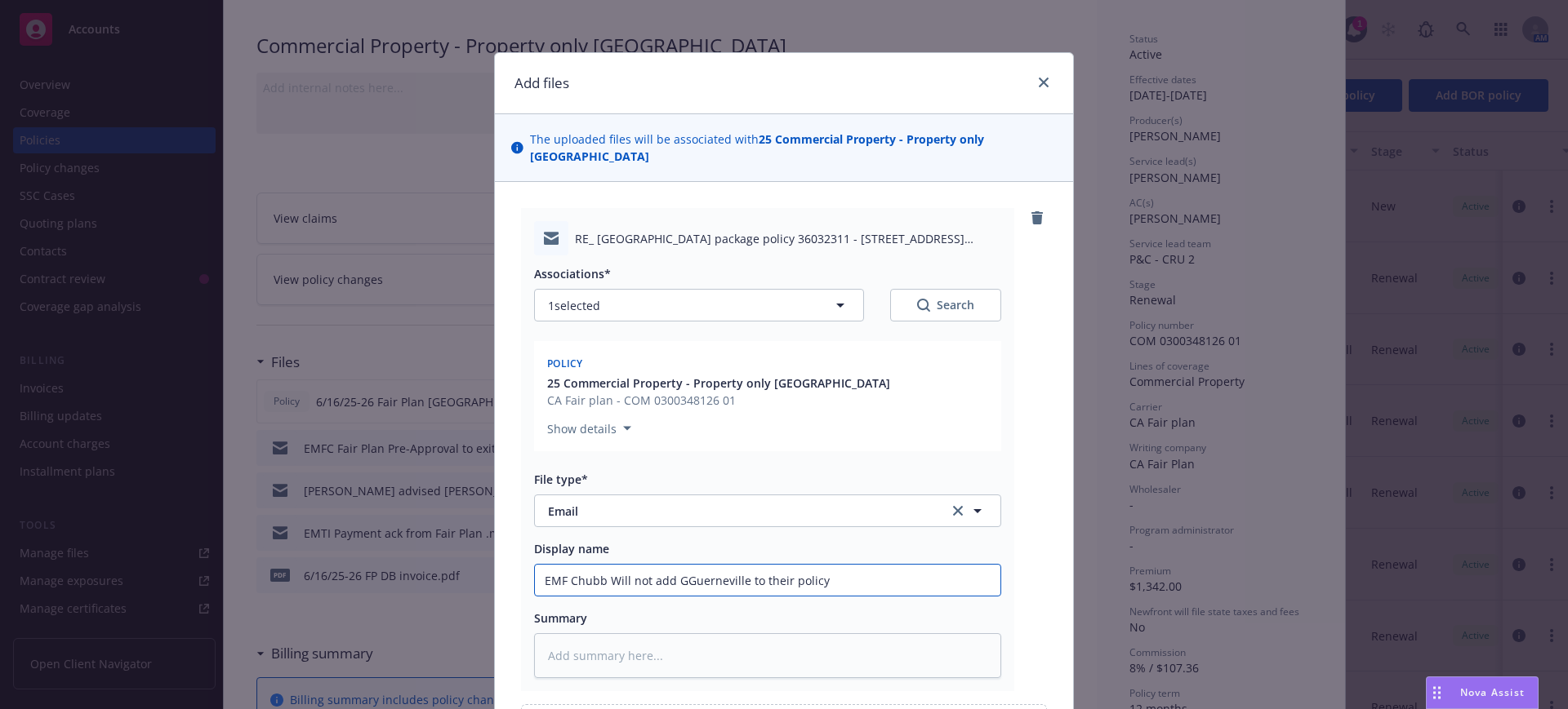
type textarea "x"
type input "EMF Chubb Will not add Guerneville to their policy"
click at [818, 565] on input "EMF Chubb Will not add Guerneville to their policy" at bounding box center [768, 580] width 466 height 31
drag, startPoint x: 605, startPoint y: 562, endPoint x: 670, endPoint y: 561, distance: 65.0
click at [670, 565] on input "EMF Chubb Will not add Guerneville to their policy" at bounding box center [768, 580] width 466 height 31
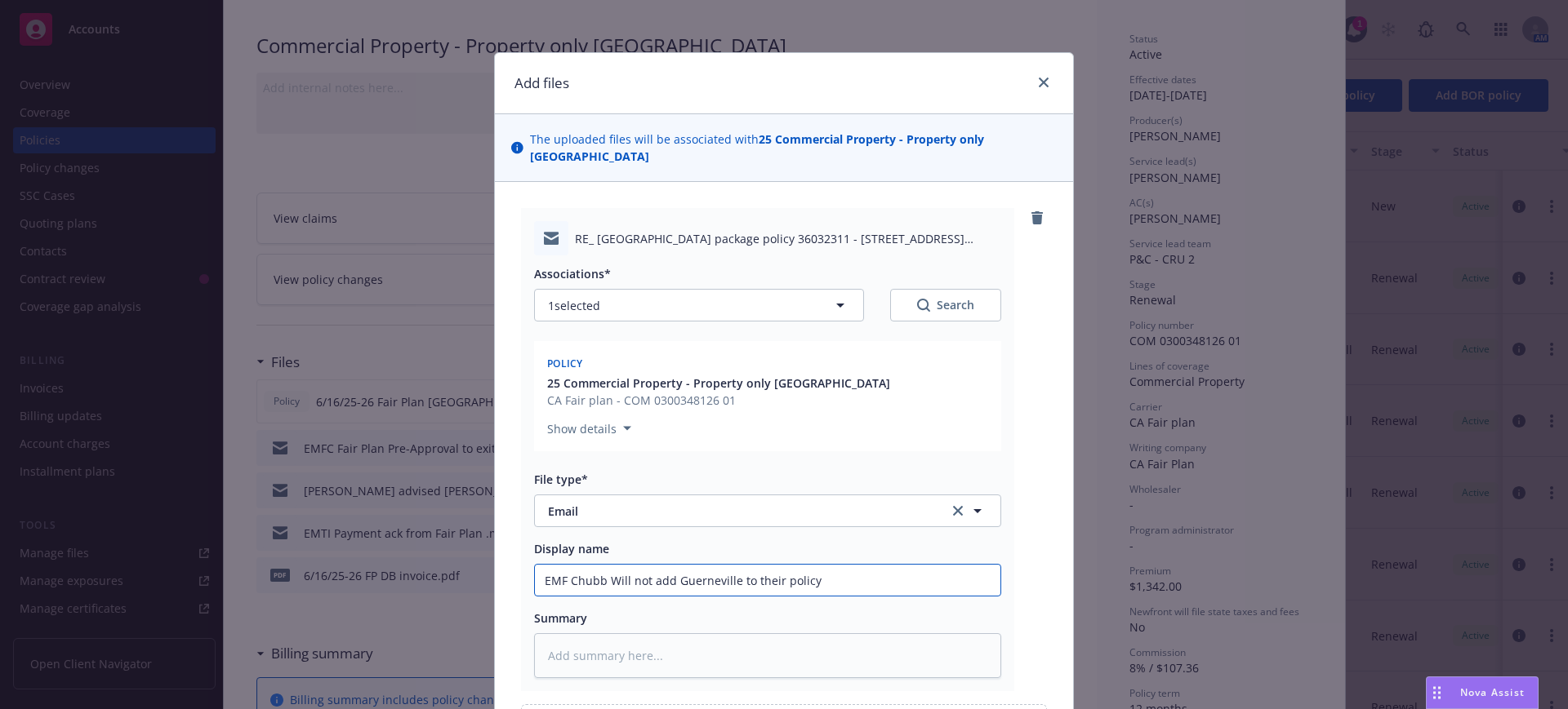
type textarea "x"
type input "EMF Chubb Guerneville to their policy"
click at [662, 565] on input "EMF Chubb Guerneville to their policy" at bounding box center [768, 580] width 466 height 31
click at [600, 565] on input "EMF Chubb Guerneville to their policy" at bounding box center [768, 580] width 466 height 31
type textarea "x"
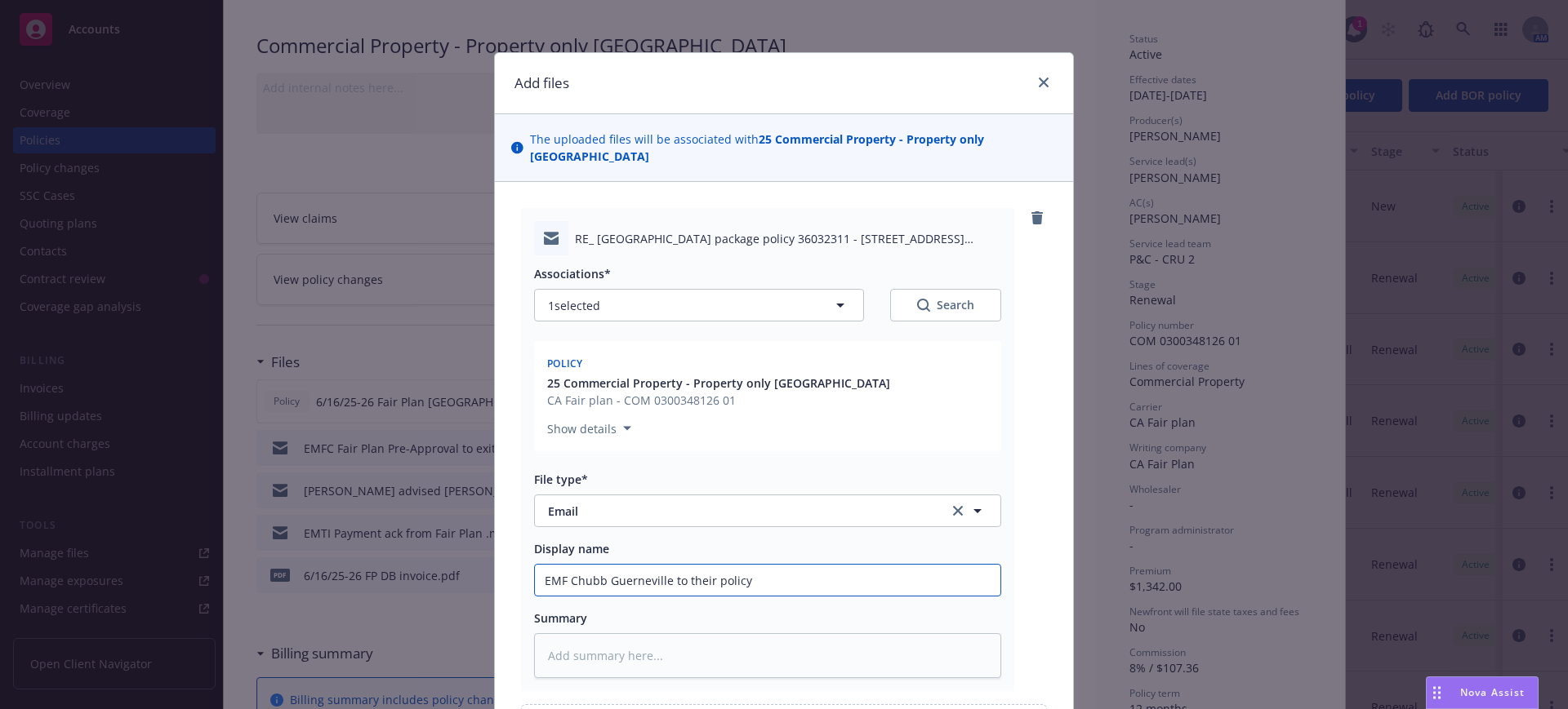
type input "EMF Chubb nGuerneville to their policy"
type textarea "x"
type input "EMF Chubb noGuerneville to their policy"
type textarea "x"
type input "EMF Chubb notGuerneville to their policy"
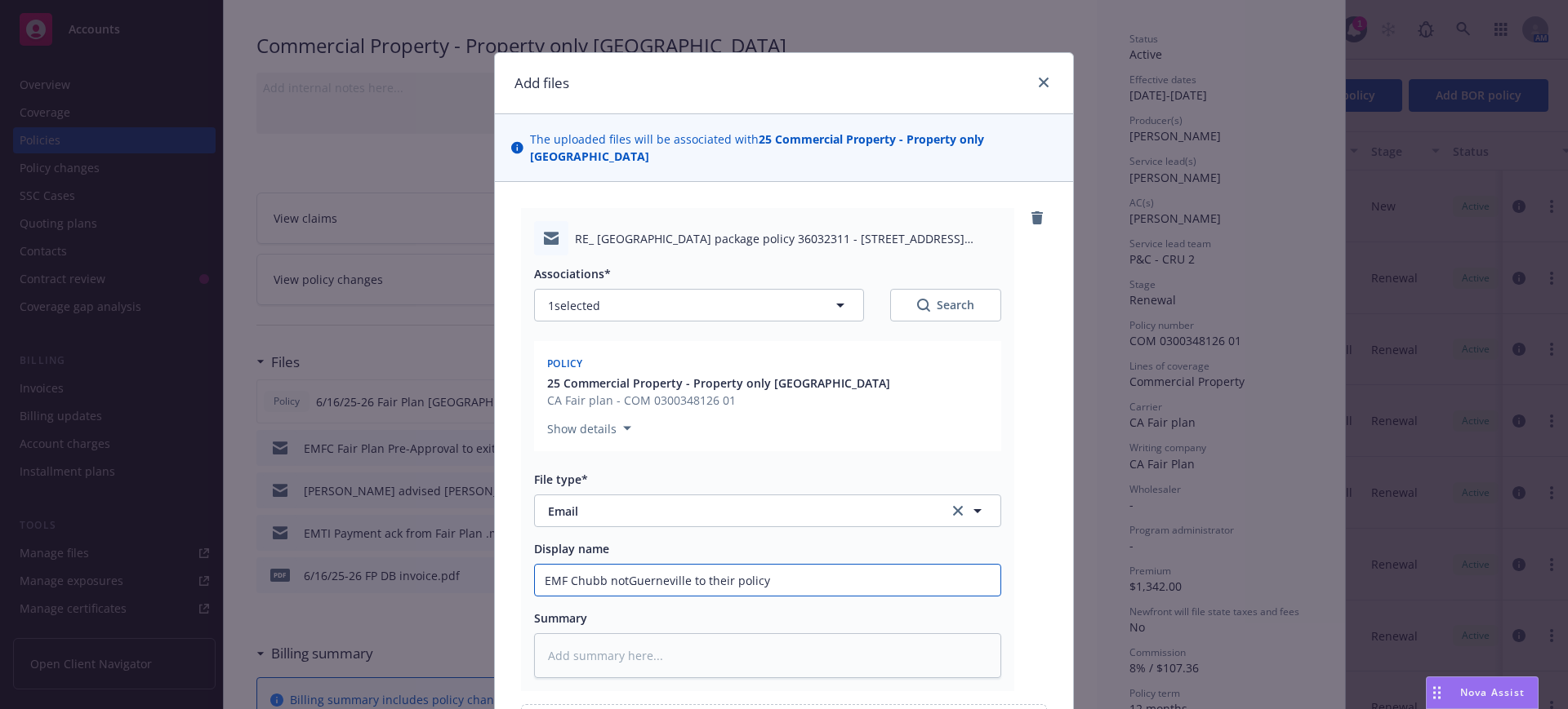
type textarea "x"
type input "EMF Chubb not Guerneville to their policy"
type textarea "x"
type input "EMF Chubb not aGuerneville to their policy"
type textarea "x"
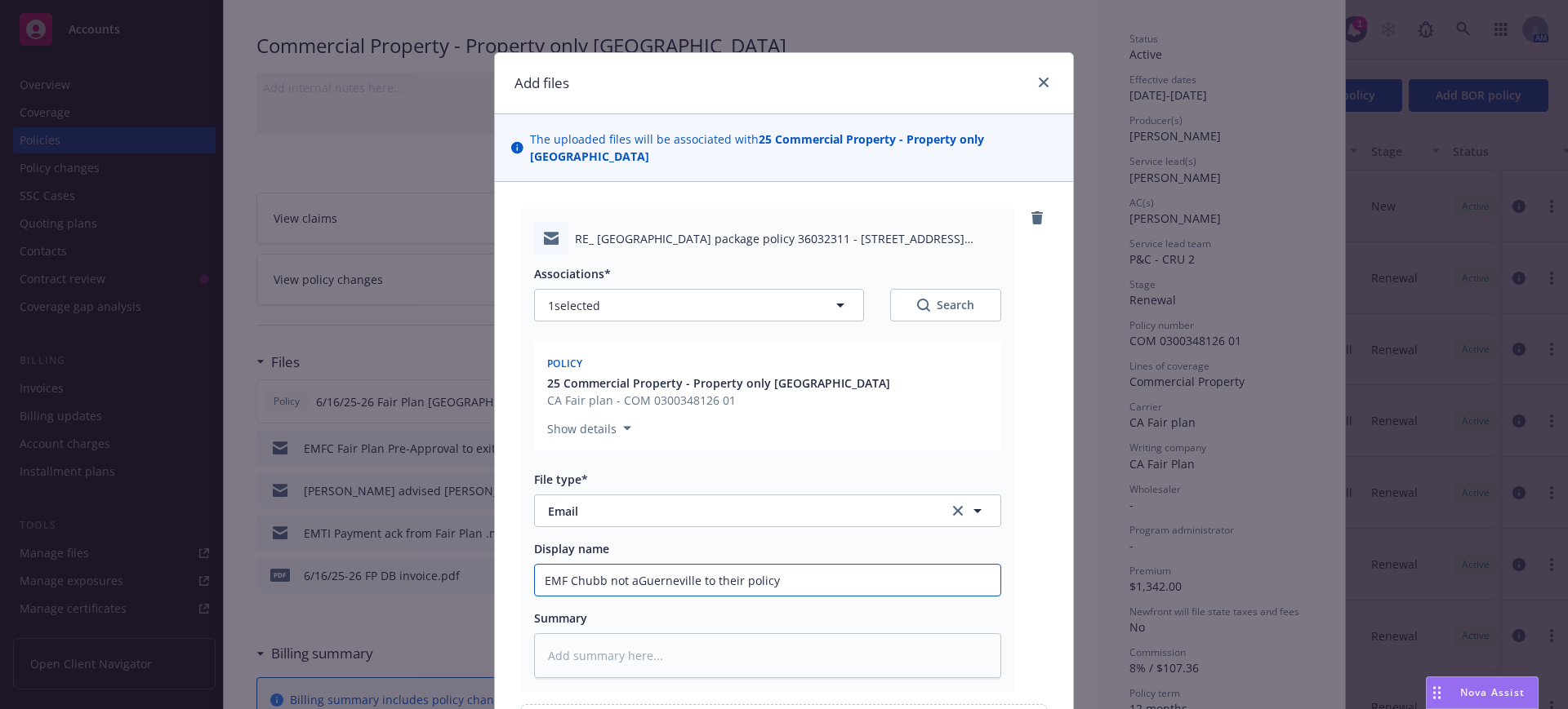
type input "EMF Chubb not adGuerneville to their policy"
type textarea "x"
type input "EMF Chubb not addGuerneville to their policy"
type textarea "x"
type input "EMF Chubb not adGuerneville to their policy"
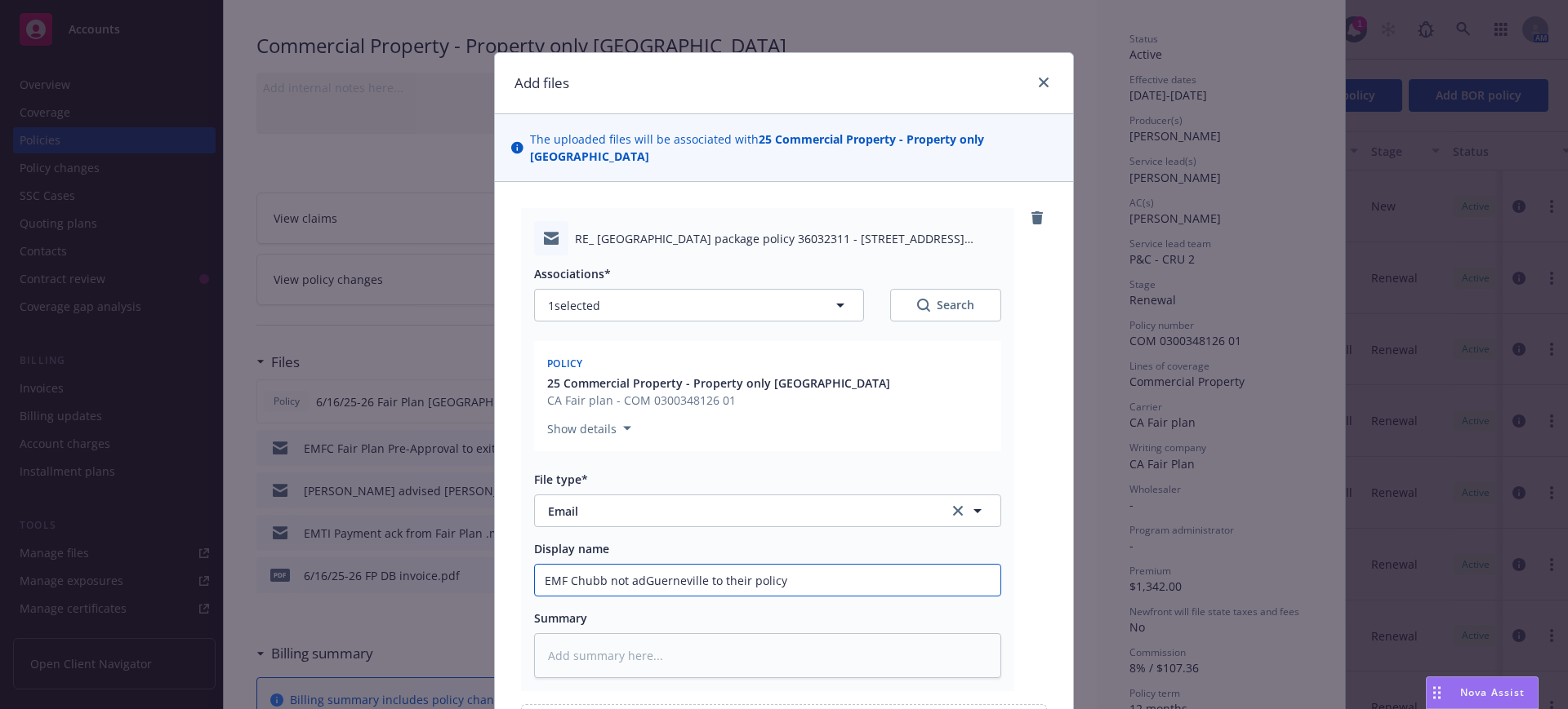
type textarea "x"
type input "EMF Chubb not aGuerneville to their policy"
type textarea "x"
type input "EMF Chubb not Guerneville to their policy"
type textarea "x"
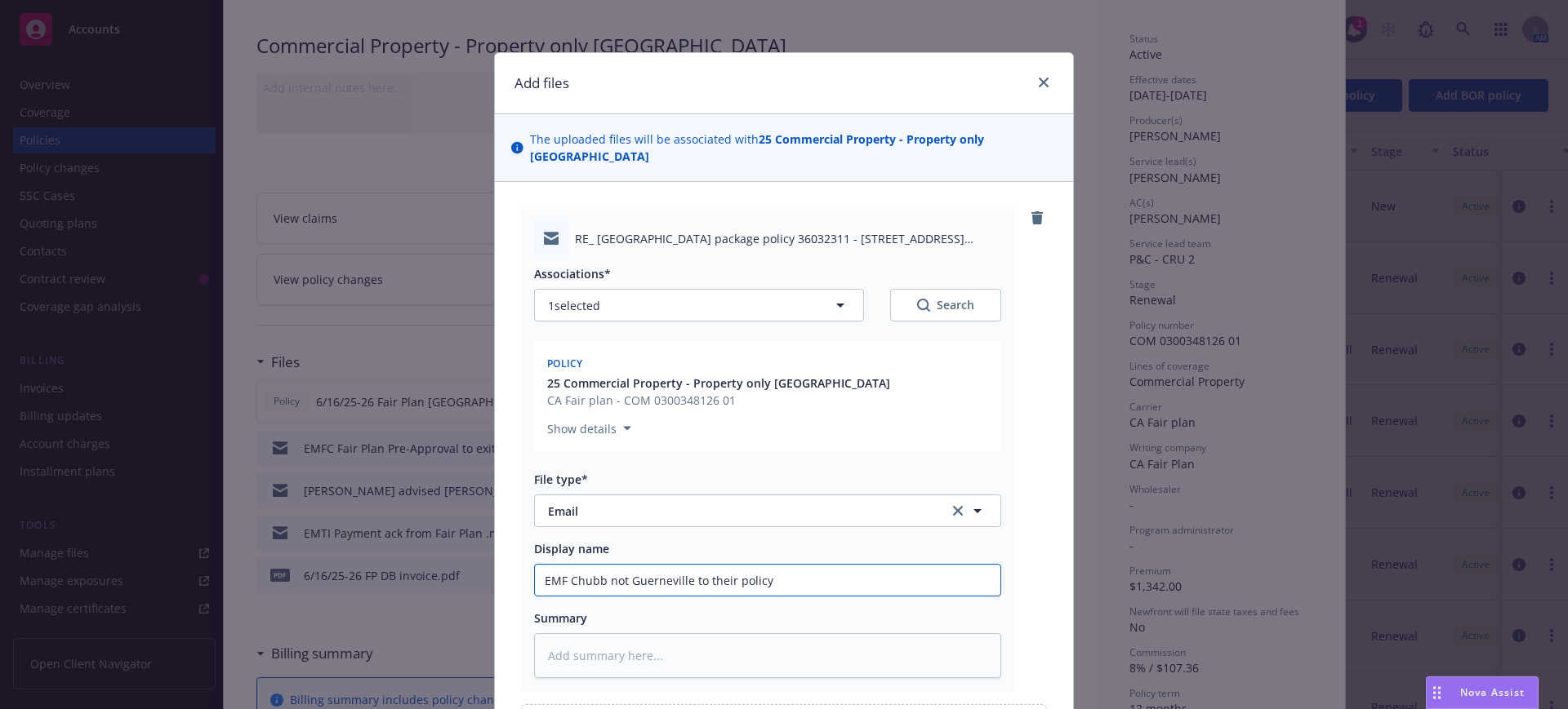
type input "EMF Chubb notGuerneville to their policy"
type textarea "x"
type input "EMF Chubb noGuerneville to their policy"
type textarea "x"
type input "EMF Chubb nGuerneville to their policy"
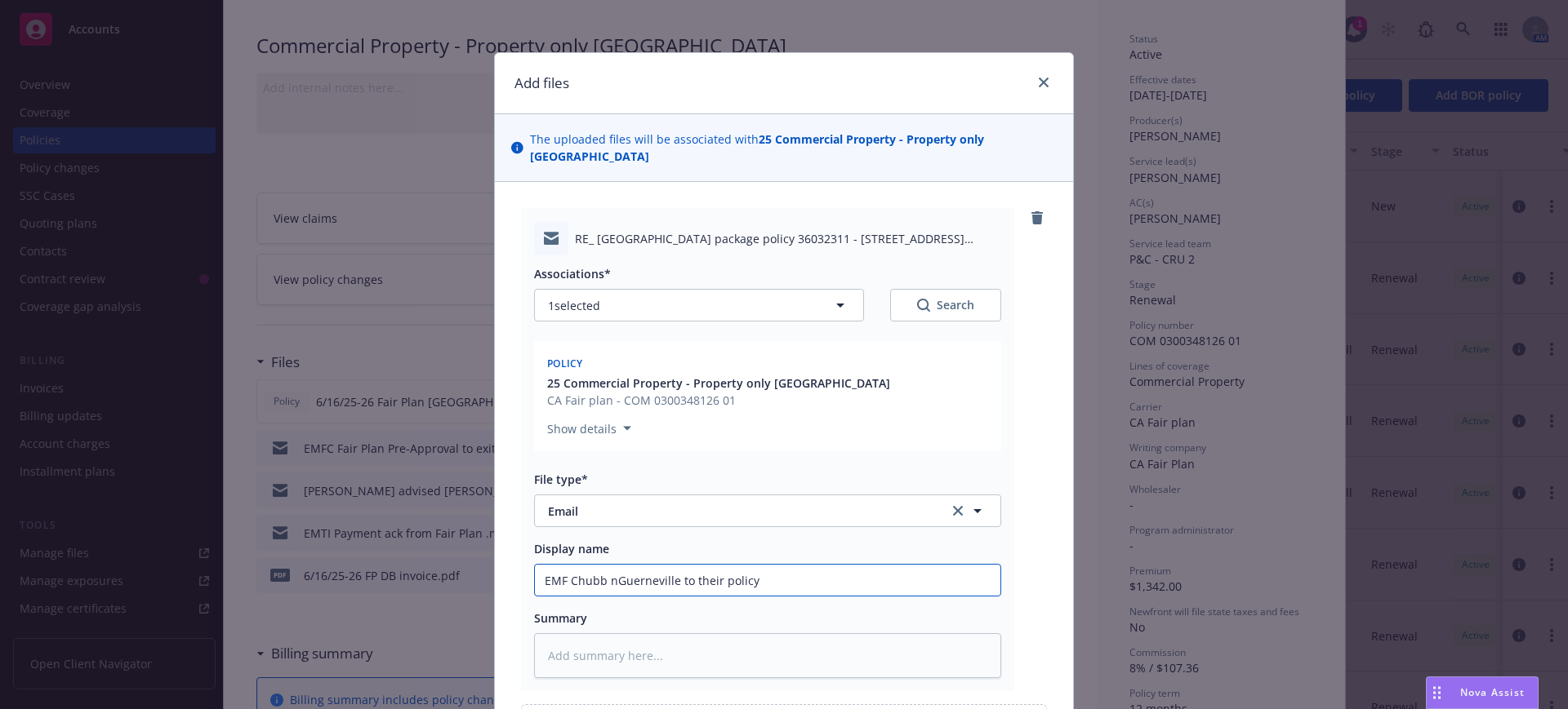
type textarea "x"
type input "EMF Chubb Guerneville to their policy"
type textarea "x"
type input "EMF Chubb CGuerneville to their policy"
type textarea "x"
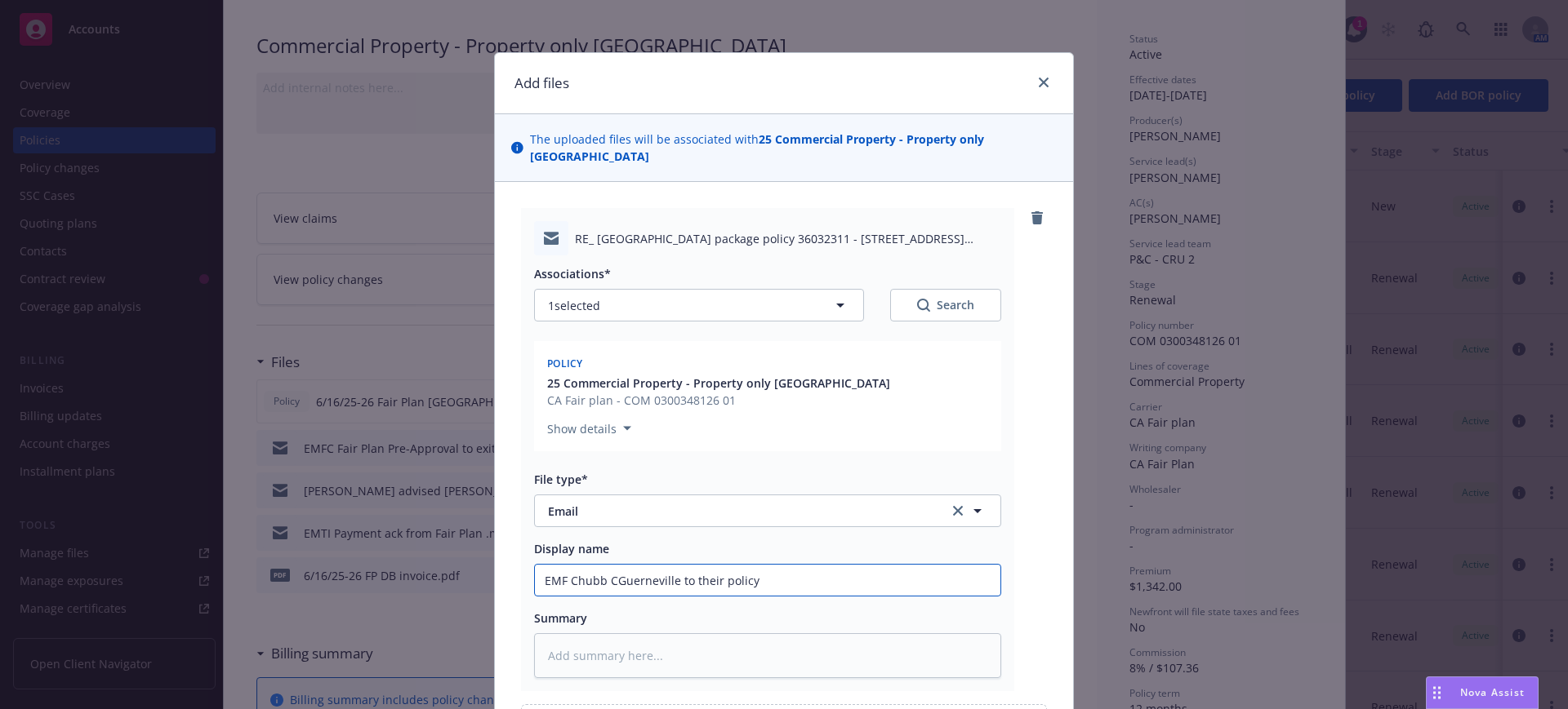
type input "EMF Chubb CaGuerneville to their policy"
type textarea "x"
type input "EMF Chubb CanGuerneville to their policy"
type textarea "x"
type input "EMF Chubb CannGuerneville to their policy"
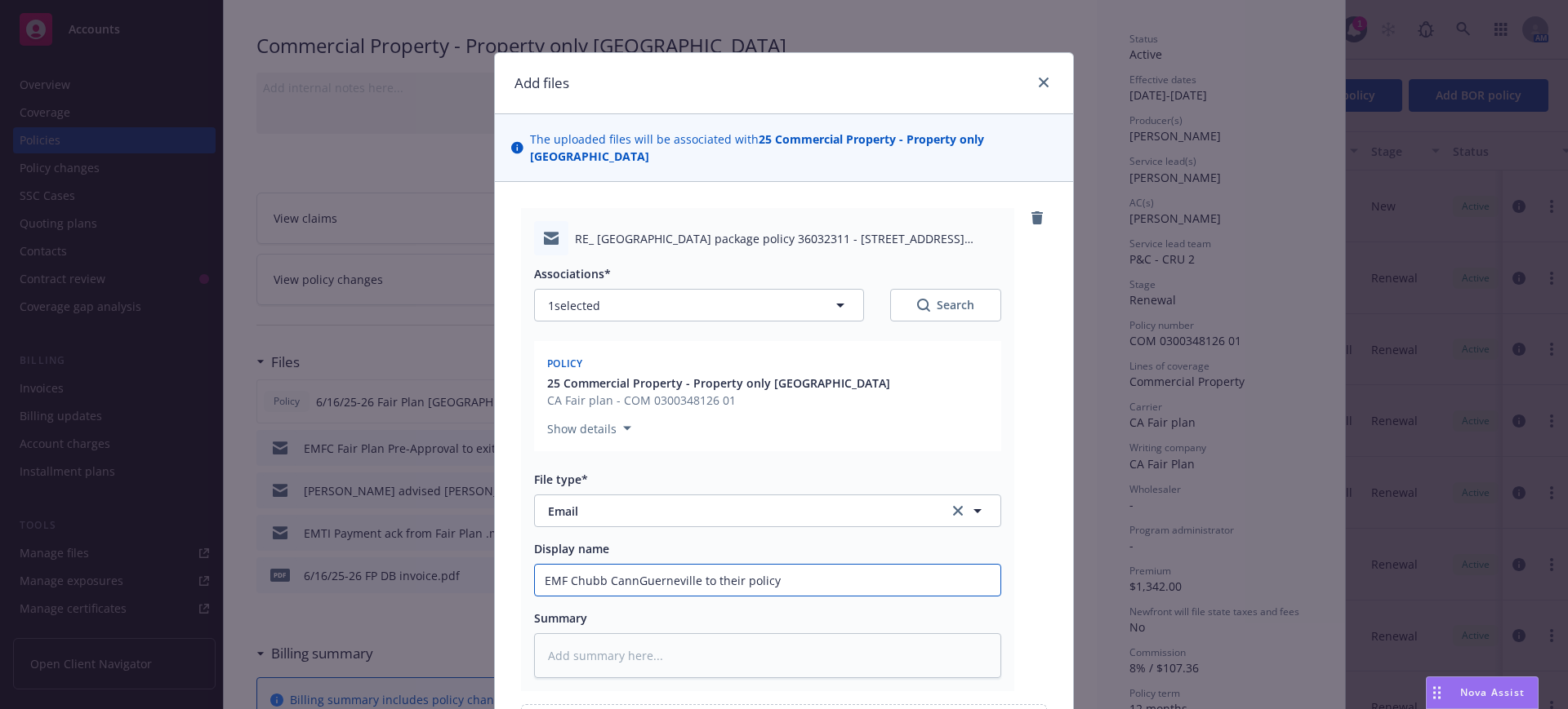
type textarea "x"
type input "EMF Chubb CannoGuerneville to their policy"
type textarea "x"
type input "EMF Chubb CannotGuerneville to their policy"
type textarea "x"
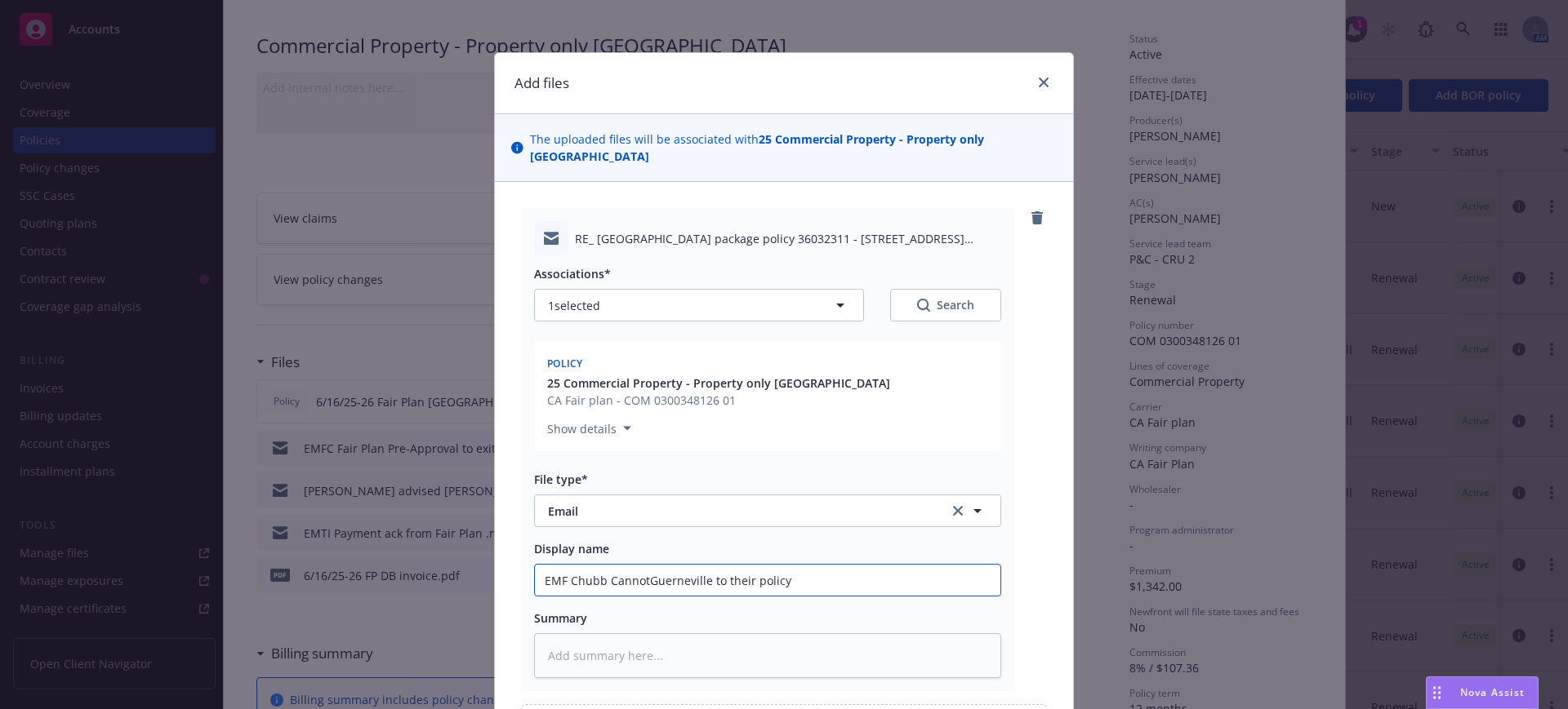
type input "EMF Chubb Cannot Guerneville to their policy"
type textarea "x"
type input "EMF Chubb Cannot aGuerneville to their policy"
type textarea "x"
type input "EMF Chubb Cannot adGuerneville to their policy"
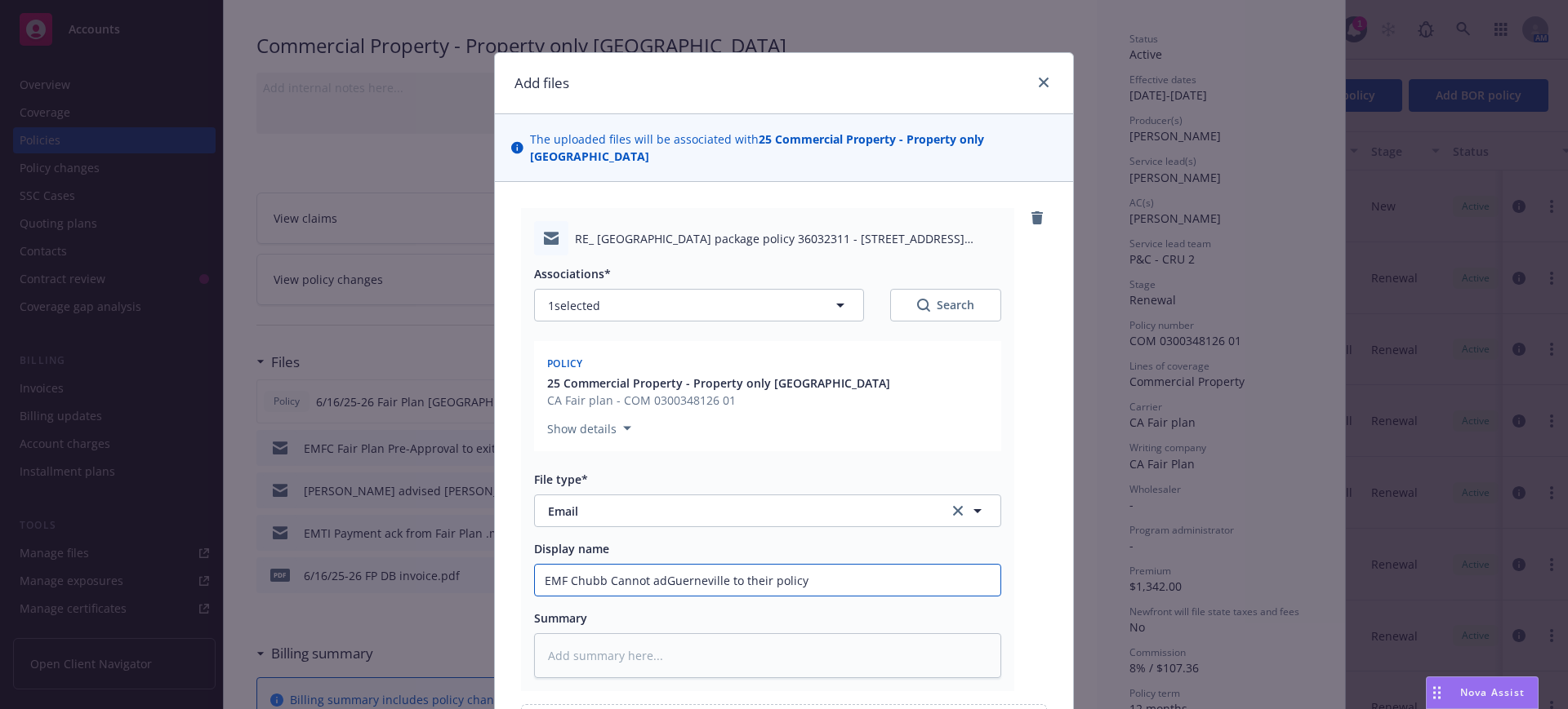
type textarea "x"
type input "EMF Chubb Cannot addGuerneville to their policy"
type textarea "x"
type input "EMF Chubb Cannot add Guerneville to their policy"
type textarea "x"
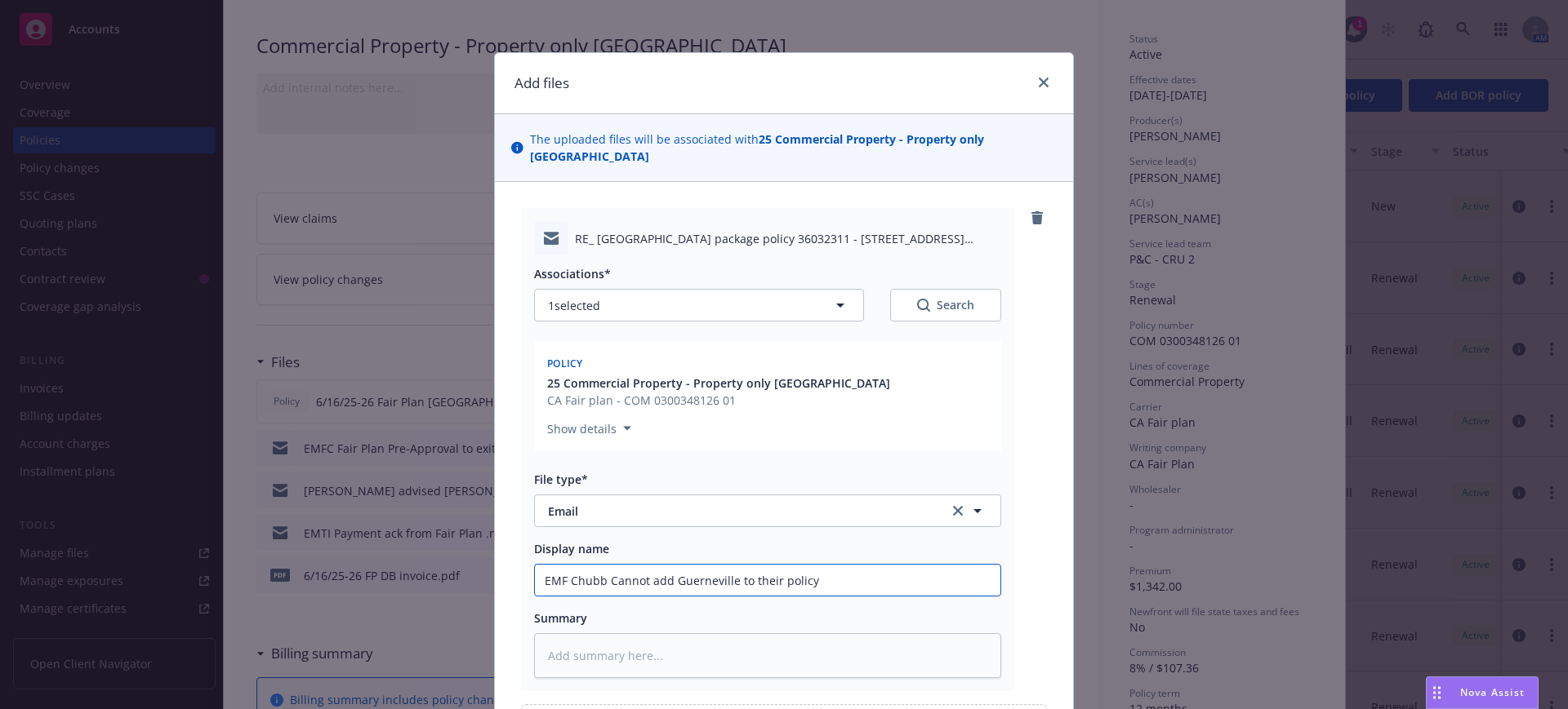
type input "EMF Chubb Cannot add Guerneville to their policy"
type textarea "x"
type input "EMF Chubb Cannot add Guerneville to their policy,"
type textarea "x"
type input "EMF Chubb Cannot add Guerneville to their policy,"
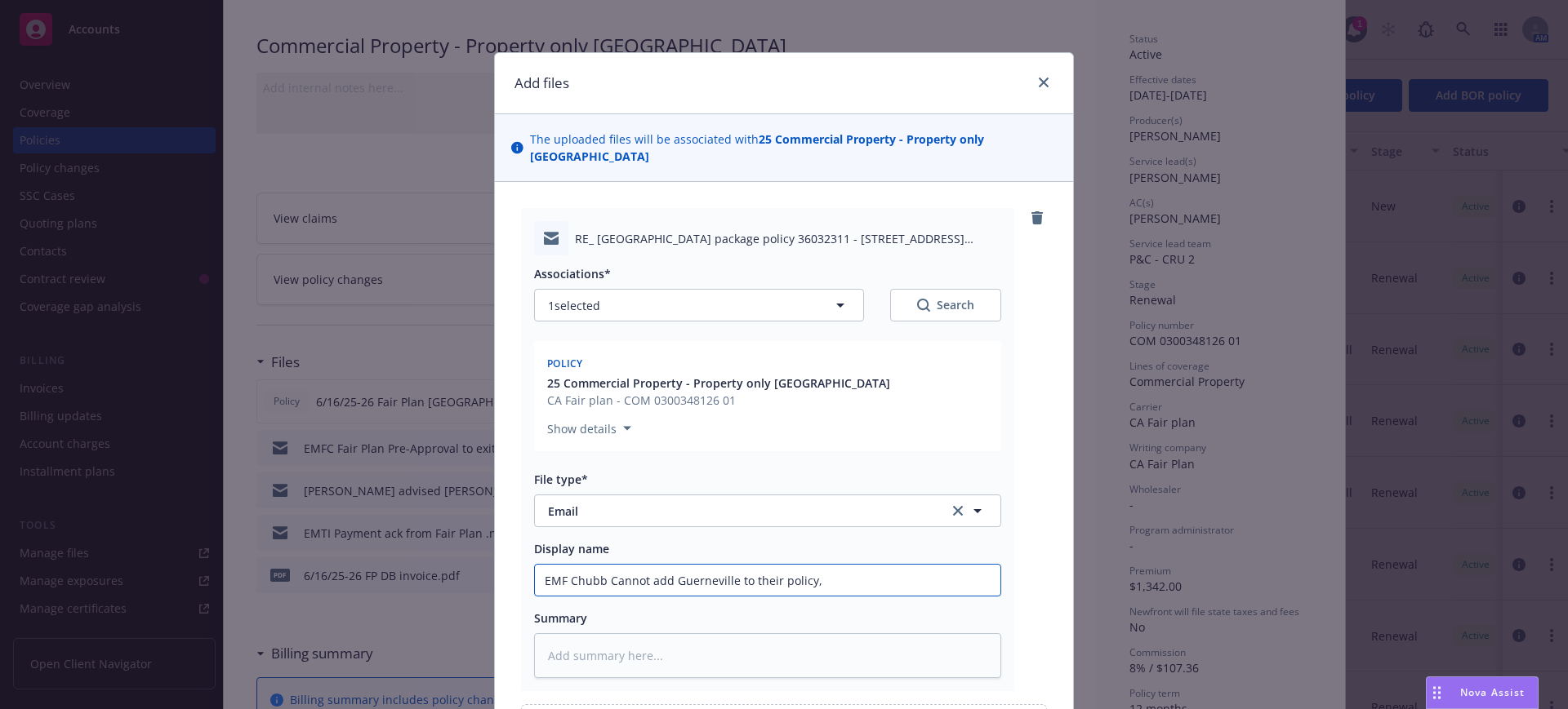
type textarea "x"
type input "EMF Chubb Cannot add Guerneville to their policy, s"
type textarea "x"
type input "EMF Chubb Cannot add Guerneville to their policy, st"
type textarea "x"
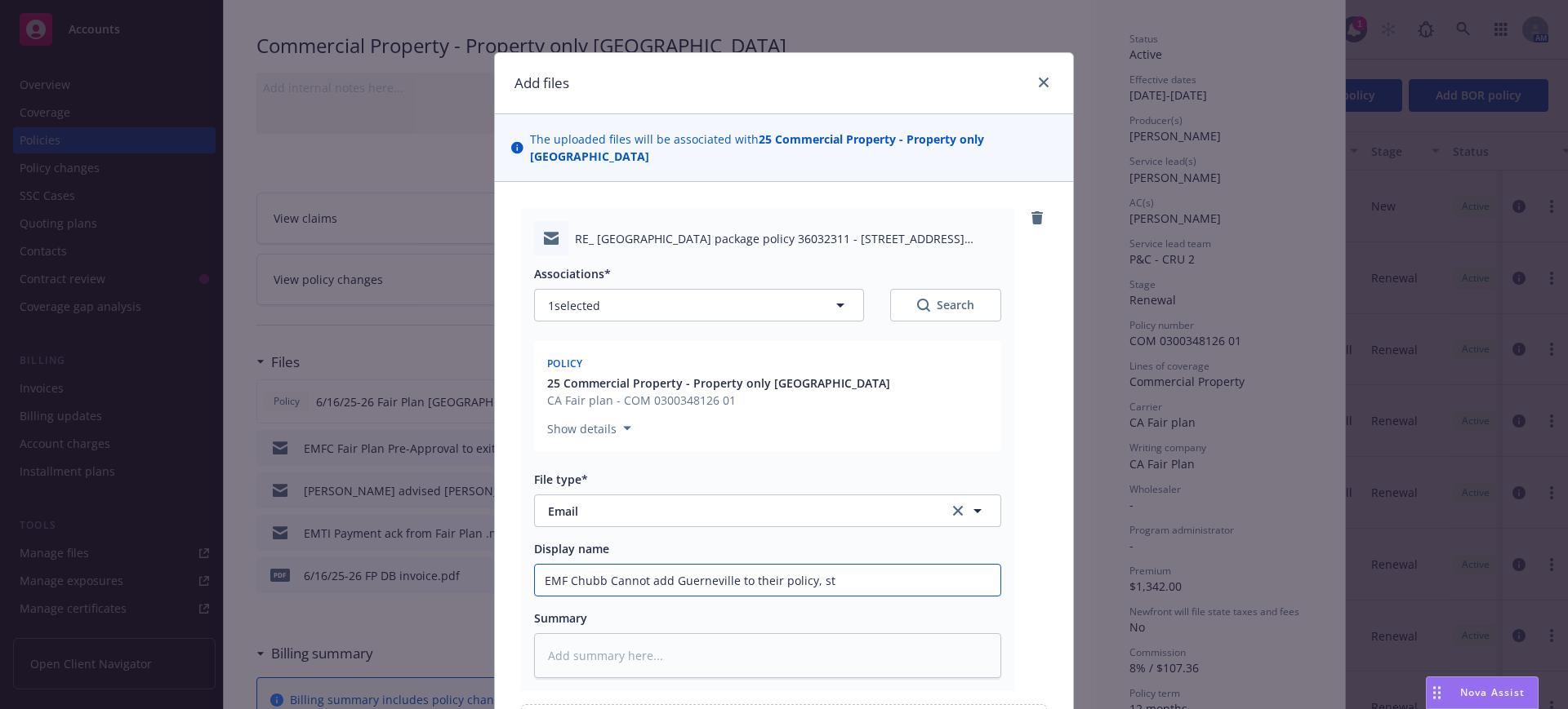
type input "EMF Chubb Cannot add Guerneville to their policy, sti"
type textarea "x"
type input "EMF Chubb Cannot add Guerneville to their policy, stil"
type textarea "x"
type input "EMF Chubb Cannot add Guerneville to their policy, still"
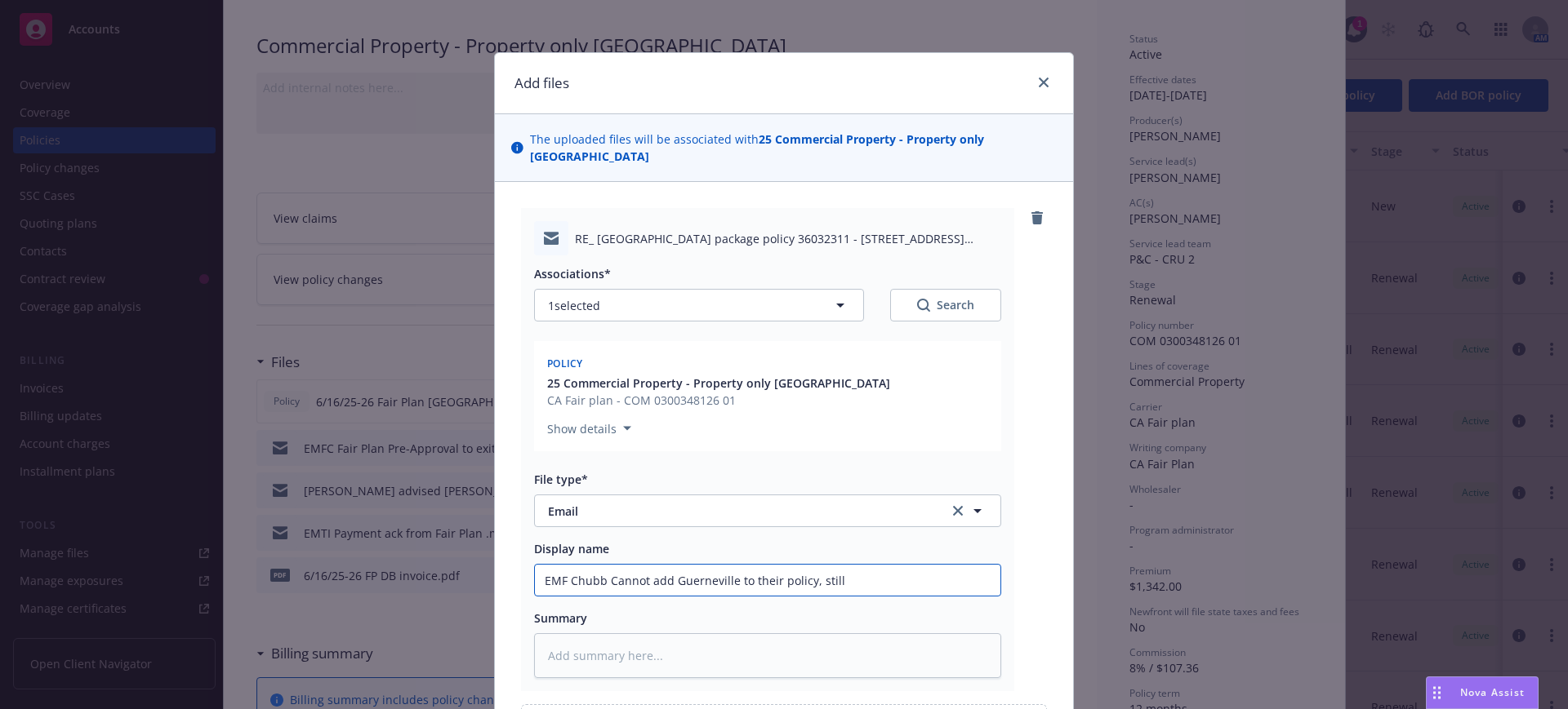
type textarea "x"
type input "EMF Chubb Cannot add Guerneville to their policy, still"
type textarea "x"
type input "EMF Chubb Cannot add Guerneville to their policy, still i"
type textarea "x"
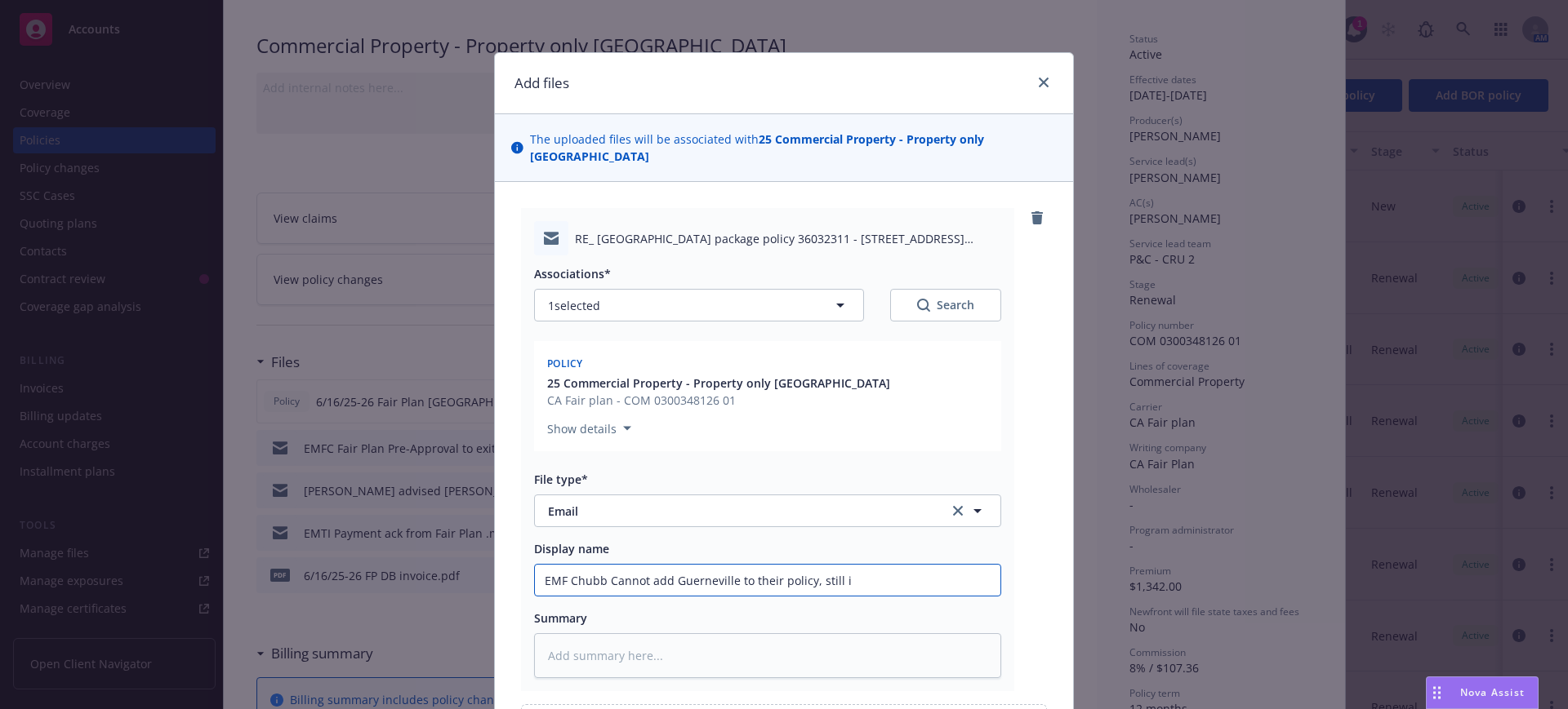
type input "EMF Chubb Cannot add Guerneville to their policy, still in"
type textarea "x"
type input "EMF Chubb Cannot add Guerneville to their policy, still in"
type textarea "x"
type input "EMF Chubb Cannot add Guerneville to their policy, still in"
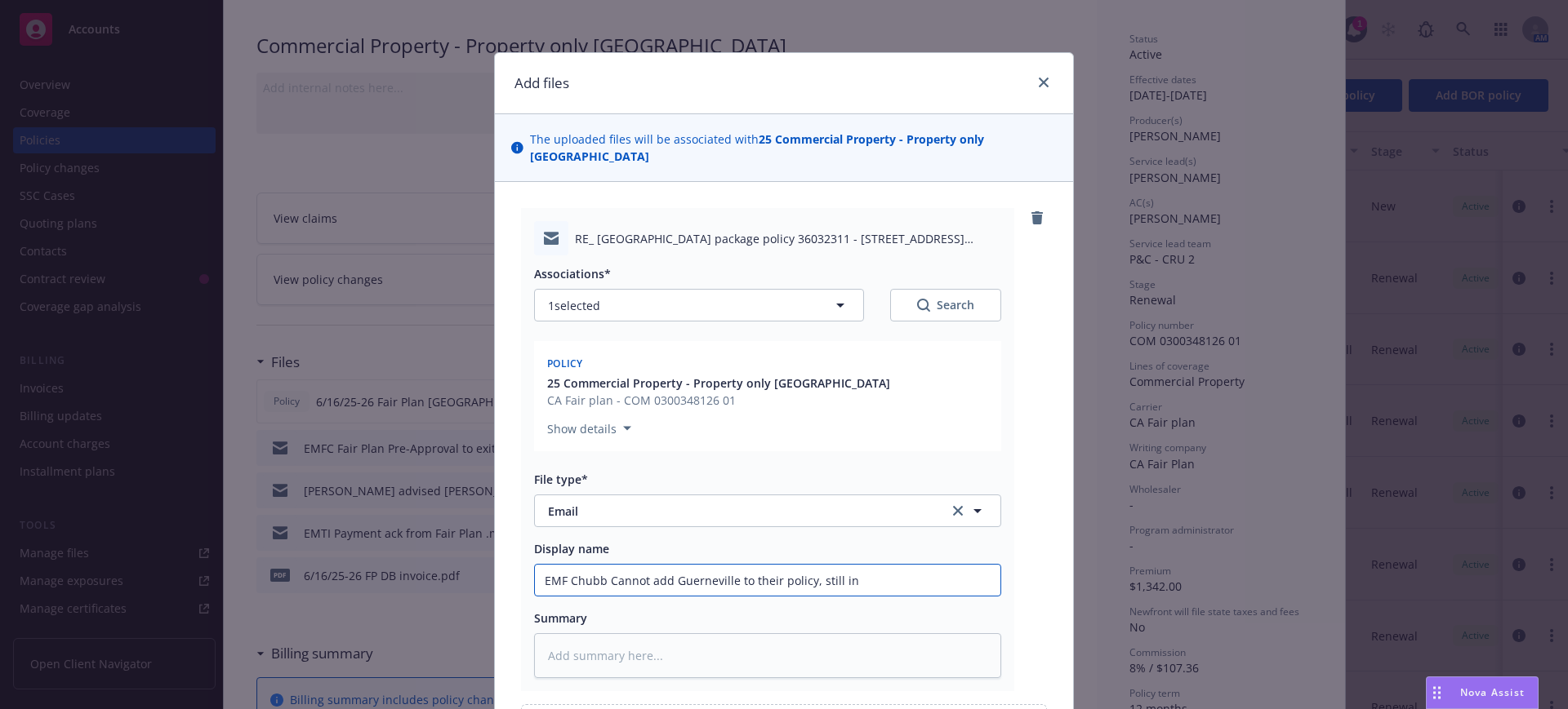
type textarea "x"
type input "EMF Chubb Cannot add Guerneville to their policy, still i"
type textarea "x"
type input "EMF Chubb Cannot add Guerneville to their policy, still"
type textarea "x"
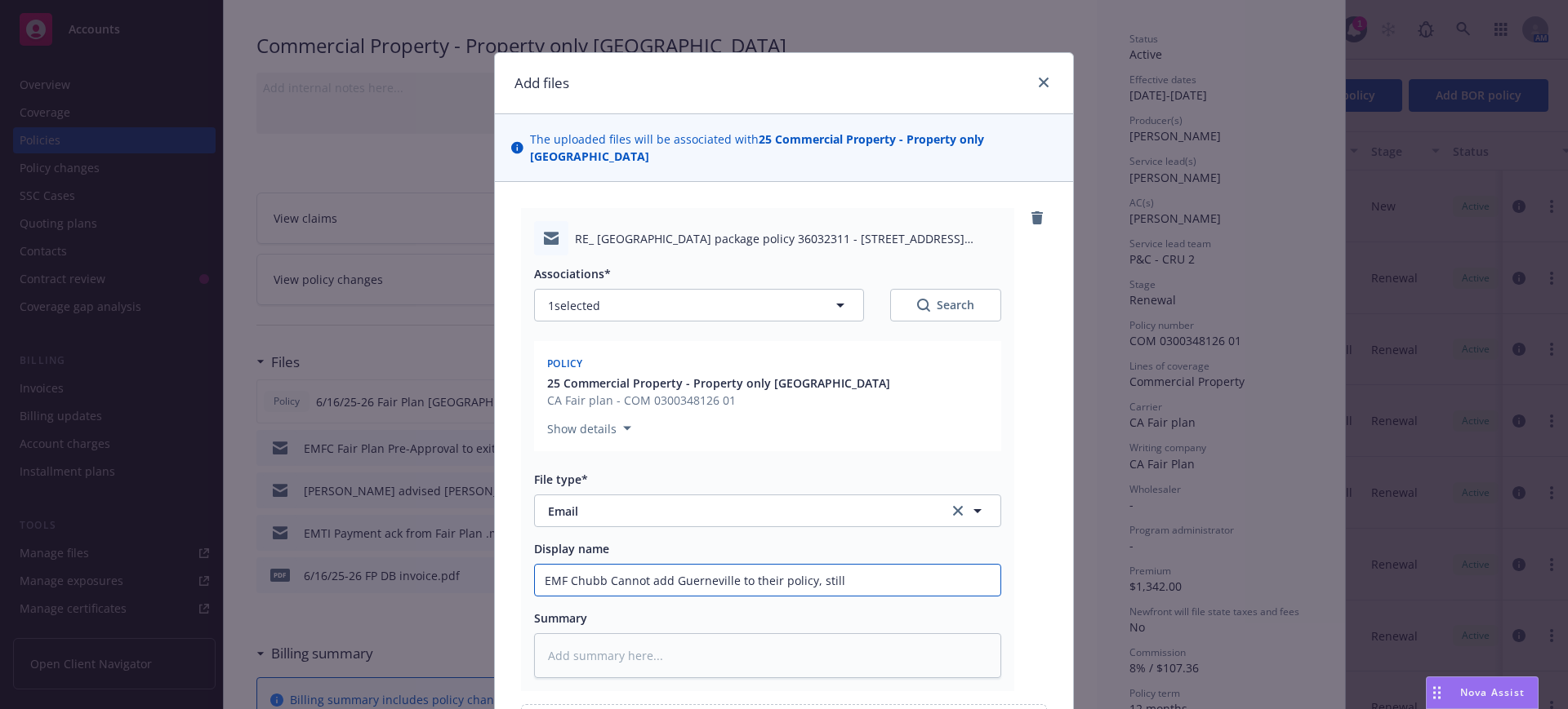
type input "EMF Chubb Cannot add Guerneville to their policy, still"
type textarea "x"
type input "EMF Chubb Cannot add Guerneville to their policy, stil"
type textarea "x"
click at [534, 634] on textarea at bounding box center [768, 656] width 467 height 45
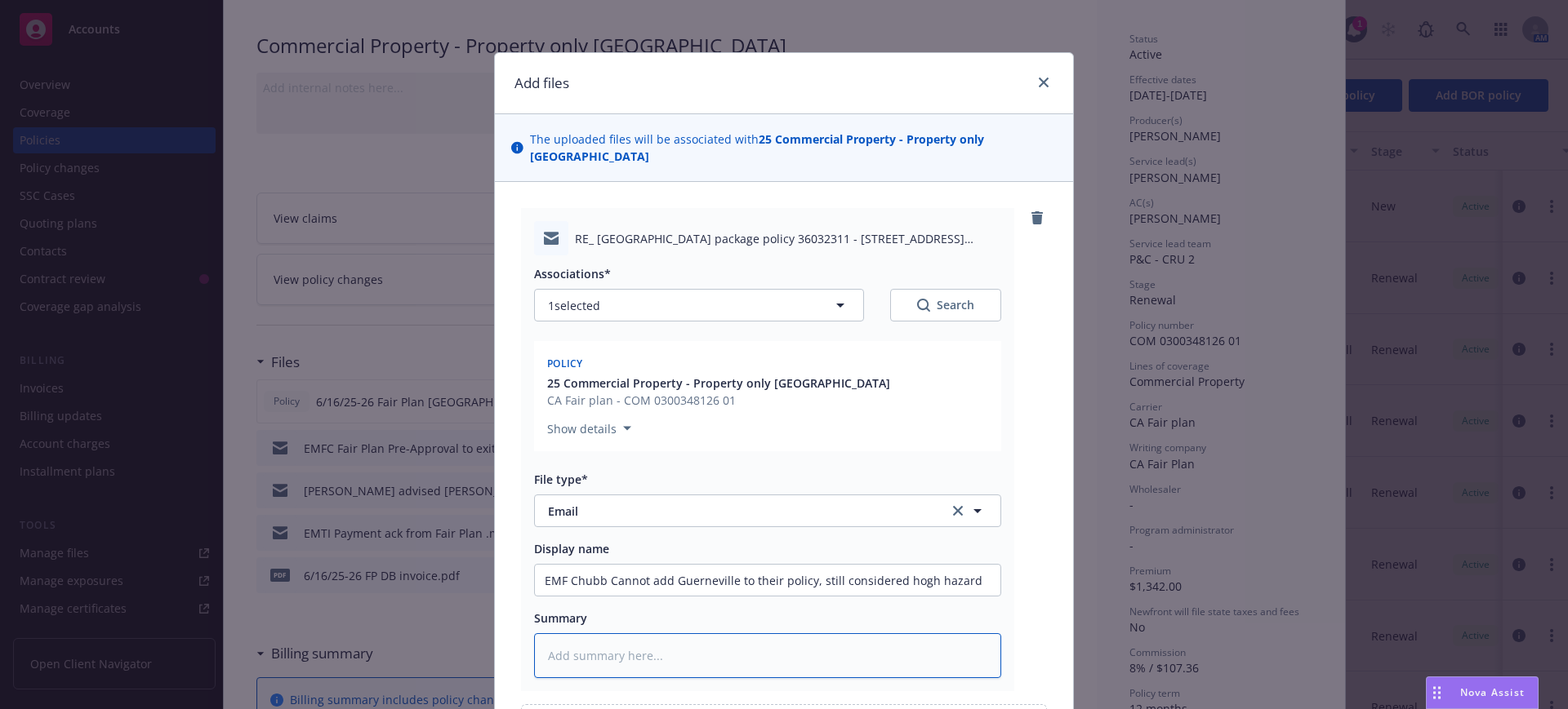
paste textarea "Hi Gail: I reviewed our current brushfire strategy and unfortunately the locati…"
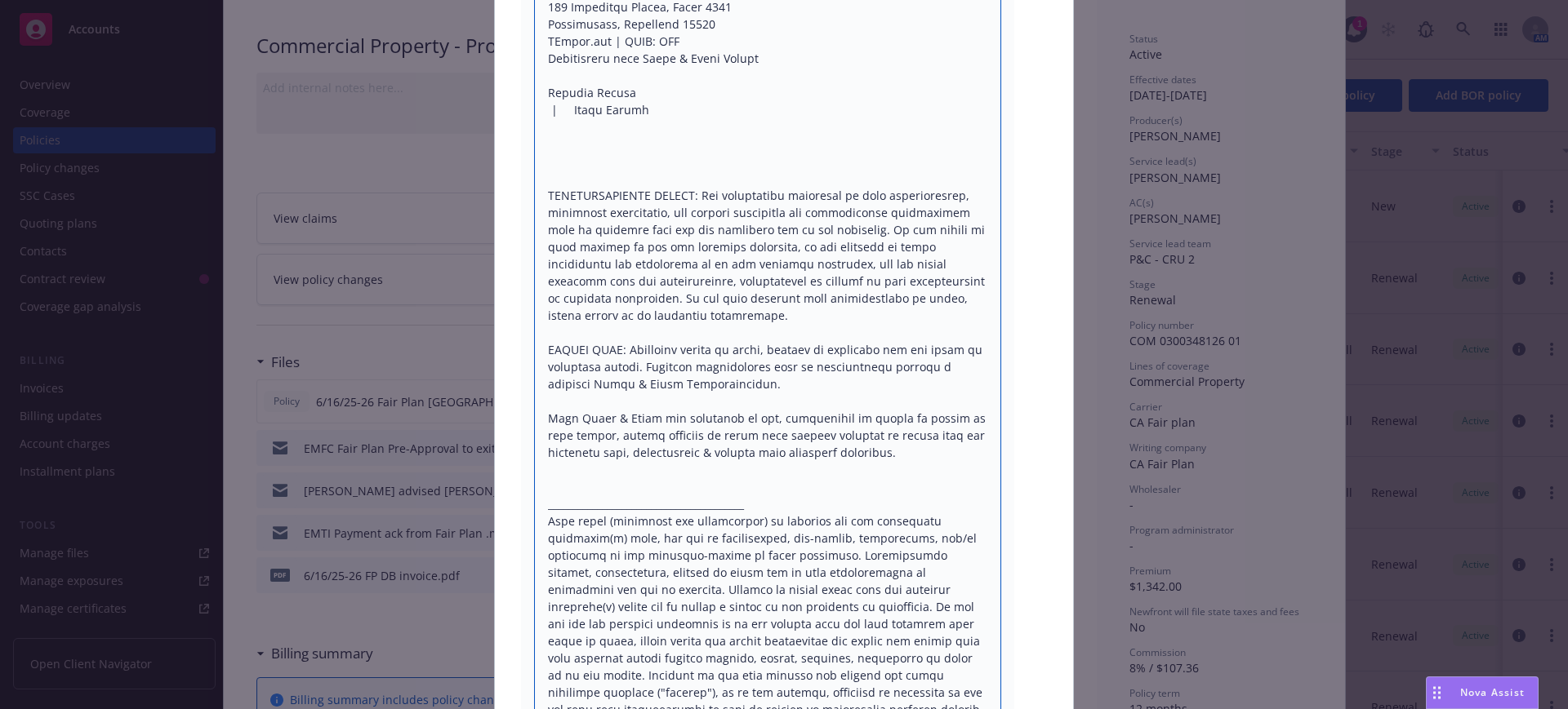
scroll to position [0, 0]
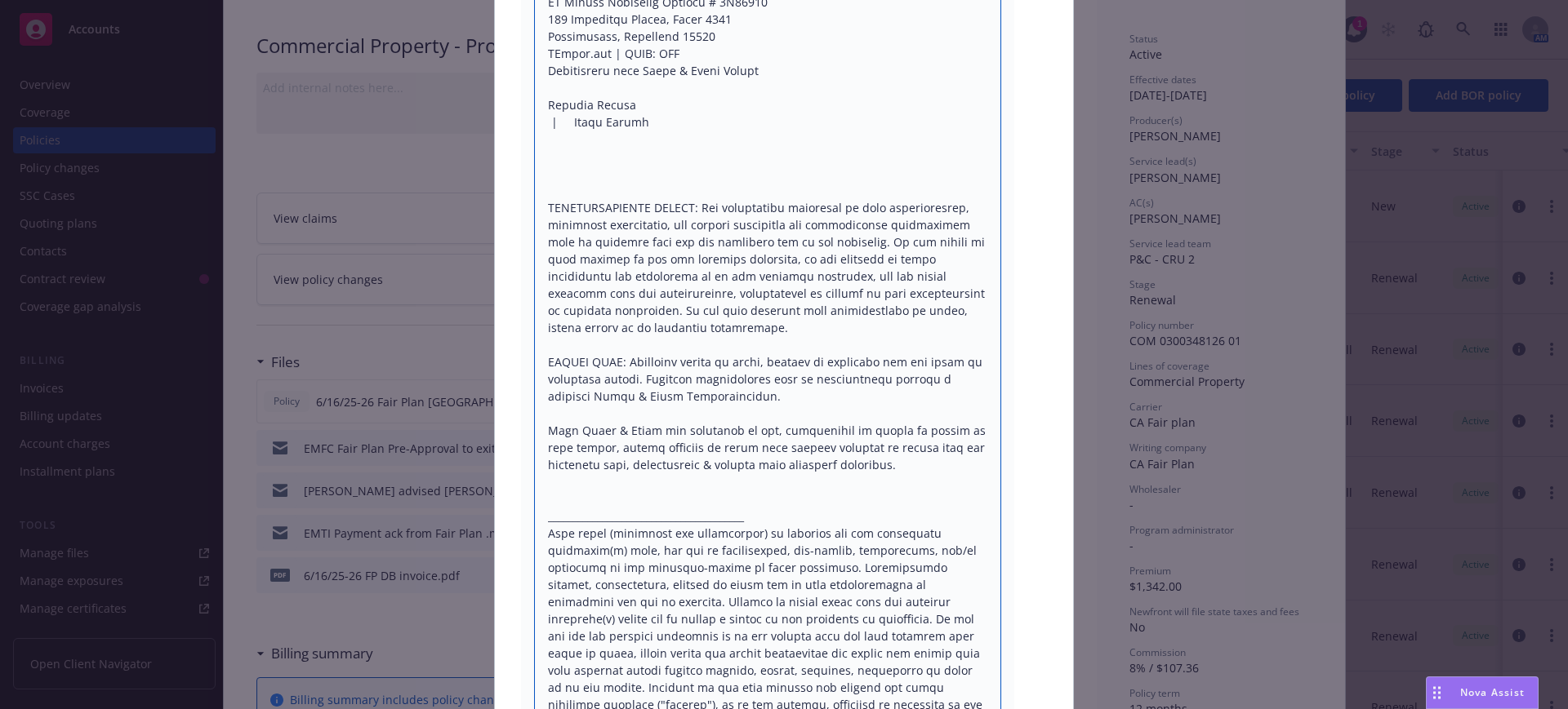
drag, startPoint x: 541, startPoint y: 104, endPoint x: 532, endPoint y: 147, distance: 43.9
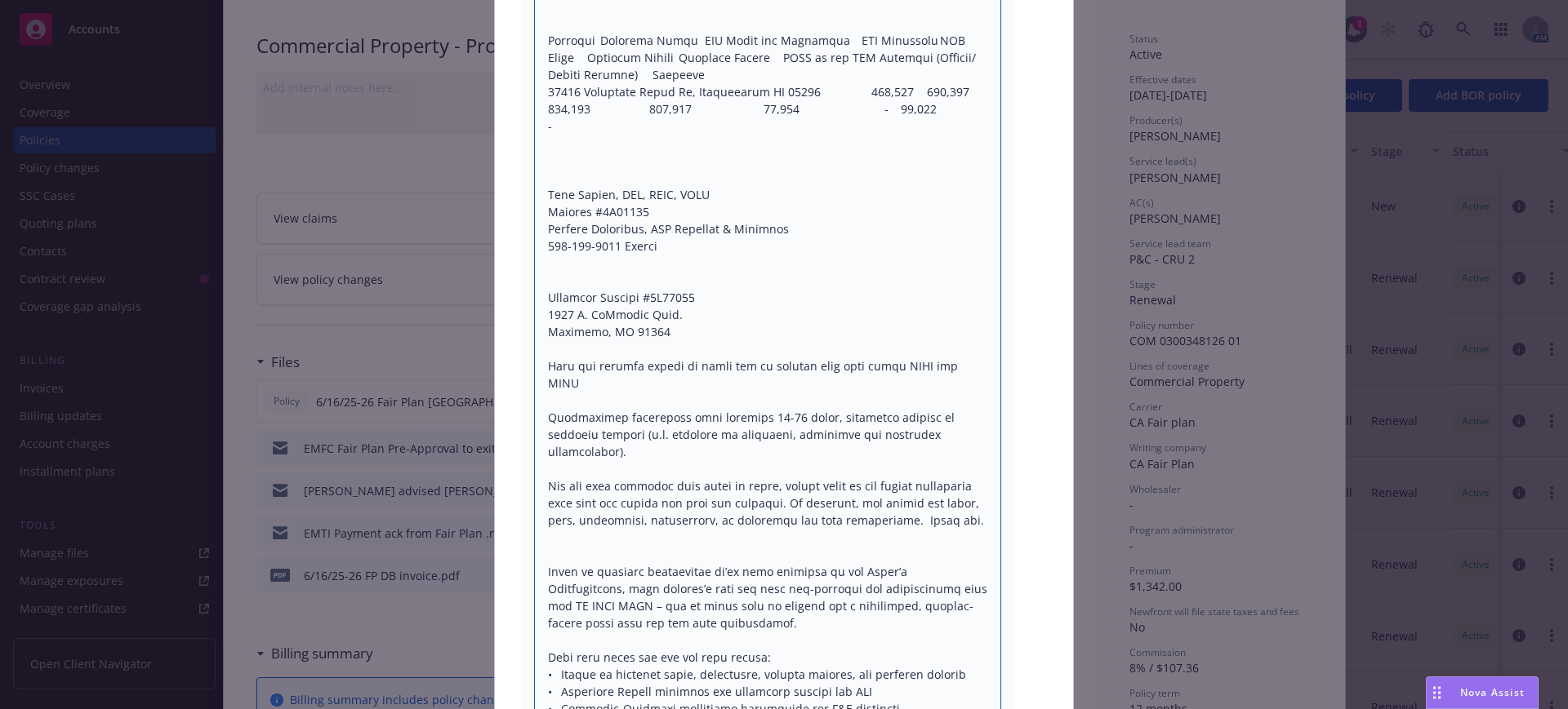
scroll to position [1914, 0]
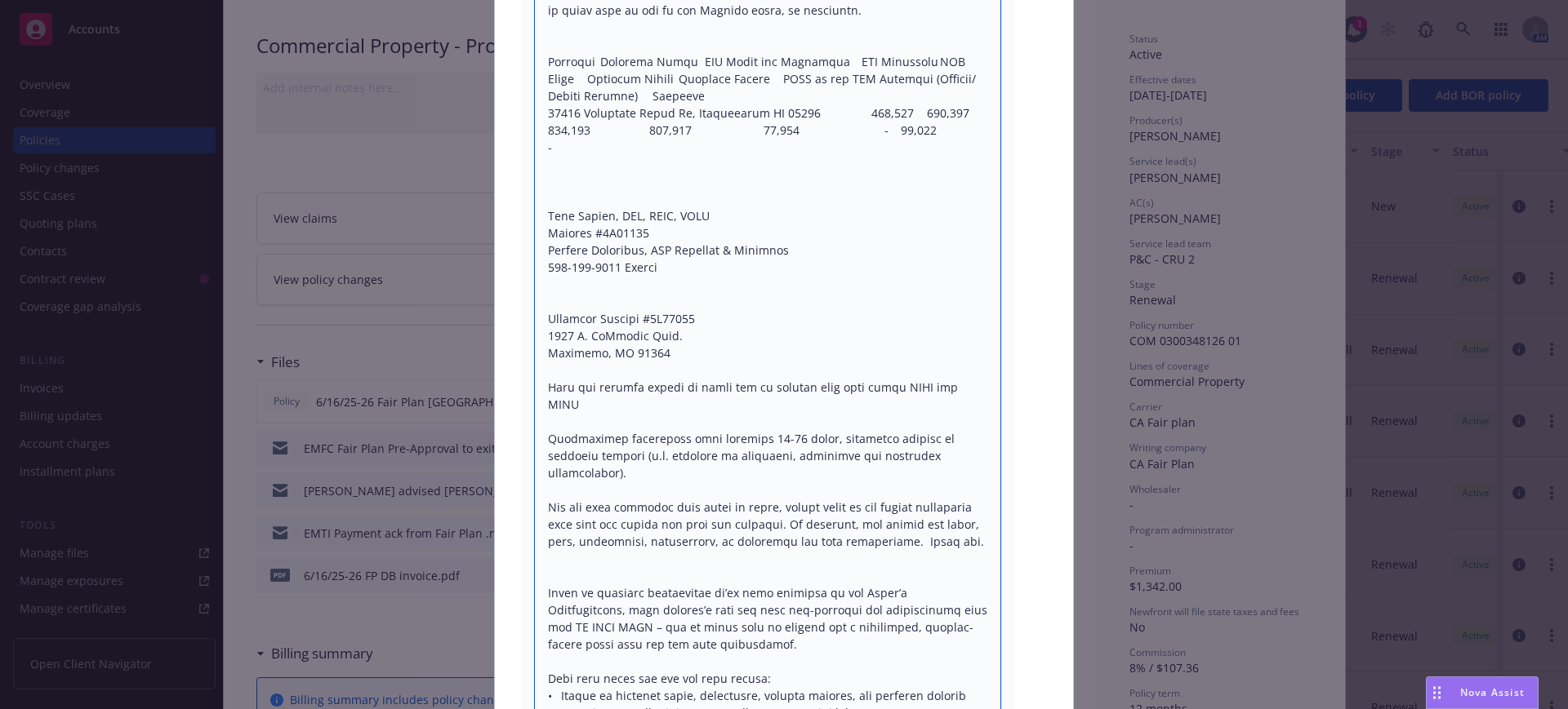
drag, startPoint x: 654, startPoint y: 232, endPoint x: 952, endPoint y: 478, distance: 386.4
click at [952, 478] on textarea at bounding box center [768, 275] width 467 height 3113
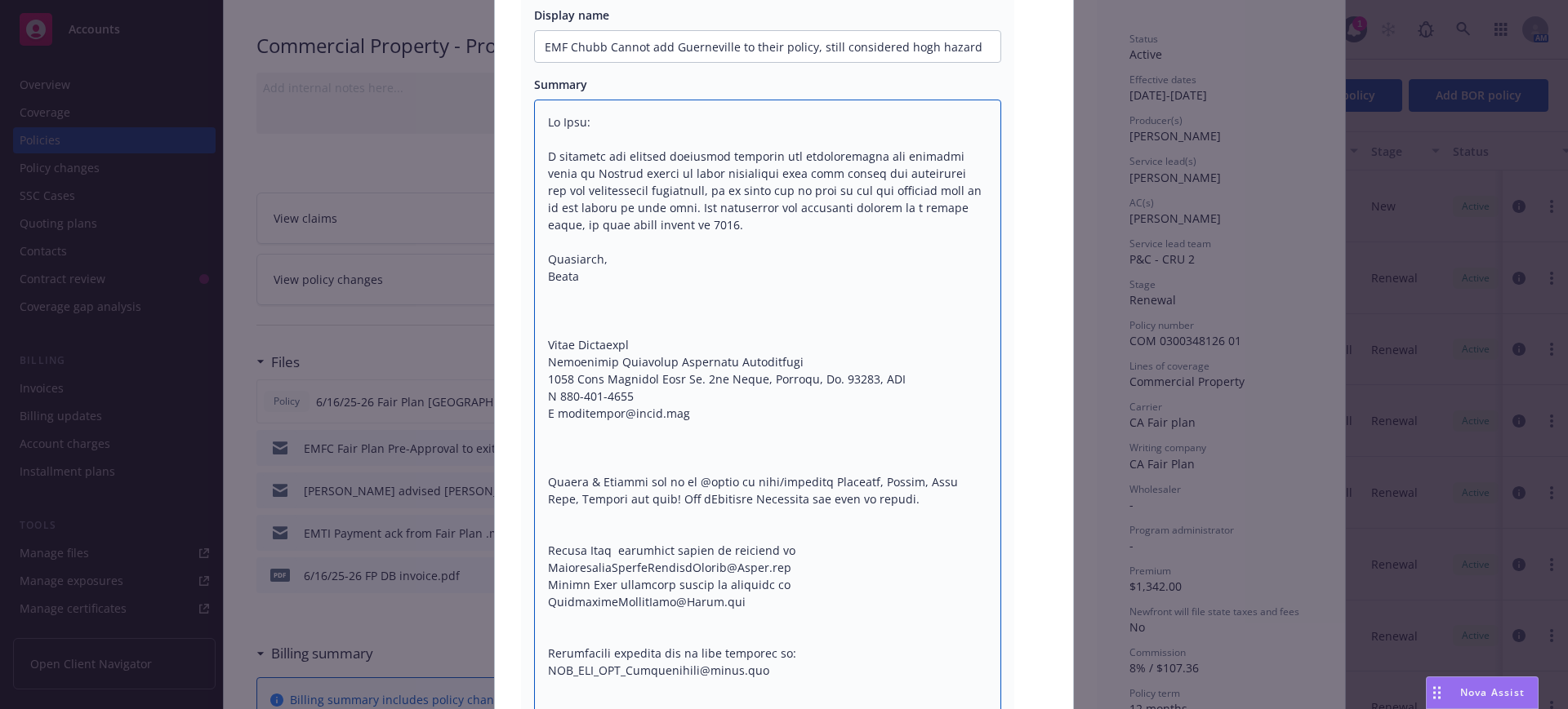
scroll to position [485, 0]
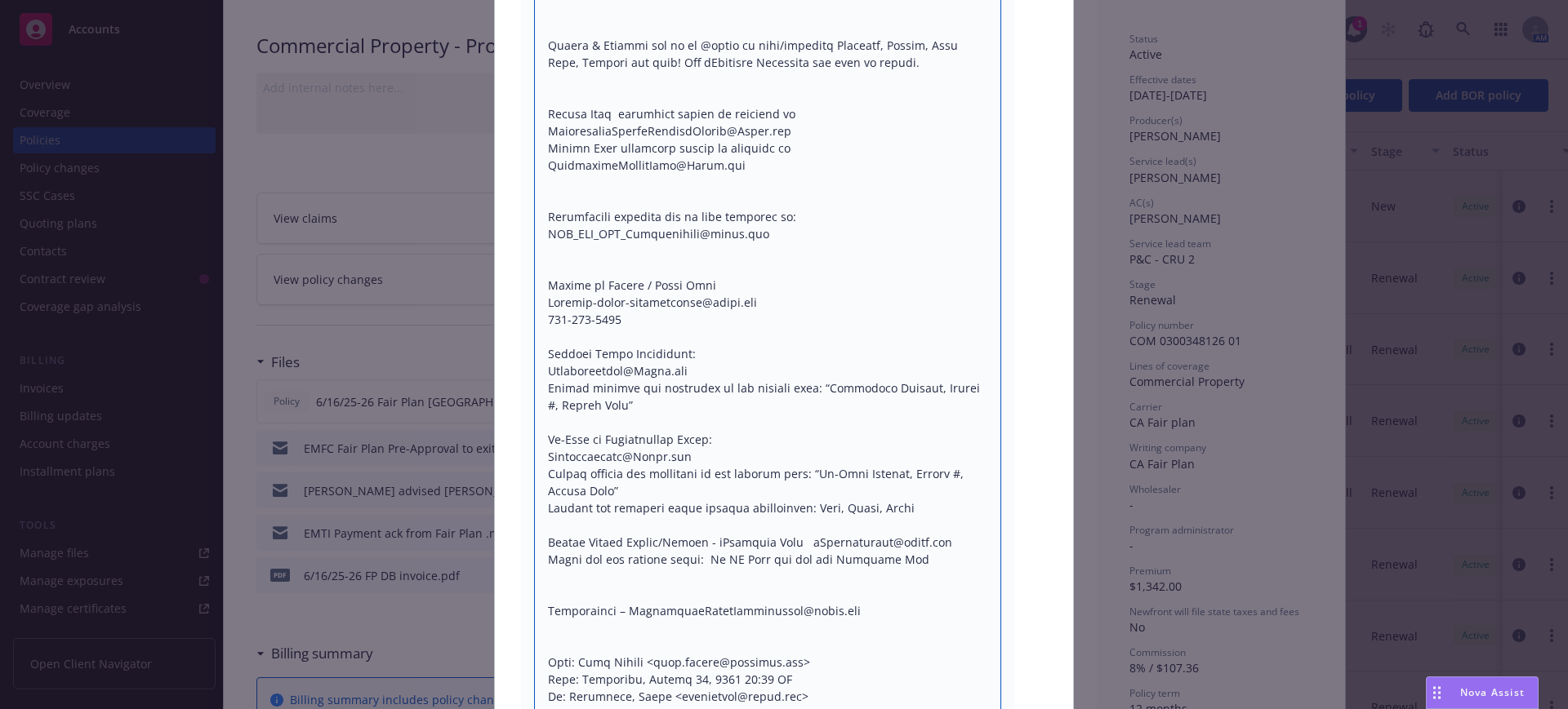
scroll to position [950, 0]
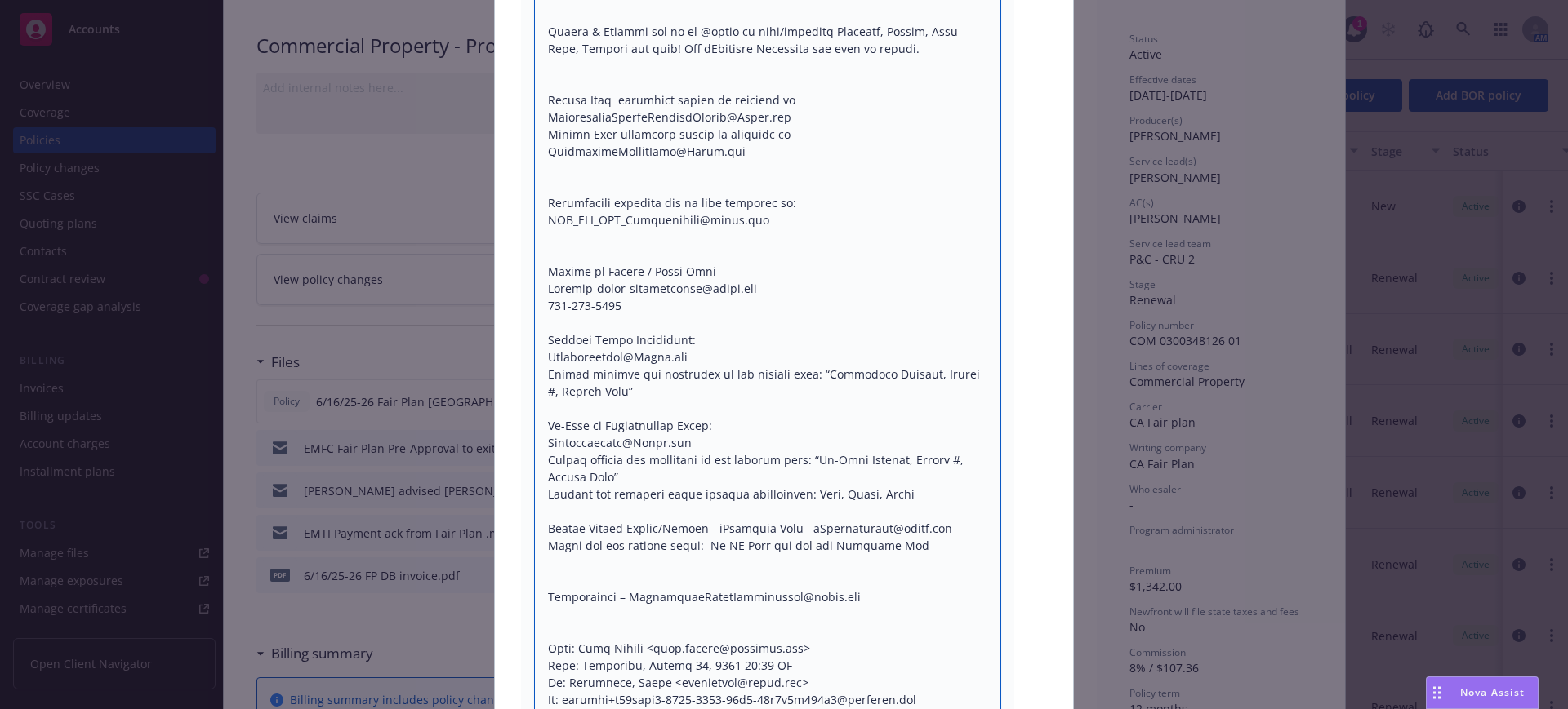
drag, startPoint x: 540, startPoint y: 428, endPoint x: 881, endPoint y: 581, distance: 373.8
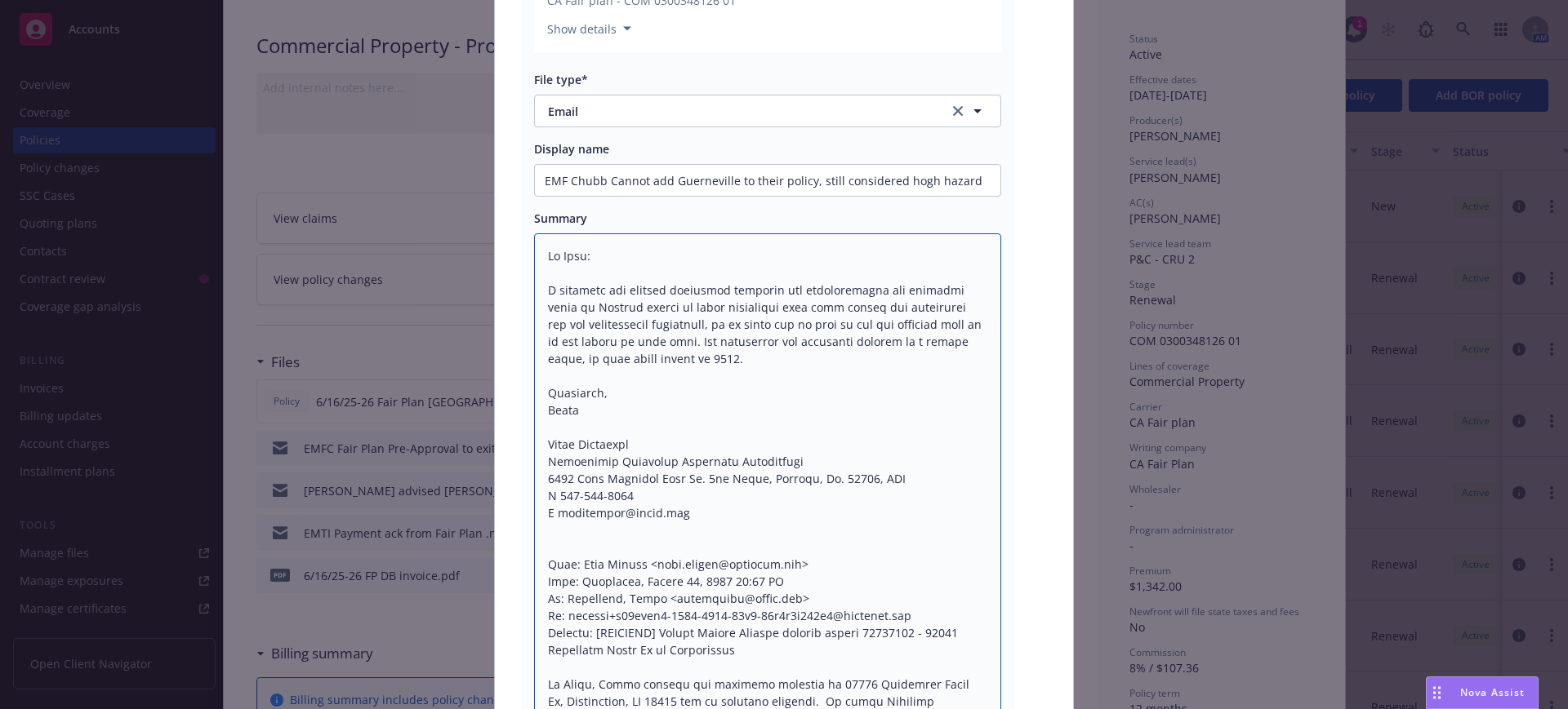
scroll to position [435, 0]
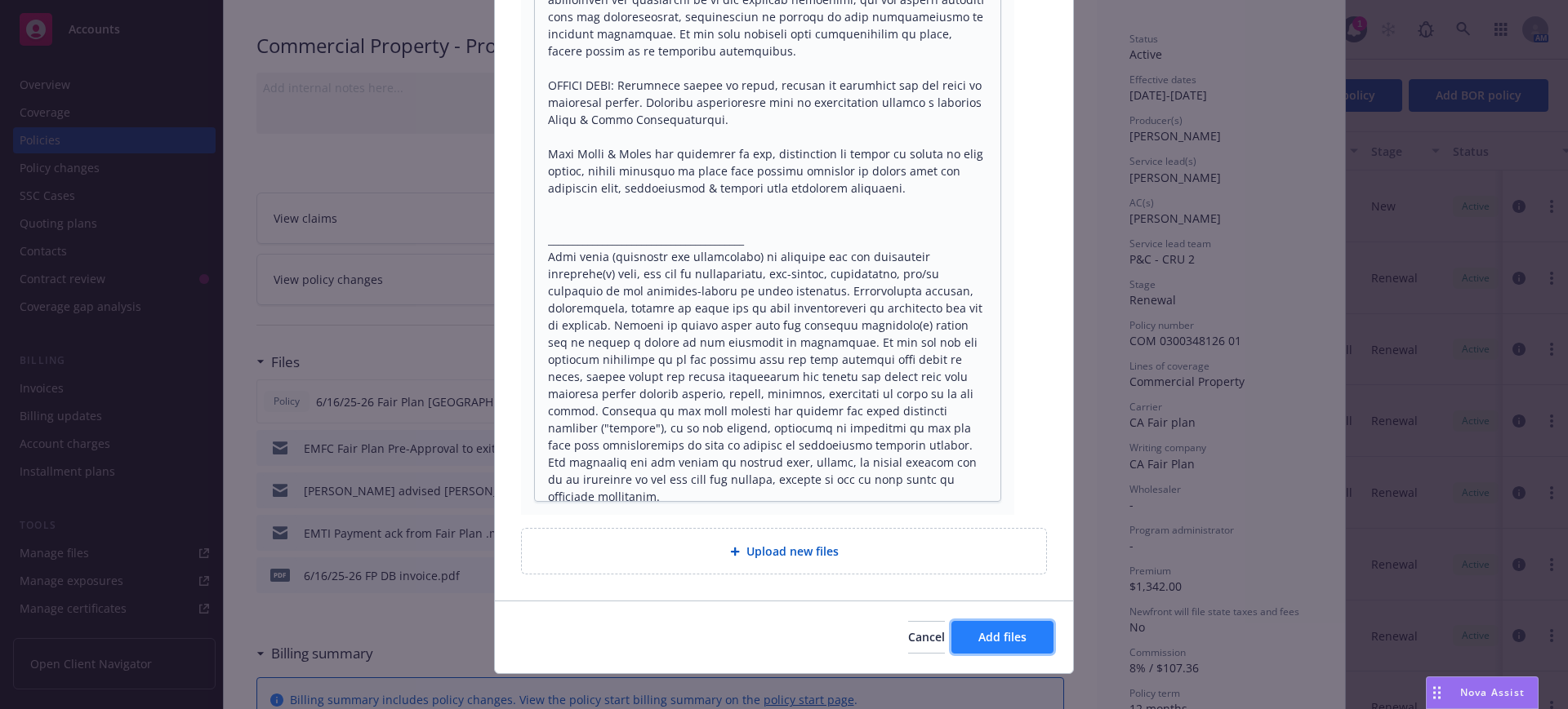
click at [1013, 629] on span "Add files" at bounding box center [1002, 637] width 48 height 15
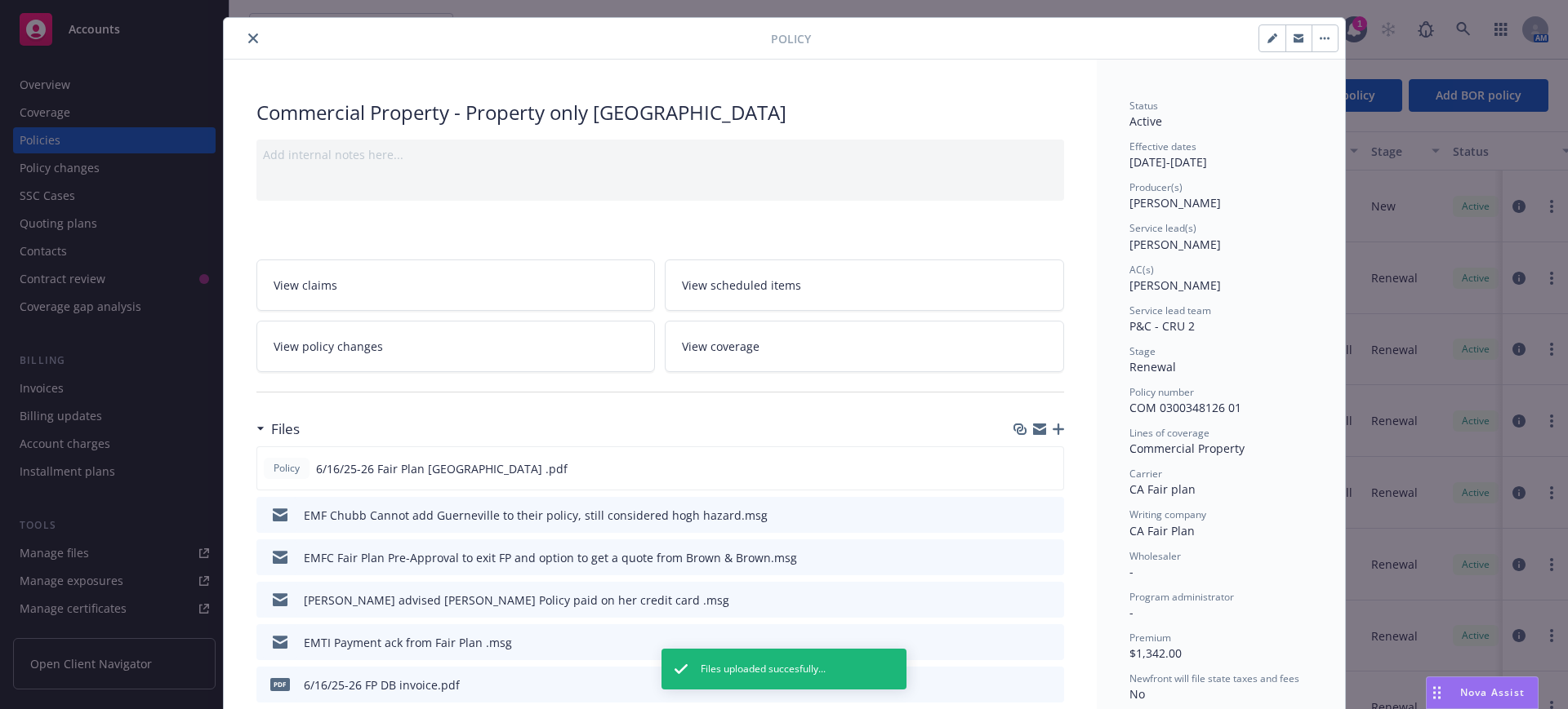
scroll to position [0, 0]
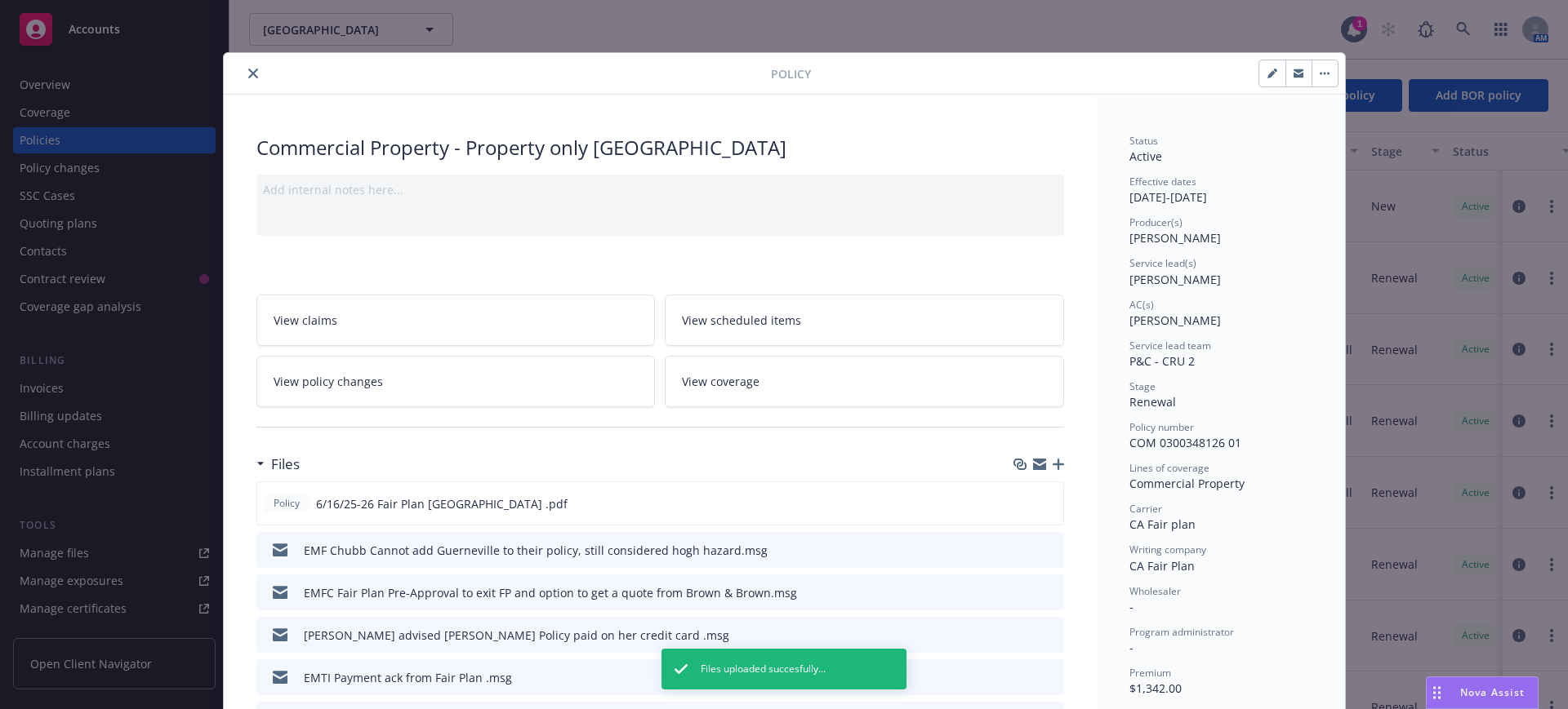
click at [245, 66] on button "close" at bounding box center [253, 73] width 20 height 20
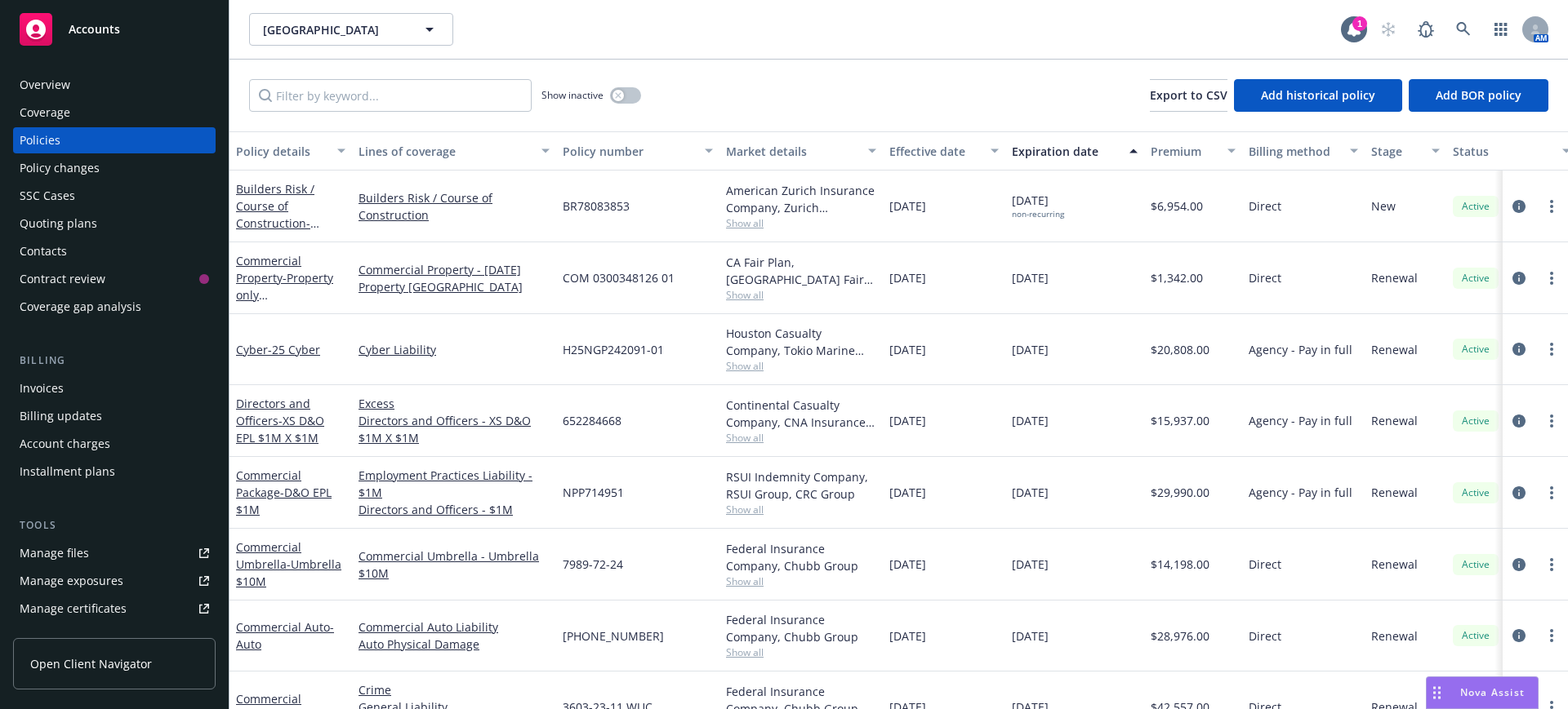
click at [94, 23] on span "Accounts" at bounding box center [94, 29] width 51 height 13
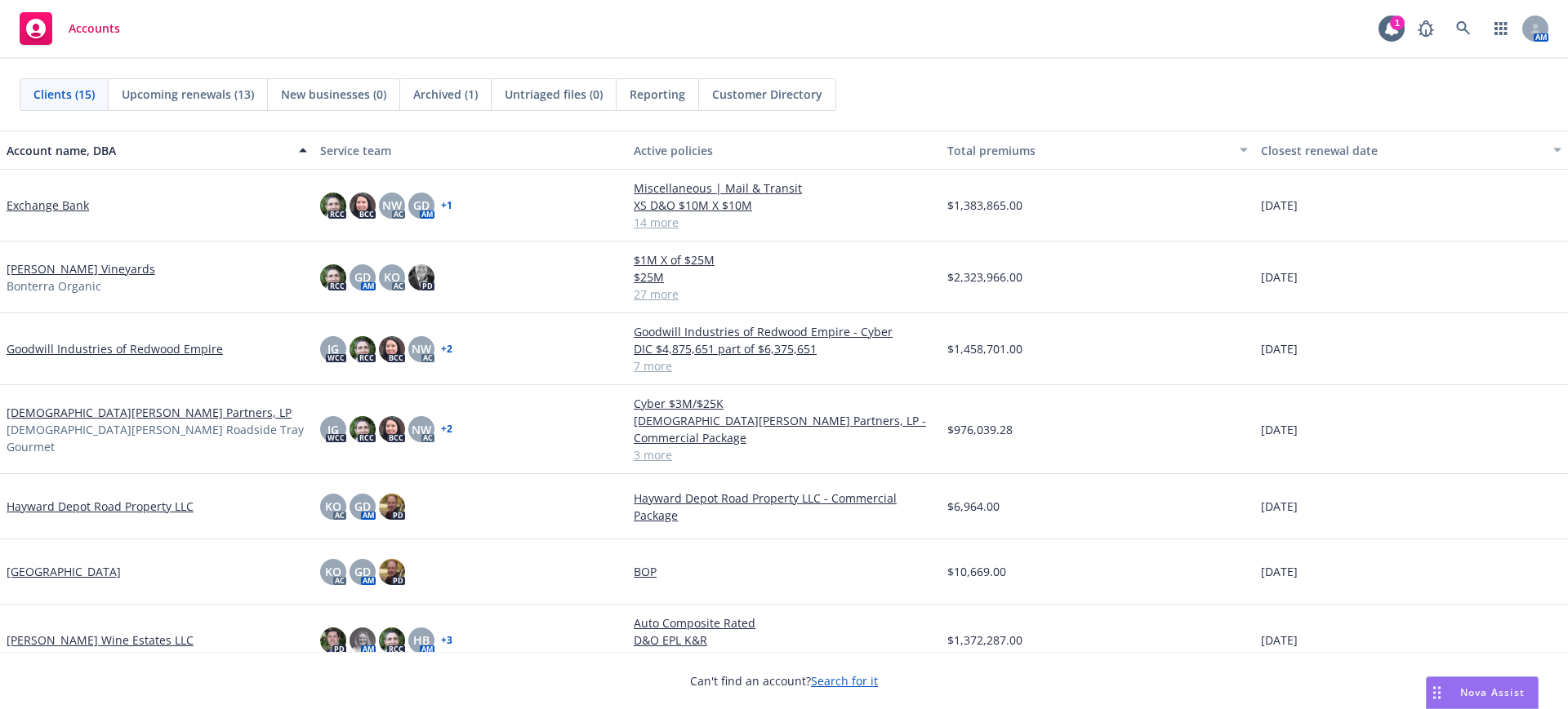
click at [26, 204] on link "Exchange Bank" at bounding box center [48, 205] width 82 height 17
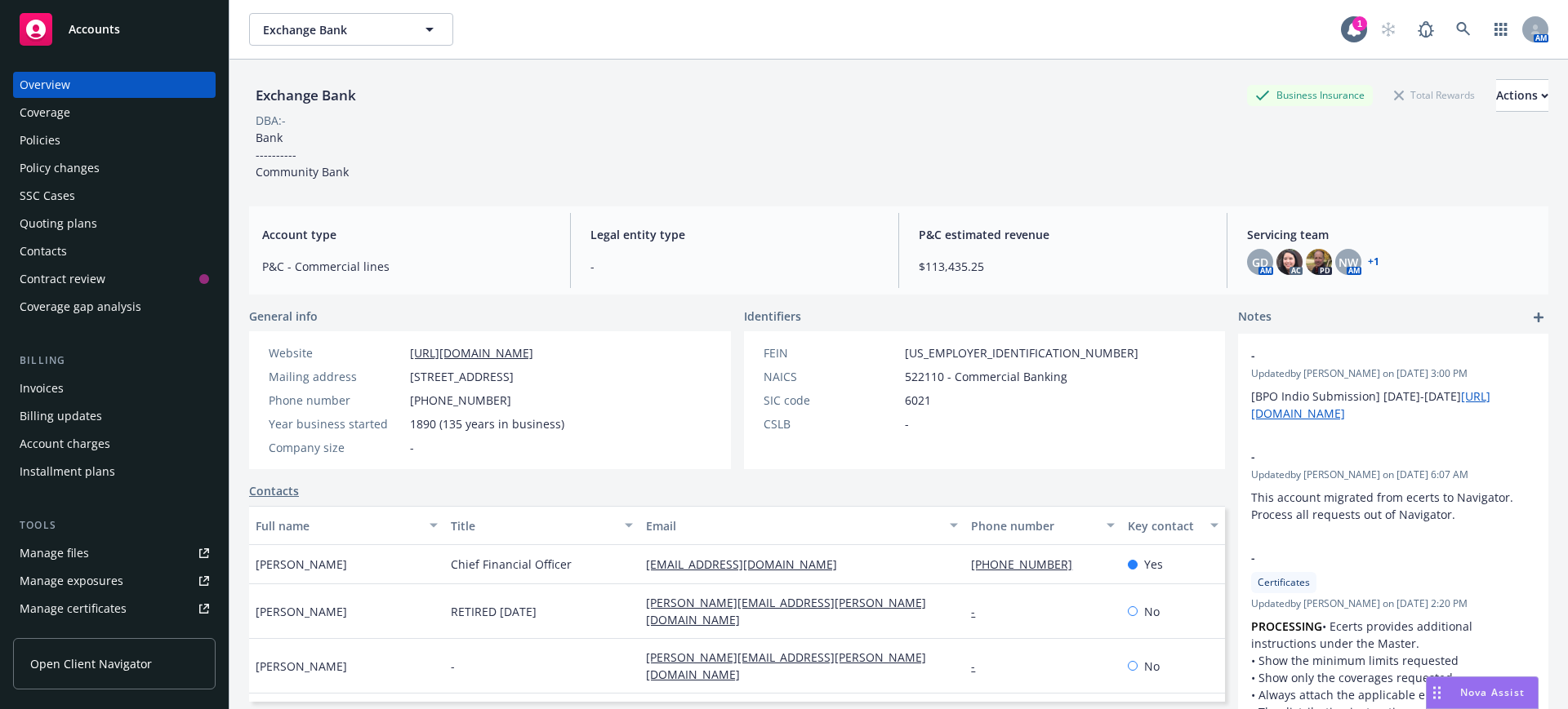
click at [54, 547] on div "Manage files" at bounding box center [54, 553] width 69 height 26
